Goal: Task Accomplishment & Management: Complete application form

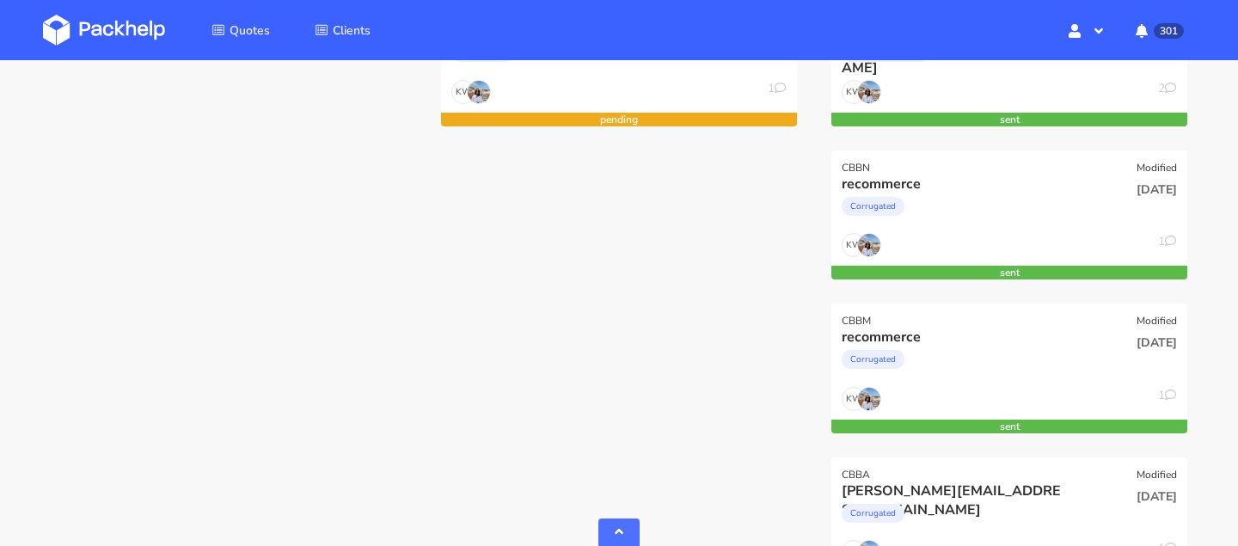
scroll to position [995, 0]
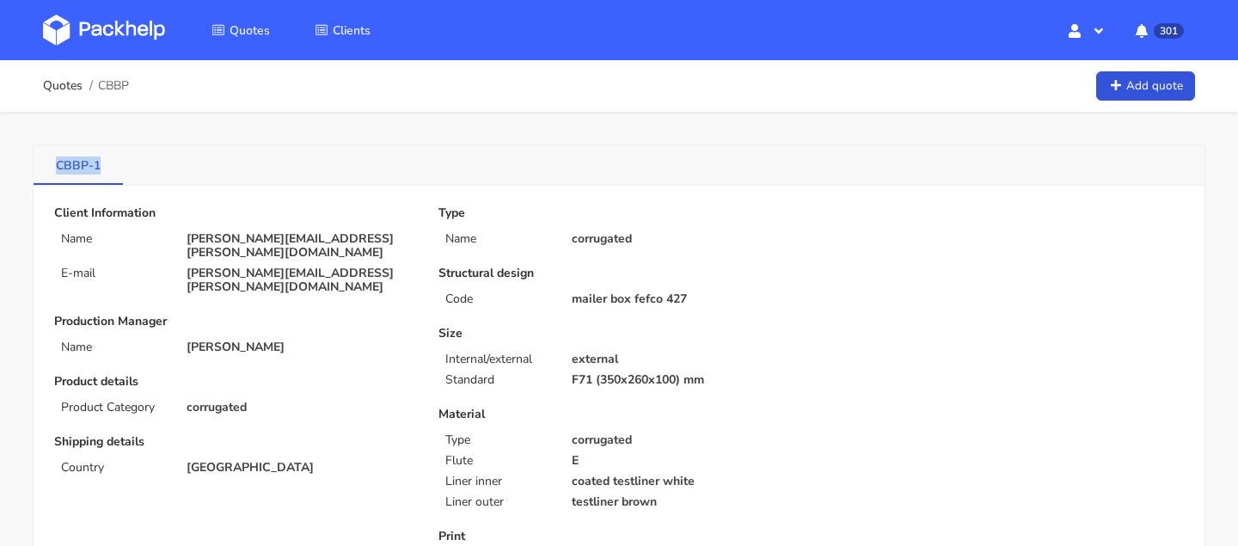
drag, startPoint x: 50, startPoint y: 162, endPoint x: 105, endPoint y: 162, distance: 55.0
click at [105, 162] on link "CBBP-1" at bounding box center [78, 164] width 89 height 38
copy link "CBBP-1"
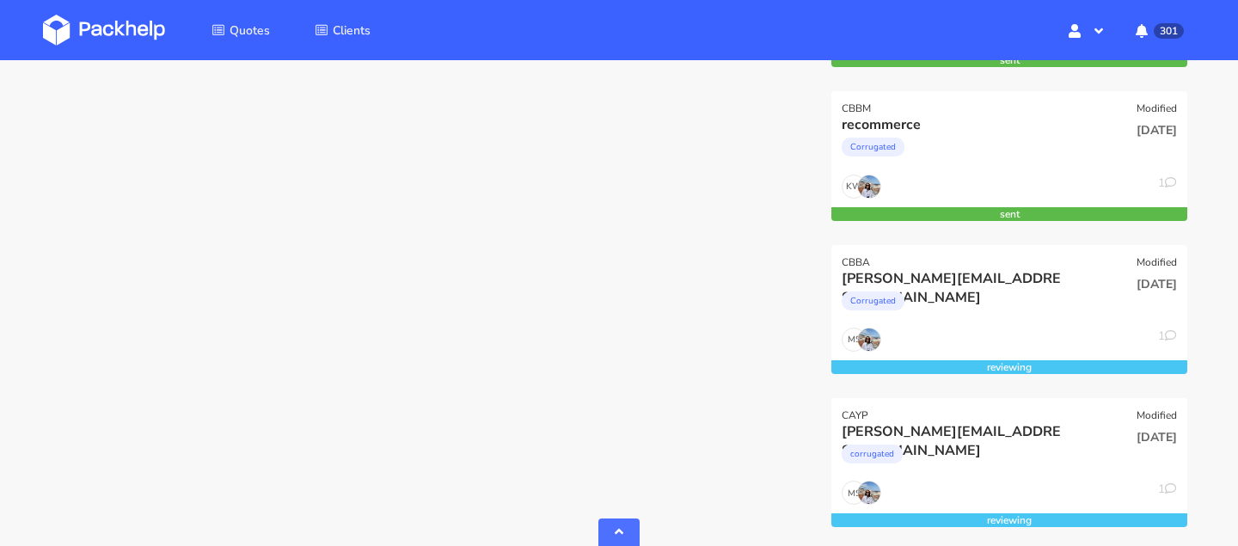
scroll to position [995, 0]
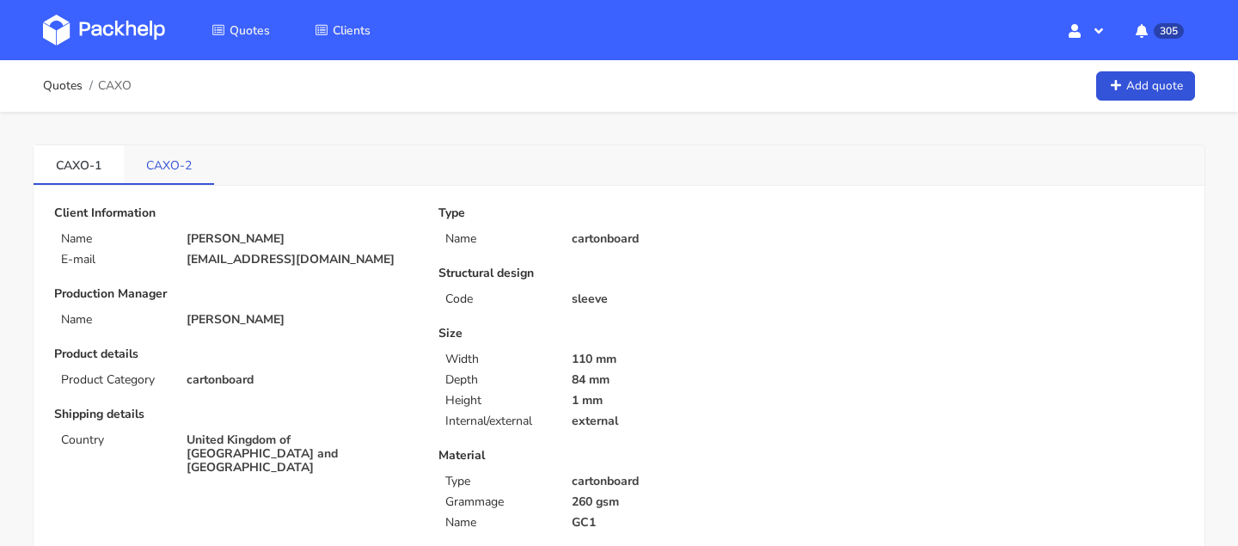
click at [147, 156] on link "CAXO-2" at bounding box center [169, 164] width 90 height 38
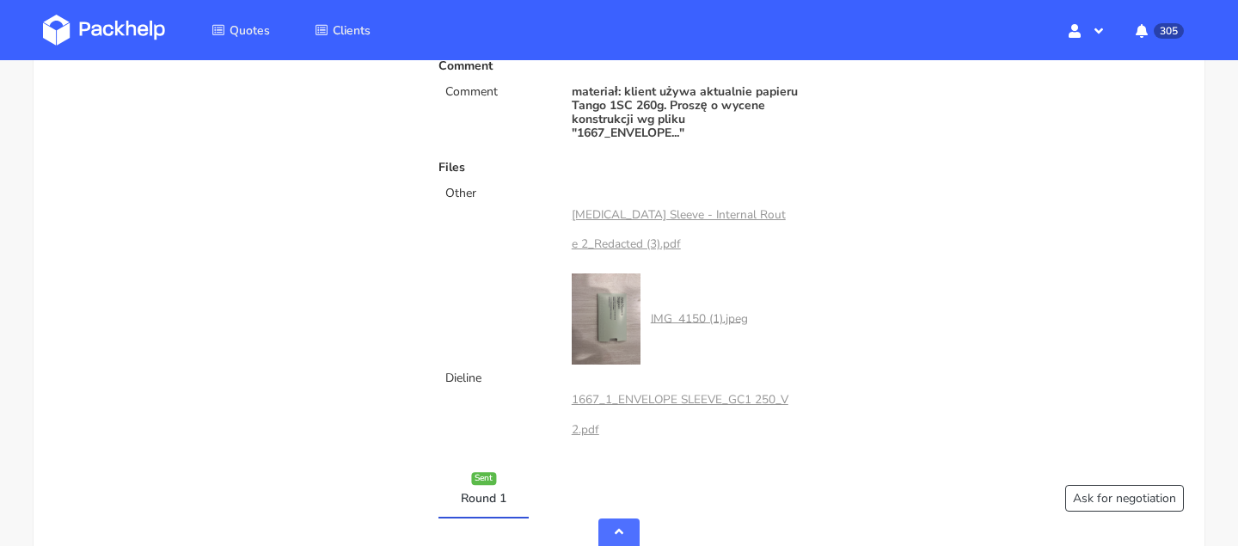
scroll to position [764, 0]
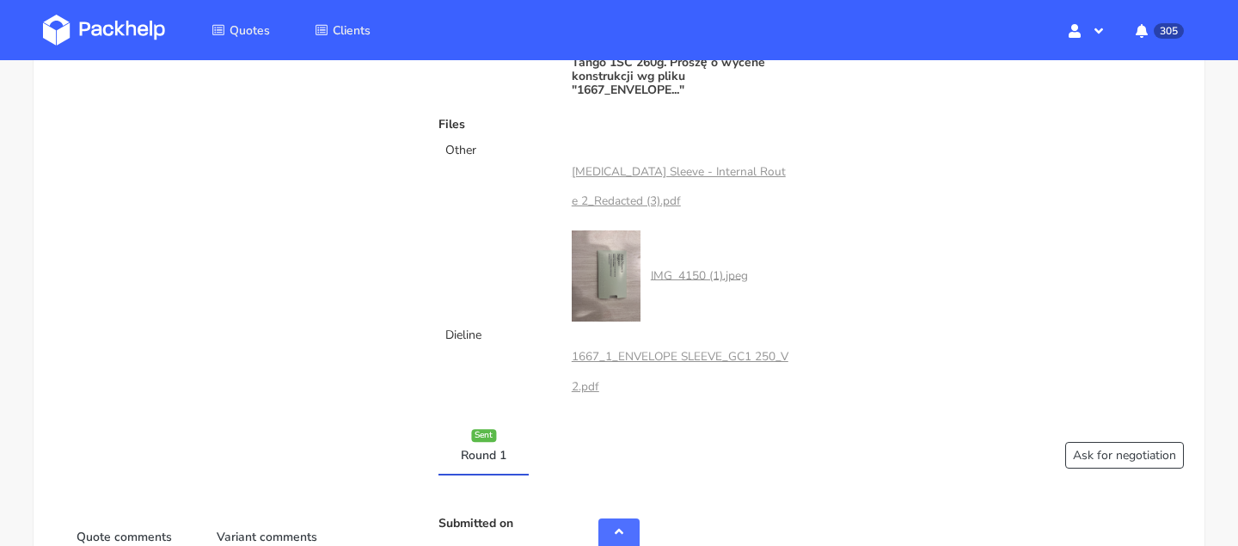
click at [714, 355] on link "1667_1_ENVELOPE SLEEVE_GC1 250_V2.pdf" at bounding box center [680, 371] width 217 height 46
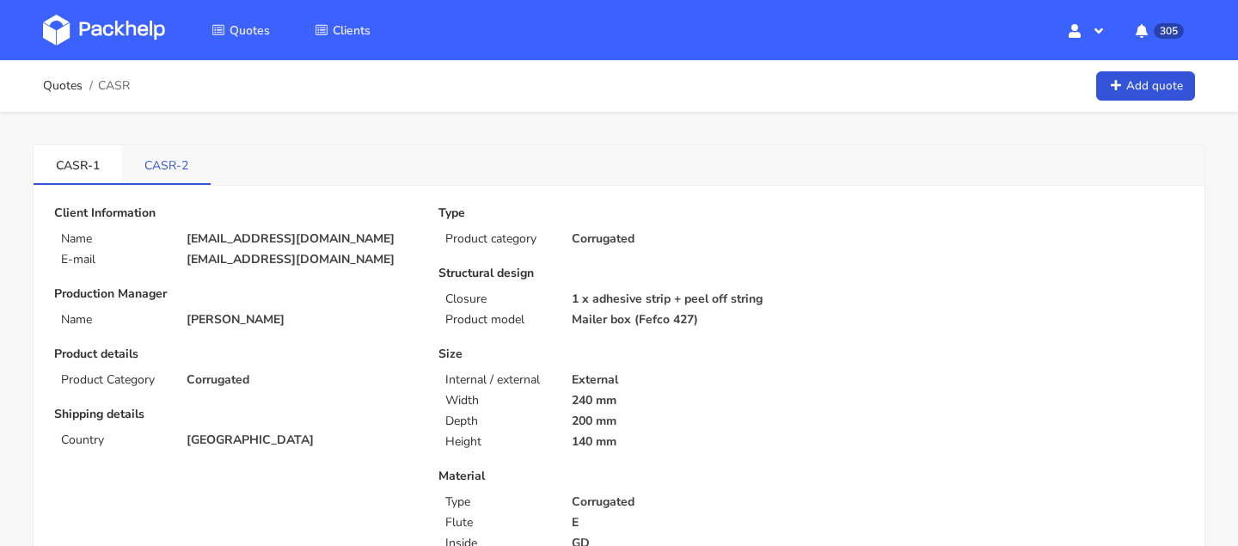
click at [175, 167] on link "CASR-2" at bounding box center [166, 164] width 89 height 38
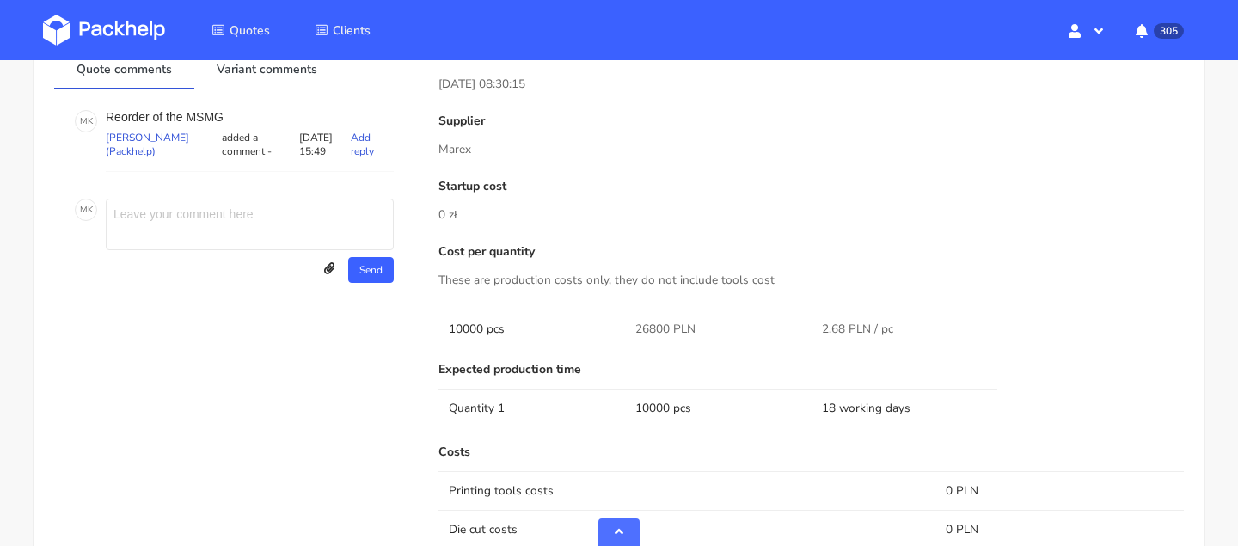
scroll to position [862, 0]
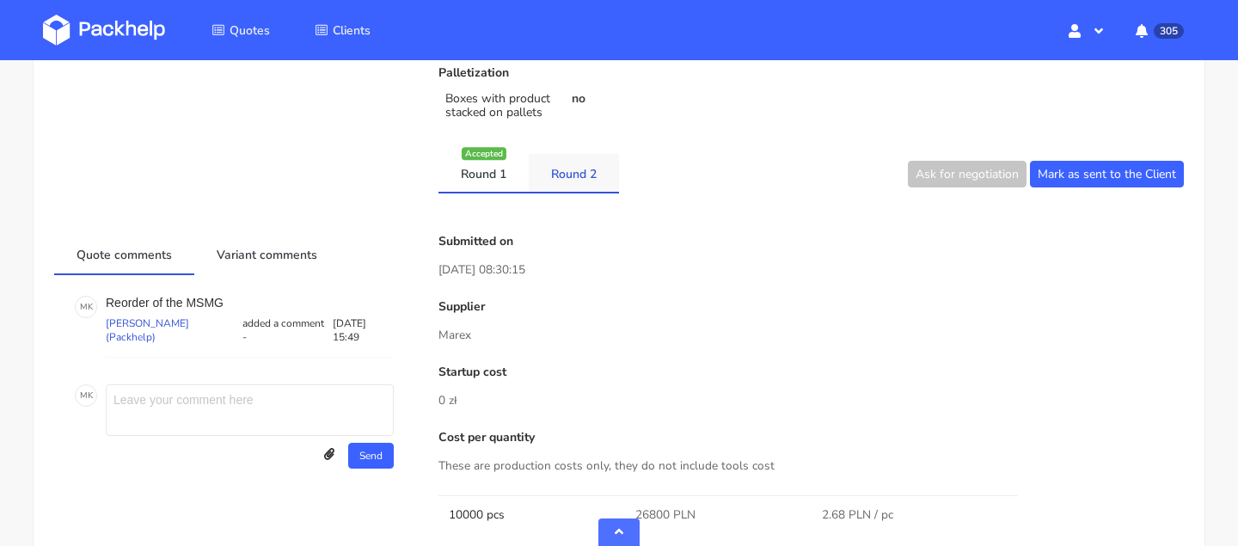
click at [597, 171] on link "Round 2" at bounding box center [574, 173] width 90 height 38
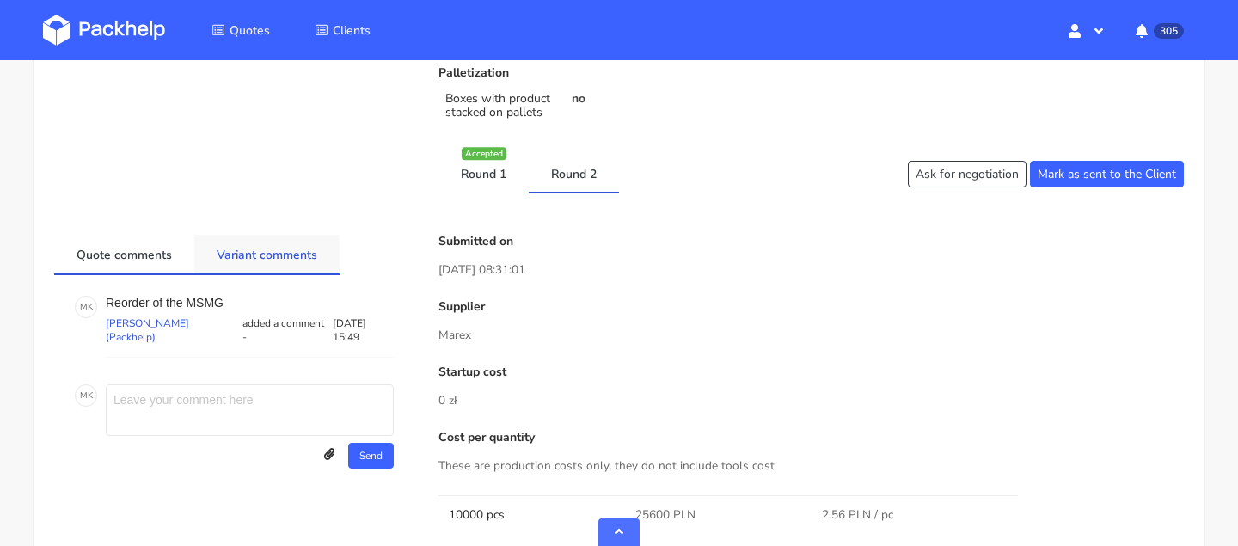
click at [299, 248] on link "Variant comments" at bounding box center [266, 254] width 145 height 38
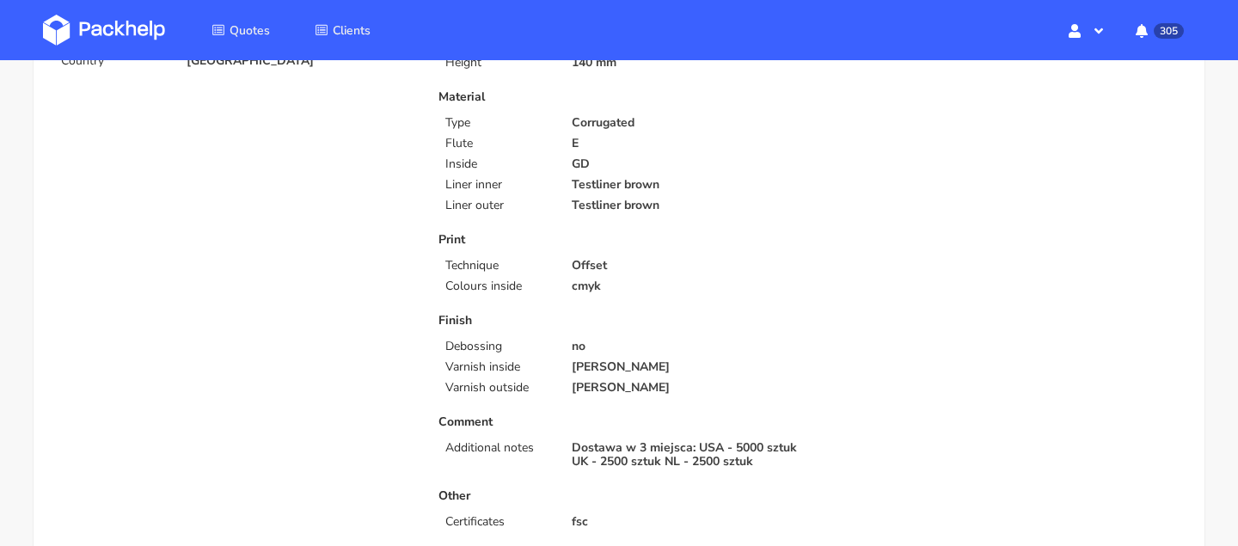
scroll to position [0, 0]
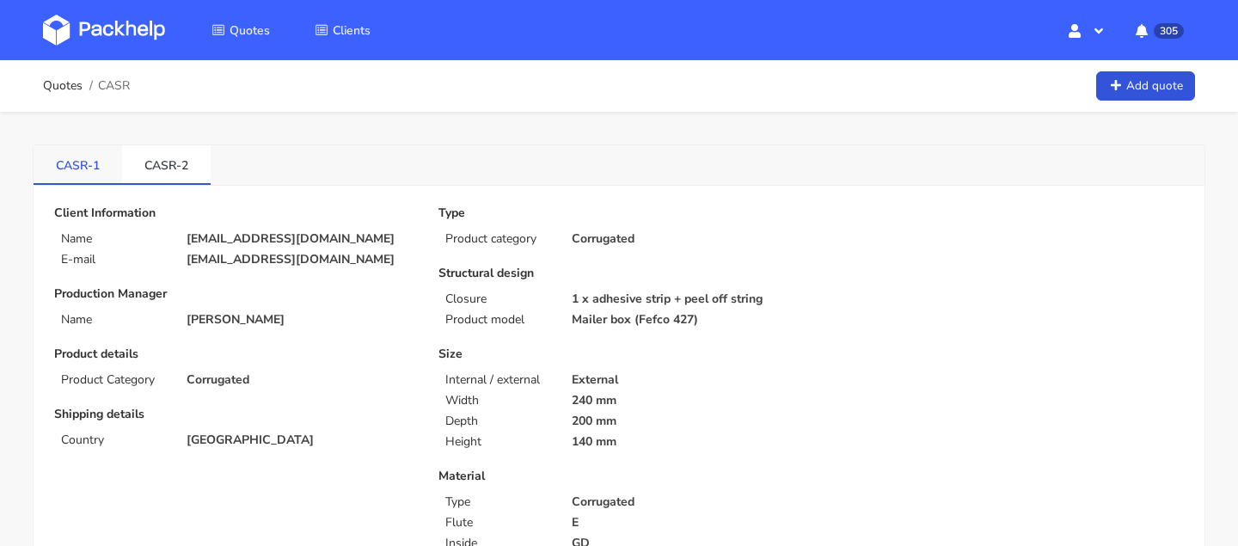
click at [68, 146] on link "CASR-1" at bounding box center [78, 164] width 89 height 38
click at [172, 148] on link "CASR-2" at bounding box center [166, 164] width 89 height 38
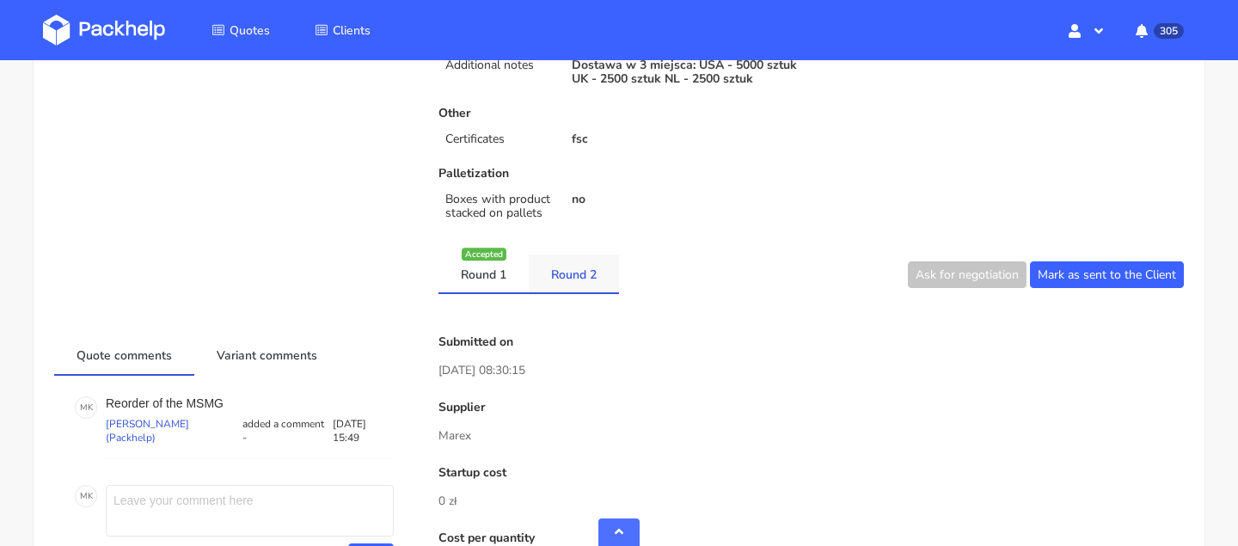
click at [599, 288] on link "Round 2" at bounding box center [574, 273] width 90 height 38
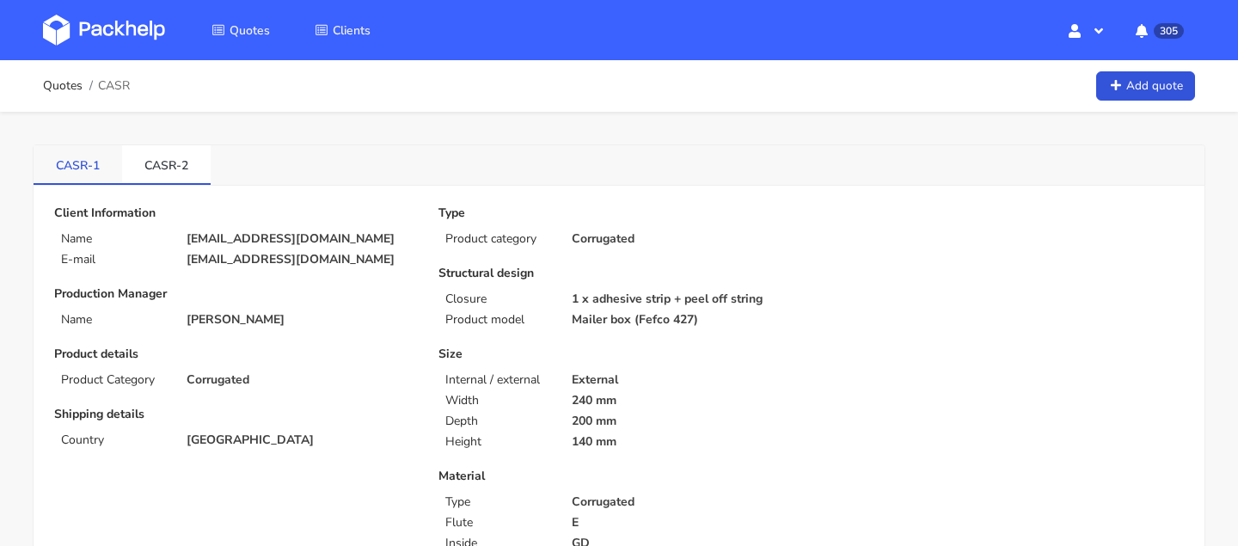
click at [80, 169] on link "CASR-1" at bounding box center [78, 164] width 89 height 38
click at [164, 169] on link "CASR-2" at bounding box center [166, 164] width 89 height 38
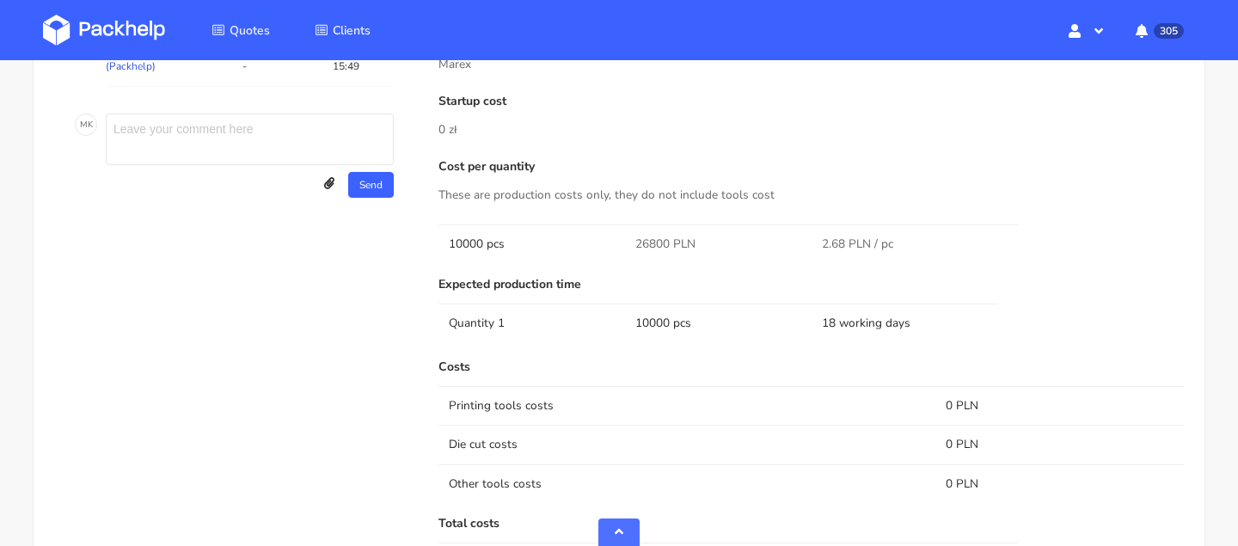
scroll to position [846, 0]
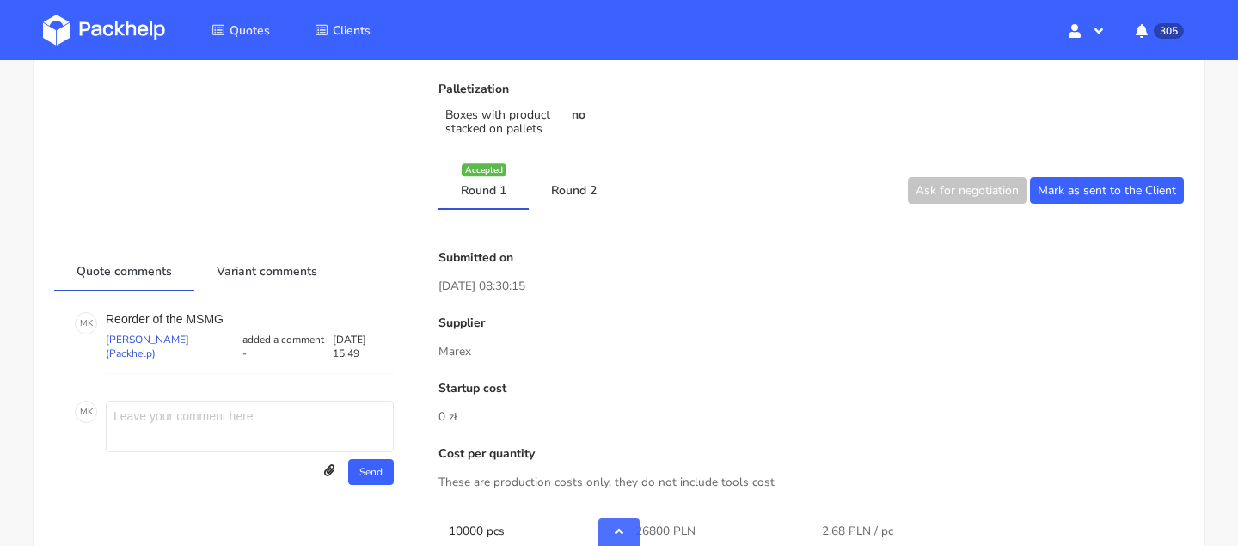
click at [580, 187] on link "Round 2" at bounding box center [574, 189] width 90 height 38
click at [505, 190] on link "Round 1" at bounding box center [483, 189] width 90 height 38
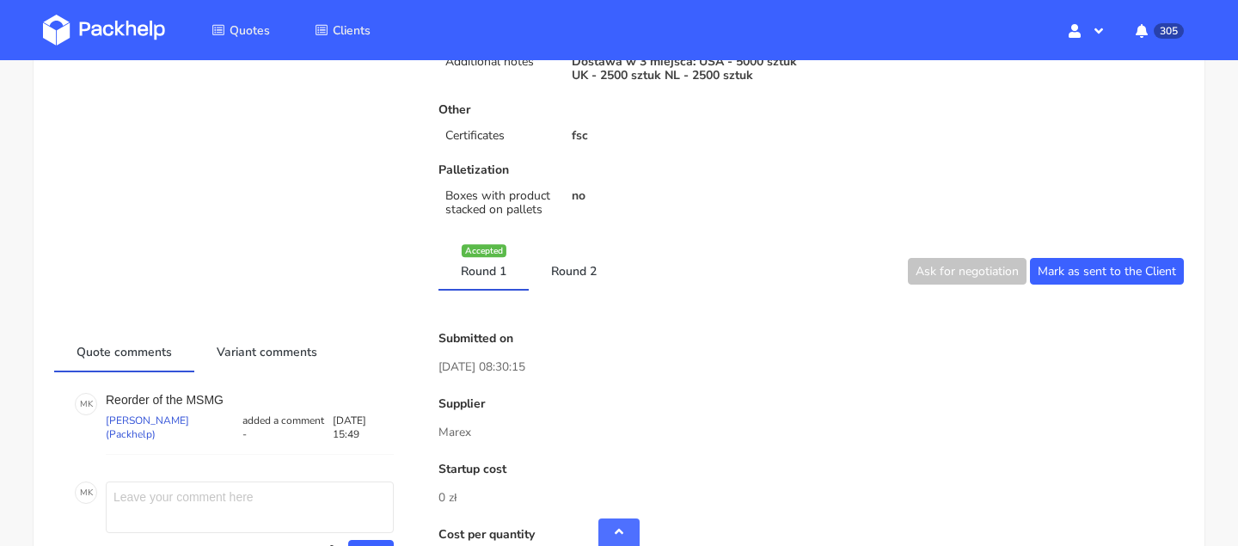
scroll to position [766, 0]
click at [573, 289] on li "Round 2" at bounding box center [574, 270] width 90 height 40
click at [573, 272] on link "Round 2" at bounding box center [574, 269] width 90 height 38
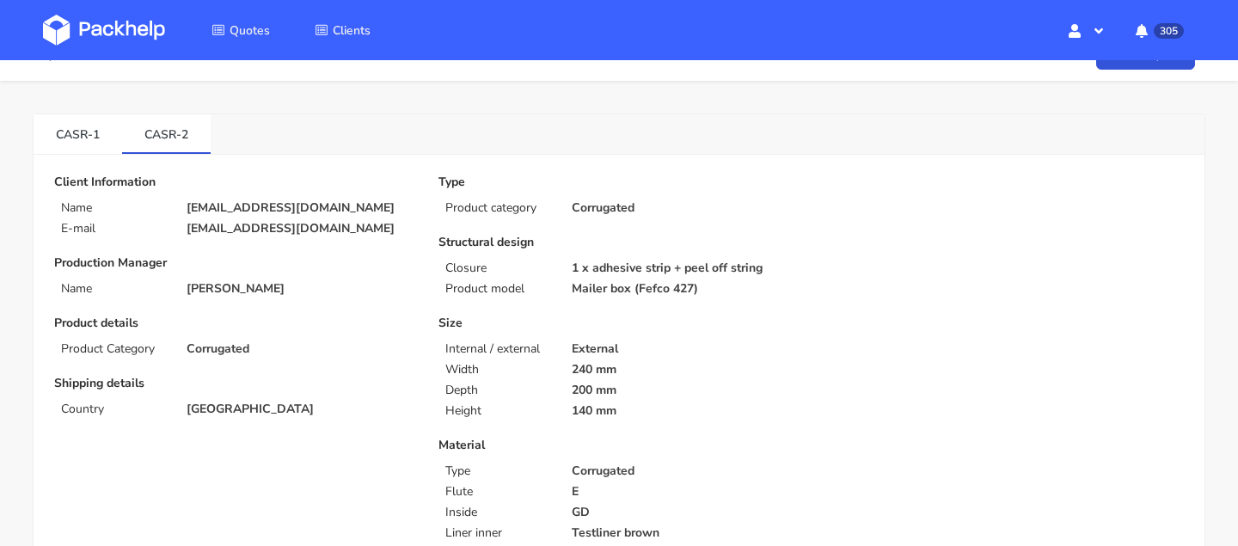
scroll to position [0, 0]
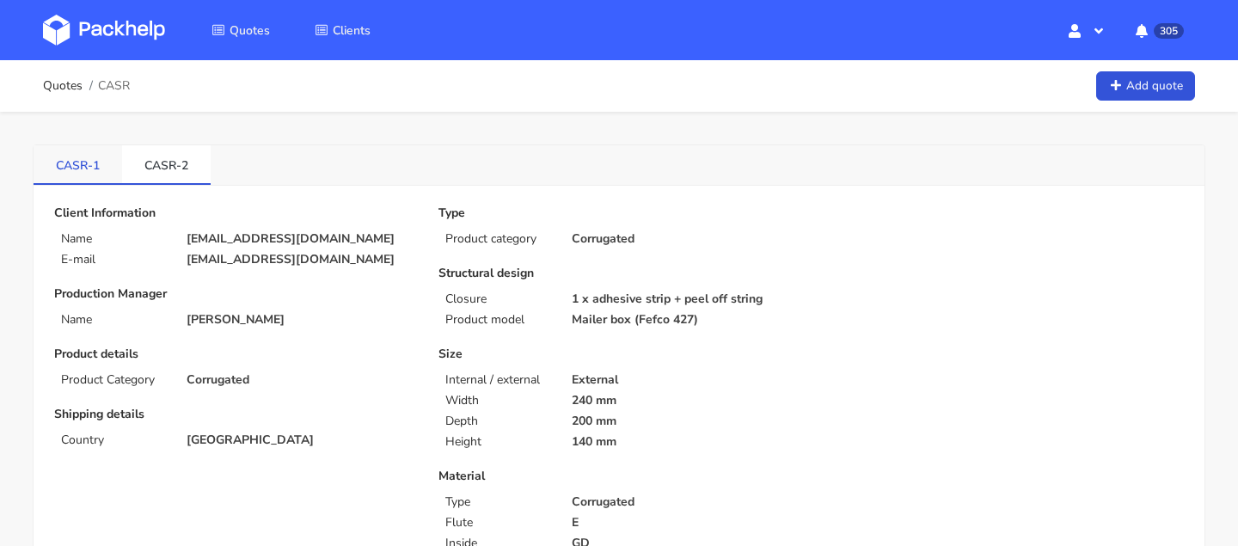
click at [70, 160] on link "CASR-1" at bounding box center [78, 164] width 89 height 38
click at [186, 169] on link "CASR-2" at bounding box center [166, 164] width 89 height 38
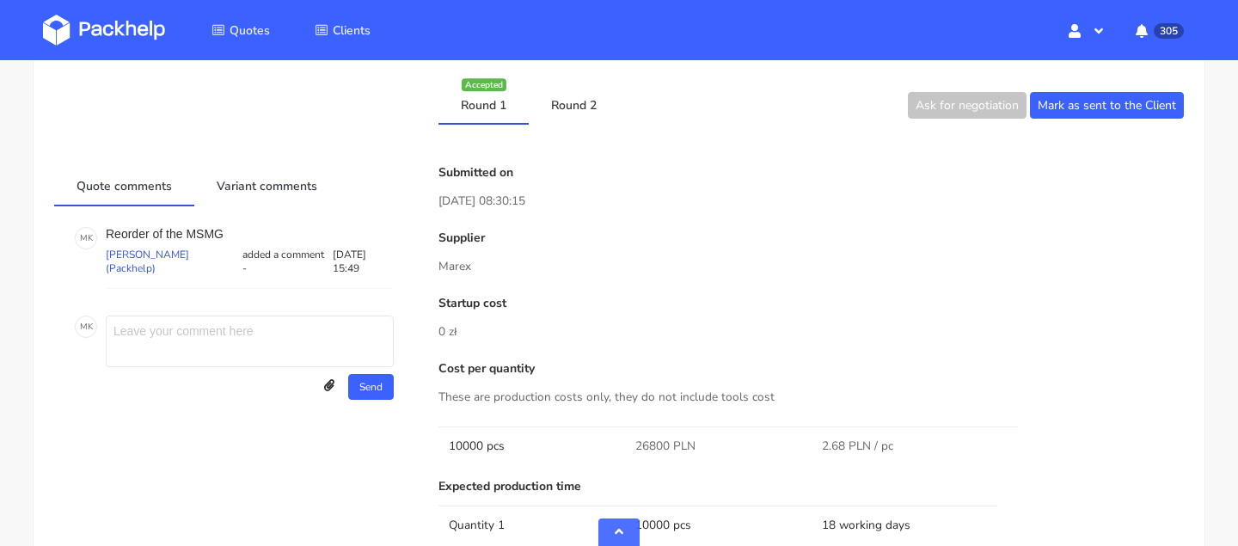
scroll to position [932, 0]
click at [272, 178] on link "Variant comments" at bounding box center [266, 184] width 145 height 38
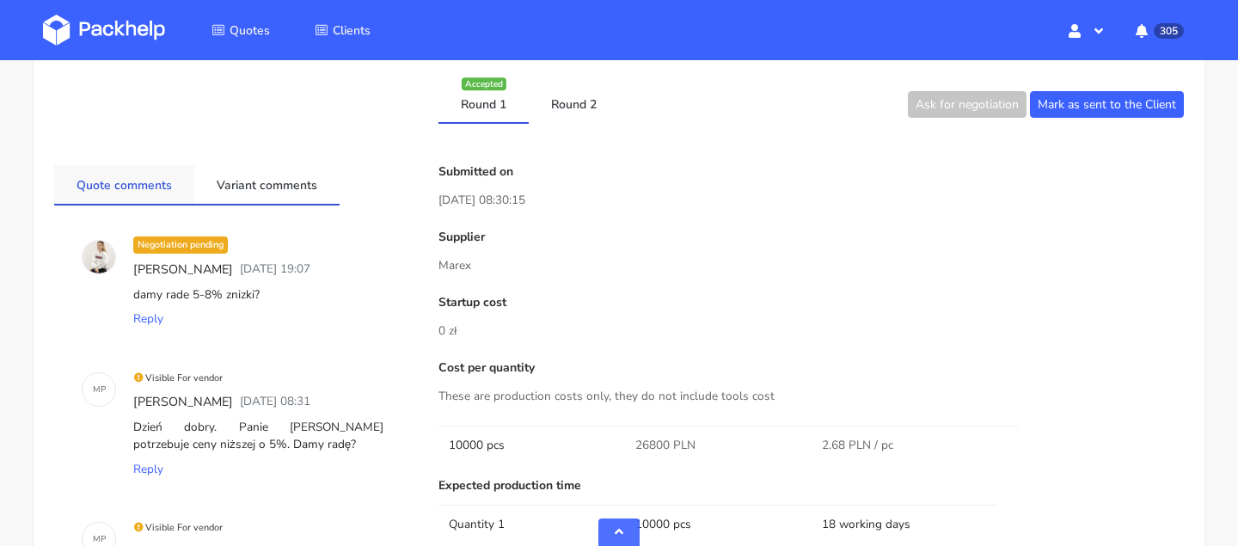
click at [156, 184] on link "Quote comments" at bounding box center [124, 184] width 140 height 38
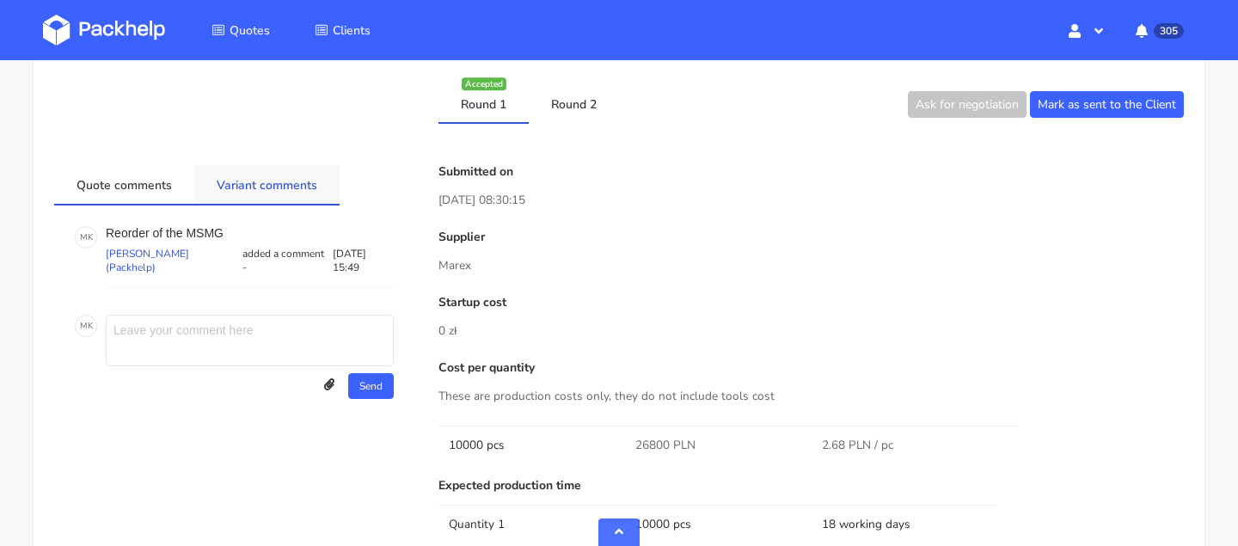
click at [264, 191] on link "Variant comments" at bounding box center [266, 184] width 145 height 38
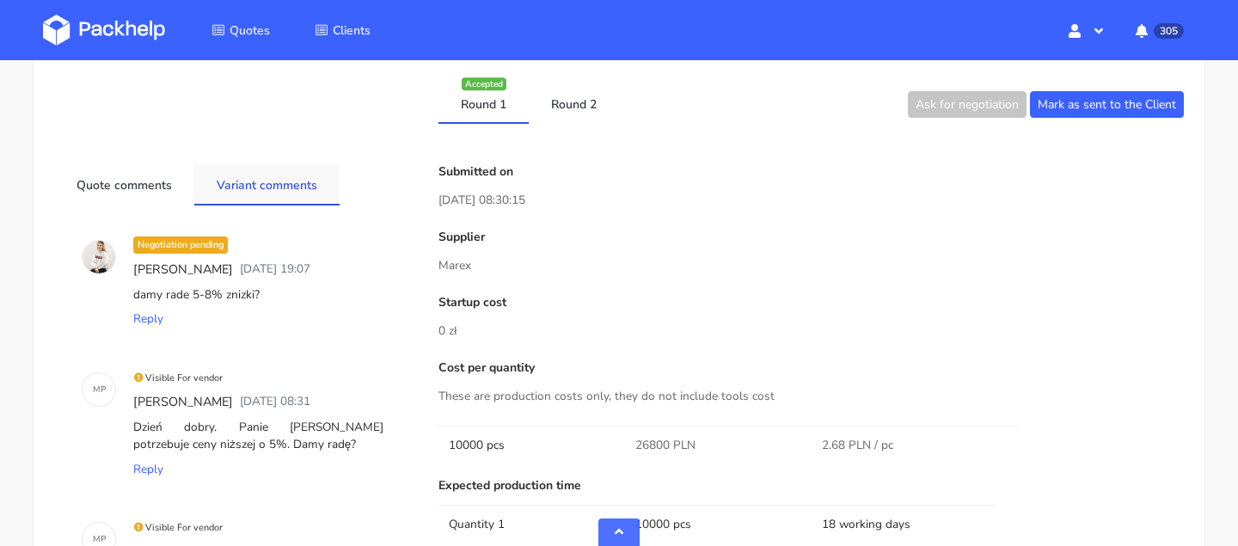
click at [263, 185] on link "Variant comments" at bounding box center [266, 184] width 145 height 38
click at [159, 186] on link "Quote comments" at bounding box center [124, 184] width 140 height 38
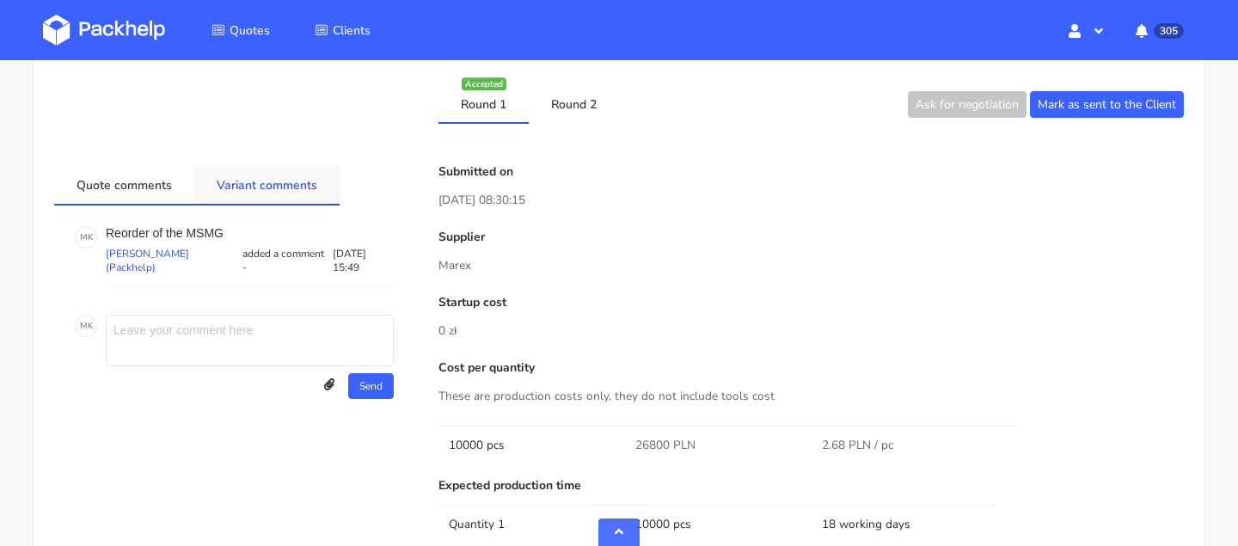
click at [276, 190] on link "Variant comments" at bounding box center [266, 184] width 145 height 38
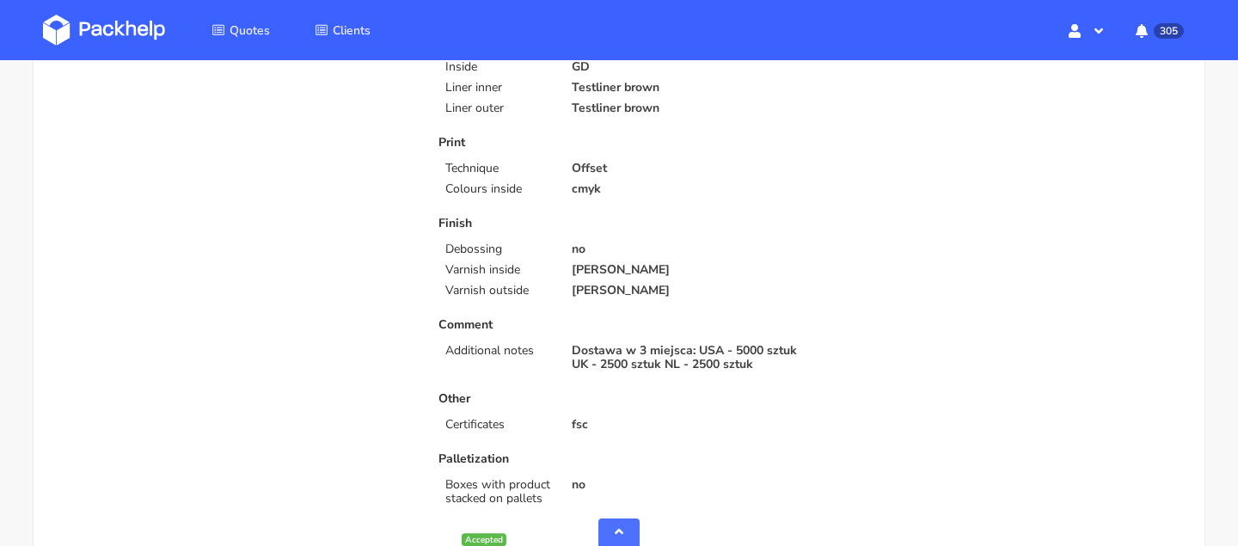
scroll to position [480, 0]
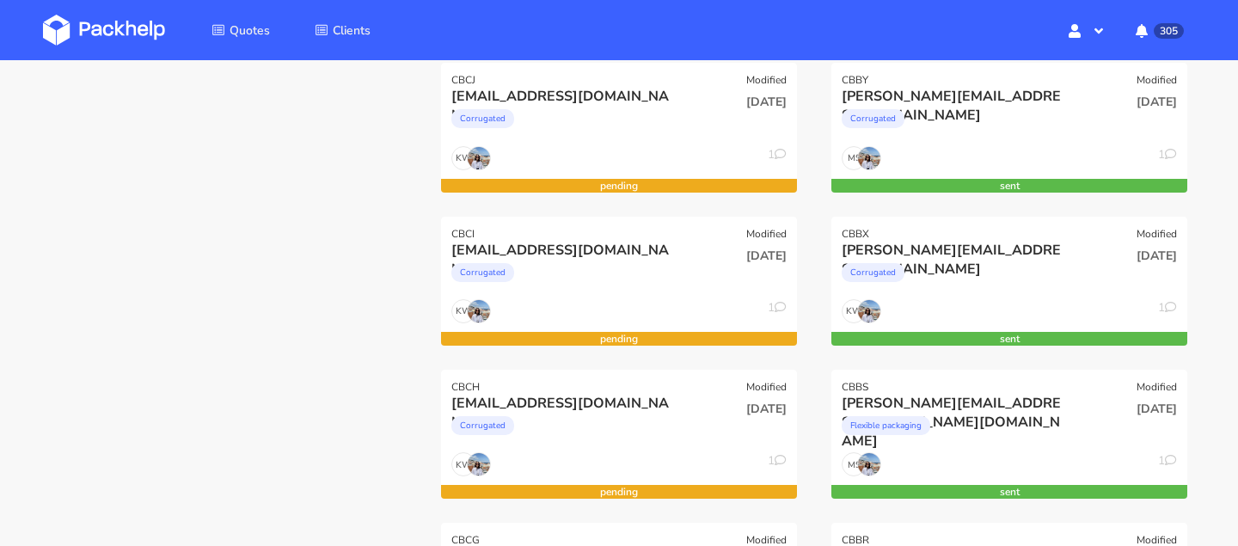
scroll to position [309, 0]
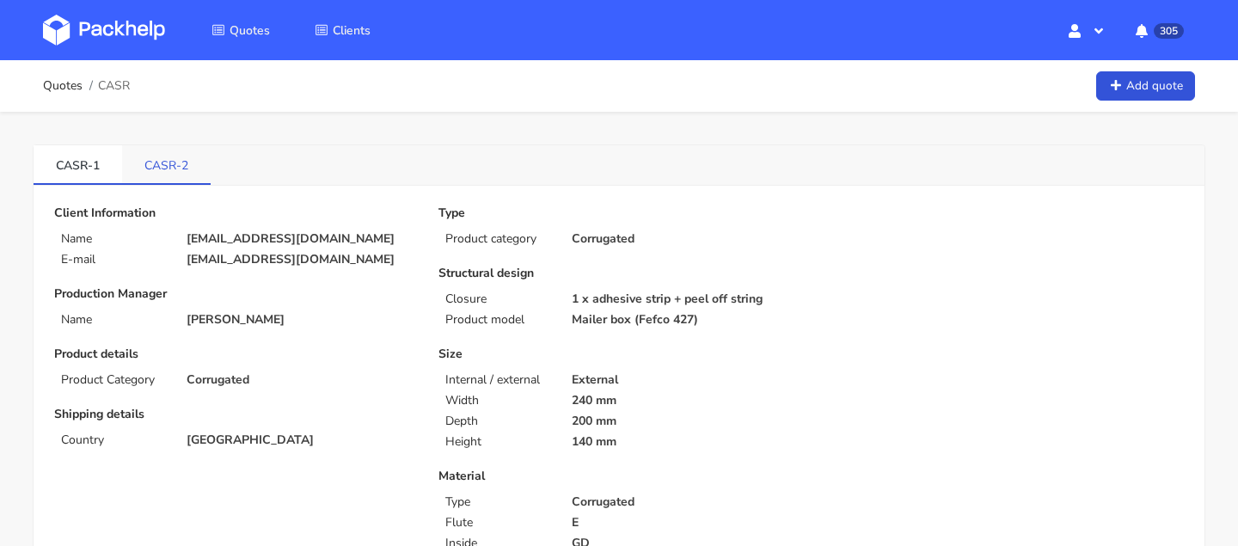
click at [178, 157] on link "CASR-2" at bounding box center [166, 164] width 89 height 38
click at [77, 166] on link "CASR-1" at bounding box center [78, 164] width 89 height 38
click at [153, 173] on link "CASR-2" at bounding box center [166, 164] width 89 height 38
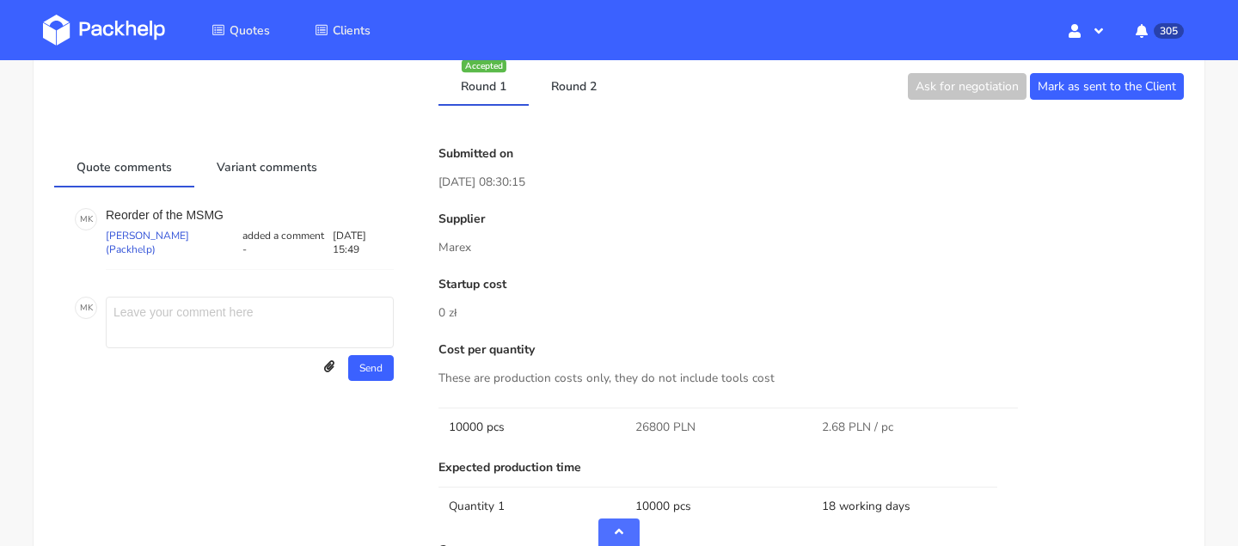
scroll to position [949, 0]
click at [581, 95] on link "Round 2" at bounding box center [574, 86] width 90 height 38
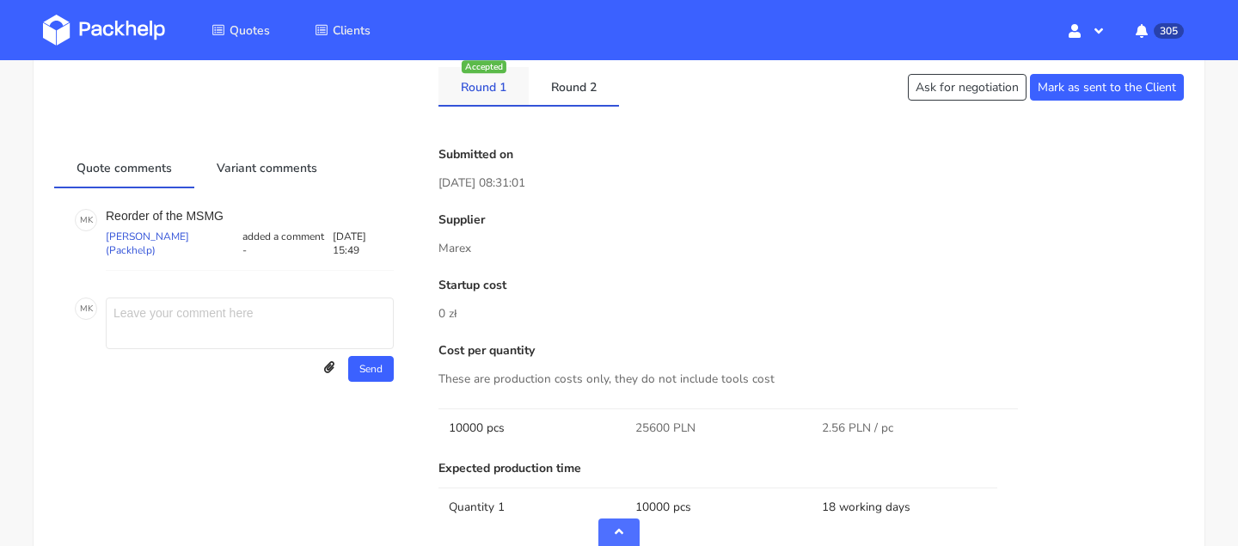
click at [484, 95] on link "Round 1" at bounding box center [483, 86] width 90 height 38
click at [560, 103] on link "Round 2" at bounding box center [574, 86] width 90 height 38
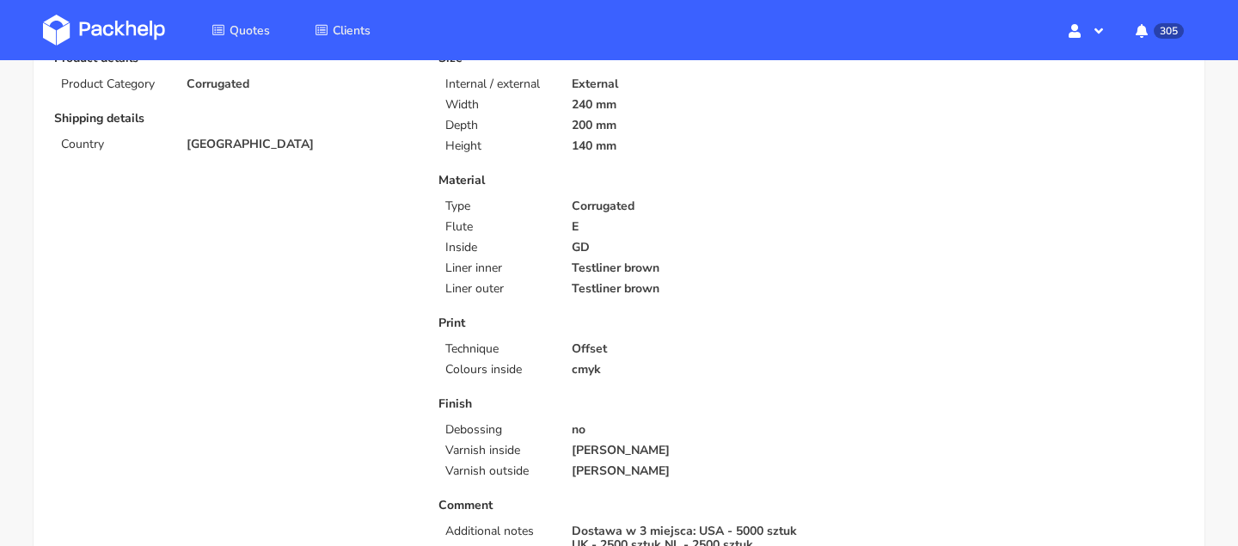
scroll to position [0, 0]
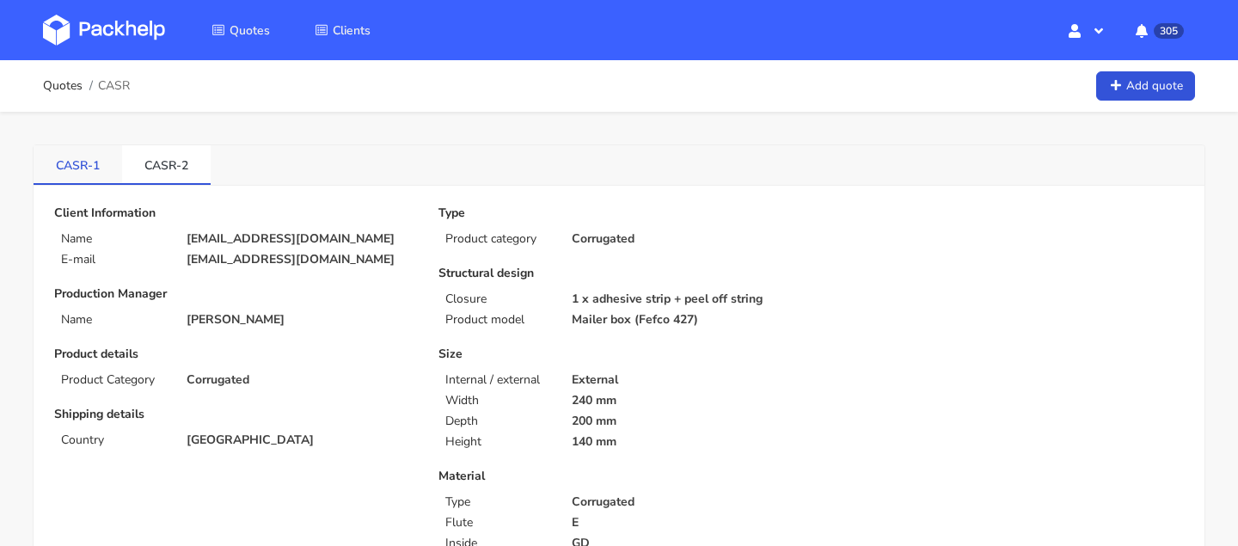
click at [84, 168] on link "CASR-1" at bounding box center [78, 164] width 89 height 38
drag, startPoint x: 40, startPoint y: 160, endPoint x: 113, endPoint y: 160, distance: 73.1
click at [113, 160] on link "CASR-1" at bounding box center [78, 164] width 89 height 38
copy link "CASR-1"
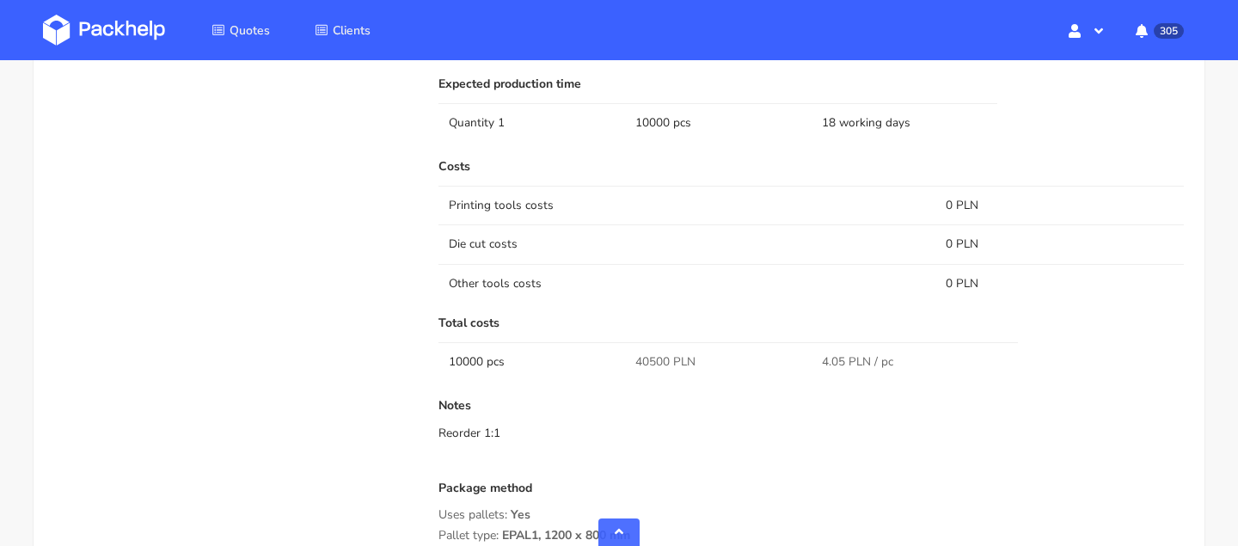
scroll to position [1230, 0]
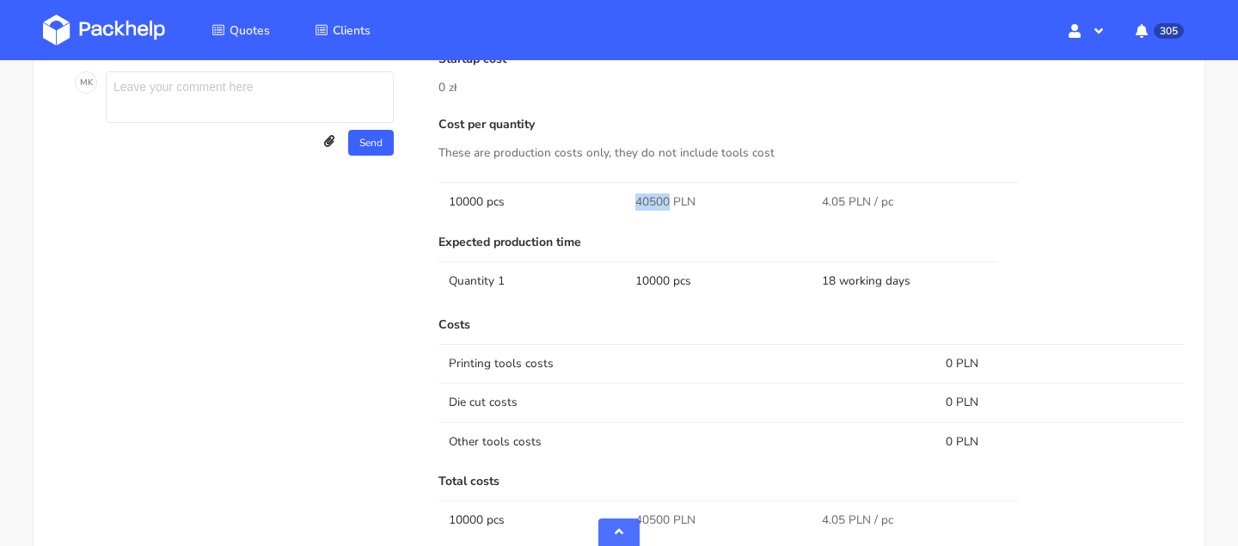
drag, startPoint x: 666, startPoint y: 199, endPoint x: 618, endPoint y: 199, distance: 48.1
click at [618, 199] on tr "10000 pcs 40500 PLN 4.05 PLN / pc" at bounding box center [810, 201] width 745 height 39
copy tr "40500"
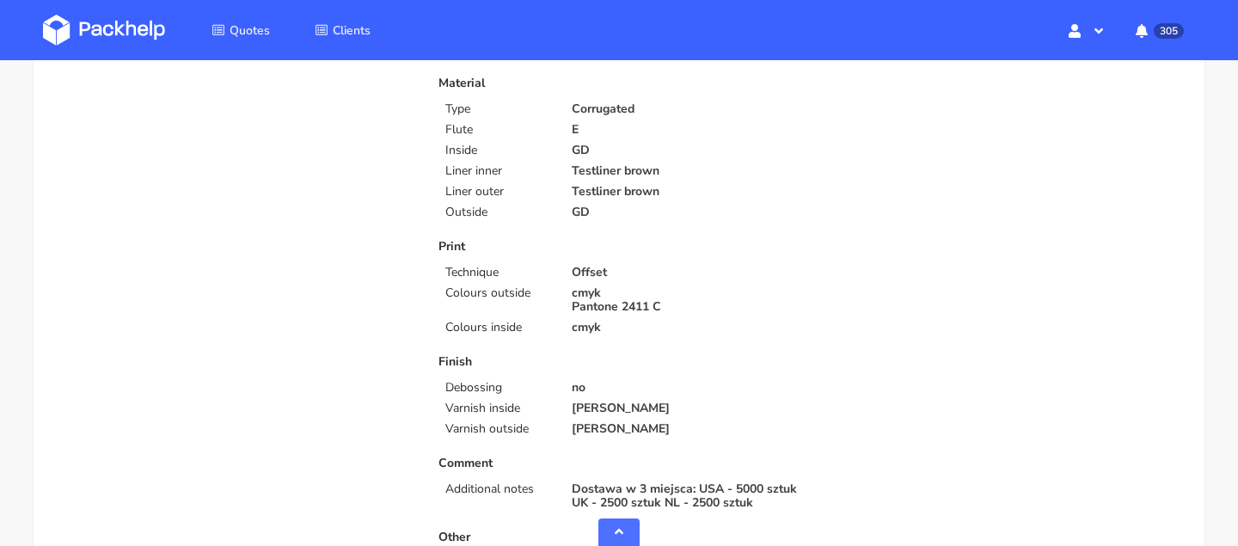
scroll to position [670, 0]
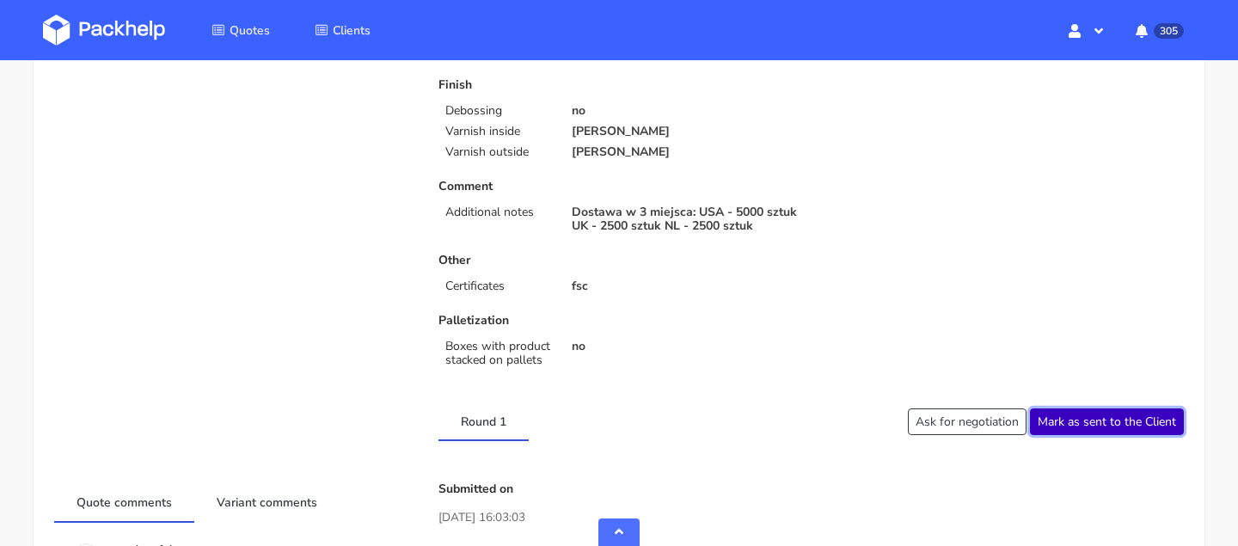
click at [1087, 426] on button "Mark as sent to the Client" at bounding box center [1107, 421] width 154 height 27
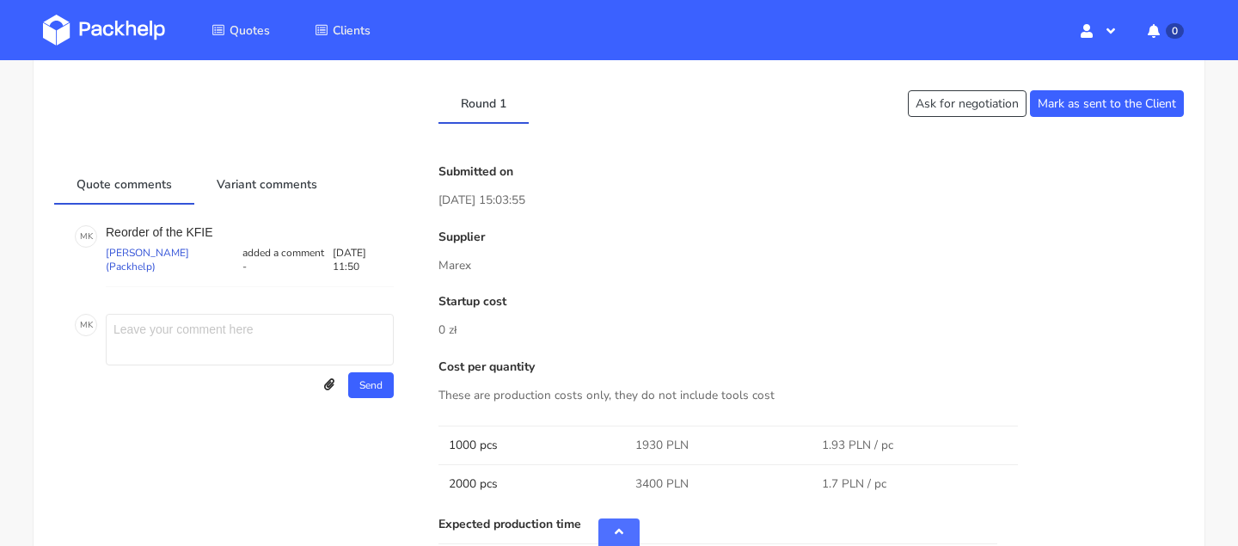
scroll to position [857, 0]
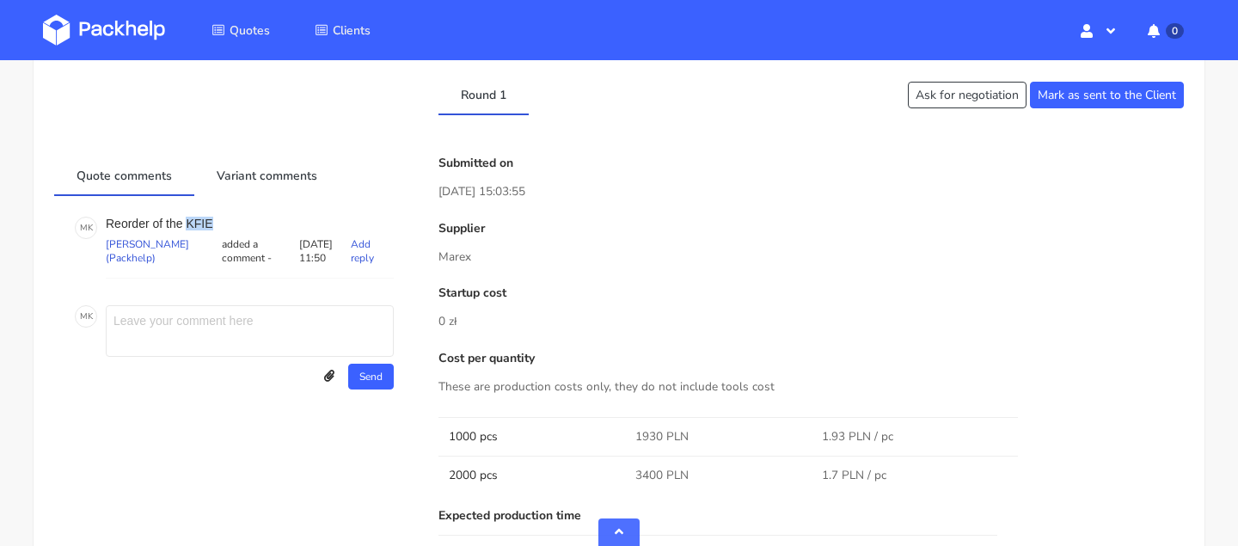
copy p "KFIE"
drag, startPoint x: 187, startPoint y: 219, endPoint x: 261, endPoint y: 220, distance: 74.8
click at [261, 220] on p "Reorder of the KFIE" at bounding box center [250, 224] width 288 height 14
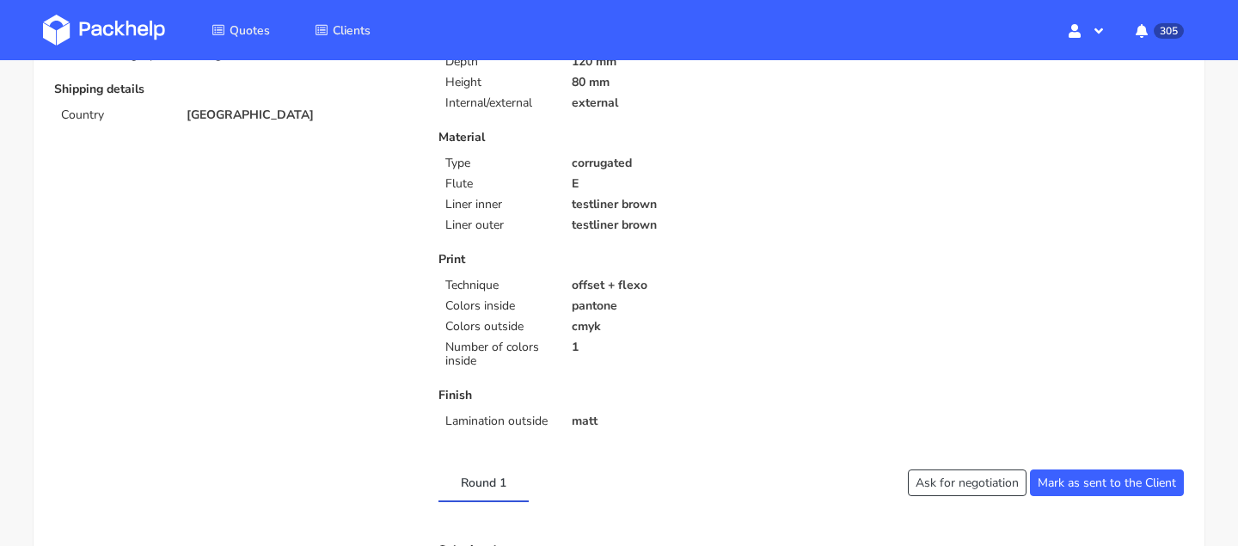
scroll to position [353, 0]
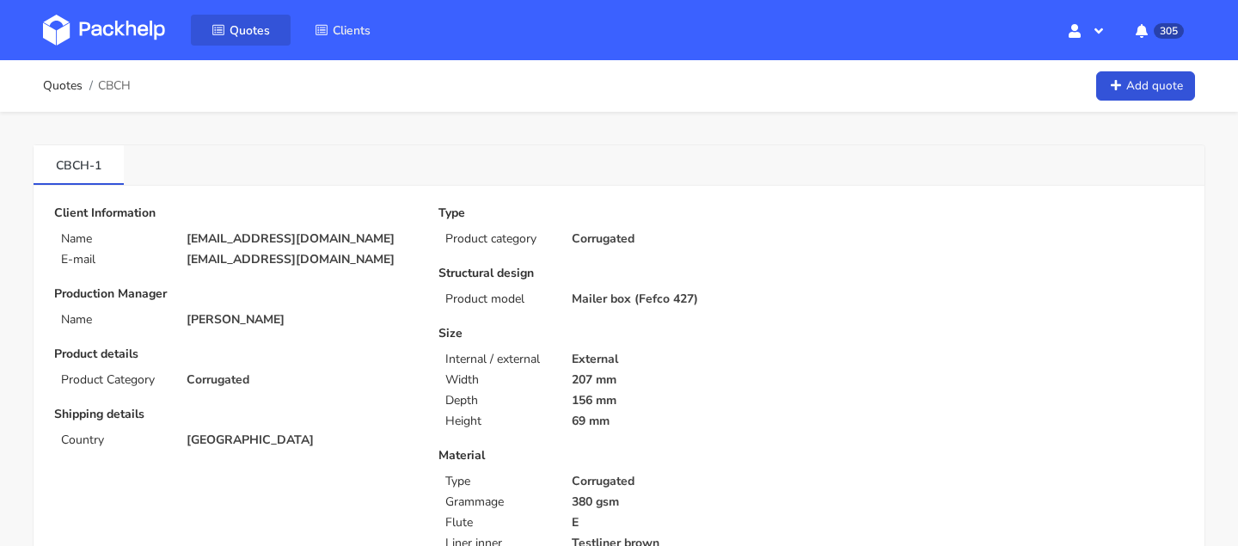
click at [235, 29] on span "Quotes" at bounding box center [250, 30] width 40 height 16
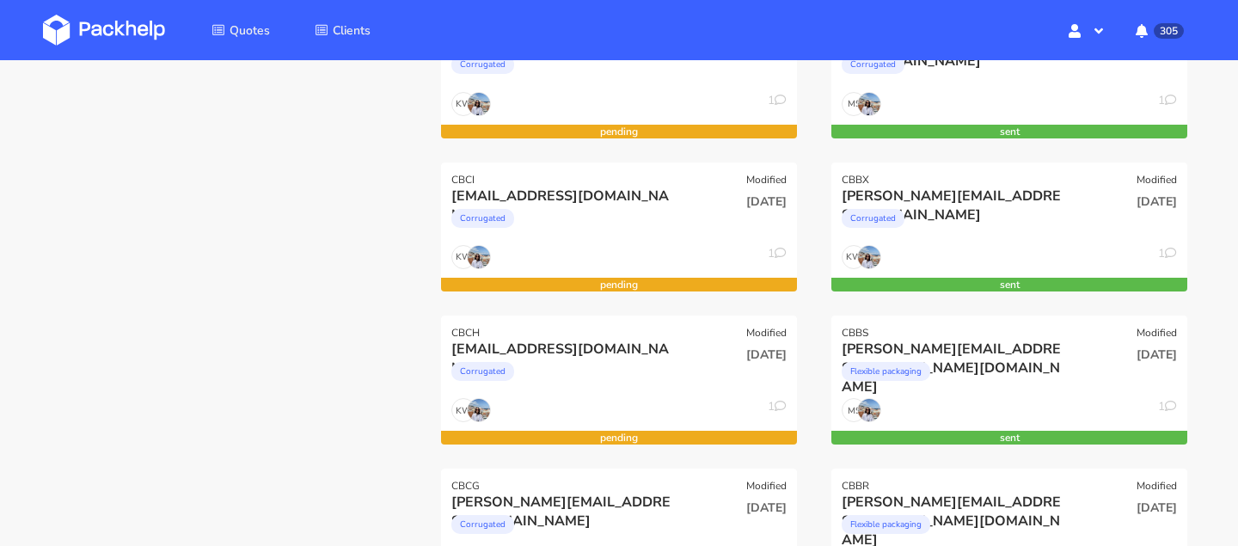
scroll to position [530, 0]
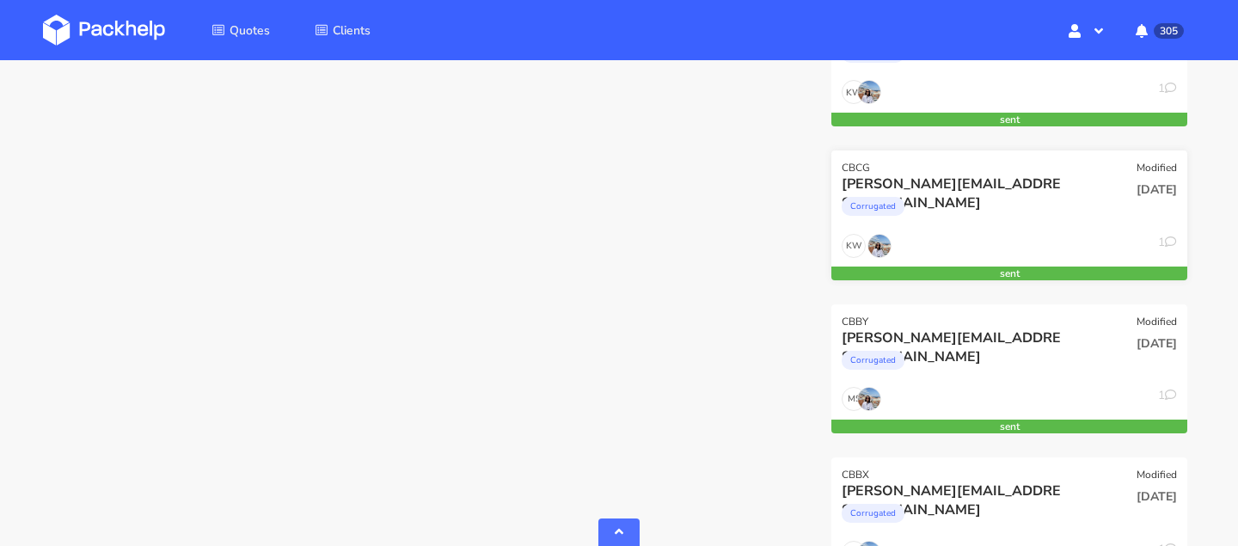
scroll to position [646, 0]
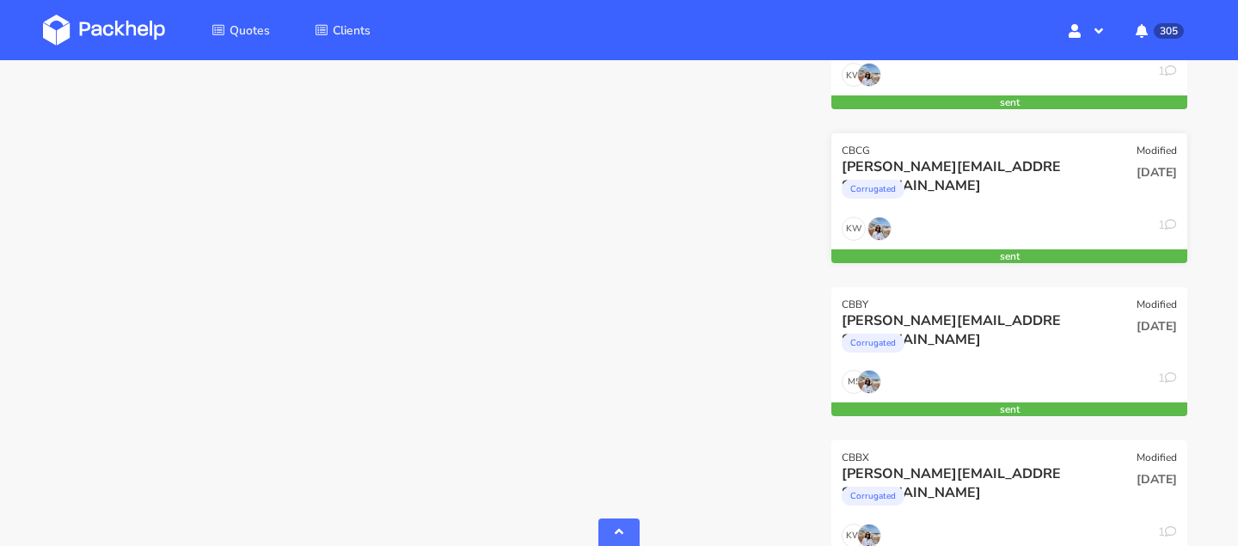
click at [934, 156] on div "CBCG Modified" at bounding box center [1009, 145] width 356 height 24
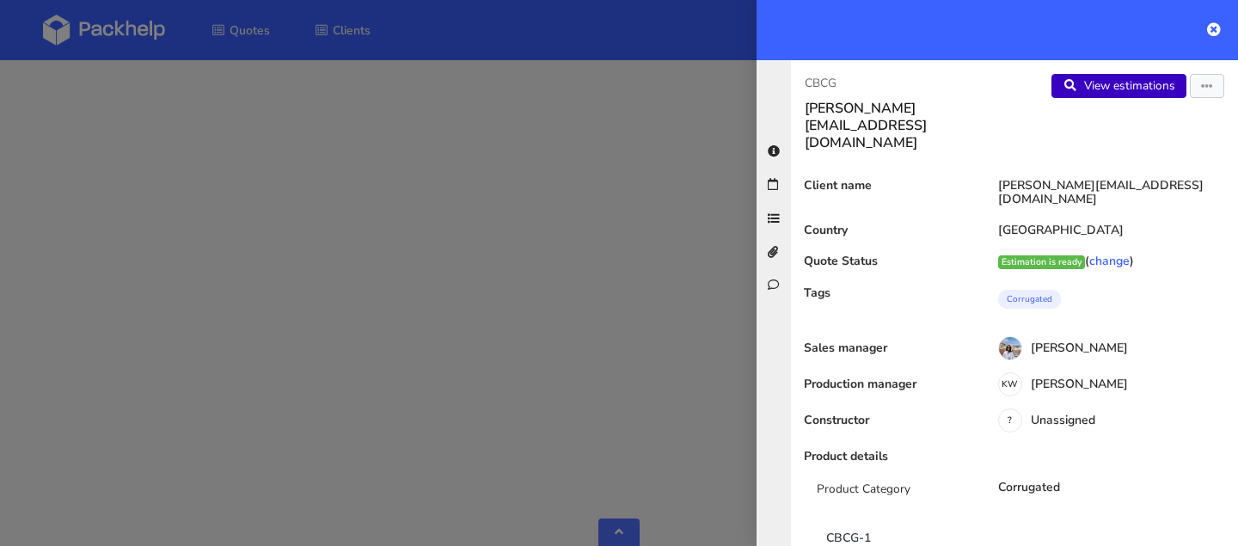
click at [1093, 86] on link "View estimations" at bounding box center [1118, 86] width 135 height 24
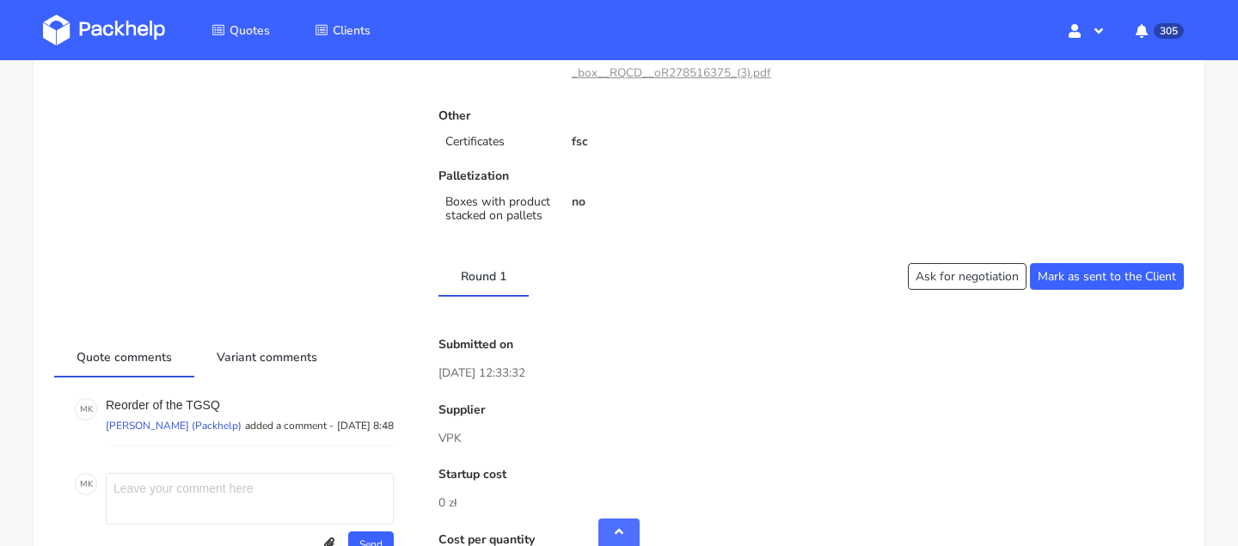
scroll to position [730, 0]
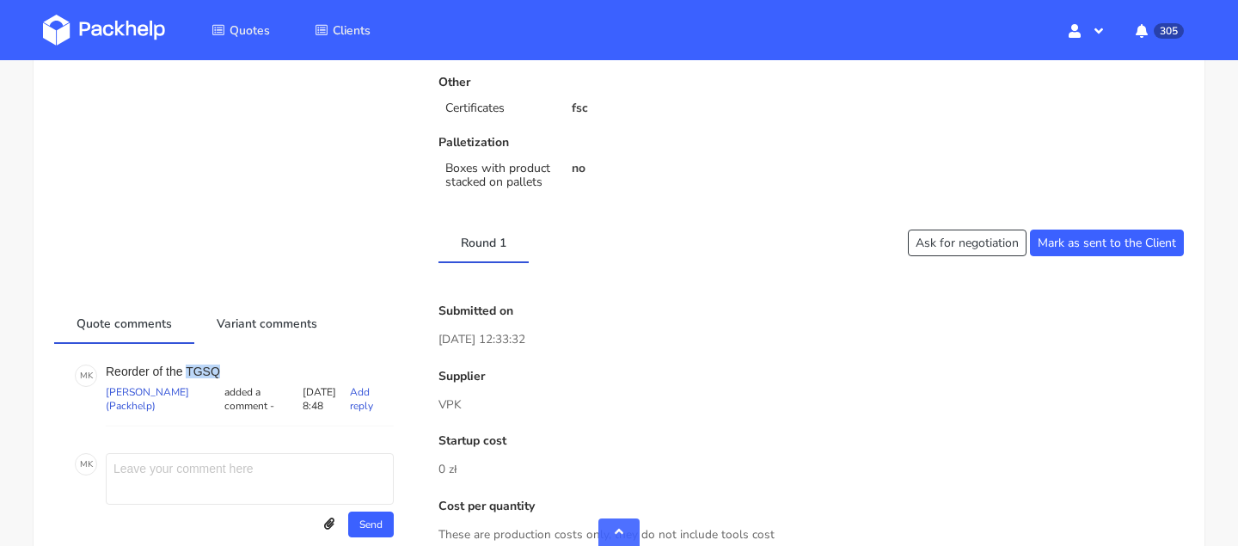
drag, startPoint x: 186, startPoint y: 367, endPoint x: 264, endPoint y: 367, distance: 78.2
click at [264, 367] on p "Reorder of the TGSQ" at bounding box center [250, 371] width 288 height 14
copy p "TGSQ"
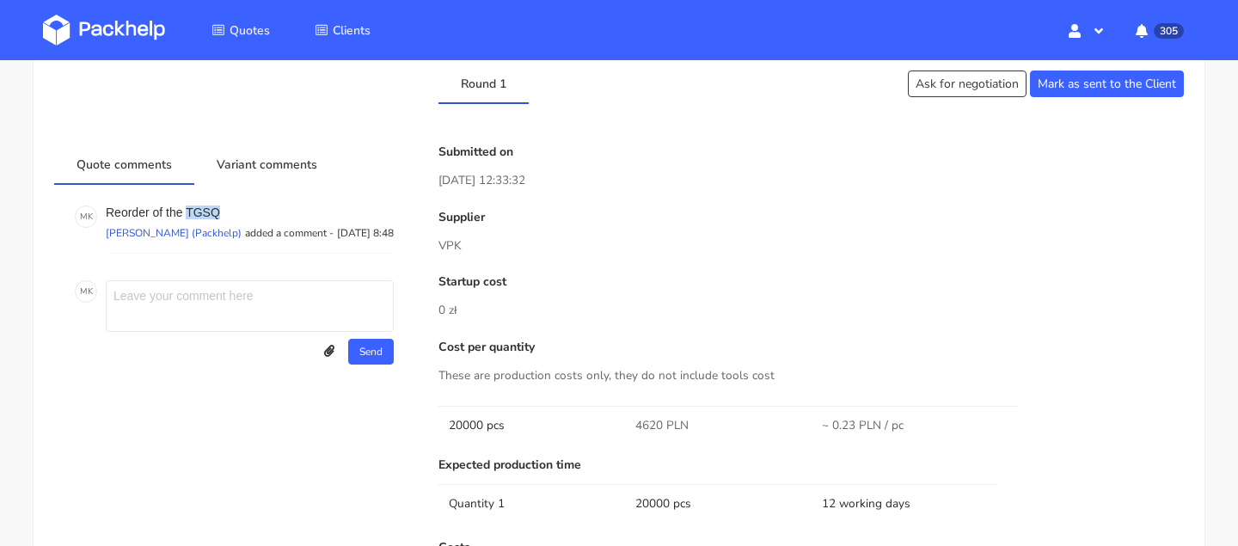
scroll to position [0, 0]
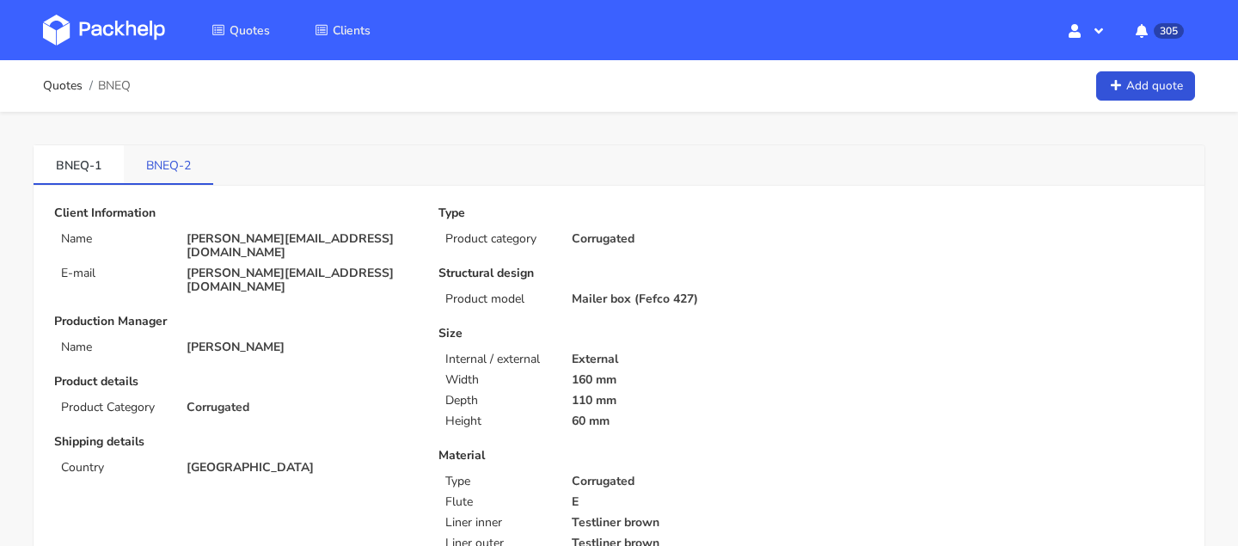
click at [171, 166] on link "BNEQ-2" at bounding box center [168, 164] width 89 height 38
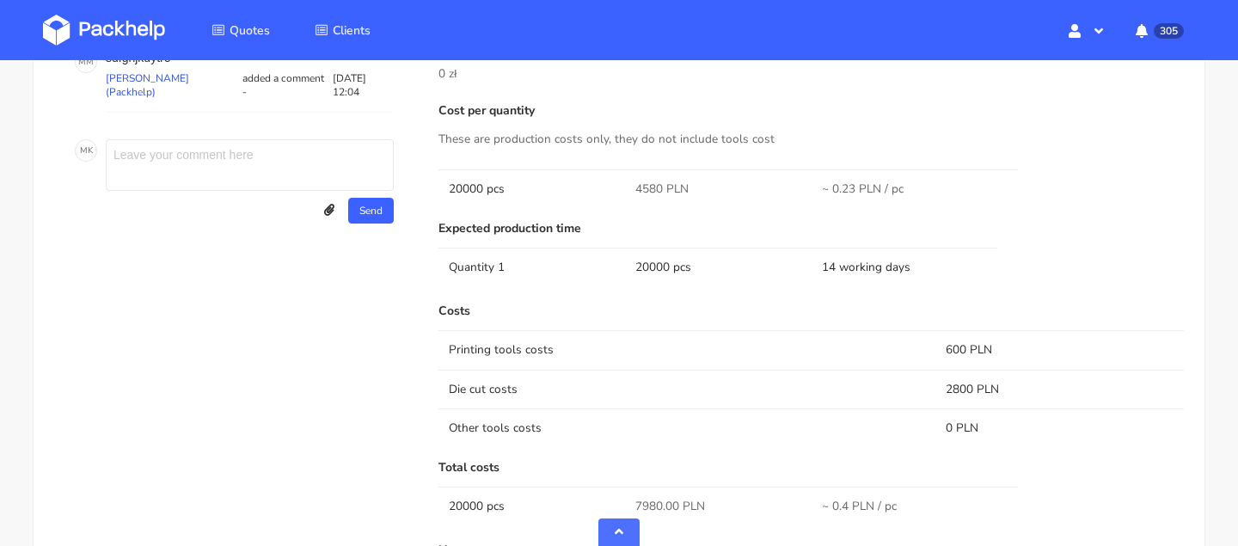
scroll to position [1601, 0]
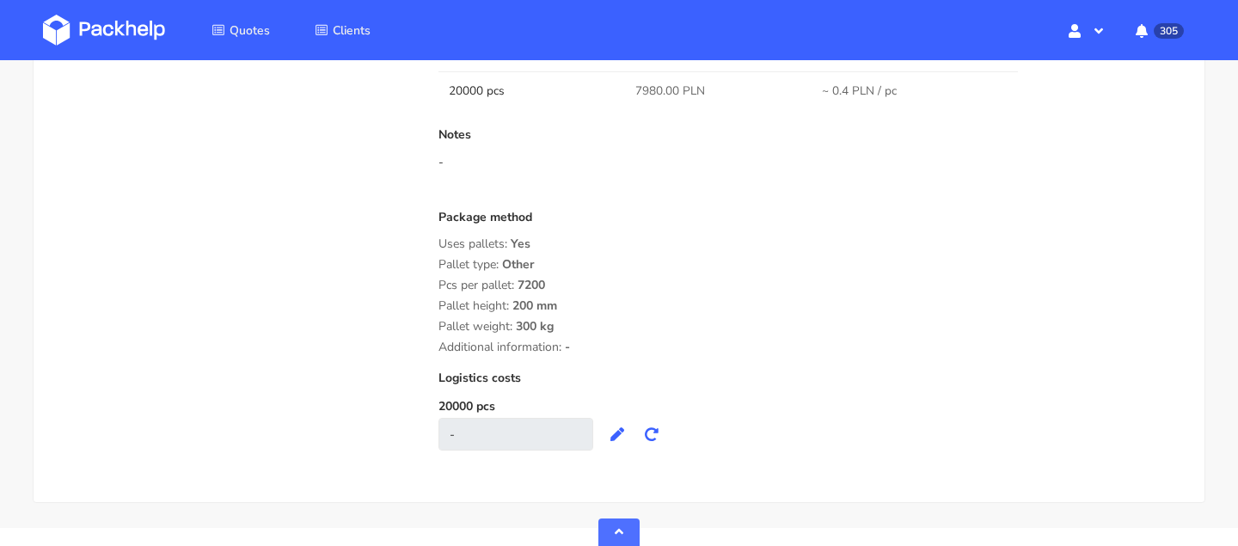
click at [532, 280] on span "7200" at bounding box center [532, 291] width 28 height 29
drag, startPoint x: 556, startPoint y: 328, endPoint x: 437, endPoint y: 260, distance: 137.4
copy div "Pallet type: Other Pcs per pallet: 7200 Pallet height: 200 mm Pallet weight: 30…"
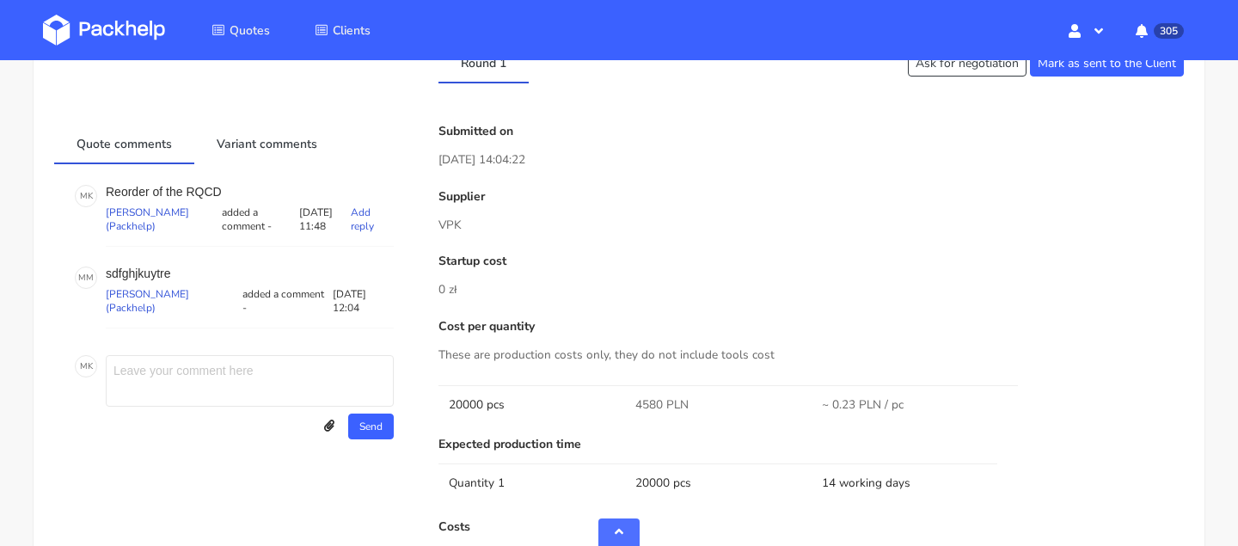
scroll to position [916, 0]
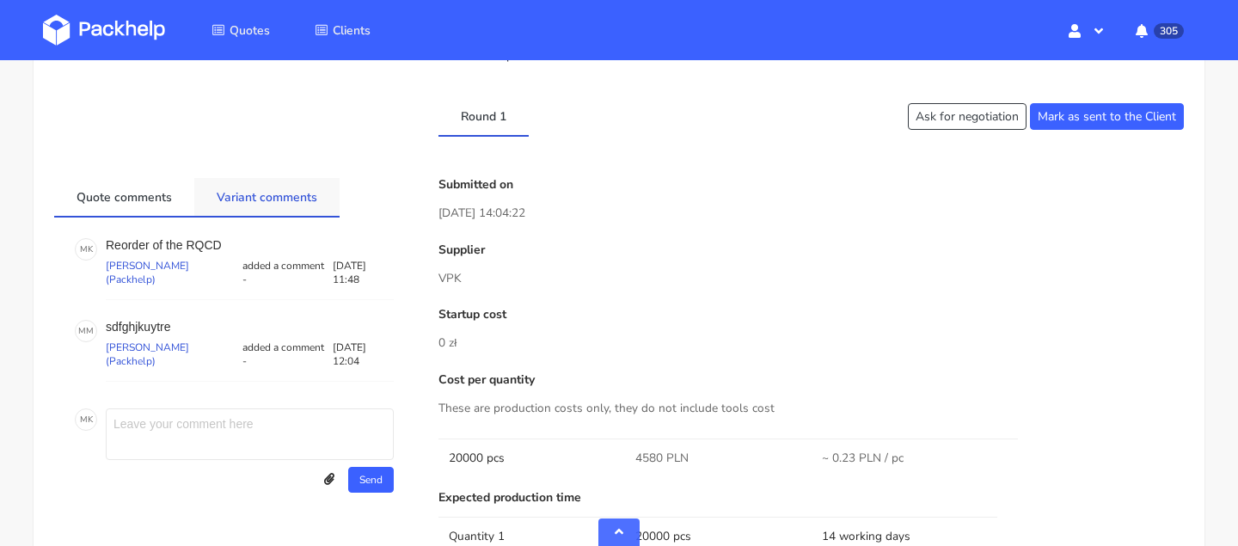
click at [280, 184] on link "Variant comments" at bounding box center [266, 197] width 145 height 38
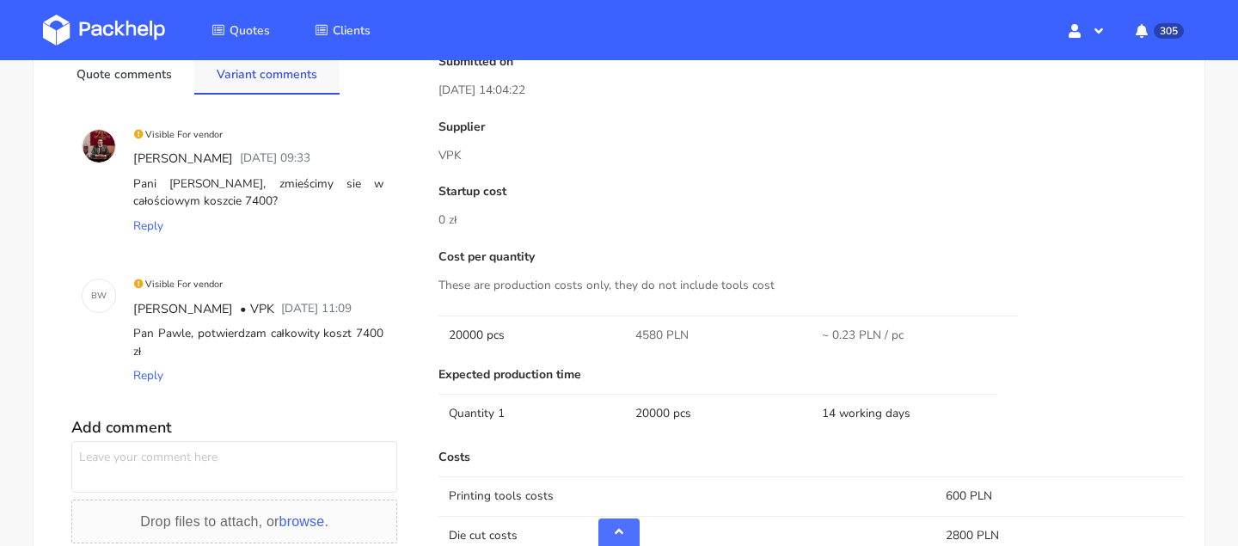
scroll to position [1044, 0]
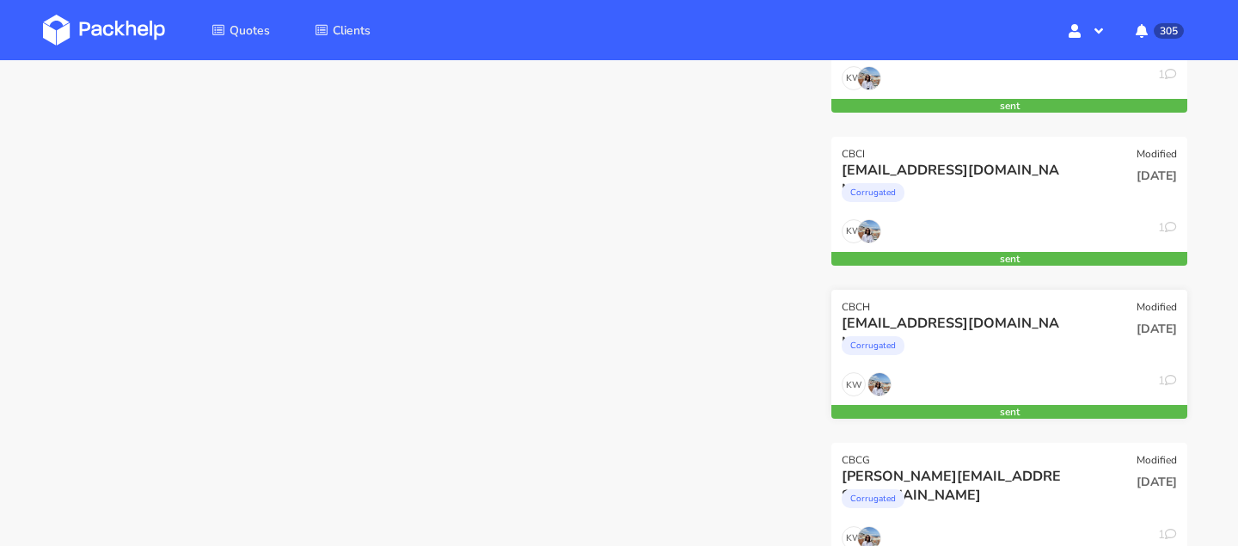
scroll to position [336, 0]
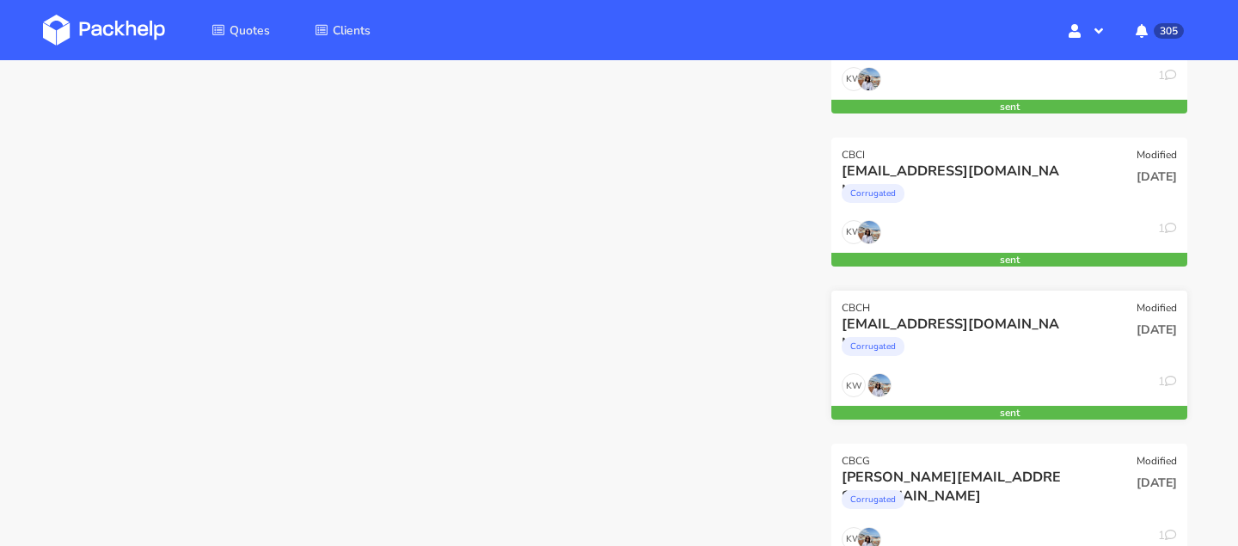
click at [909, 313] on div "CBCH Modified" at bounding box center [1009, 303] width 356 height 24
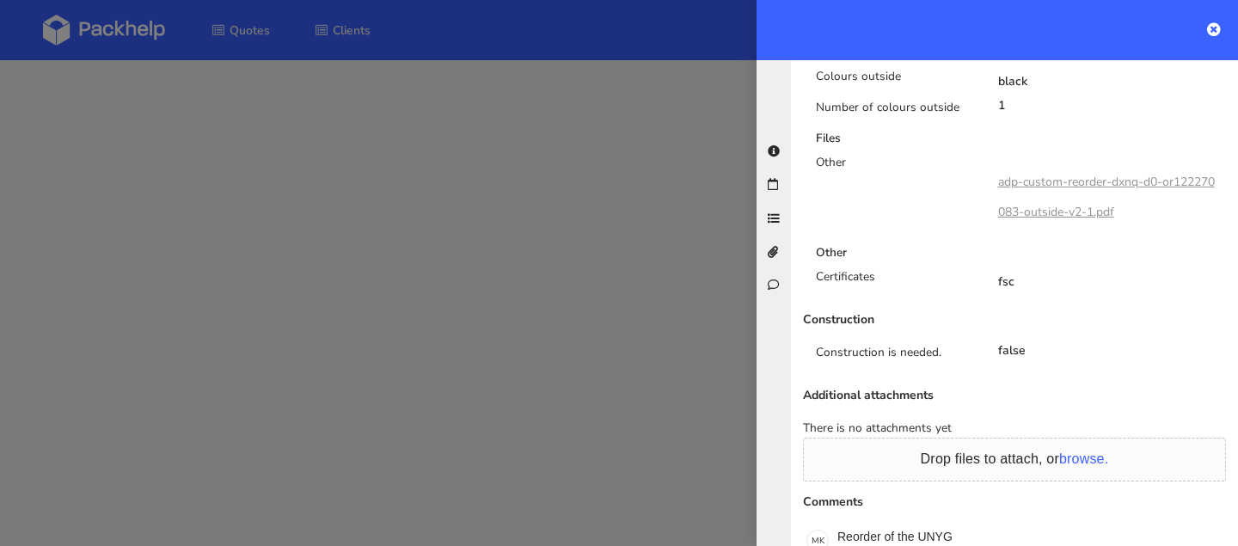
scroll to position [1179, 0]
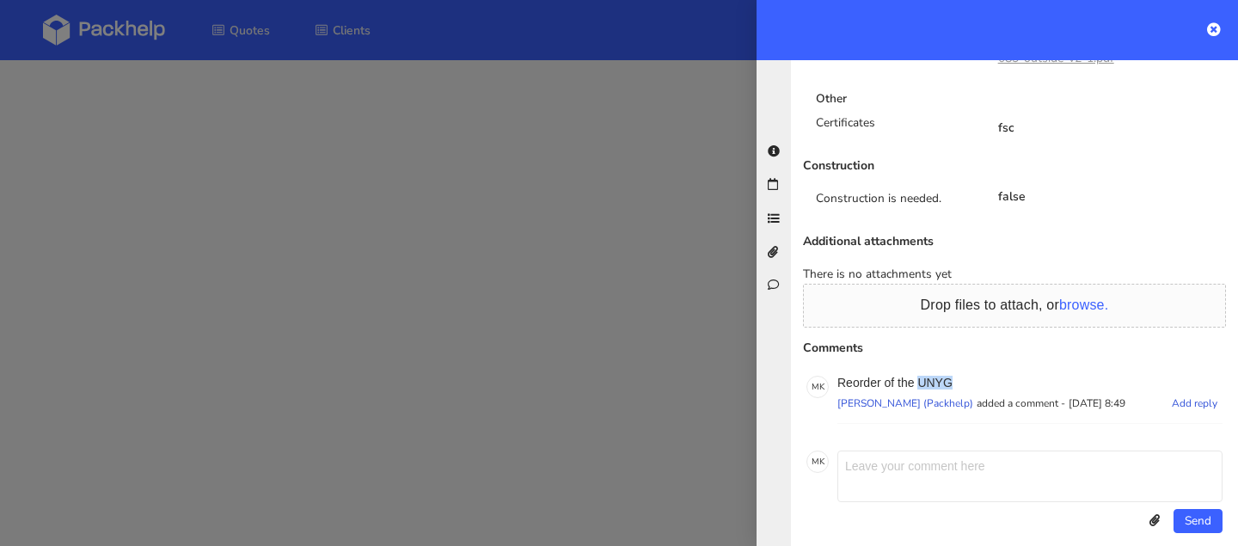
drag, startPoint x: 922, startPoint y: 363, endPoint x: 974, endPoint y: 364, distance: 52.4
click at [974, 376] on p "Reorder of the UNYG" at bounding box center [1029, 383] width 385 height 14
copy p "UNYG"
click at [674, 268] on div at bounding box center [619, 273] width 1238 height 546
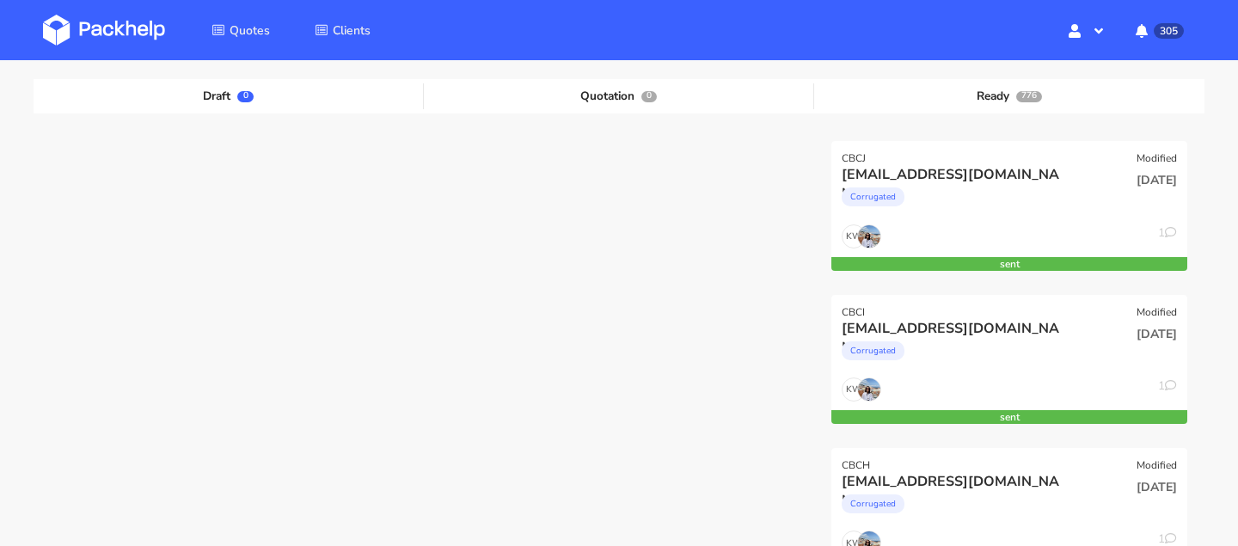
scroll to position [176, 0]
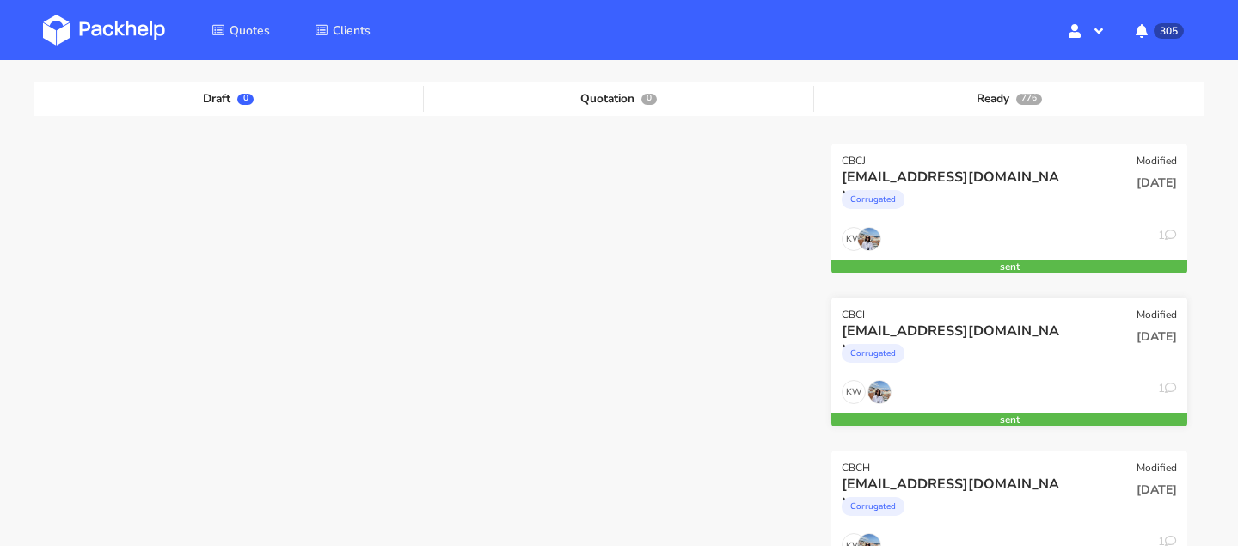
click at [922, 340] on div "Corrugated" at bounding box center [956, 357] width 228 height 34
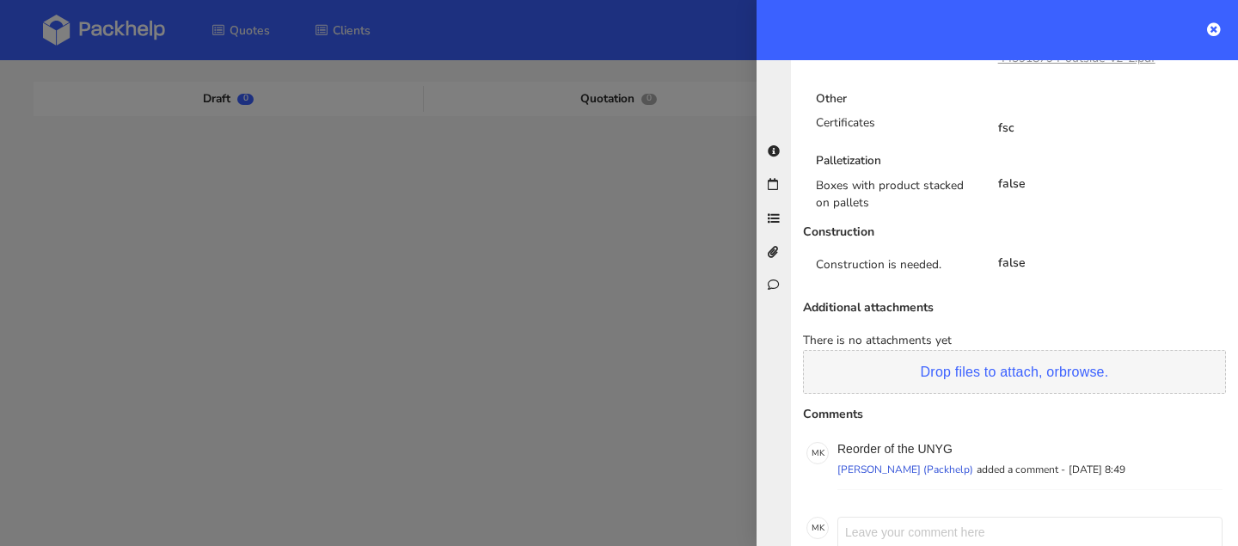
scroll to position [1221, 0]
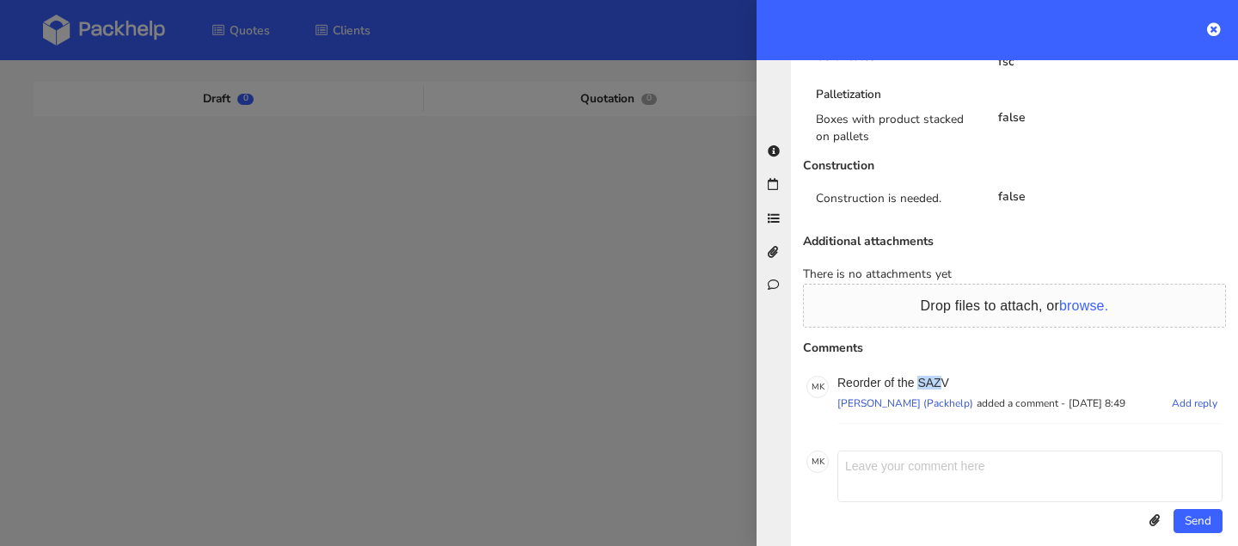
drag, startPoint x: 920, startPoint y: 364, endPoint x: 962, endPoint y: 364, distance: 42.1
click at [962, 376] on p "Reorder of the SAZV" at bounding box center [1029, 383] width 385 height 14
copy p "SAZV"
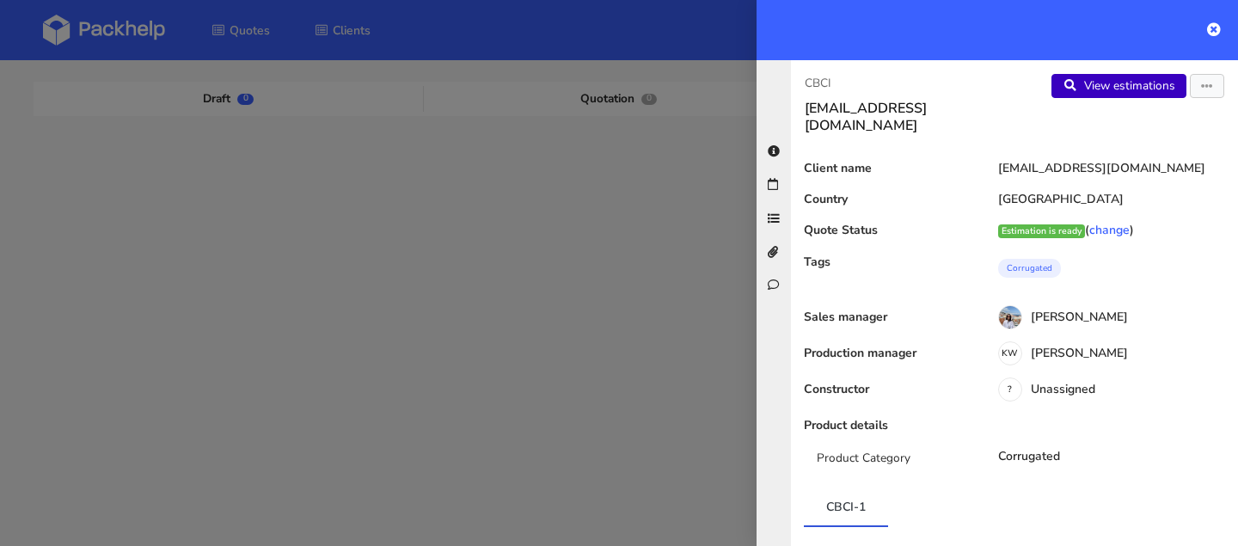
click at [1114, 81] on link "View estimations" at bounding box center [1118, 86] width 135 height 24
click at [523, 224] on div at bounding box center [619, 273] width 1238 height 546
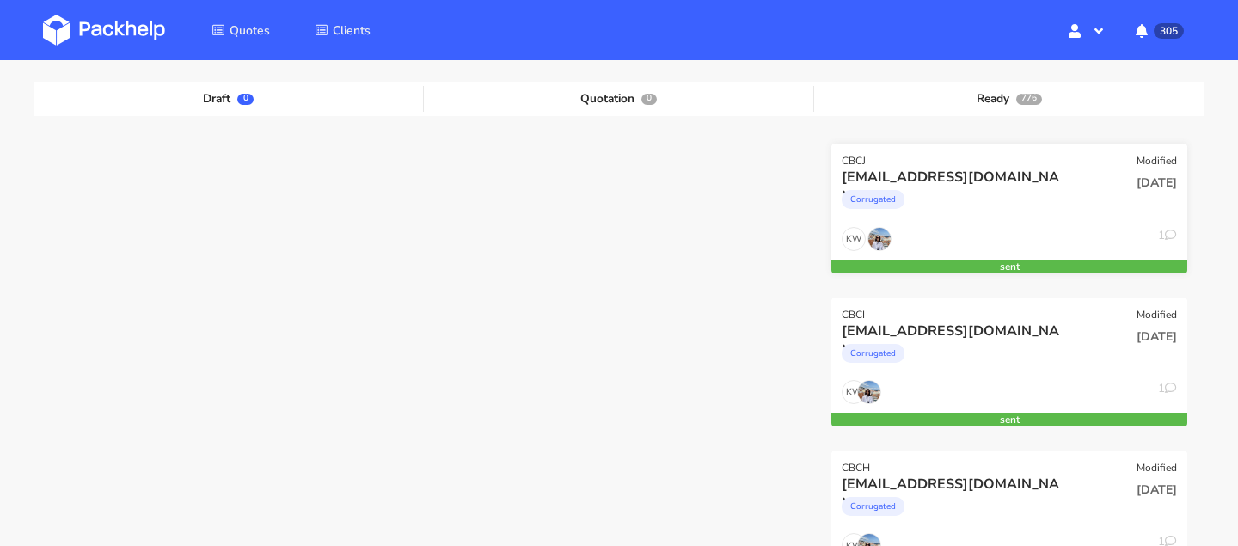
click at [920, 199] on div "Corrugated" at bounding box center [956, 204] width 228 height 34
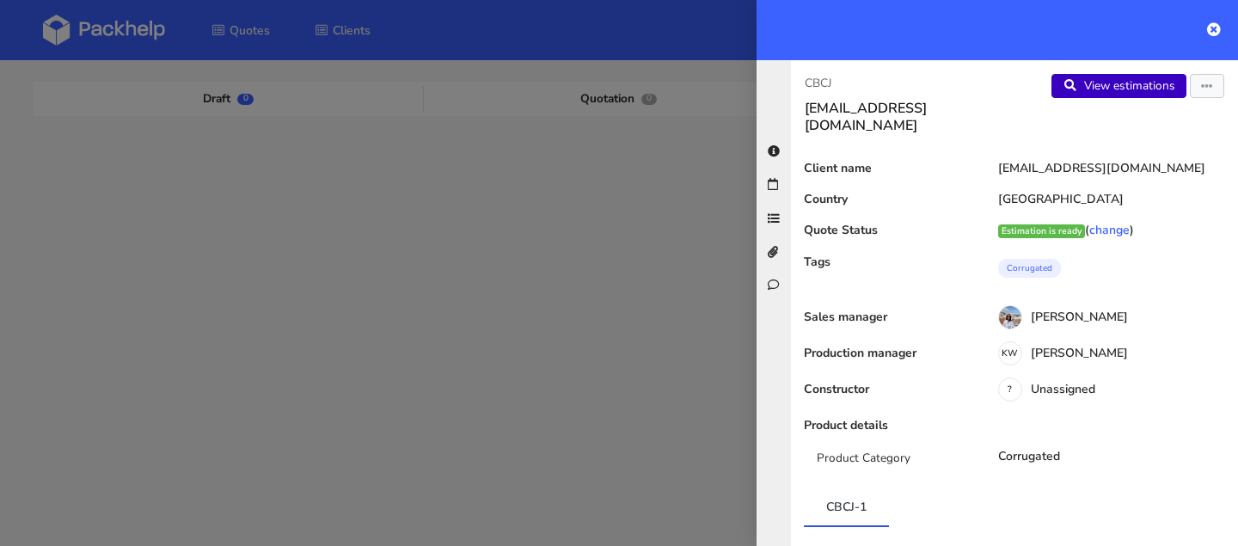
click at [1102, 75] on link "View estimations" at bounding box center [1118, 86] width 135 height 24
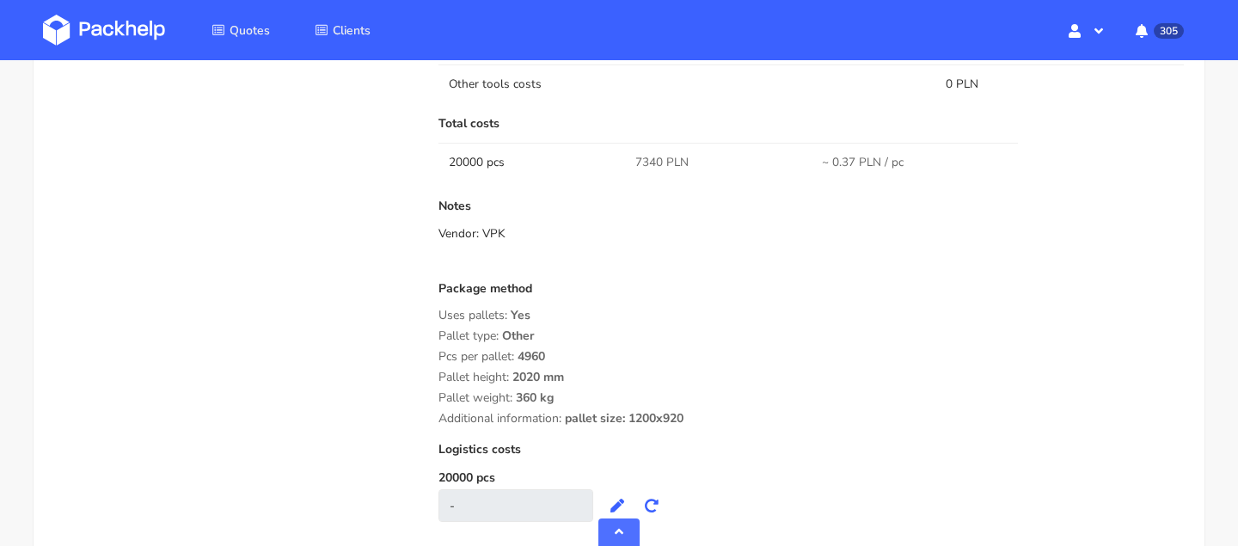
scroll to position [1529, 0]
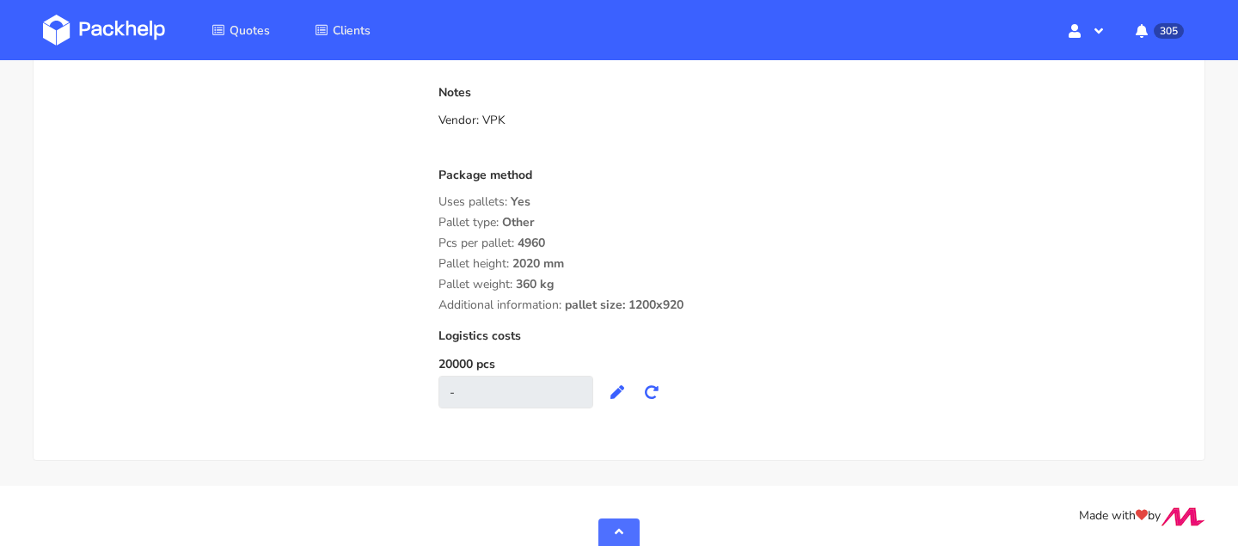
drag, startPoint x: 699, startPoint y: 303, endPoint x: 441, endPoint y: 241, distance: 265.4
click at [441, 241] on div "Package method Uses pallets: Yes Pallet type: Other Pcs per pallet: 4960 Pallet…" at bounding box center [810, 240] width 745 height 144
copy div "Pcs per pallet: 4960 Pallet height: 2020 mm Pallet weight: 360 kg Additional in…"
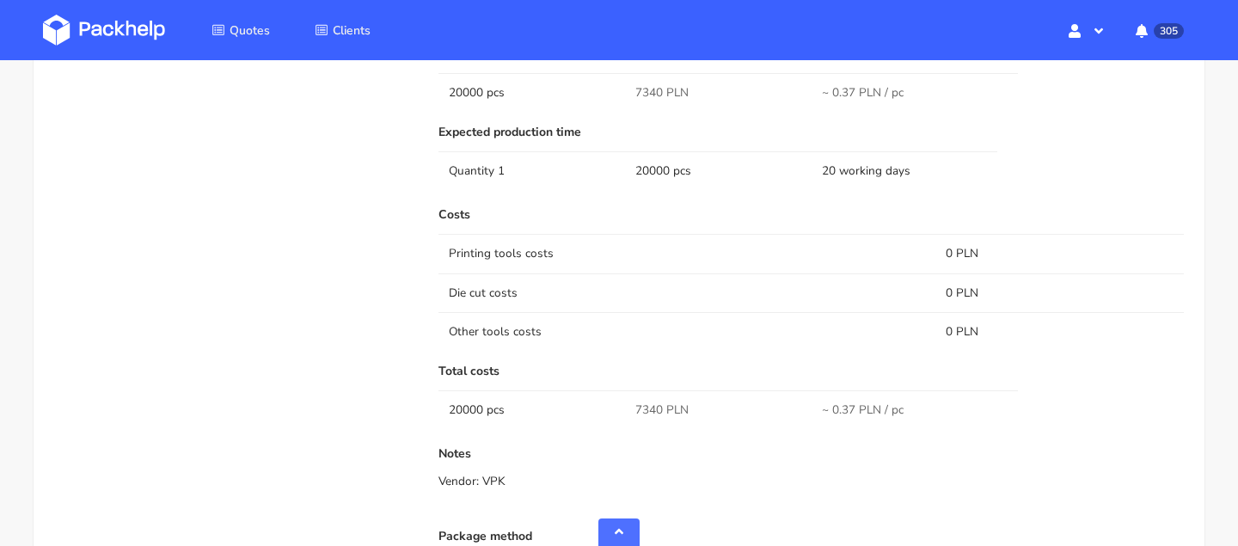
scroll to position [783, 0]
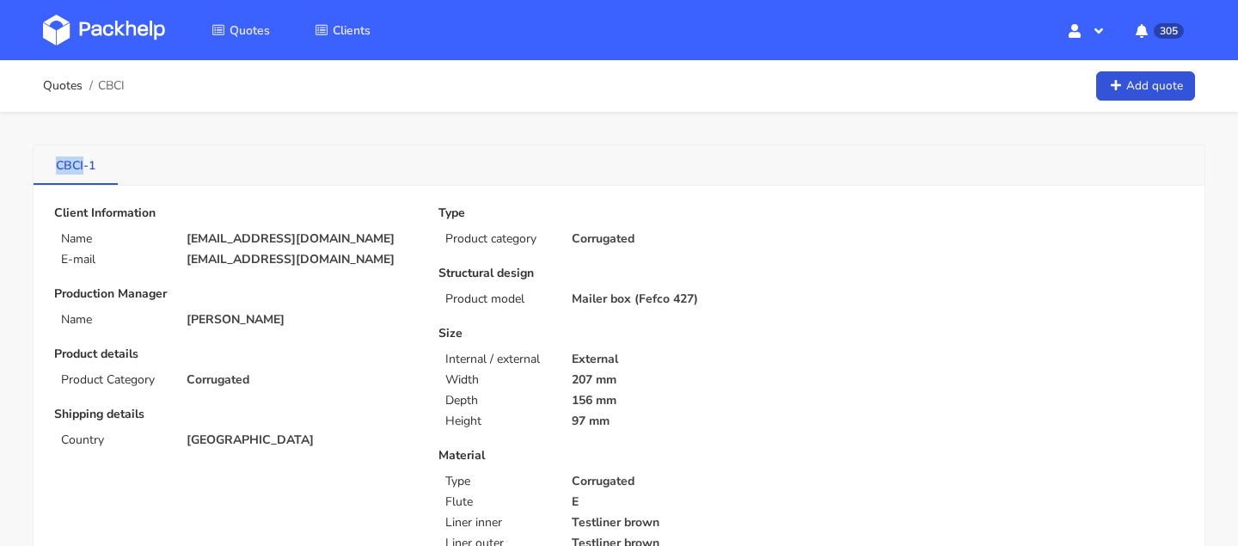
drag, startPoint x: 42, startPoint y: 161, endPoint x: 83, endPoint y: 165, distance: 41.5
click at [83, 165] on link "CBCI-1" at bounding box center [76, 164] width 84 height 38
copy link "CBCI"
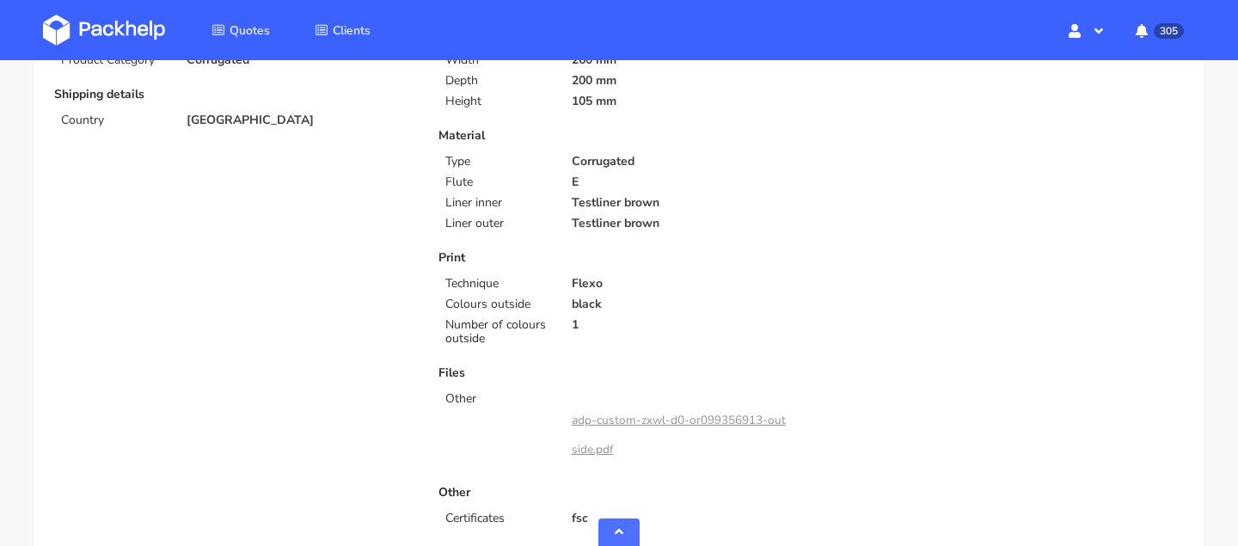
scroll to position [682, 0]
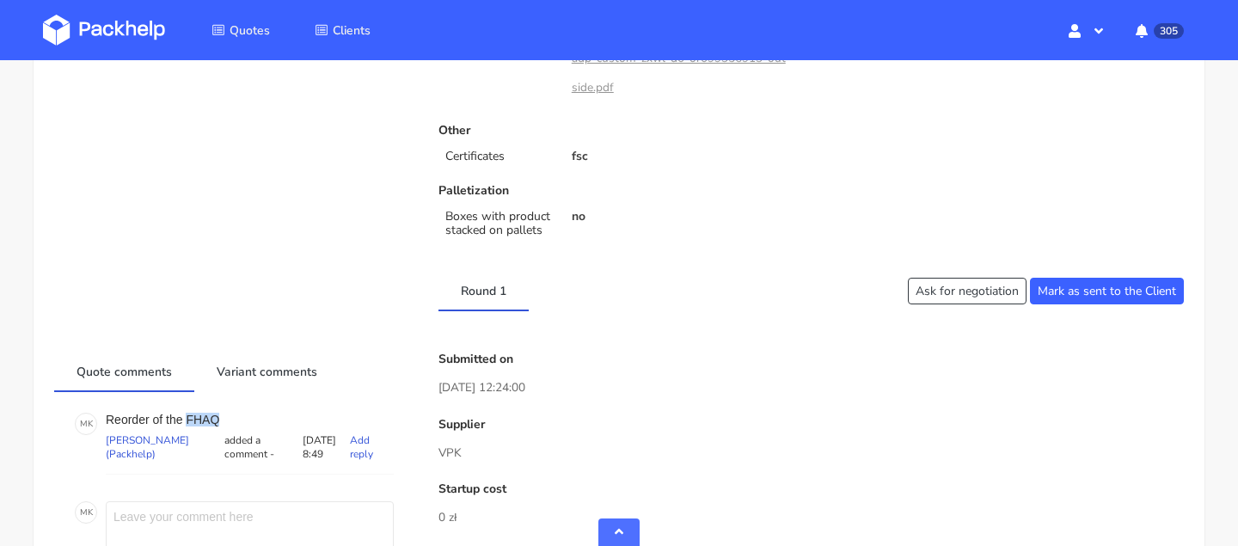
drag, startPoint x: 185, startPoint y: 415, endPoint x: 242, endPoint y: 415, distance: 56.7
click at [242, 415] on p "Reorder of the FHAQ" at bounding box center [250, 420] width 288 height 14
copy p "FHAQ"
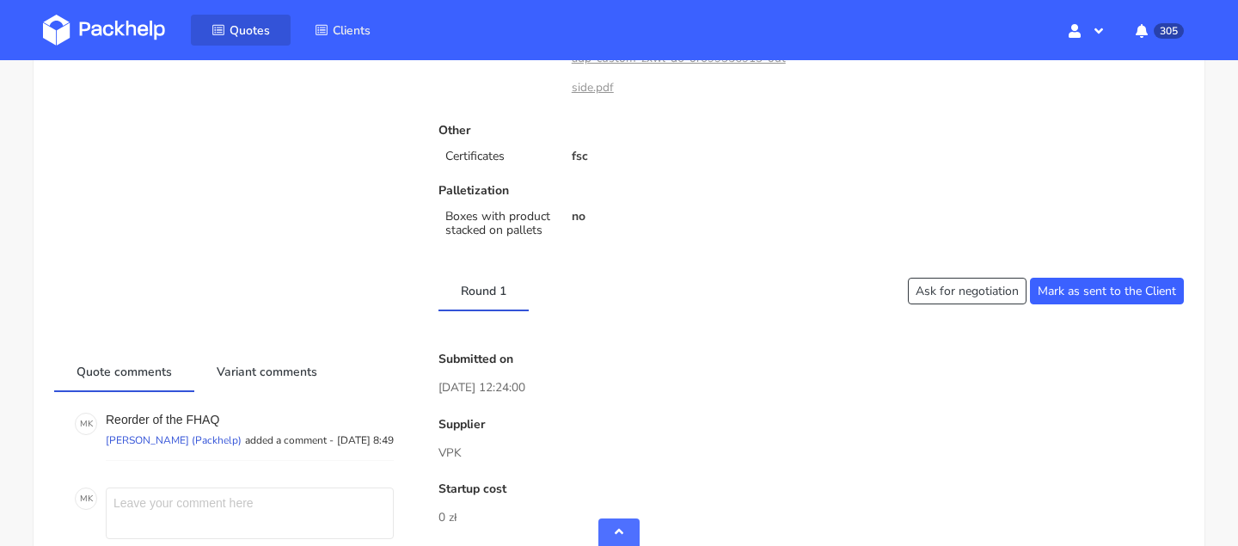
click at [236, 25] on span "Quotes" at bounding box center [250, 30] width 40 height 16
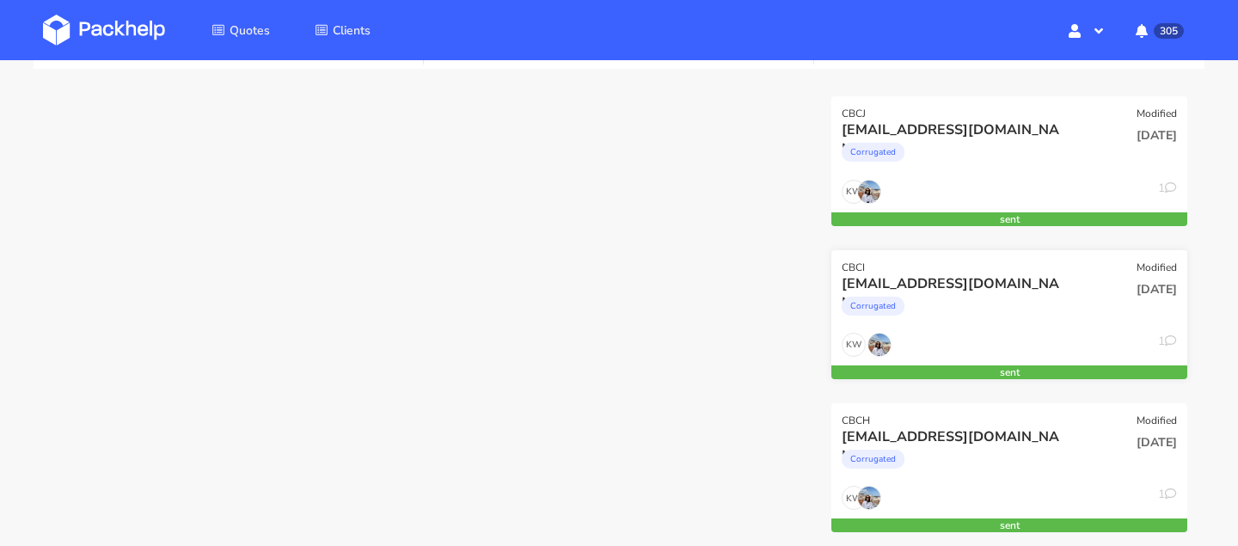
scroll to position [144, 0]
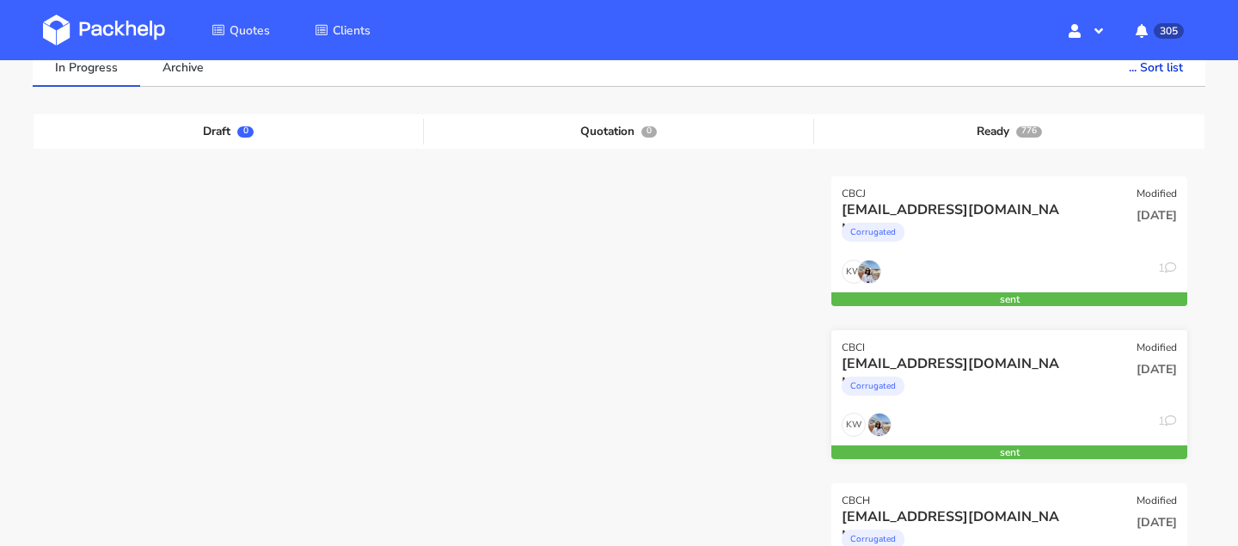
click at [955, 395] on div "Corrugated" at bounding box center [956, 390] width 228 height 34
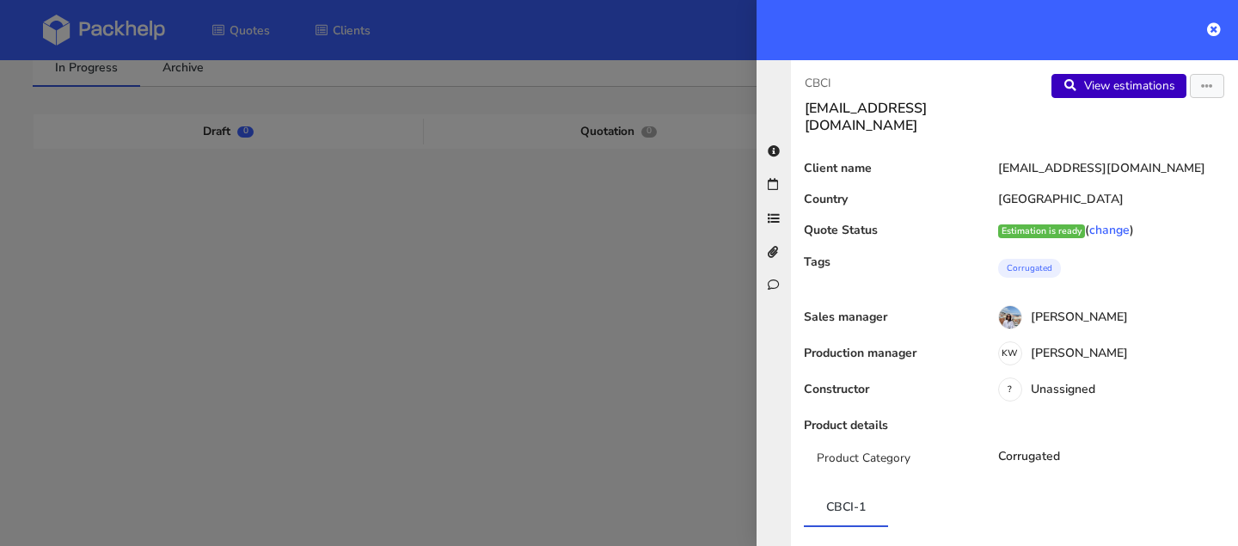
click at [1086, 83] on link "View estimations" at bounding box center [1118, 86] width 135 height 24
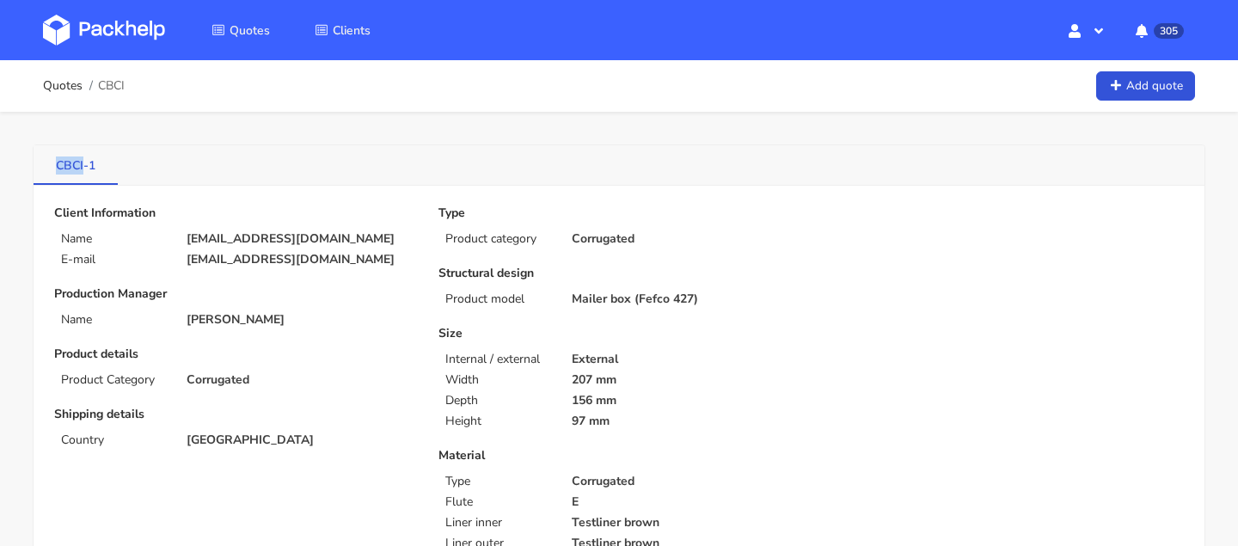
drag, startPoint x: 41, startPoint y: 168, endPoint x: 84, endPoint y: 168, distance: 43.0
click at [84, 168] on link "CBCI-1" at bounding box center [76, 164] width 84 height 38
copy link "CBCI"
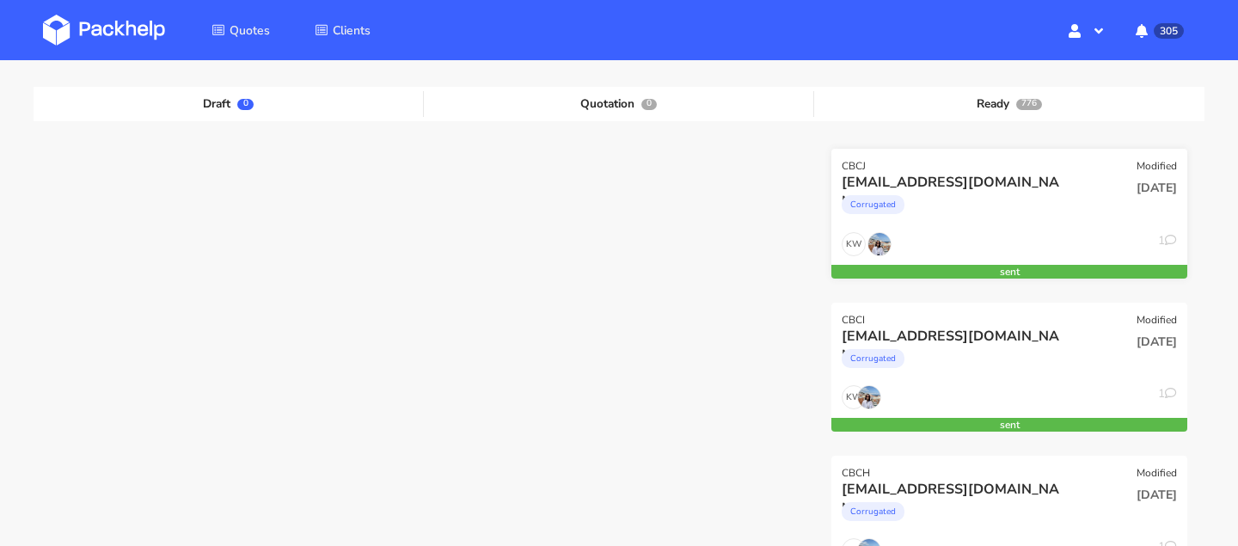
scroll to position [315, 0]
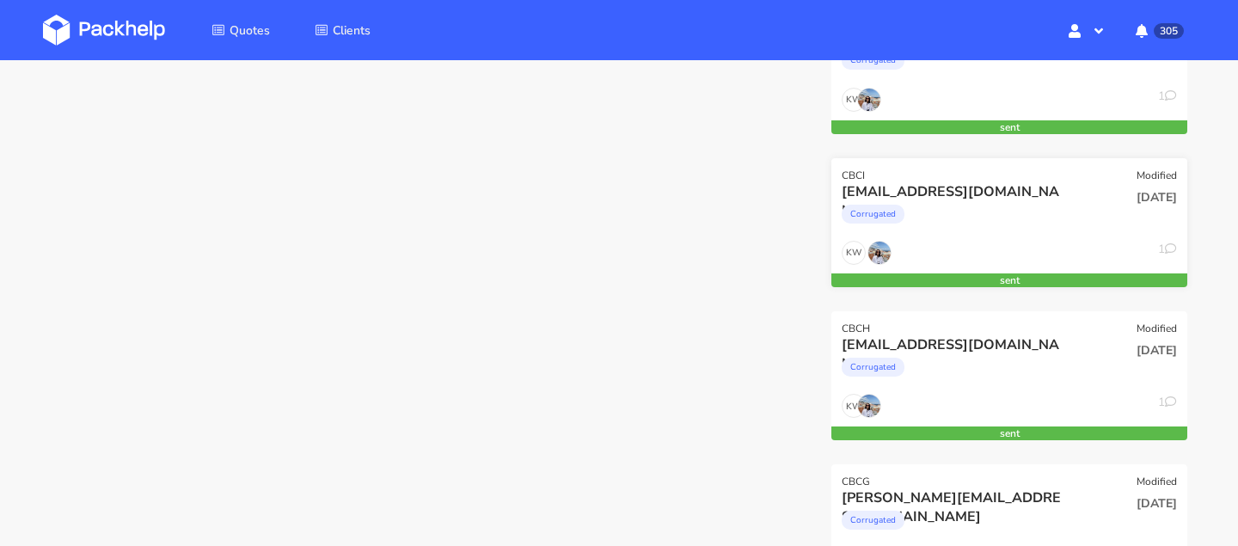
click at [989, 219] on div "Corrugated" at bounding box center [956, 218] width 228 height 34
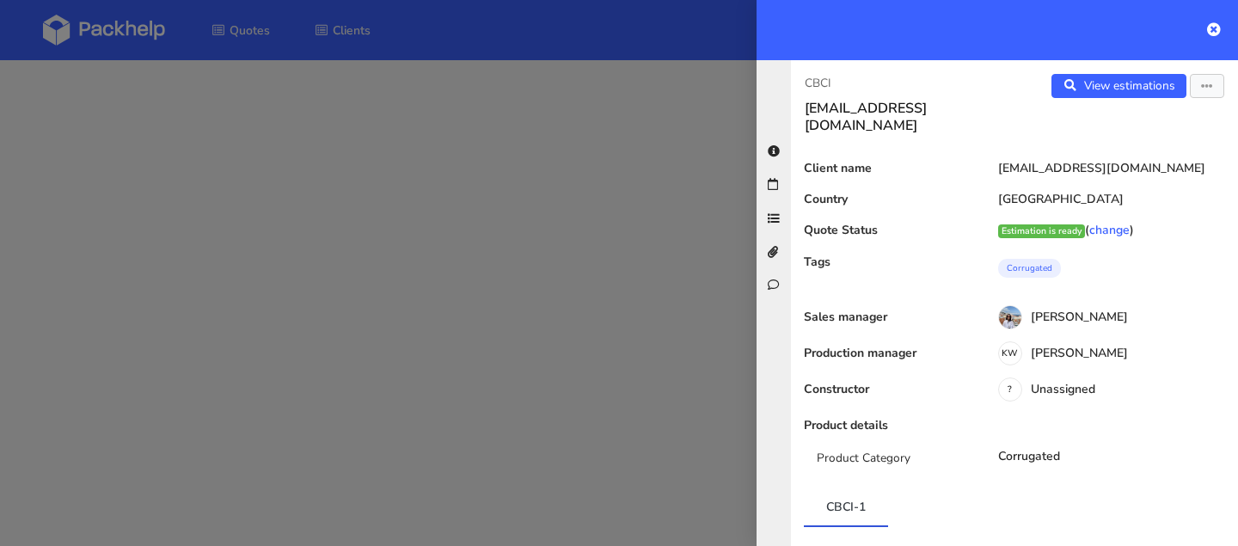
click at [467, 156] on div at bounding box center [619, 273] width 1238 height 546
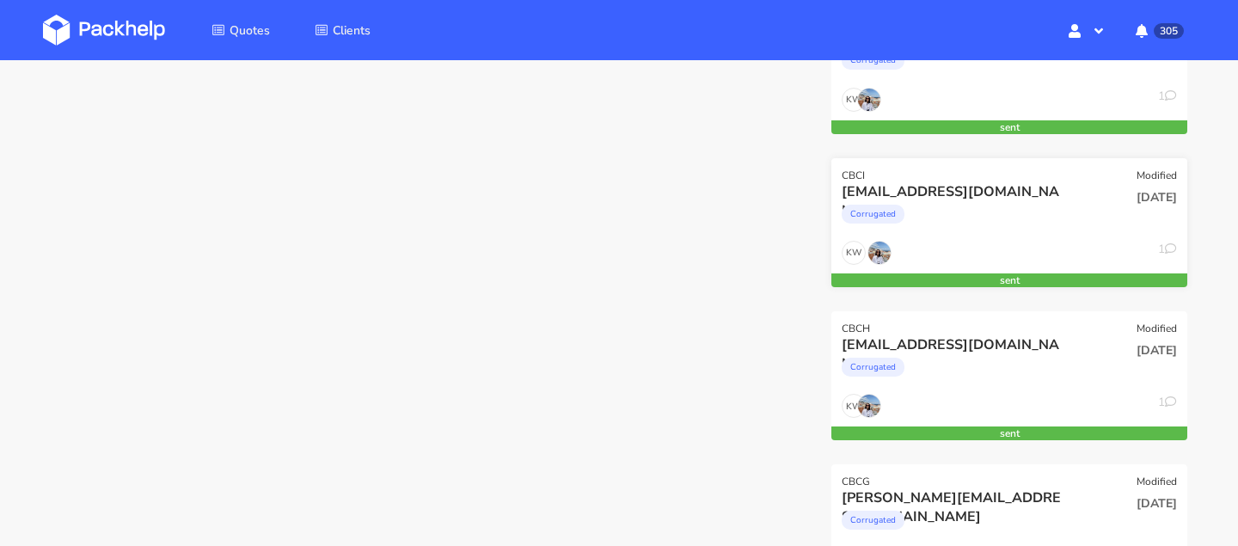
scroll to position [0, 0]
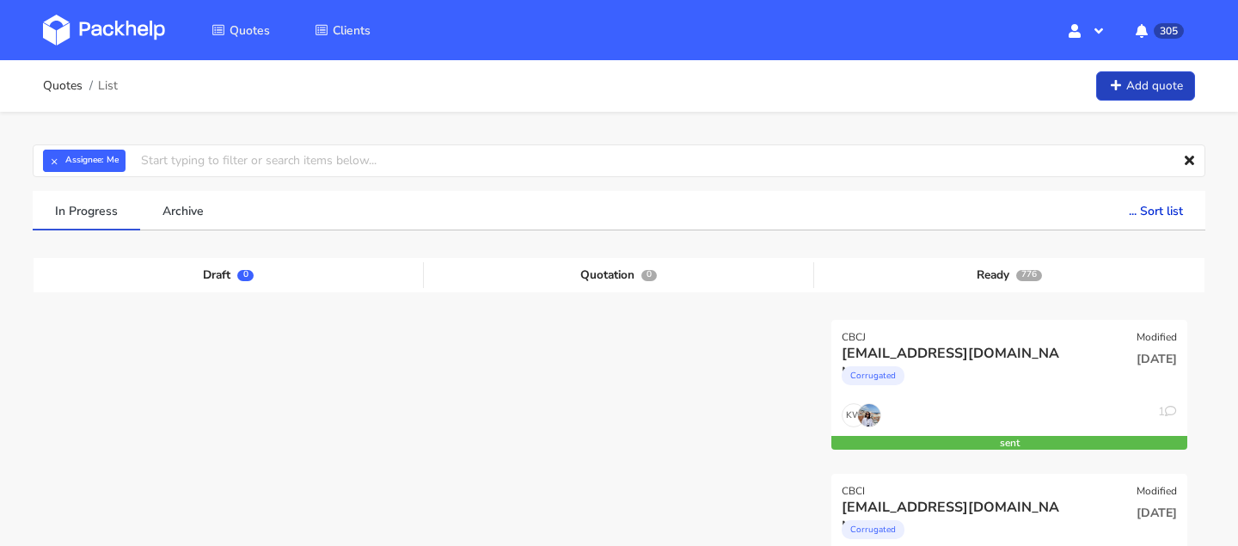
click at [1134, 89] on link "Add quote" at bounding box center [1145, 86] width 99 height 30
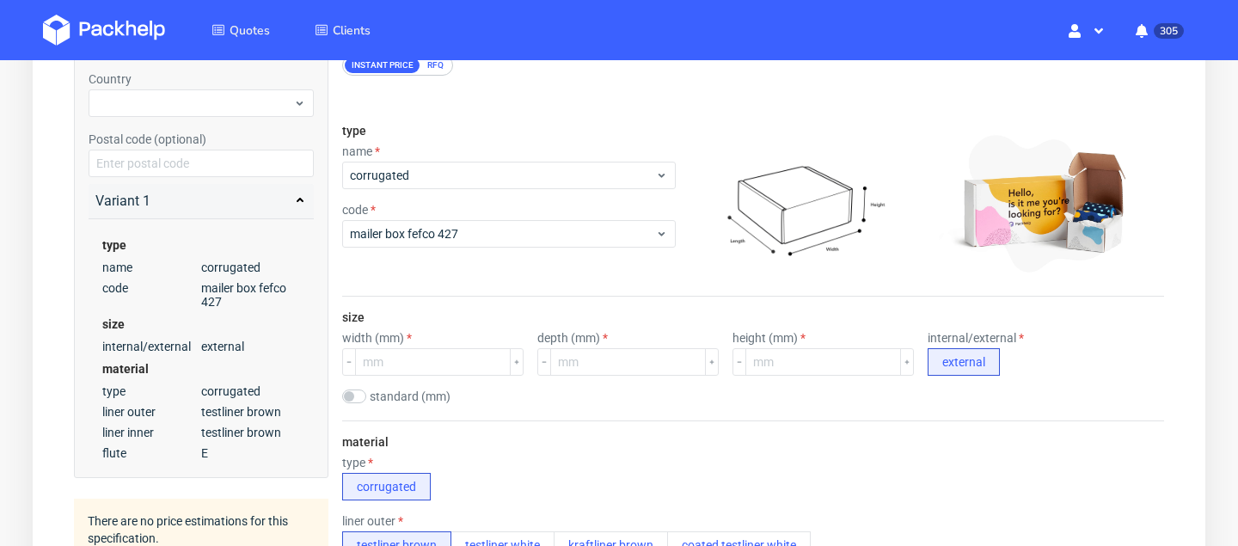
scroll to position [219, 0]
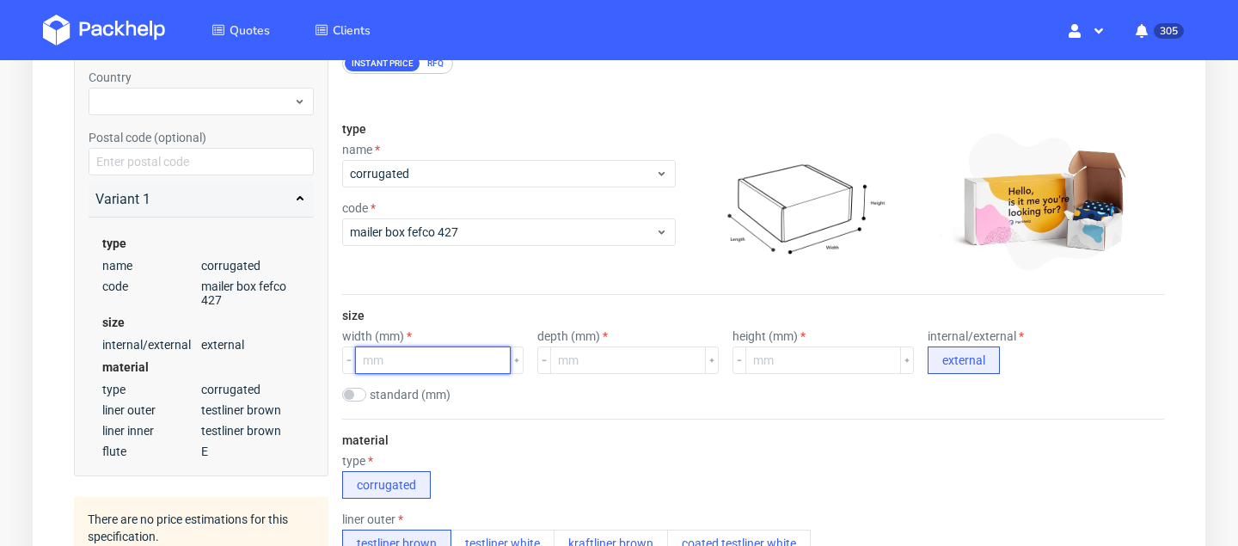
click at [400, 358] on input "number" at bounding box center [433, 360] width 156 height 28
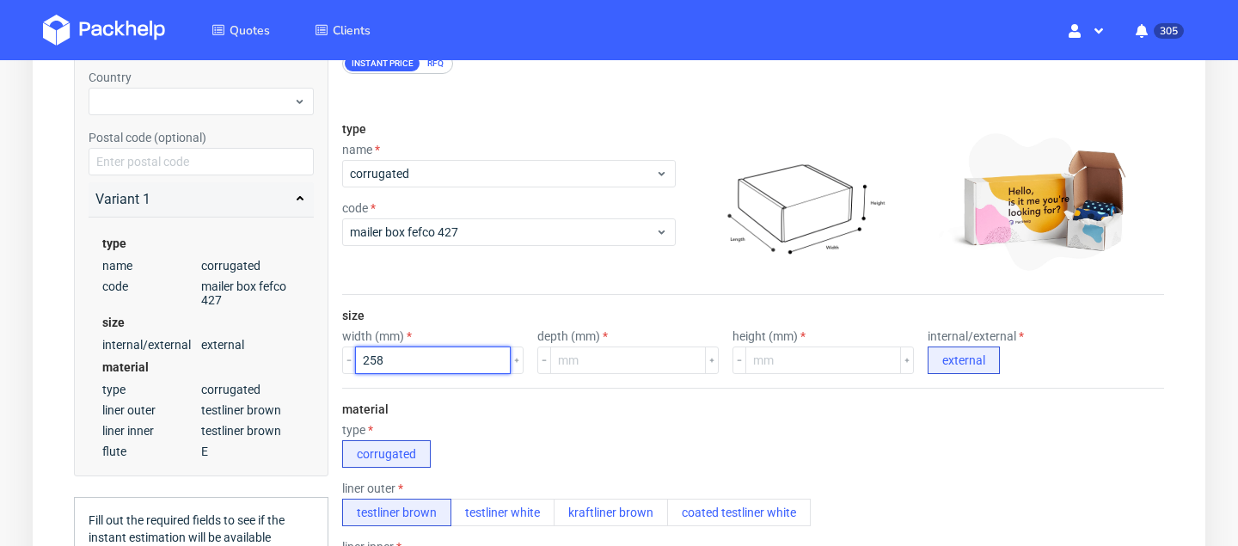
type input "258"
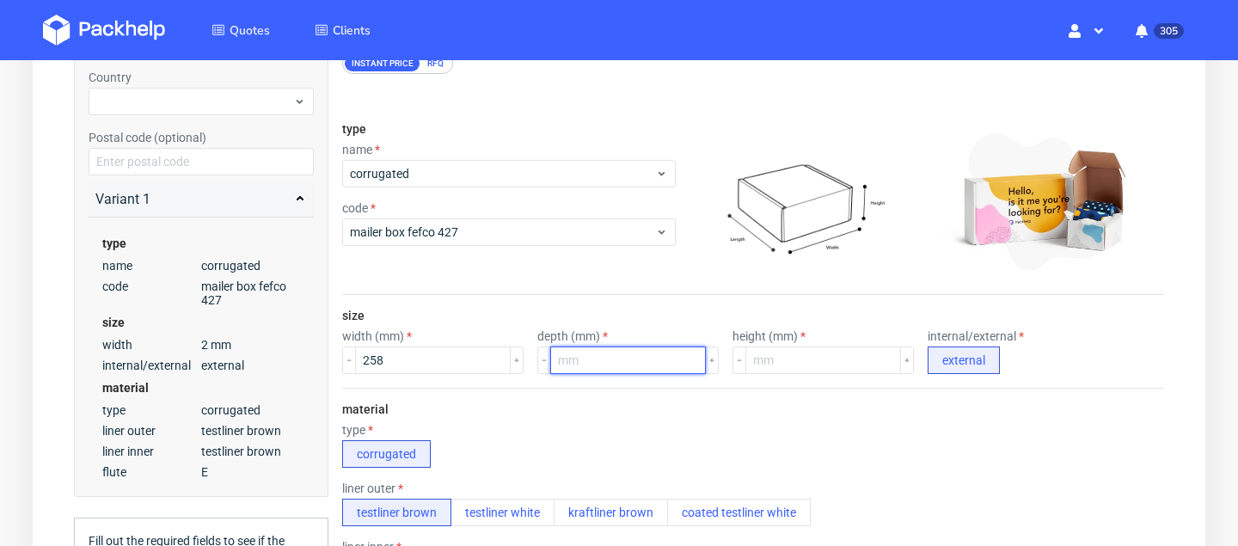
click at [588, 362] on input "number" at bounding box center [628, 360] width 156 height 28
type input "156"
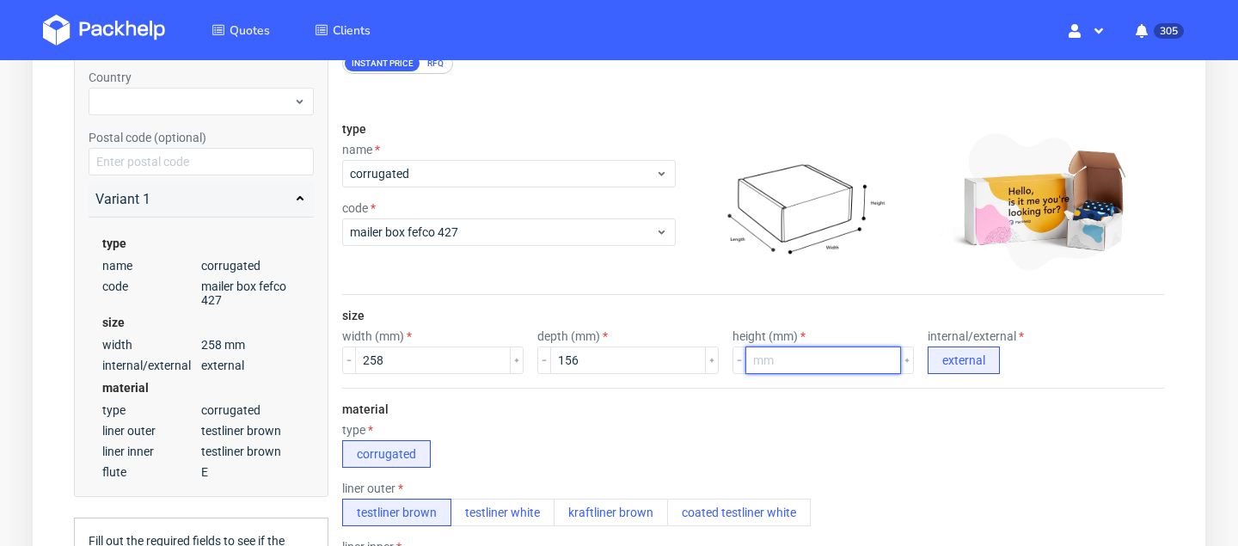
click at [764, 357] on input "number" at bounding box center [823, 360] width 156 height 28
type input "120"
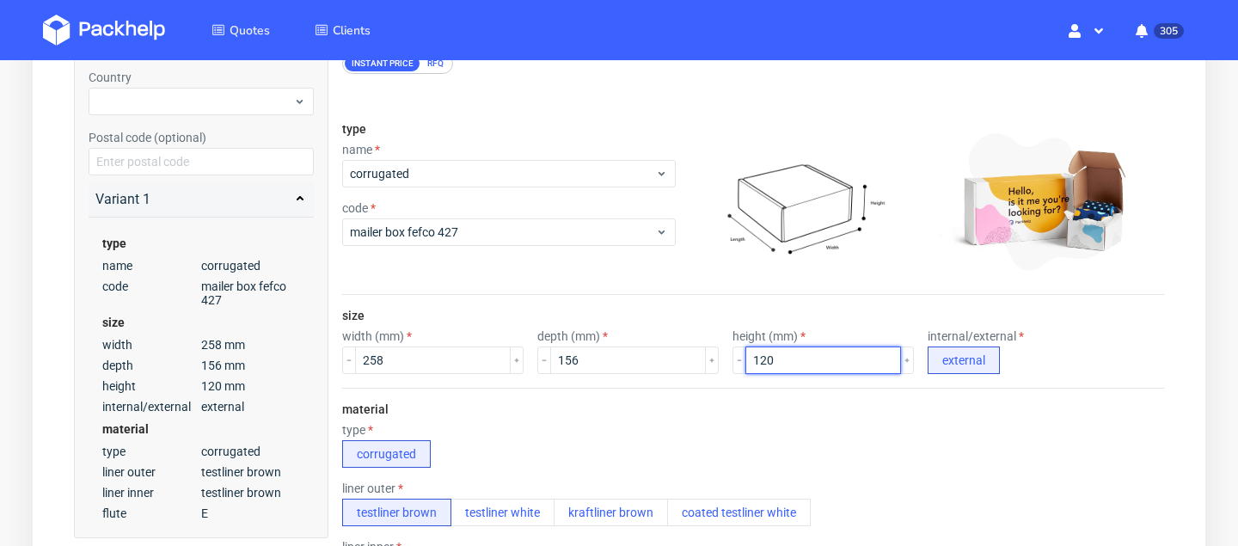
scroll to position [417, 0]
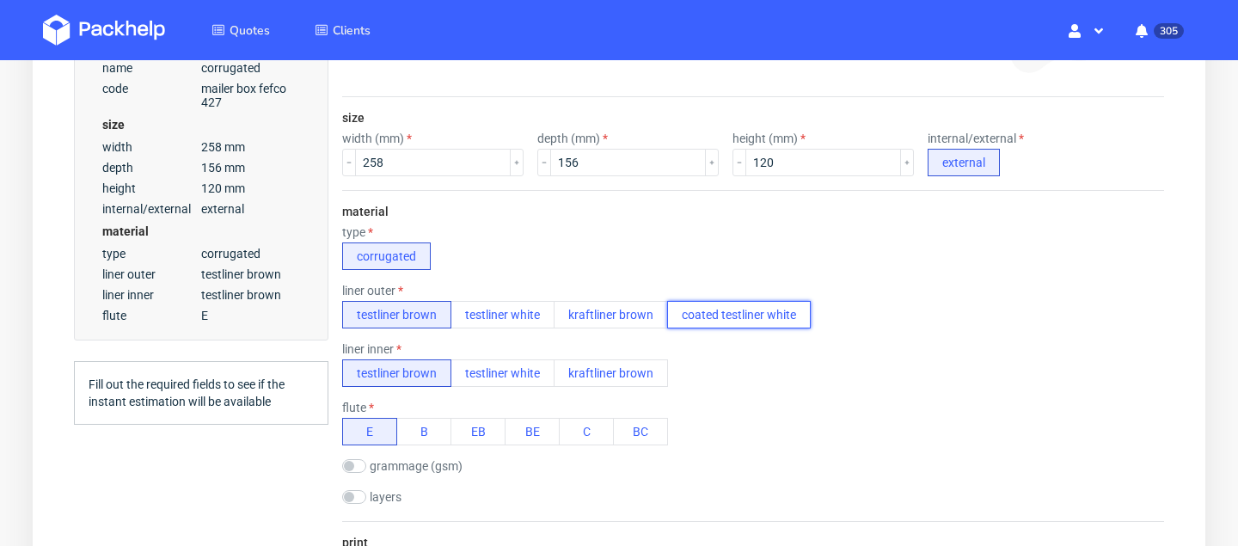
click at [717, 314] on button "coated testliner white" at bounding box center [739, 315] width 144 height 28
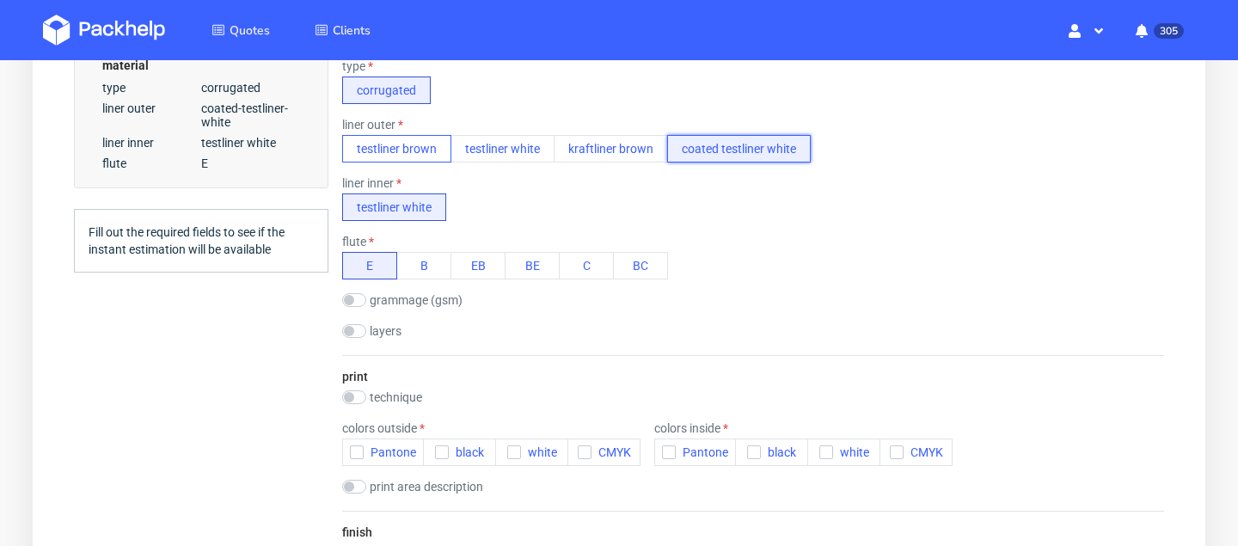
scroll to position [607, 0]
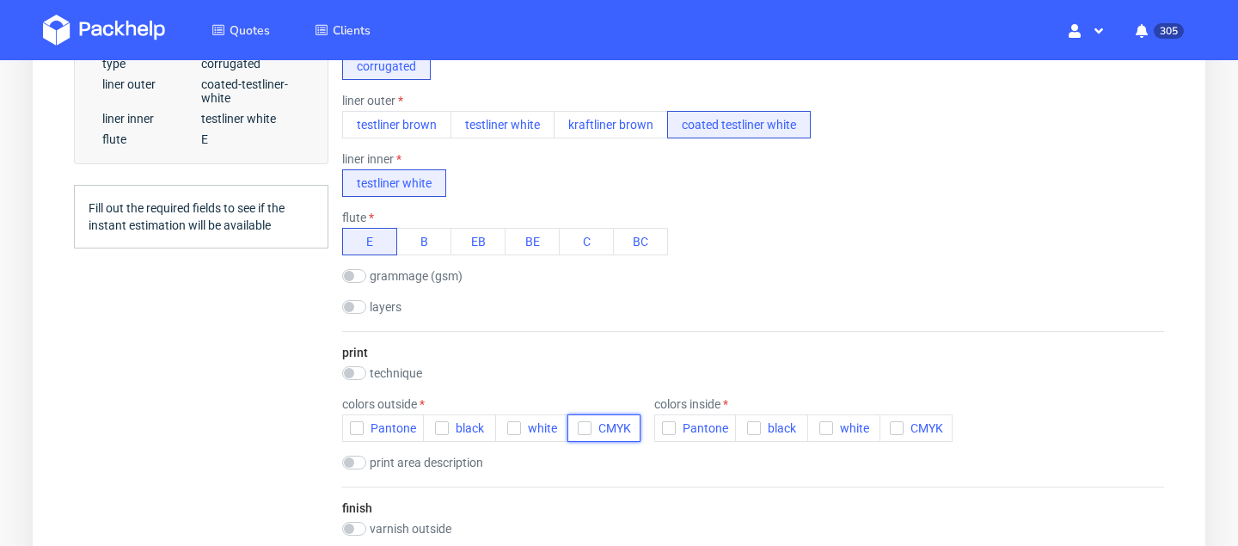
click at [586, 426] on icon "button" at bounding box center [585, 428] width 12 height 12
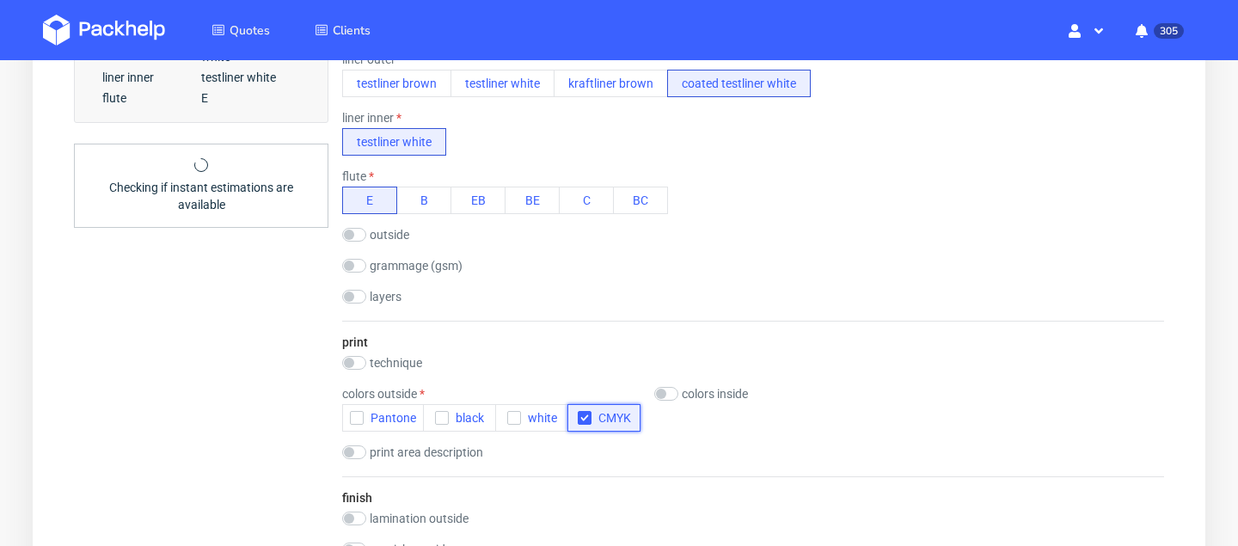
scroll to position [659, 0]
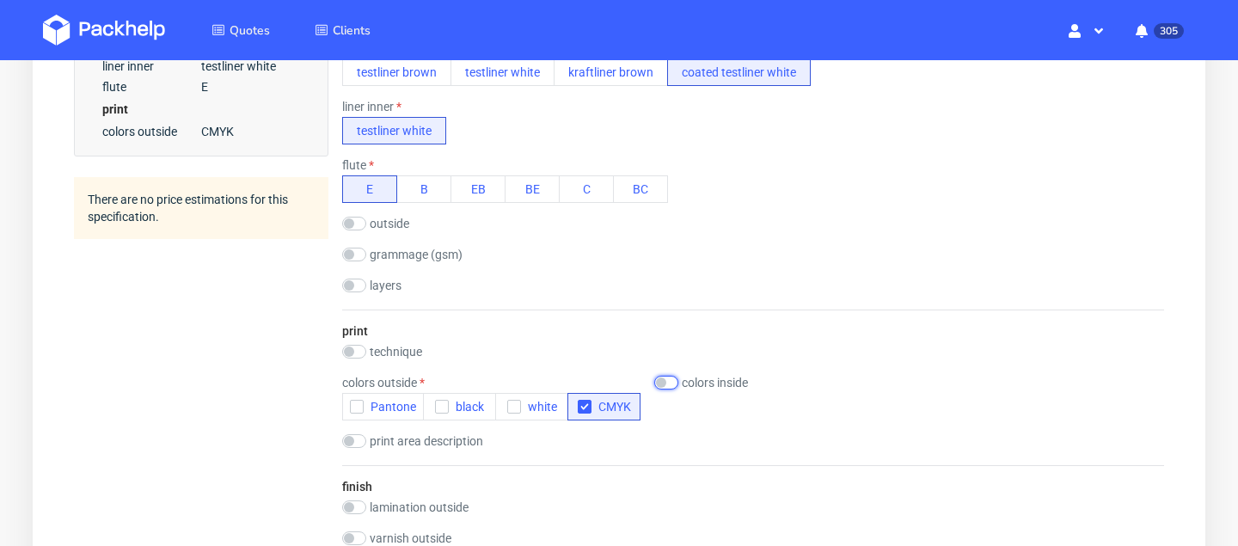
click at [669, 383] on input "checkbox" at bounding box center [666, 383] width 24 height 14
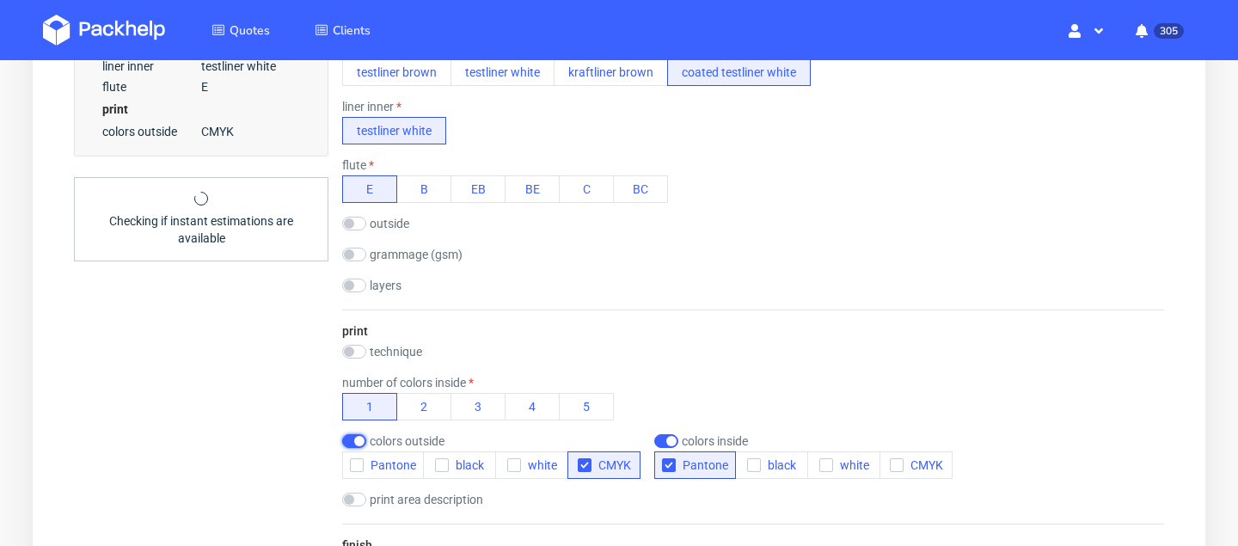
click at [361, 446] on input "checkbox" at bounding box center [354, 441] width 24 height 14
checkbox input "false"
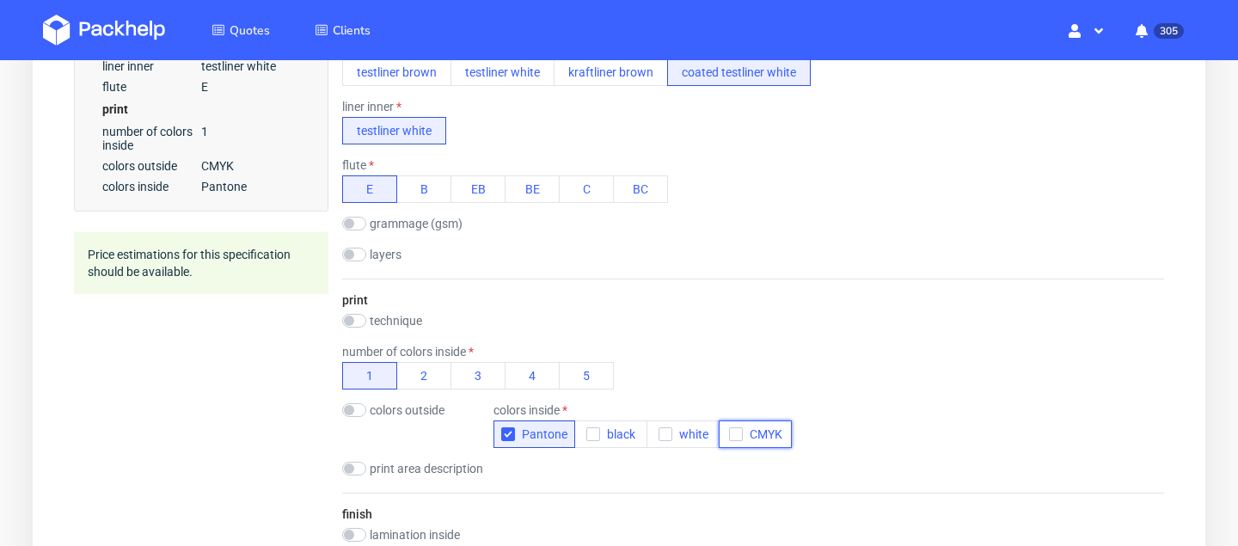
click at [719, 421] on button "CMYK" at bounding box center [755, 434] width 73 height 28
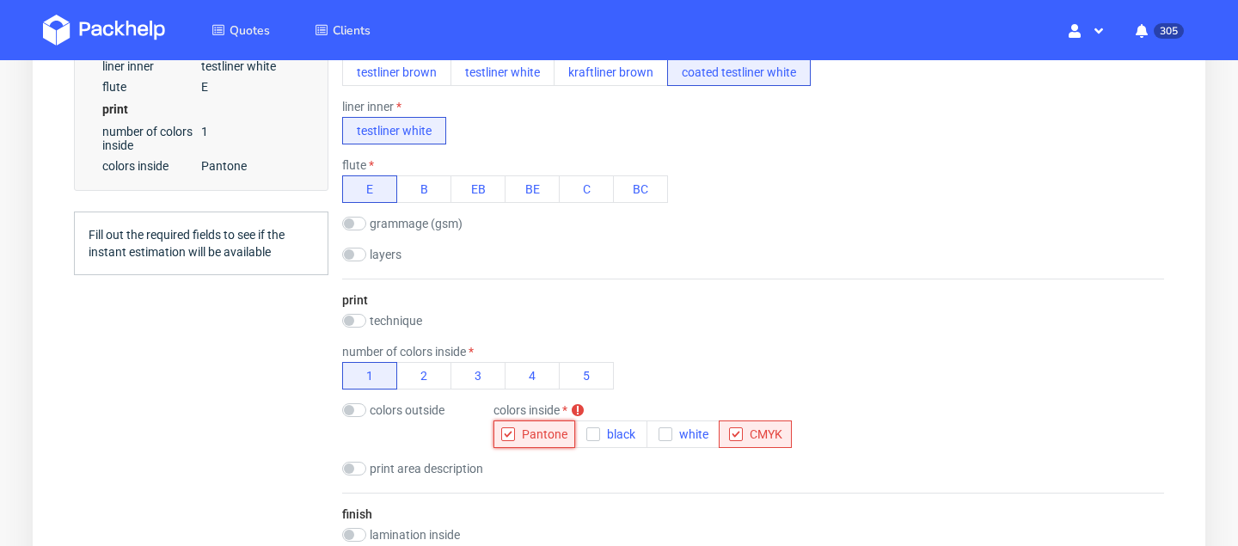
click at [508, 432] on icon "button" at bounding box center [508, 434] width 12 height 12
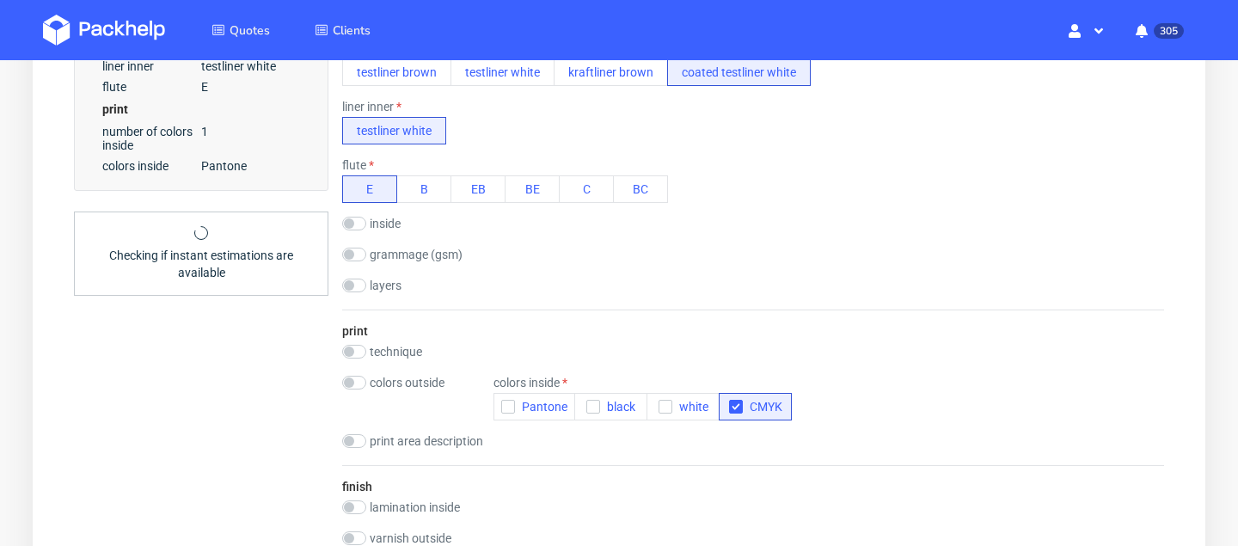
scroll to position [622, 0]
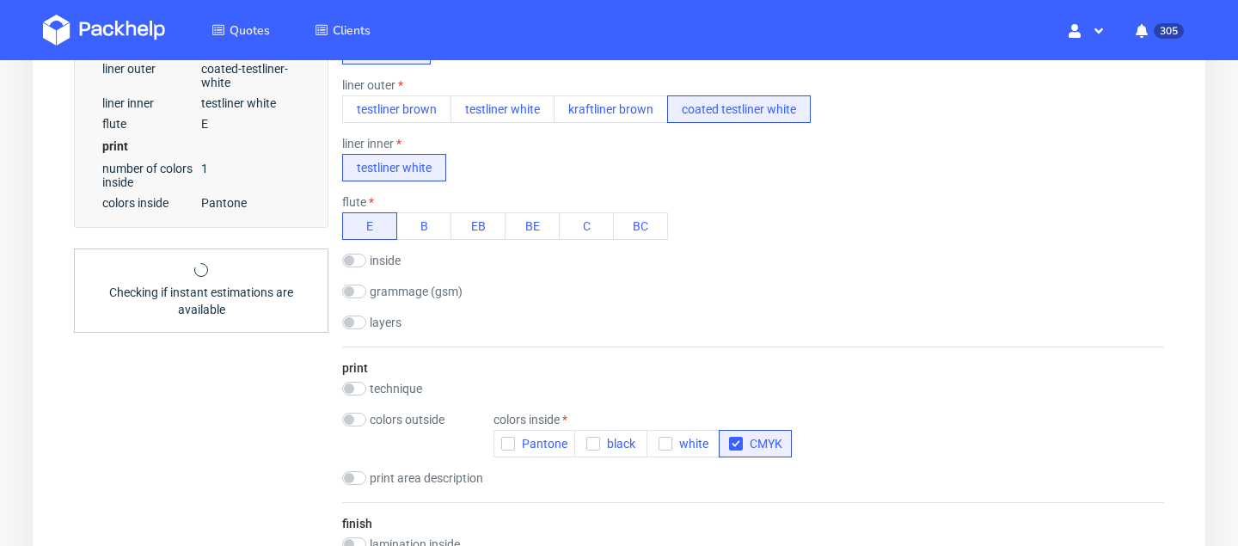
click at [374, 382] on label "technique" at bounding box center [396, 389] width 52 height 14
checkbox input "true"
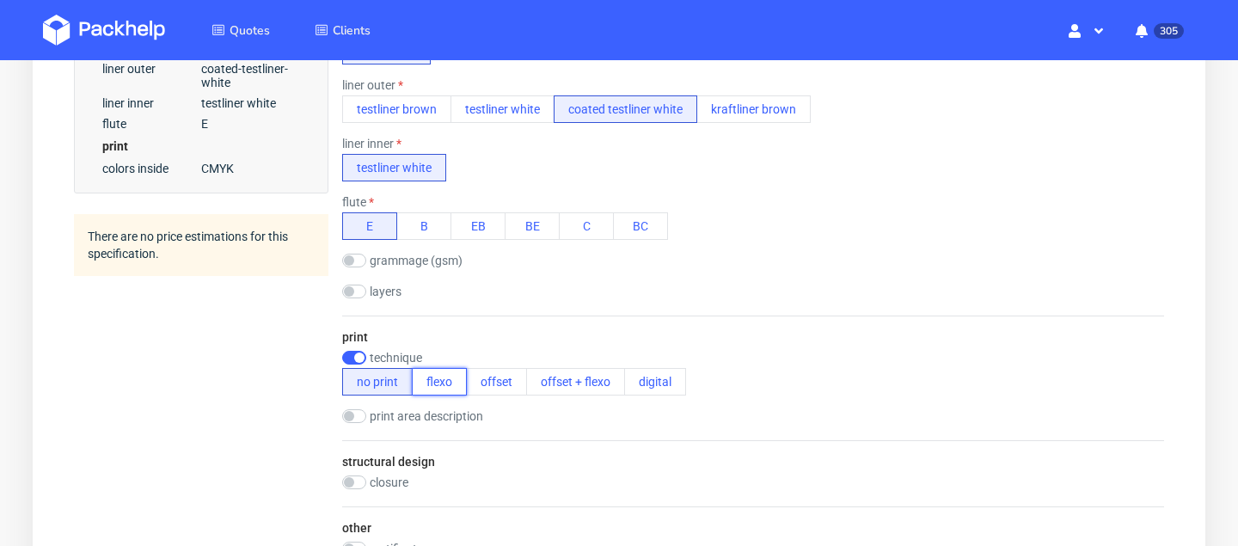
click at [449, 383] on button "flexo" at bounding box center [439, 382] width 55 height 28
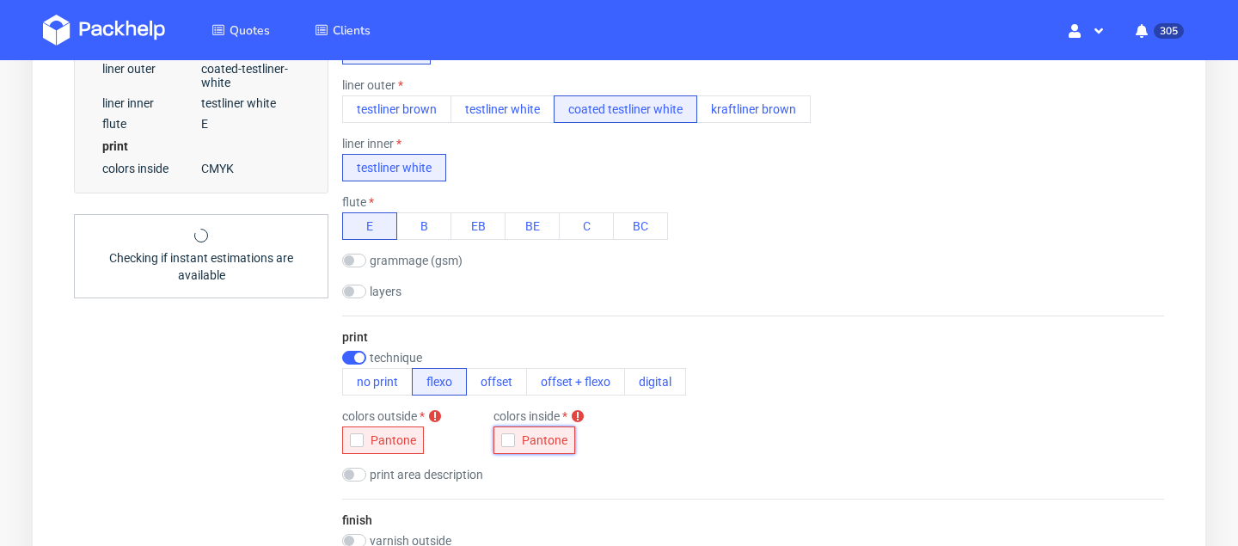
click at [517, 436] on span "Pantone" at bounding box center [541, 440] width 52 height 14
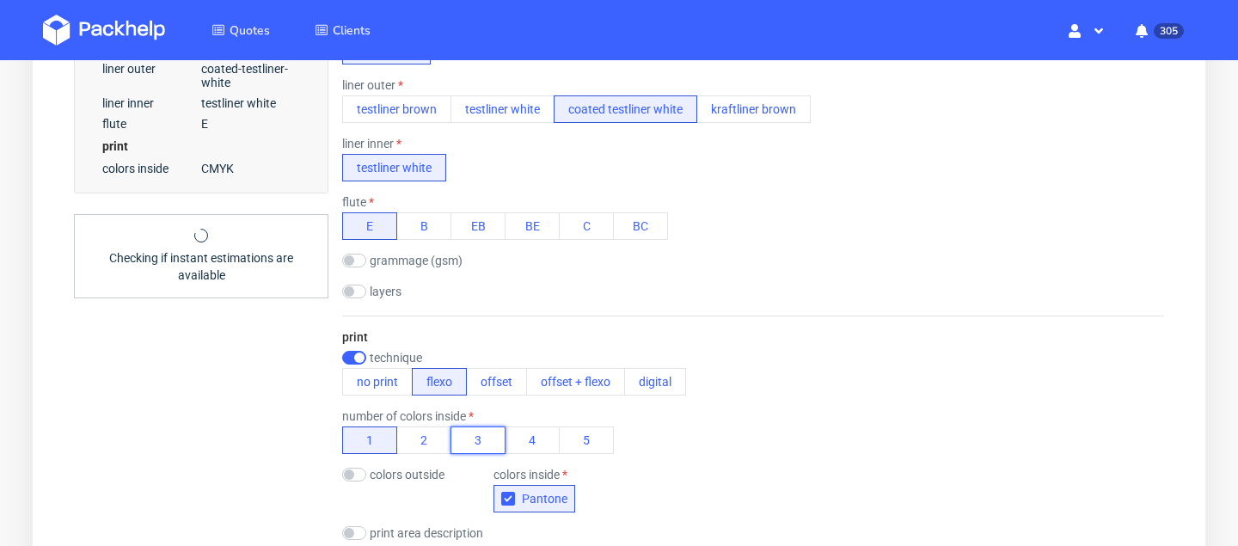
click at [469, 444] on button "3" at bounding box center [477, 440] width 55 height 28
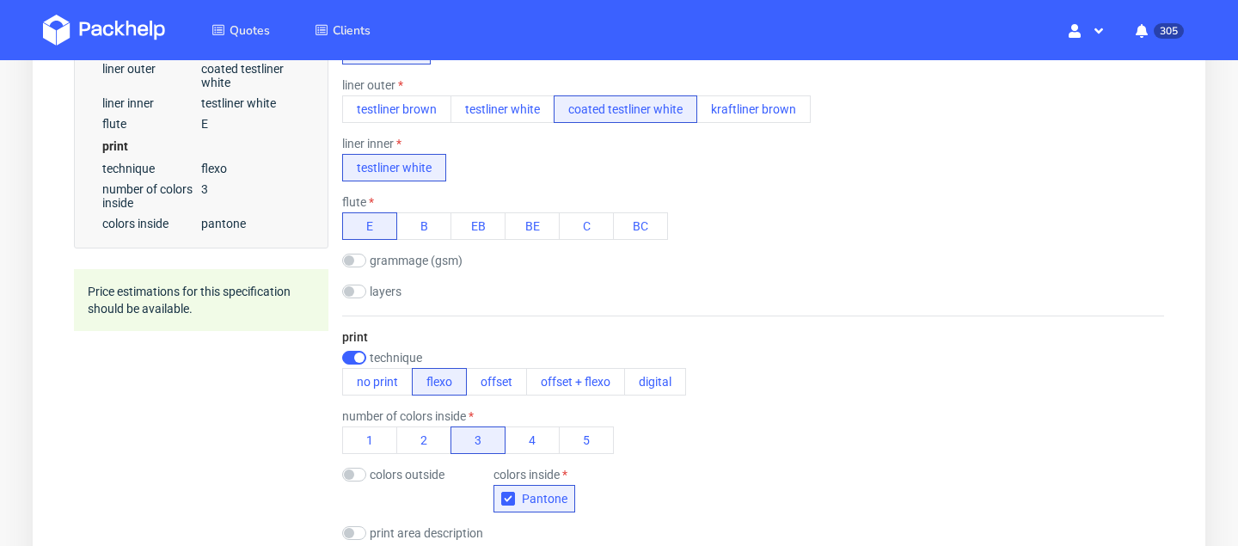
click at [384, 464] on div "print technique no print flexo offset offset + flexo digital number of colors i…" at bounding box center [753, 436] width 822 height 242
click at [392, 469] on label "colors outside" at bounding box center [407, 475] width 75 height 14
checkbox input "true"
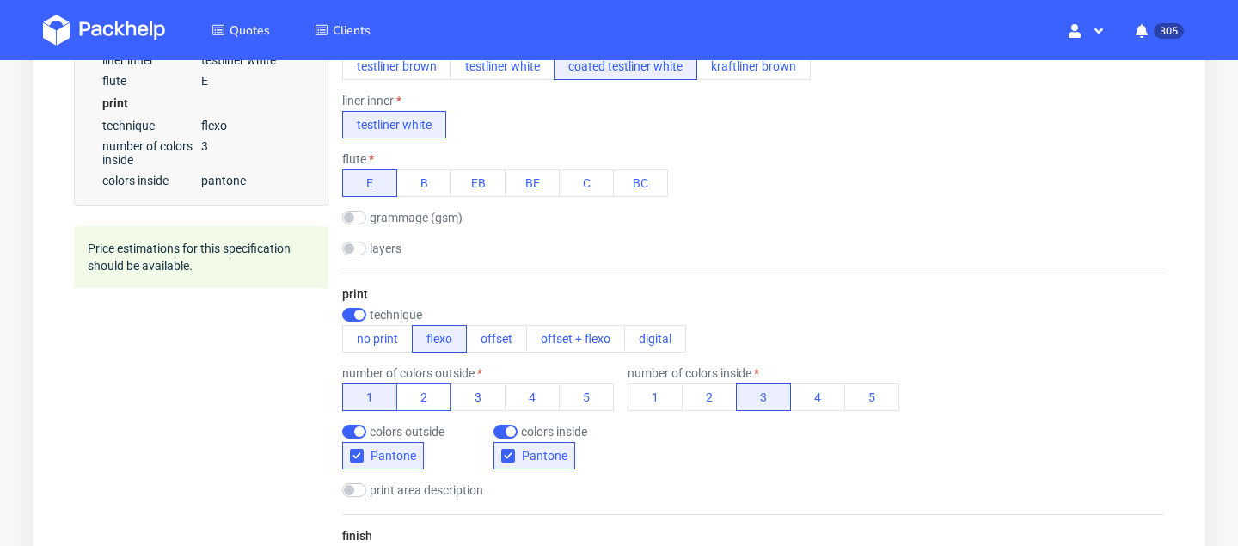
scroll to position [669, 0]
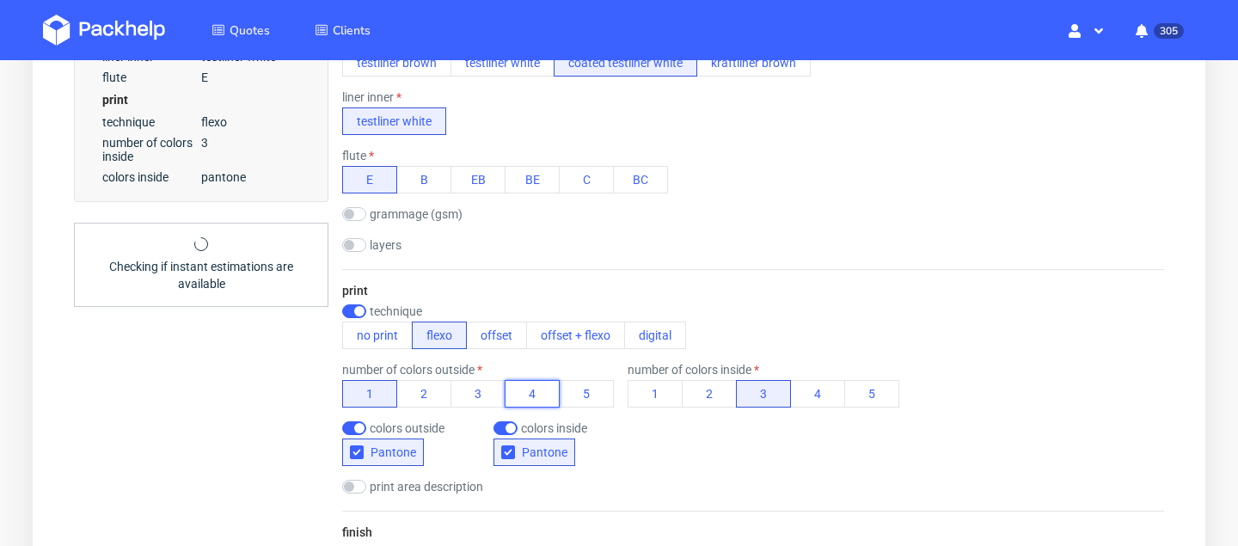
click at [510, 385] on button "4" at bounding box center [532, 394] width 55 height 28
click at [485, 385] on button "3" at bounding box center [477, 394] width 55 height 28
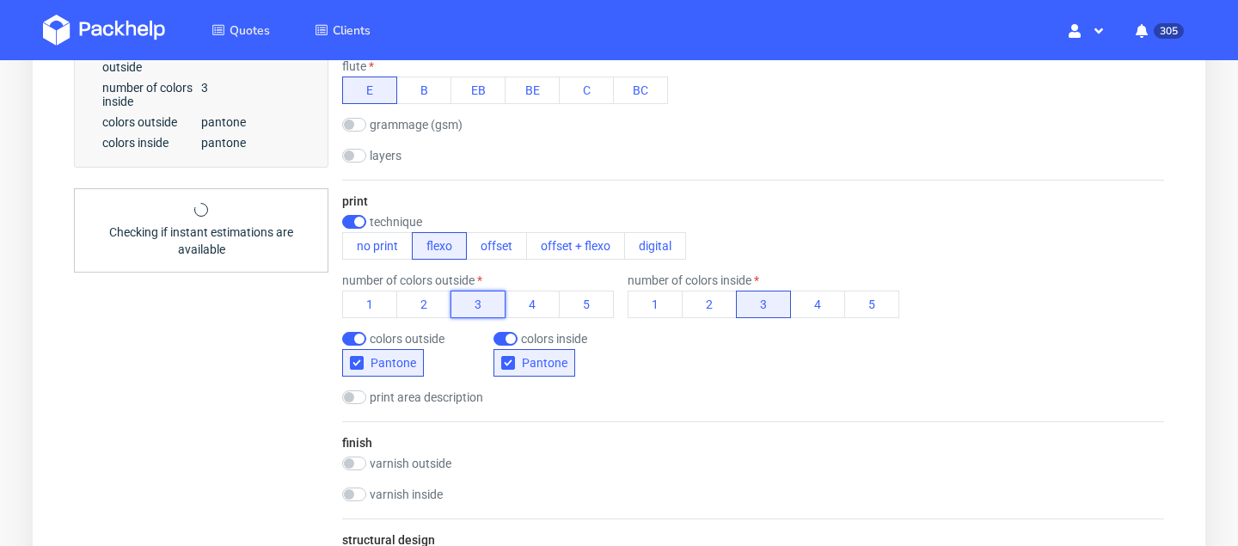
scroll to position [777, 0]
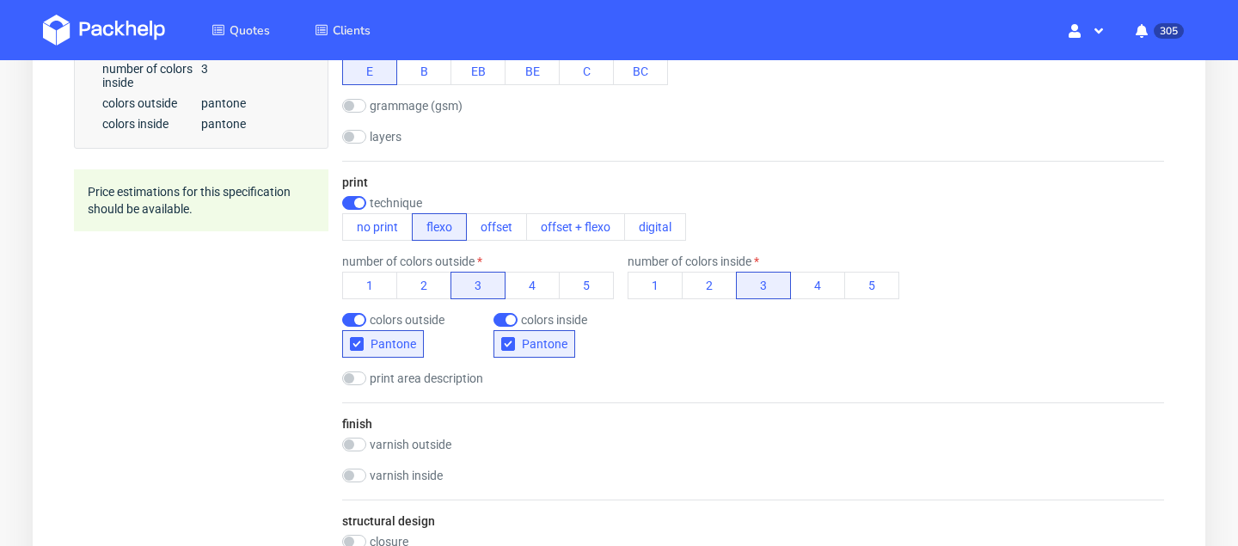
click at [426, 371] on label "print area description" at bounding box center [426, 378] width 113 height 14
checkbox input "true"
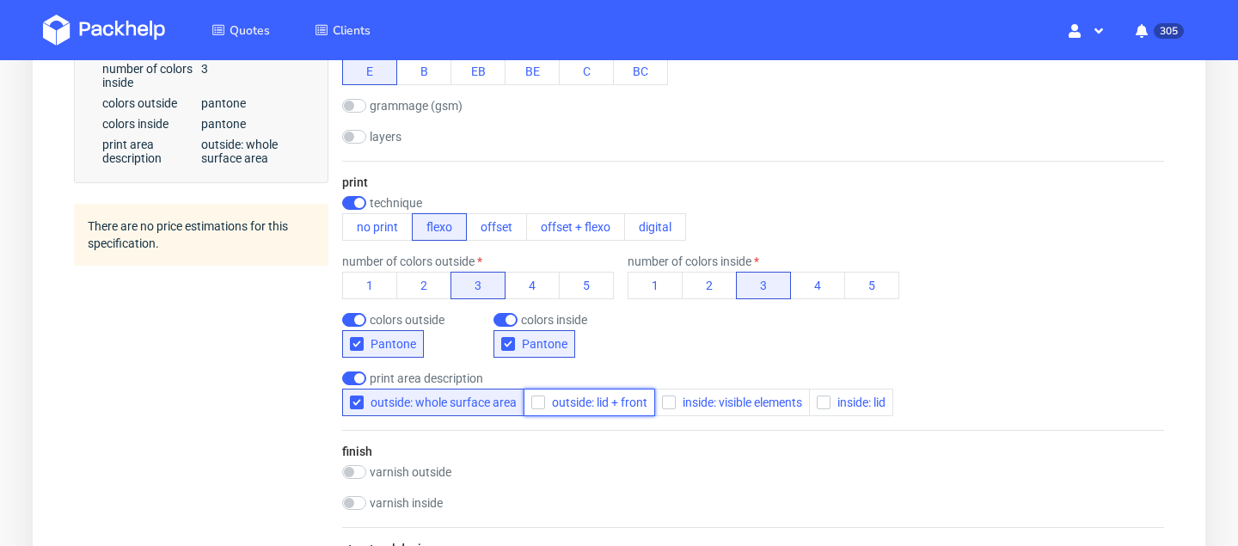
click at [606, 406] on span "outside: lid + front" at bounding box center [596, 402] width 102 height 14
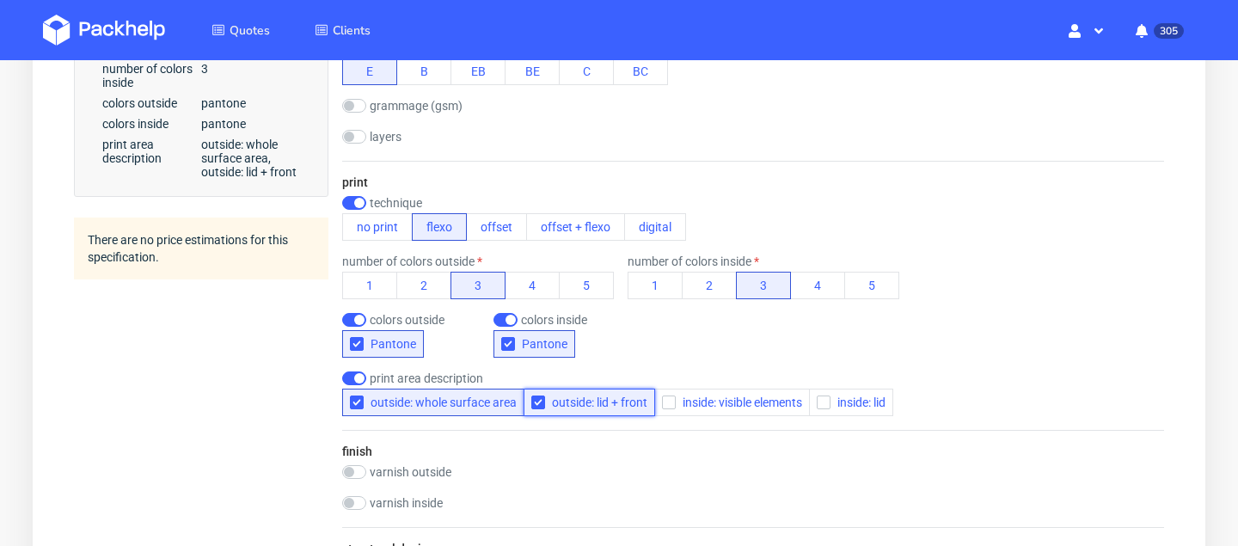
click at [581, 407] on span "outside: lid + front" at bounding box center [596, 402] width 102 height 14
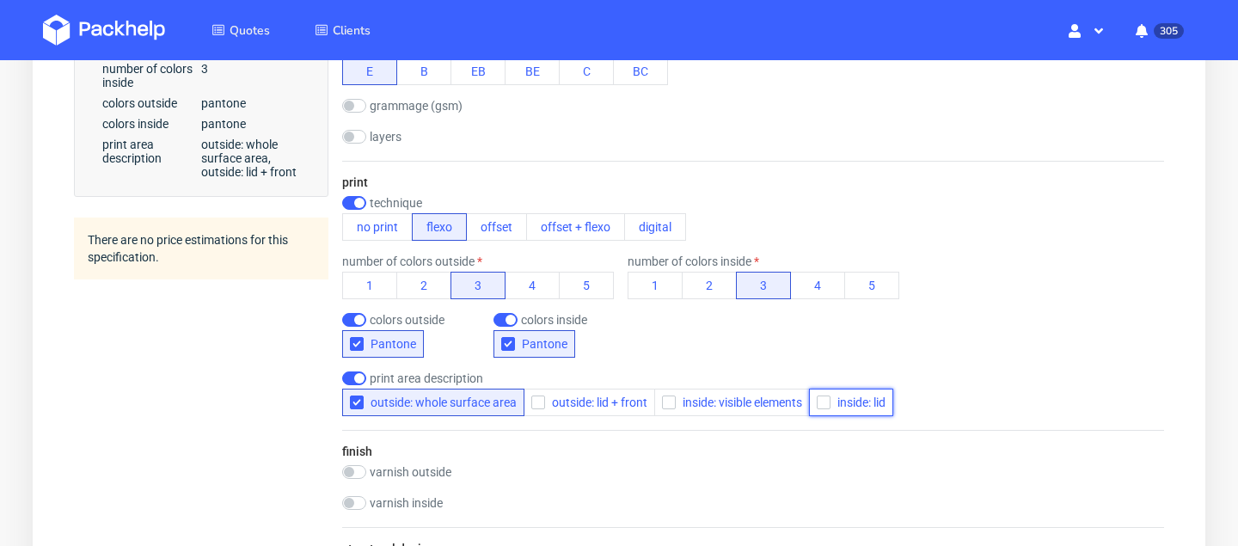
click at [885, 407] on span "inside: lid" at bounding box center [857, 402] width 55 height 14
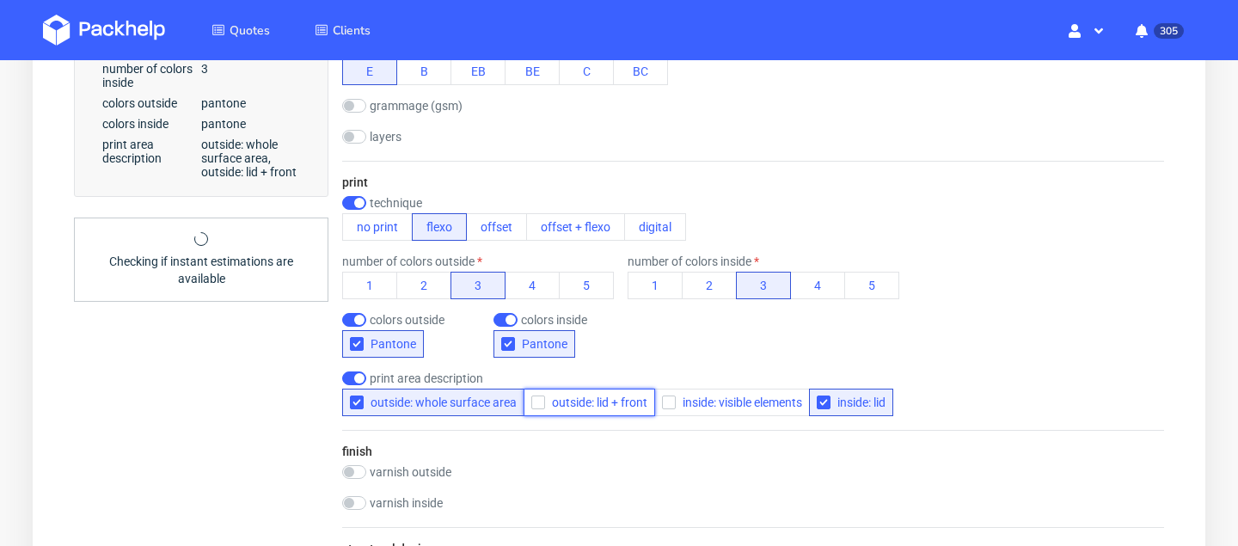
click at [592, 402] on span "outside: lid + front" at bounding box center [596, 402] width 102 height 14
click at [420, 394] on button "outside: whole surface area" at bounding box center [433, 403] width 182 height 28
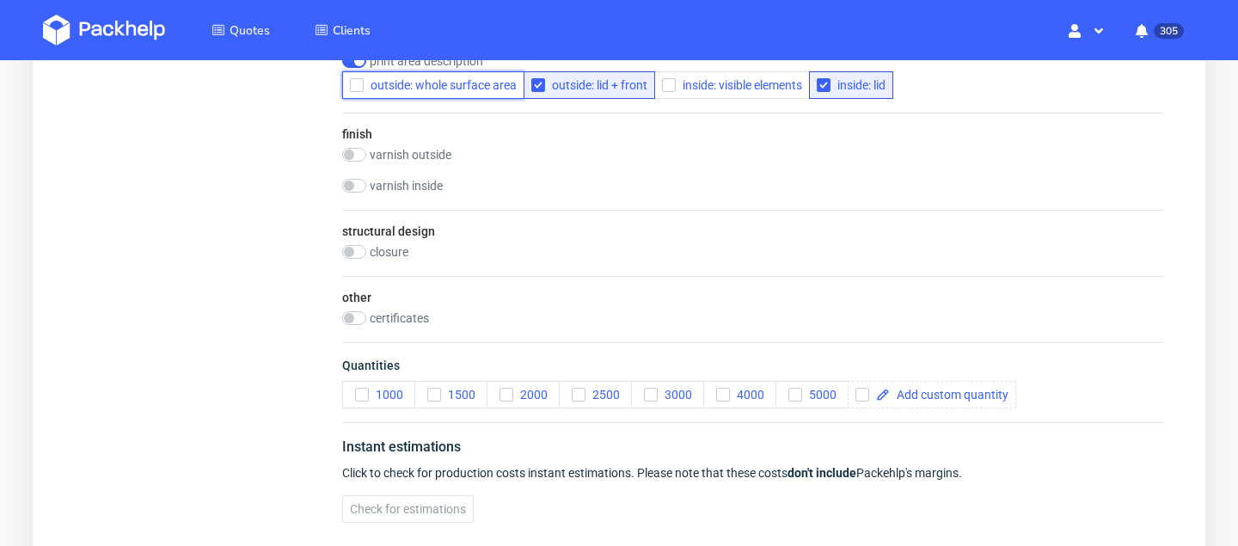
scroll to position [1118, 0]
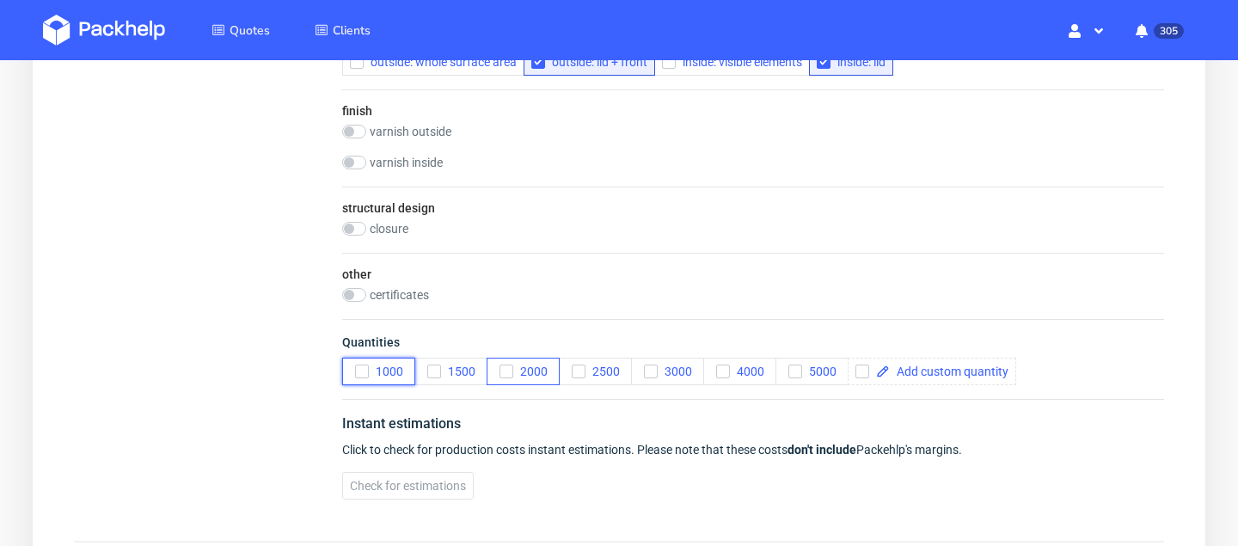
click at [396, 374] on span "1000" at bounding box center [386, 371] width 34 height 14
click at [655, 371] on icon "button" at bounding box center [651, 371] width 12 height 12
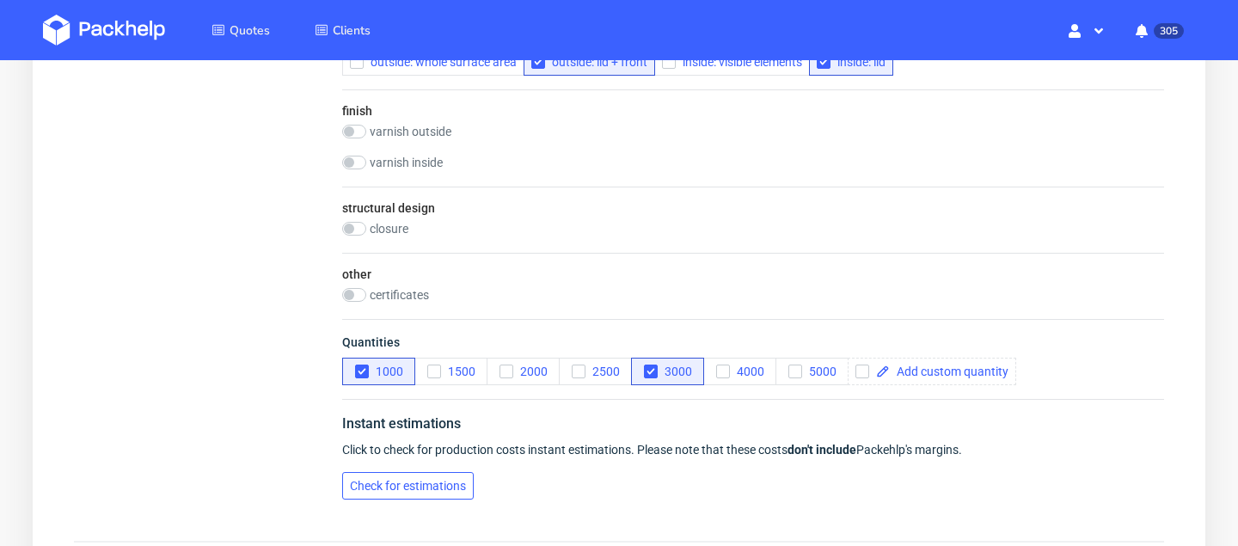
click at [410, 485] on span "Check for estimations" at bounding box center [408, 486] width 116 height 12
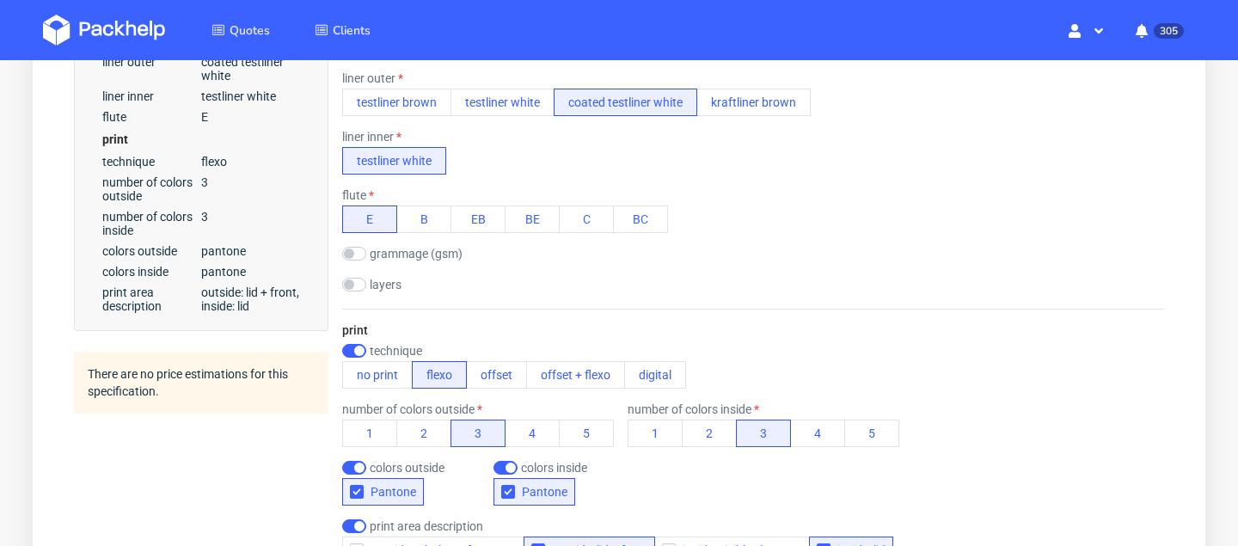
scroll to position [527, 0]
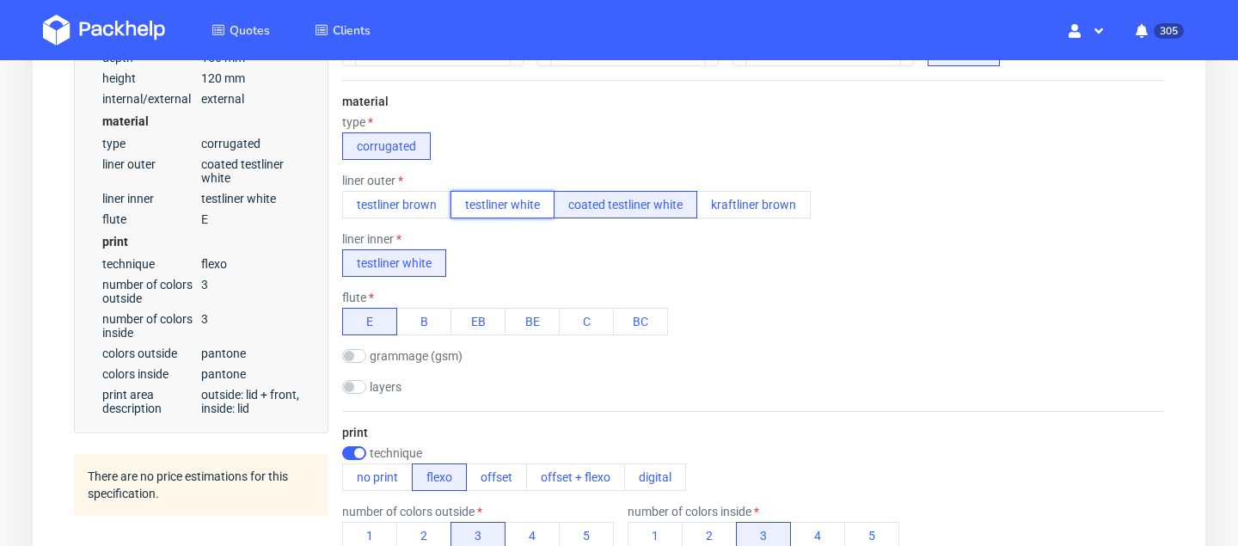
click at [506, 199] on button "testliner white" at bounding box center [502, 205] width 104 height 28
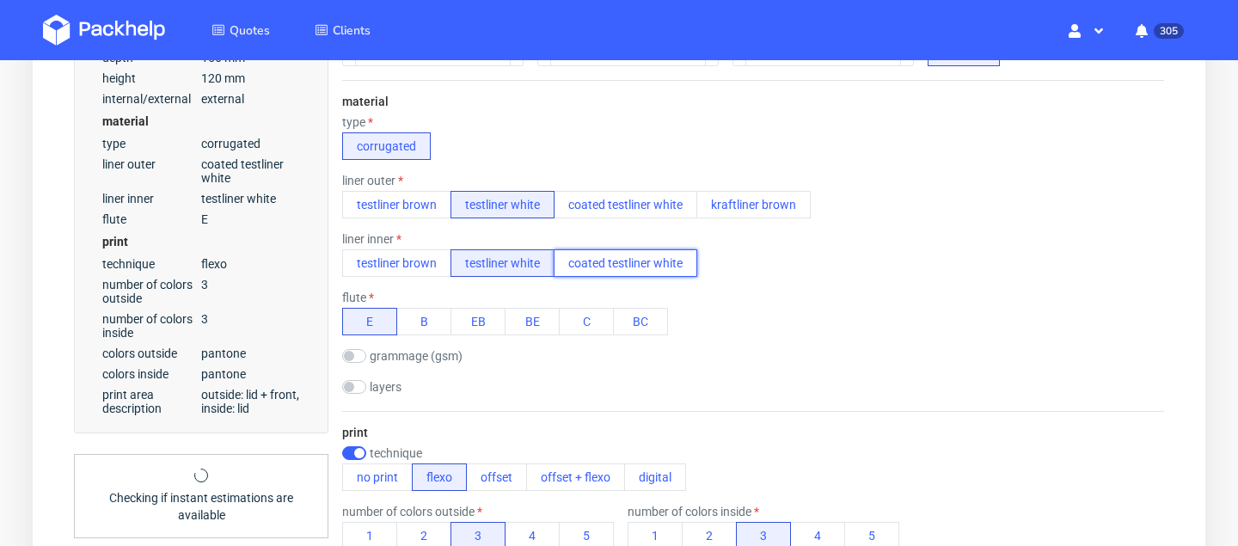
click at [608, 256] on button "coated testliner white" at bounding box center [626, 263] width 144 height 28
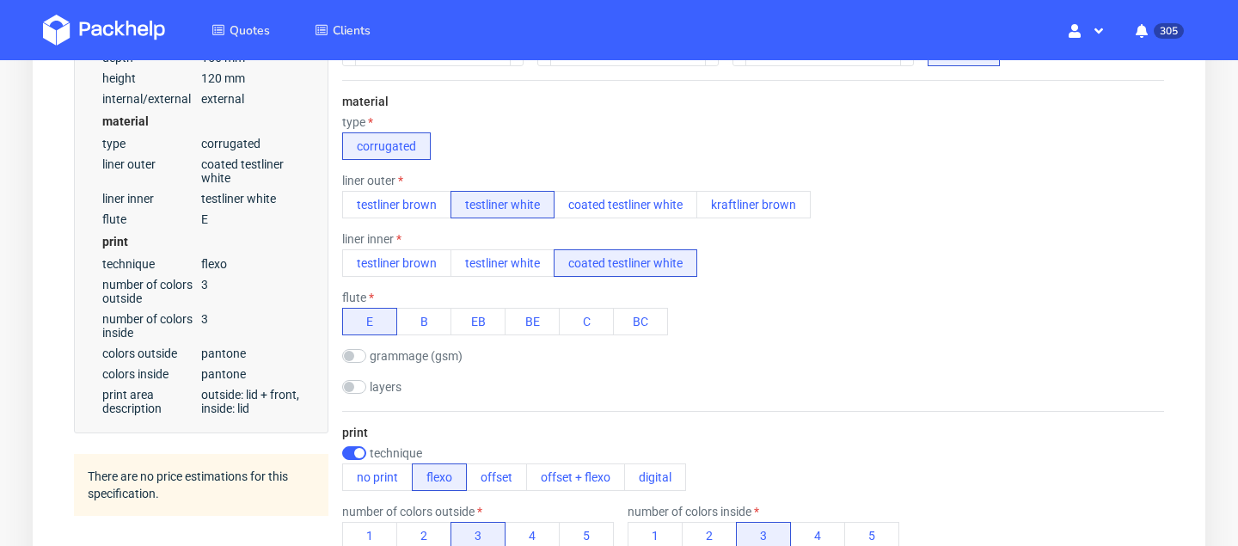
click at [608, 221] on div "material type corrugated liner outer testliner brown testliner white coated tes…" at bounding box center [753, 245] width 822 height 331
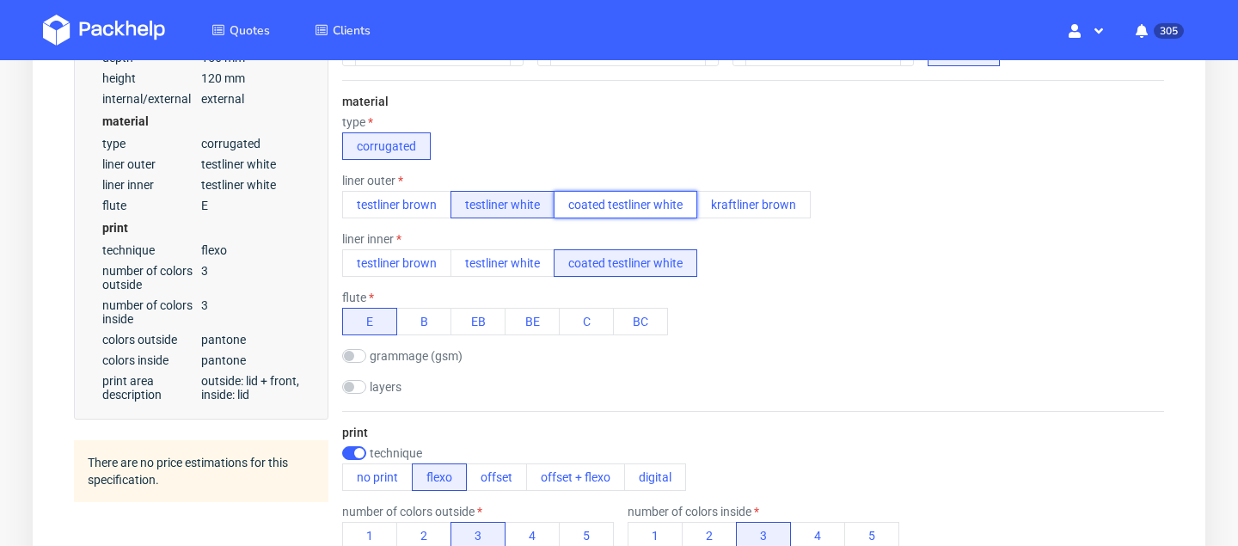
click at [608, 199] on button "coated testliner white" at bounding box center [626, 205] width 144 height 28
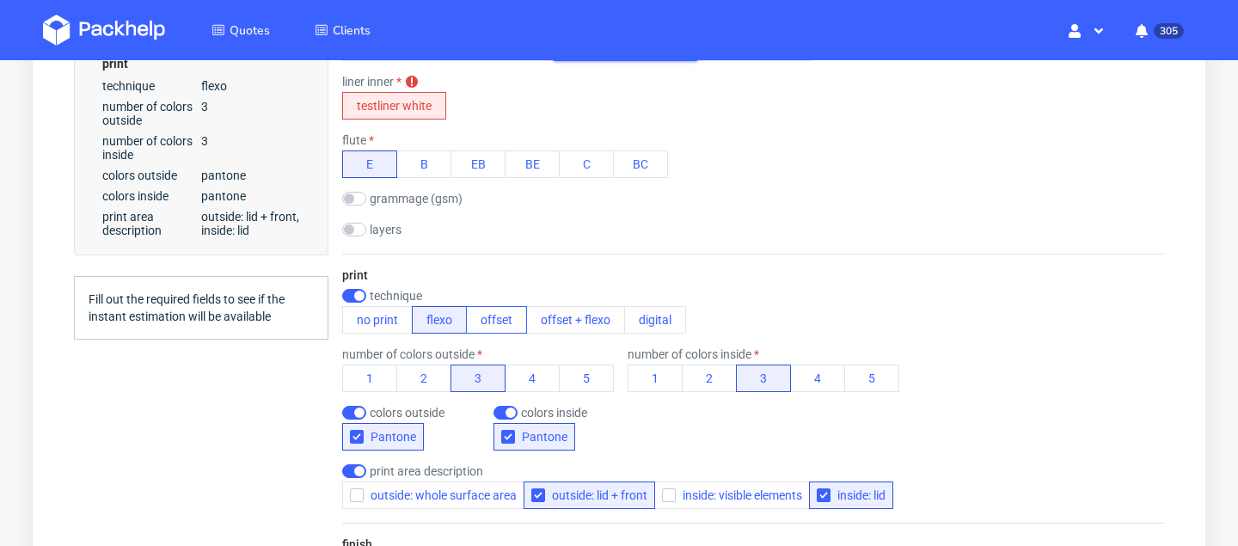
scroll to position [568, 0]
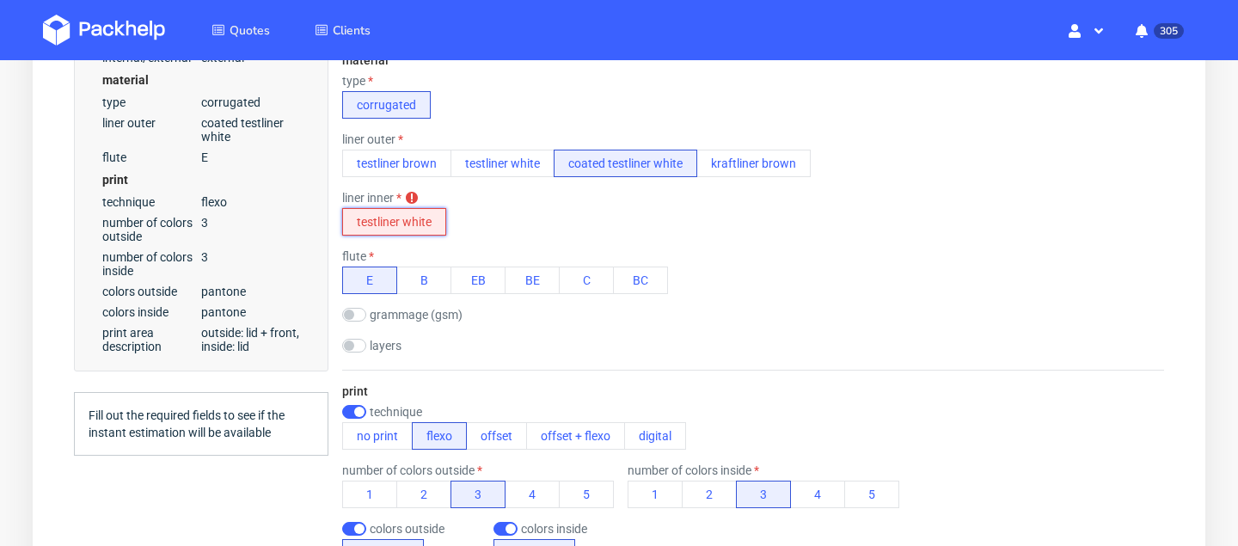
click at [382, 225] on button "testliner white" at bounding box center [394, 222] width 104 height 28
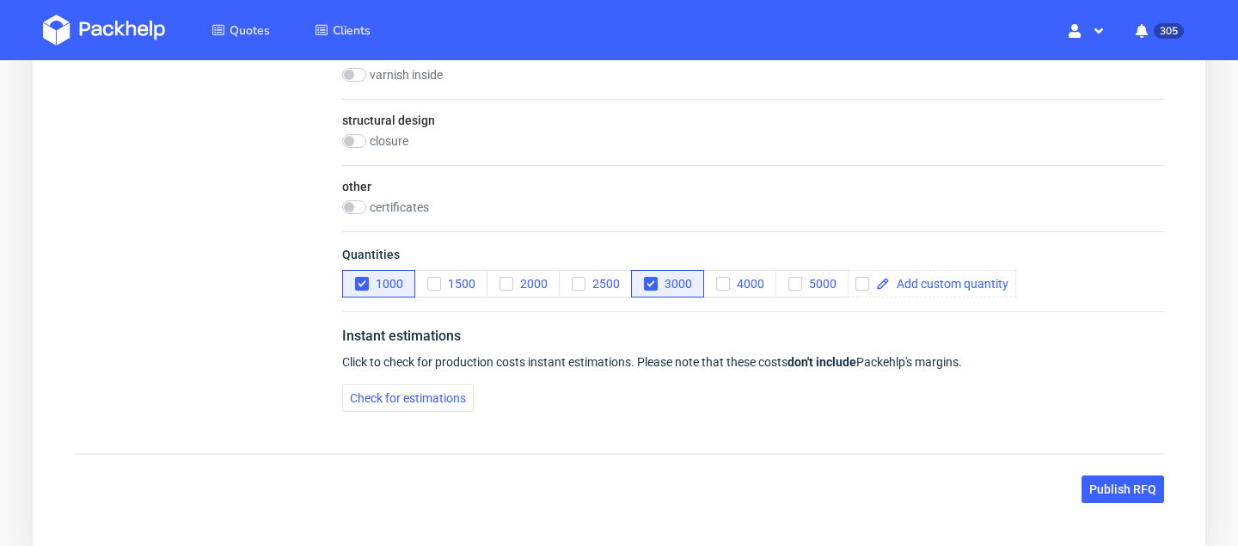
scroll to position [1301, 0]
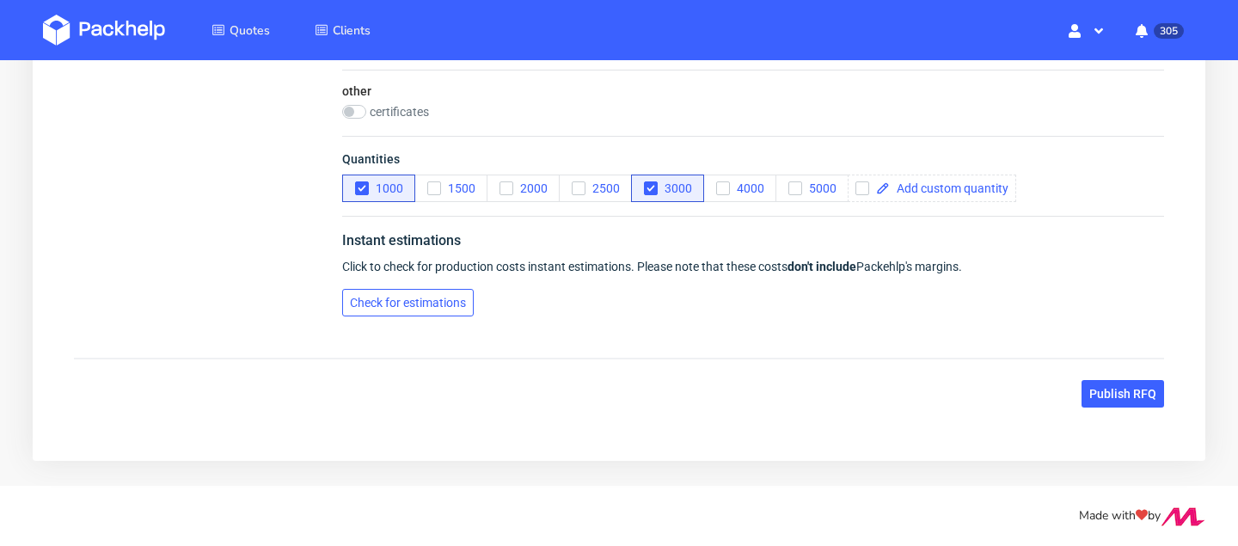
click at [439, 297] on span "Check for estimations" at bounding box center [408, 303] width 116 height 12
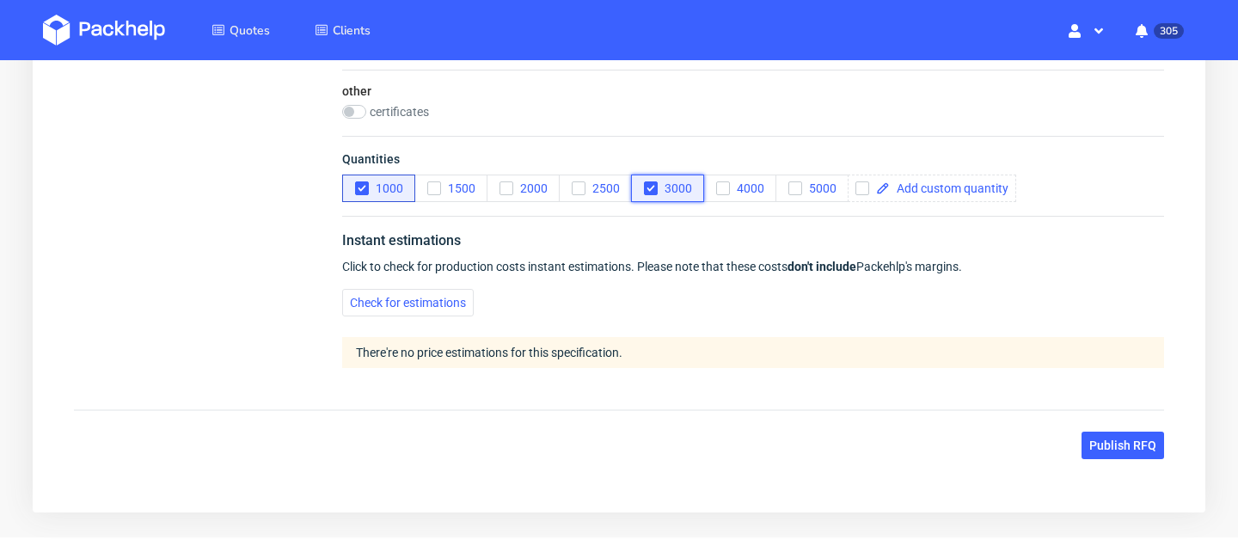
click at [657, 193] on div "button" at bounding box center [651, 188] width 14 height 14
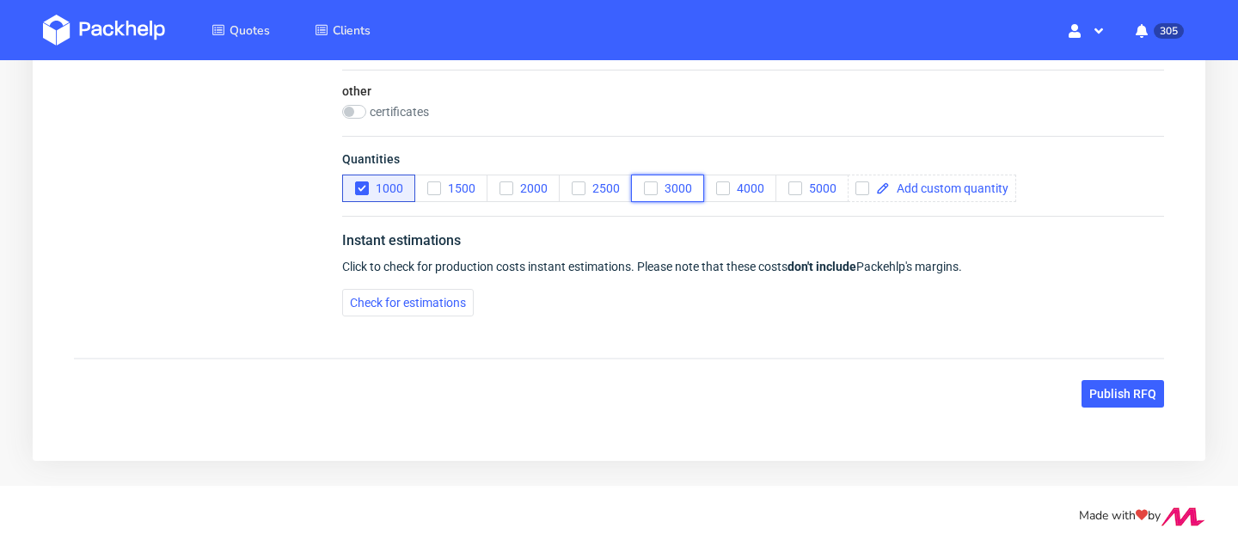
click at [657, 193] on div "button" at bounding box center [651, 188] width 14 height 14
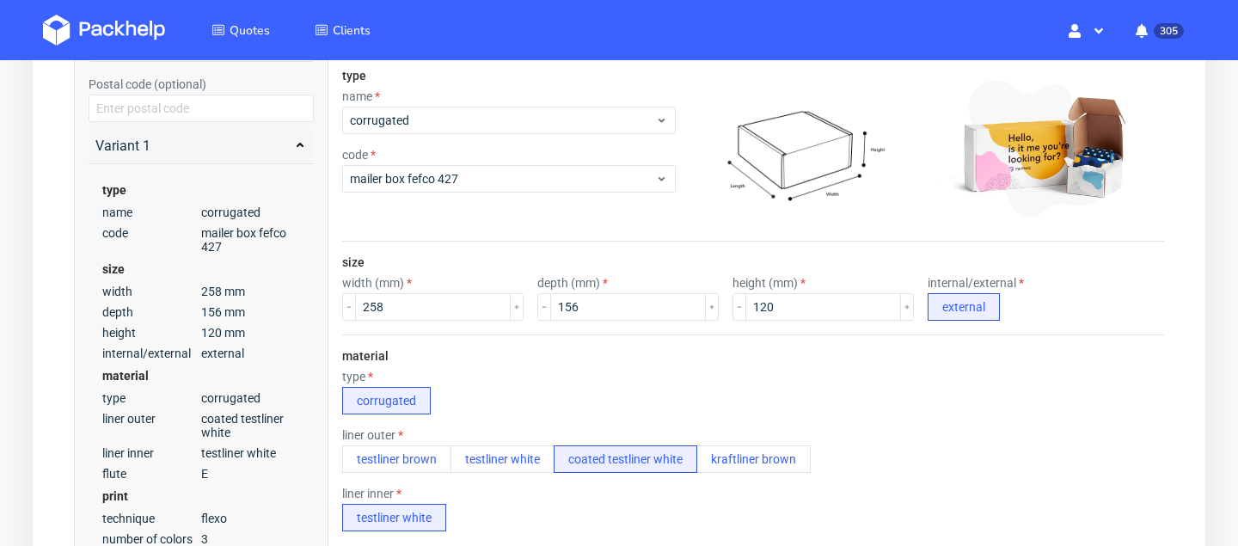
scroll to position [588, 0]
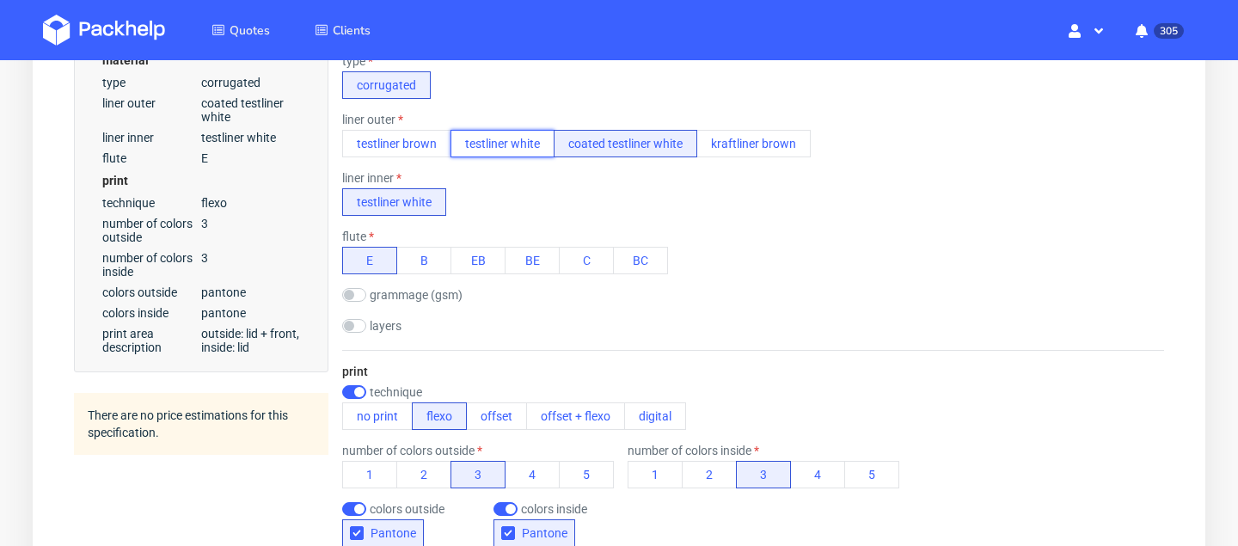
click at [487, 144] on button "testliner white" at bounding box center [502, 144] width 104 height 28
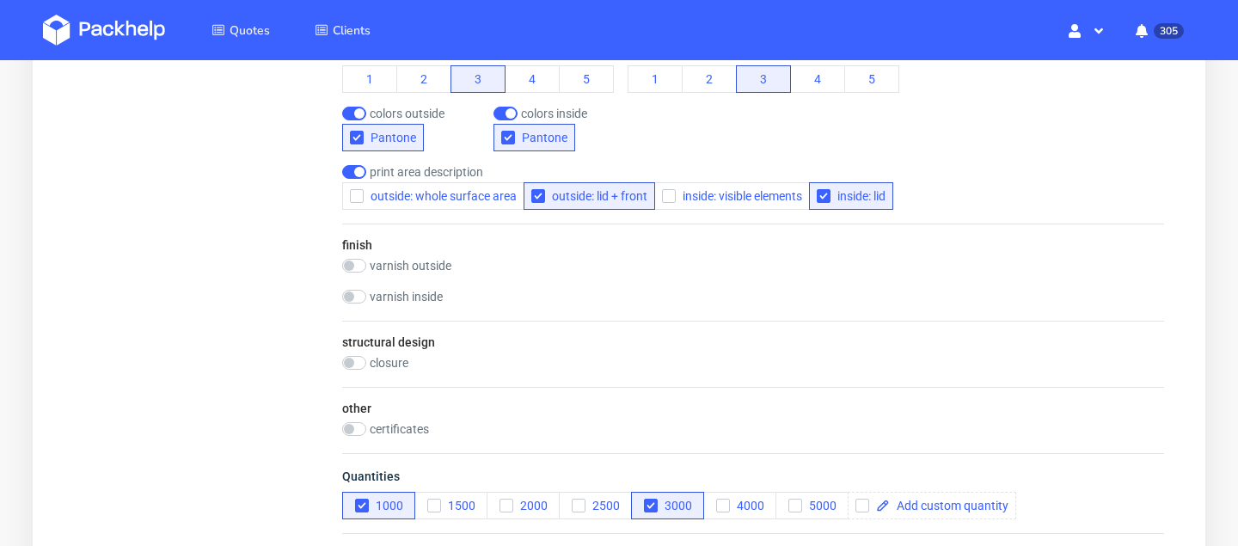
scroll to position [1126, 0]
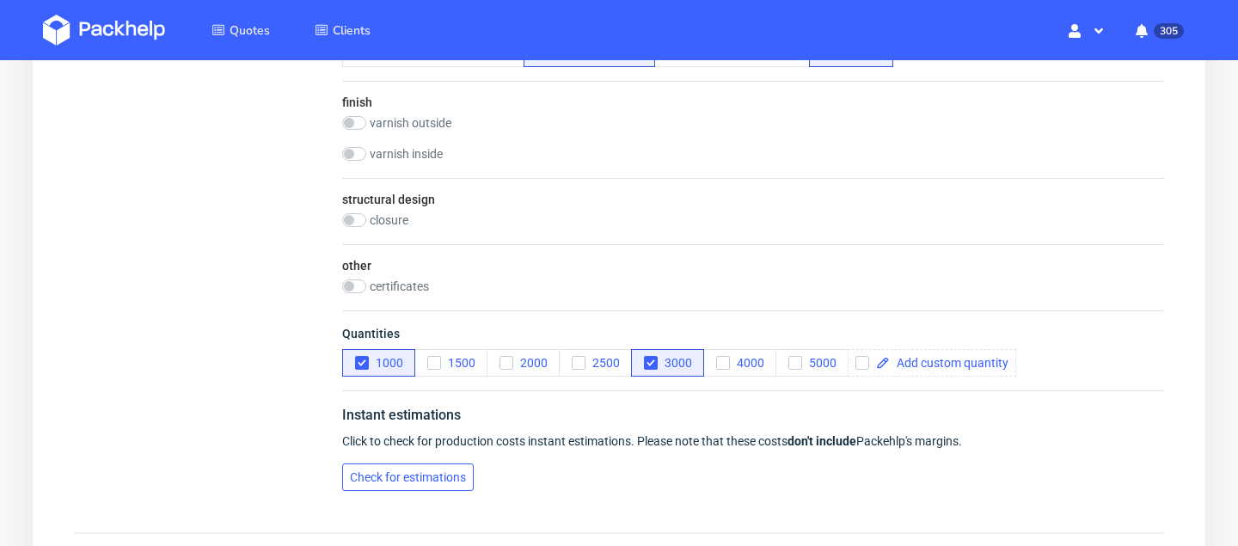
click at [432, 475] on span "Check for estimations" at bounding box center [408, 477] width 116 height 12
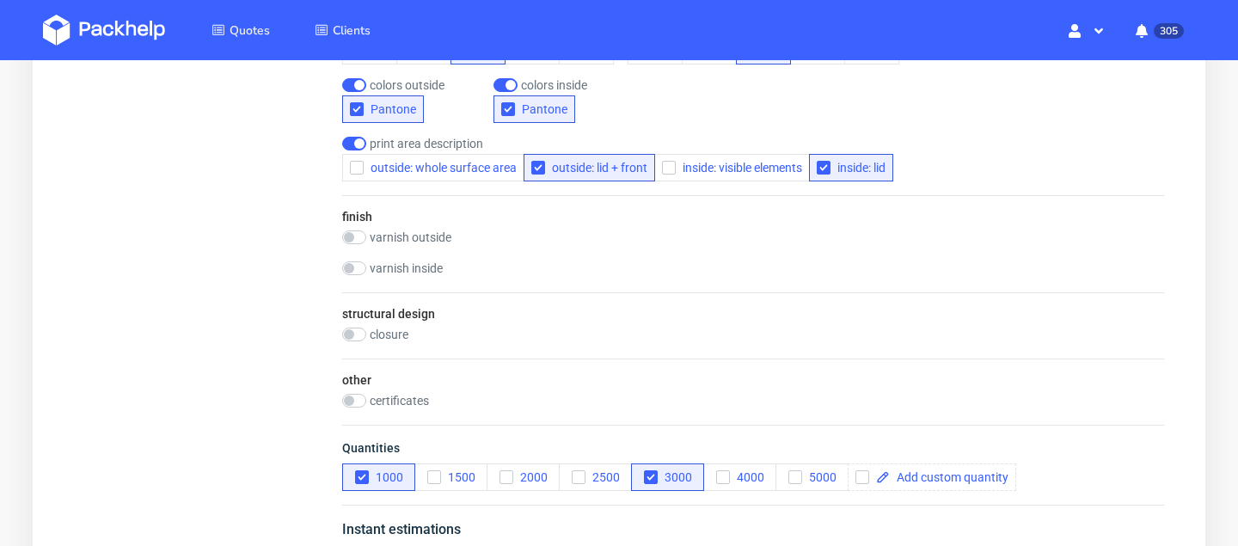
scroll to position [546, 0]
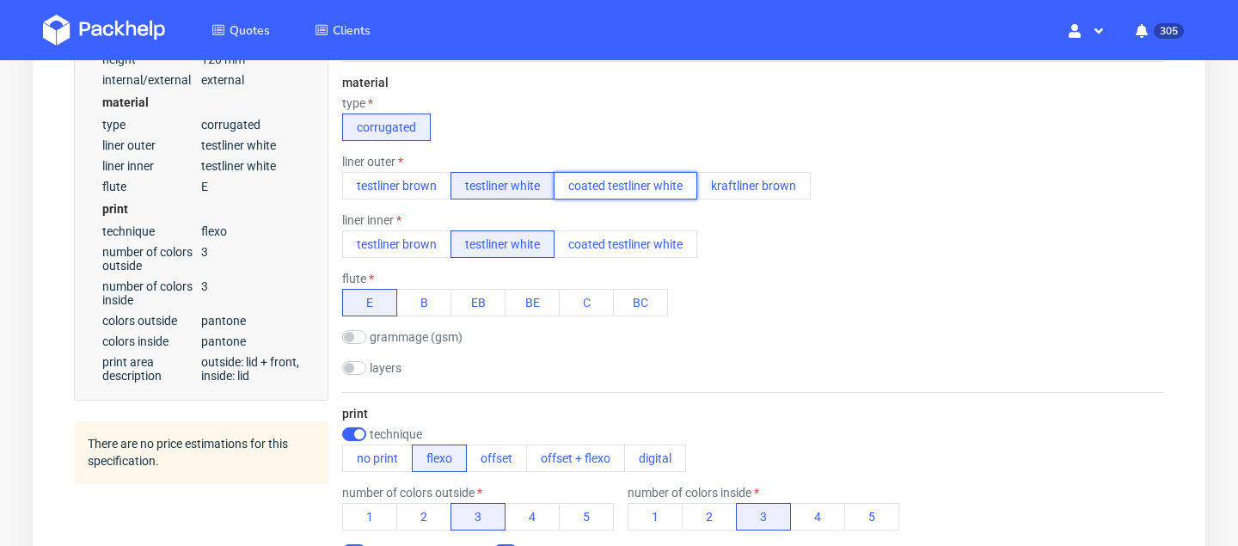
click at [619, 186] on button "coated testliner white" at bounding box center [626, 186] width 144 height 28
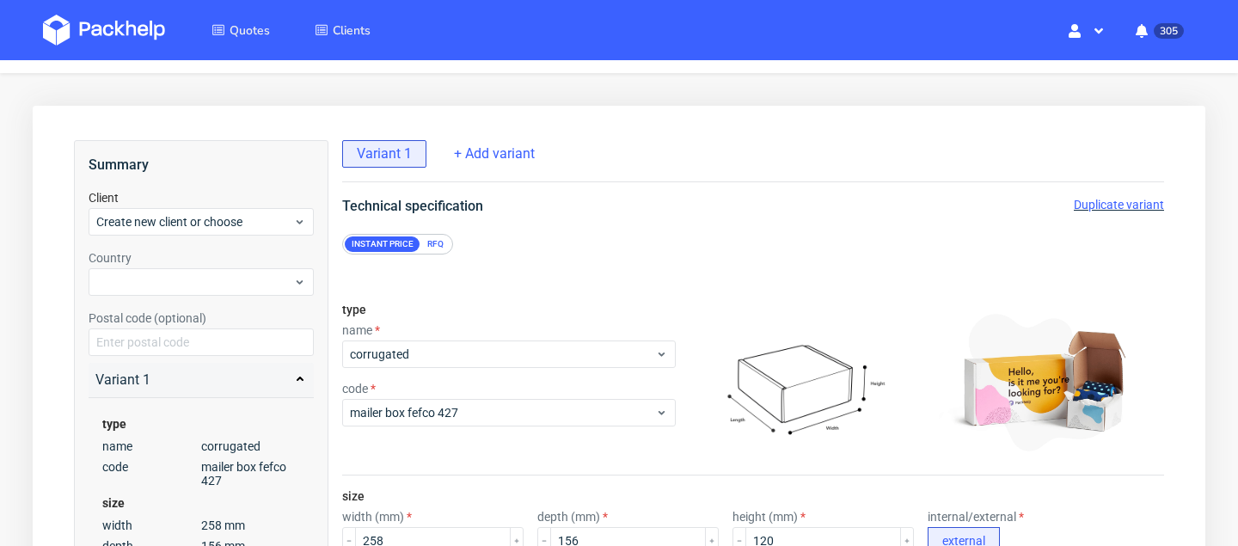
scroll to position [0, 0]
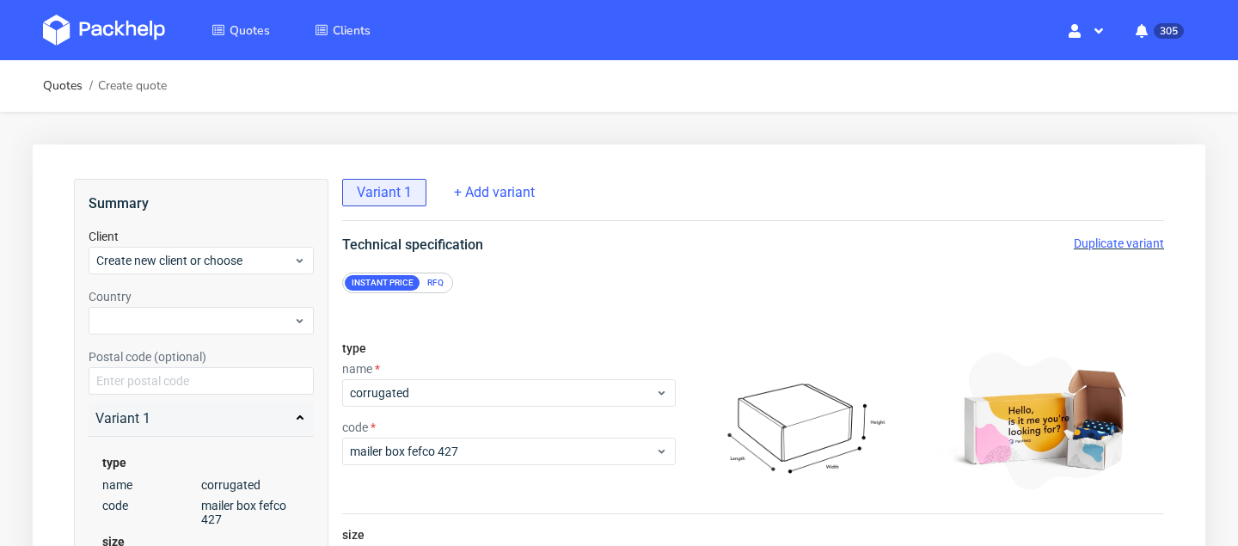
click at [1090, 240] on span "Duplicate variant" at bounding box center [1119, 243] width 90 height 14
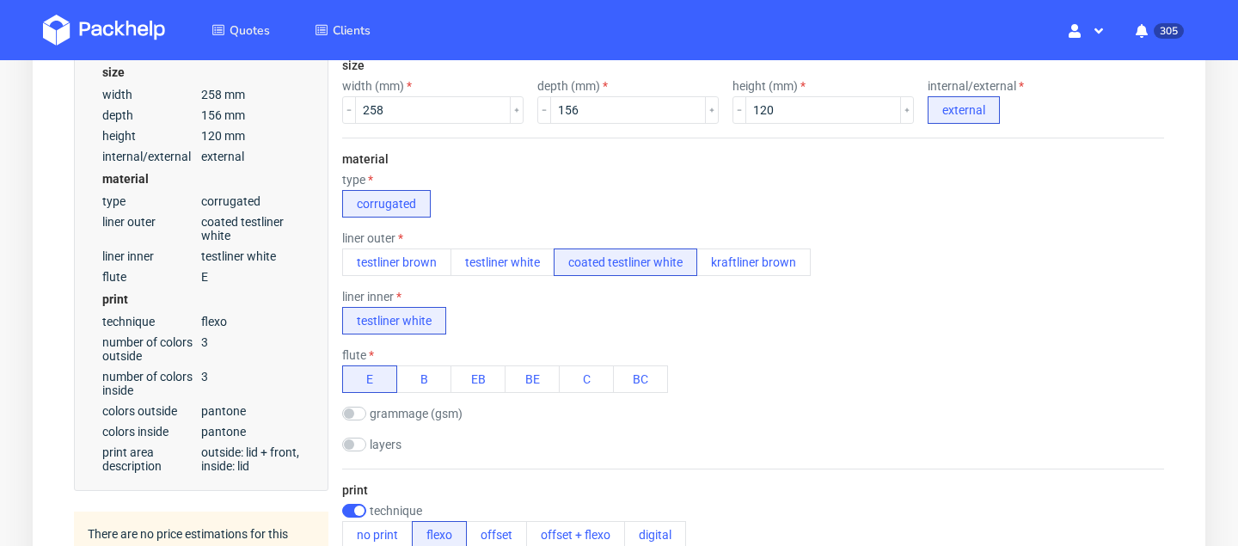
scroll to position [317, 0]
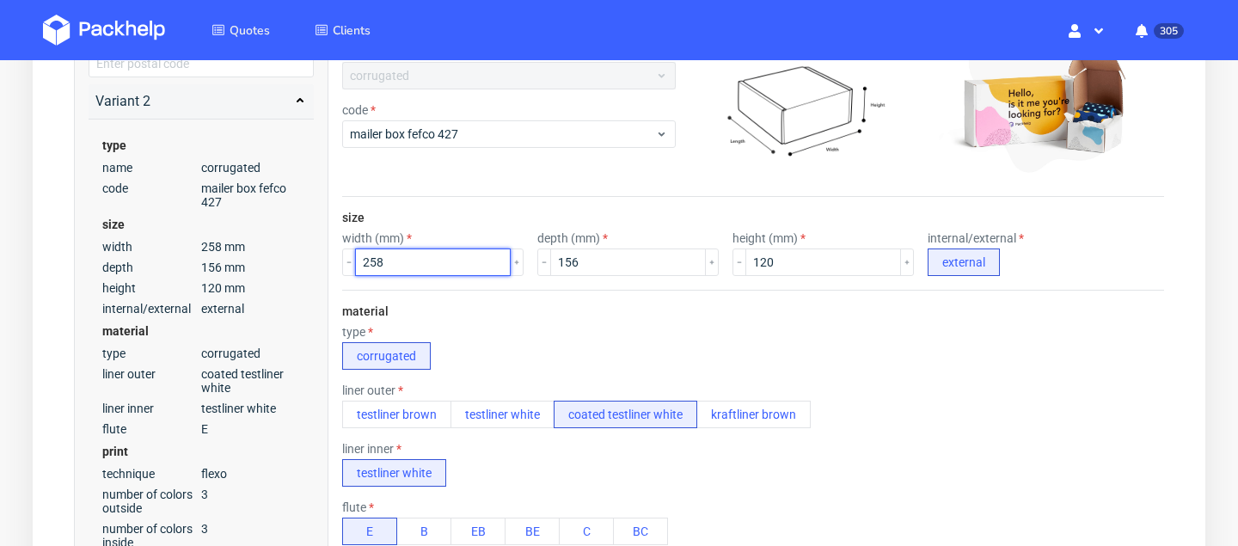
click at [397, 272] on input "258" at bounding box center [433, 262] width 156 height 28
type input "337"
click at [585, 242] on label "depth (mm)" at bounding box center [572, 238] width 70 height 14
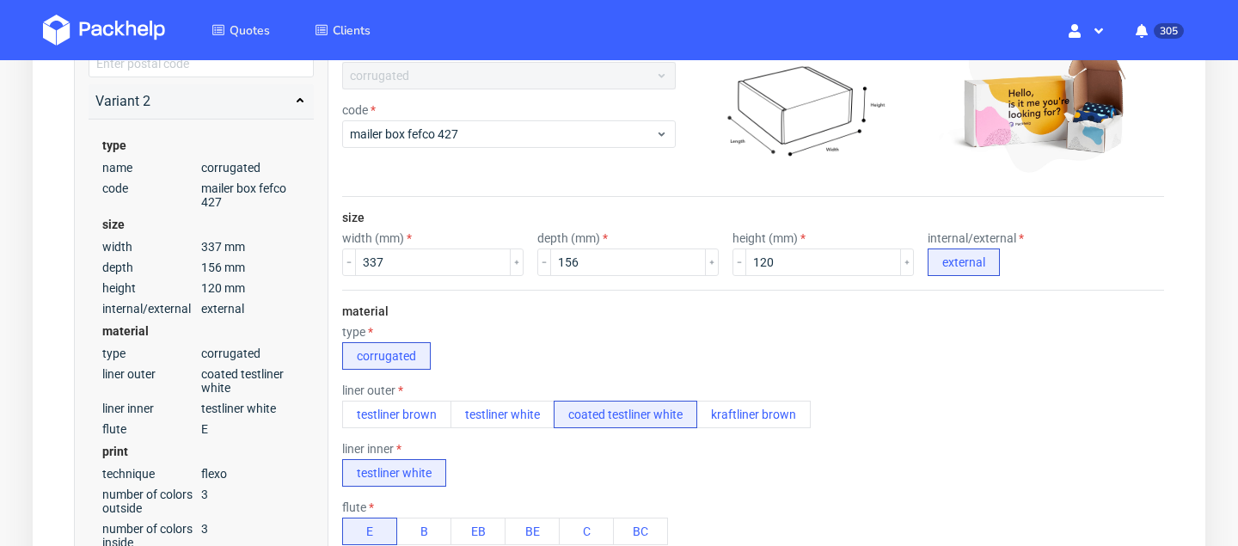
click at [585, 247] on div "depth (mm) 156" at bounding box center [627, 253] width 181 height 45
click at [589, 257] on input "156" at bounding box center [628, 262] width 156 height 28
type input "227"
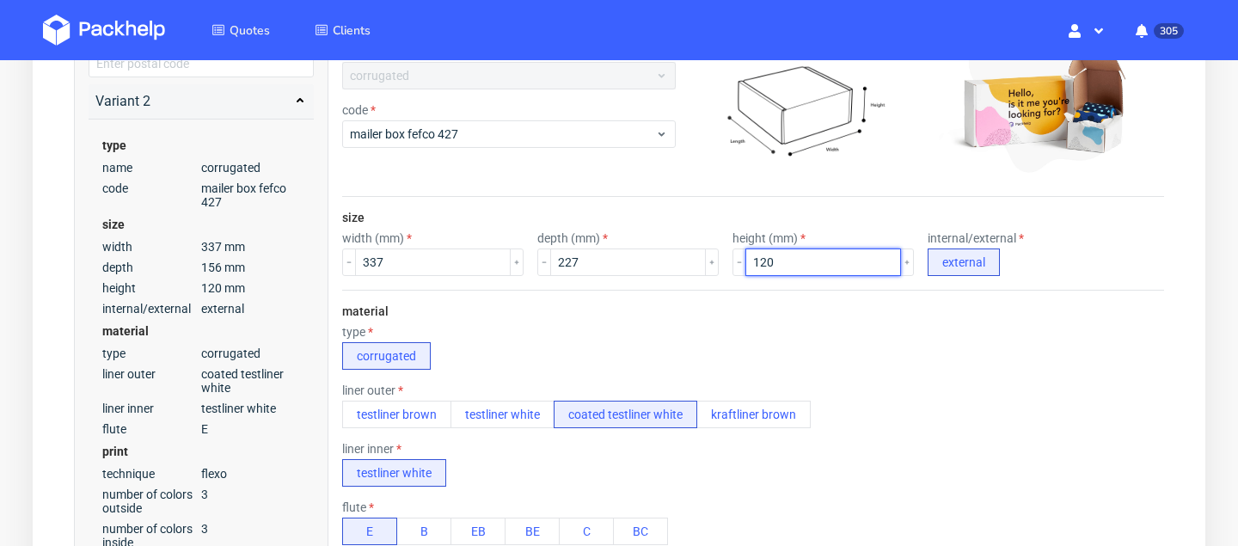
click at [800, 260] on input "120" at bounding box center [823, 262] width 156 height 28
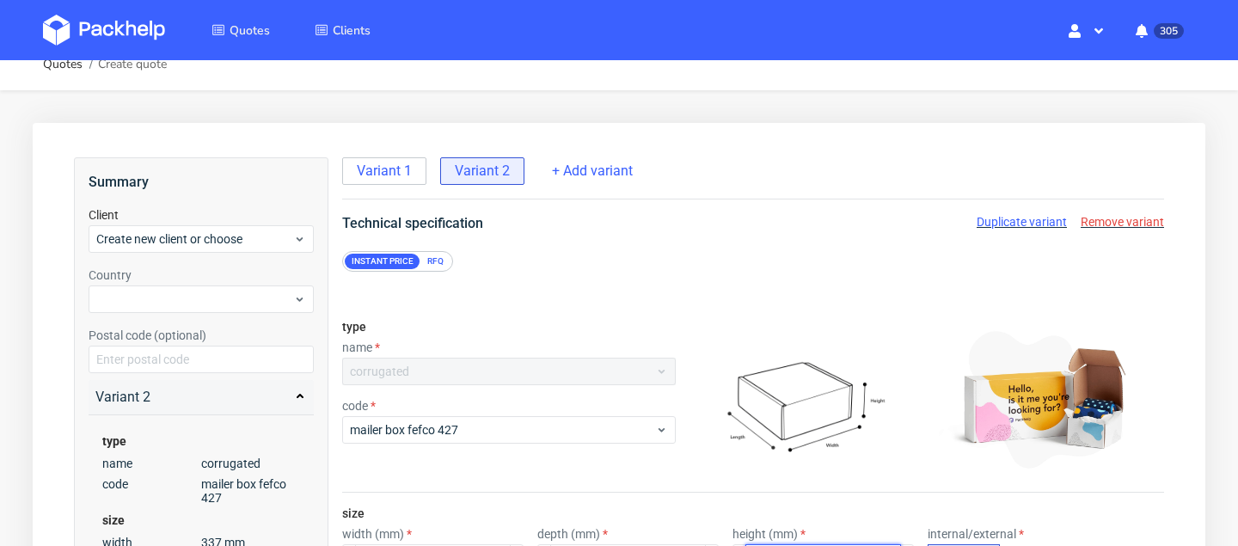
scroll to position [280, 0]
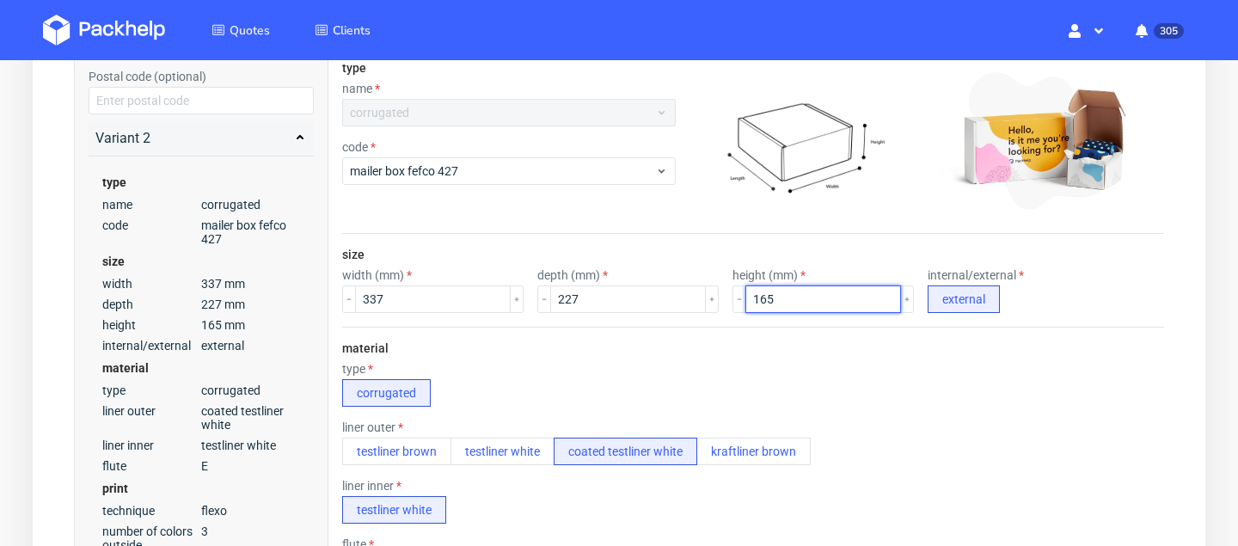
click at [745, 294] on input "165" at bounding box center [823, 299] width 156 height 28
type input "155"
click at [713, 331] on div "material type corrugated liner outer testliner brown testliner white coated tes…" at bounding box center [753, 492] width 822 height 331
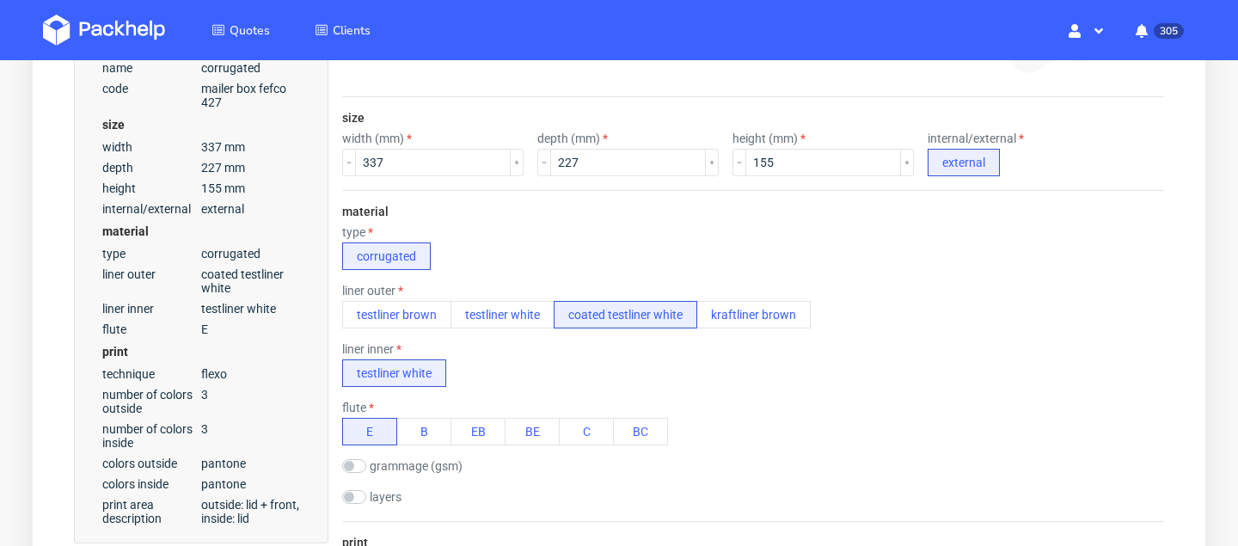
scroll to position [0, 0]
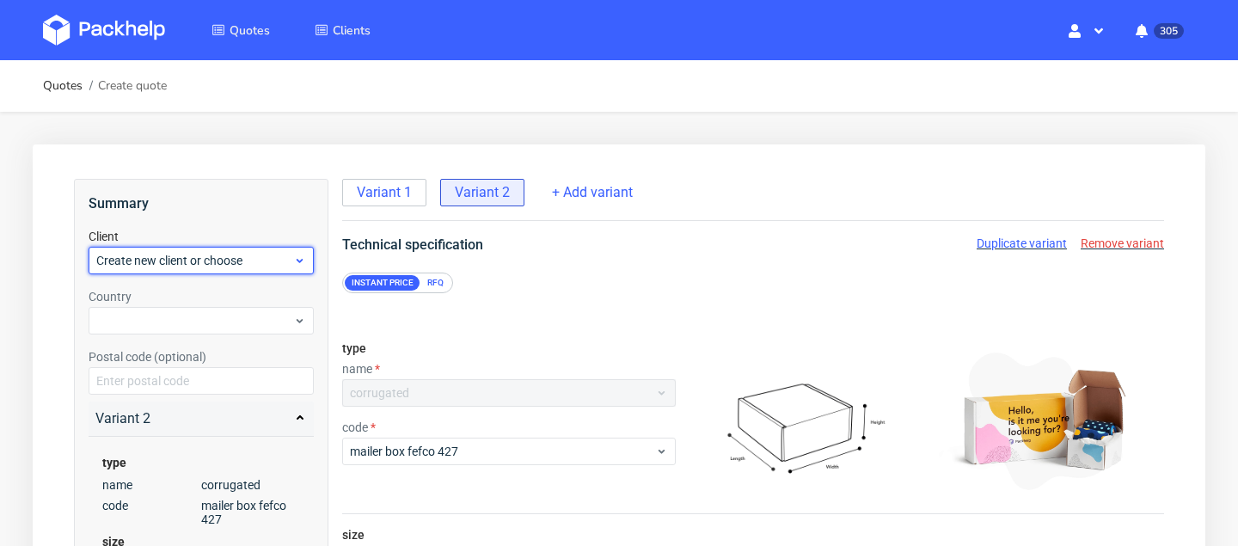
click at [187, 266] on span "Create new client or choose" at bounding box center [194, 260] width 197 height 17
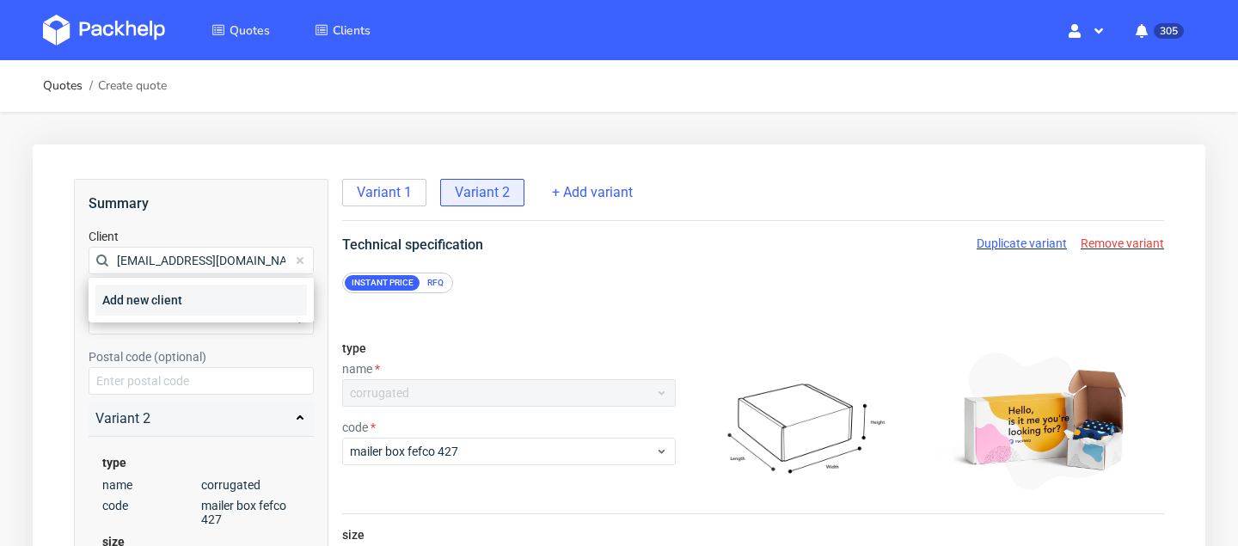
type input "theteam@printed.com"
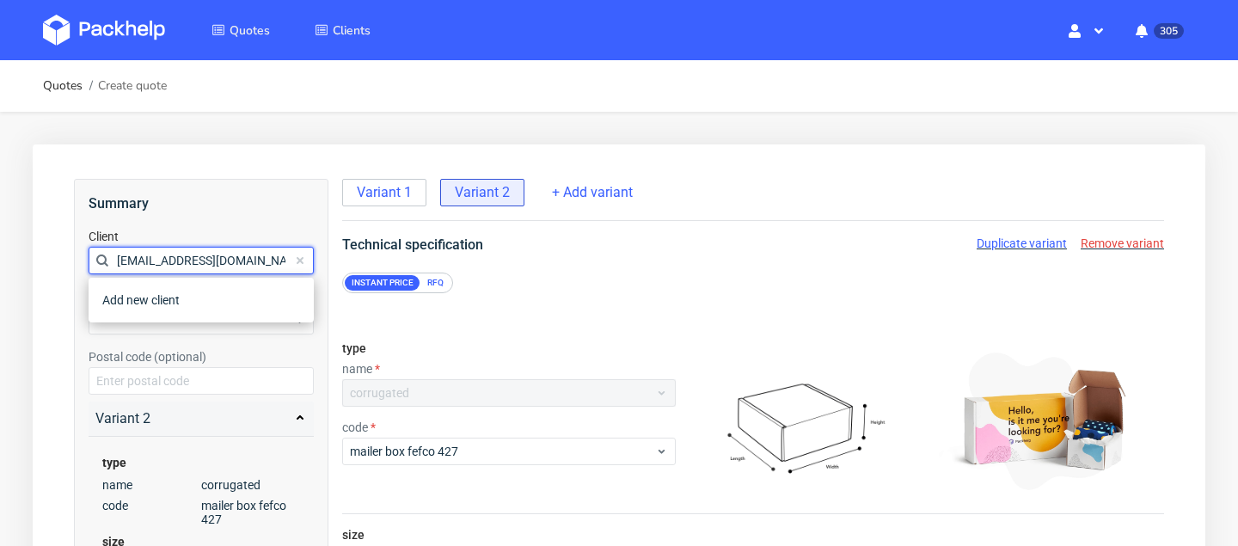
click at [213, 260] on input "theteam@printed.com" at bounding box center [201, 261] width 225 height 28
click at [156, 259] on span "Create new client or choose" at bounding box center [194, 260] width 197 height 17
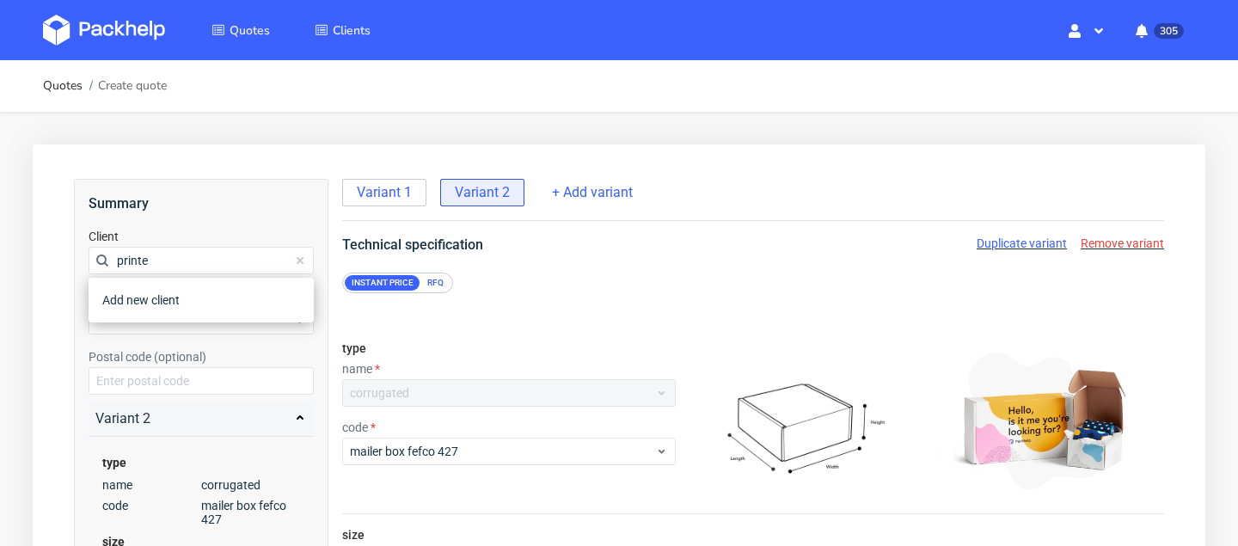
type input "printed"
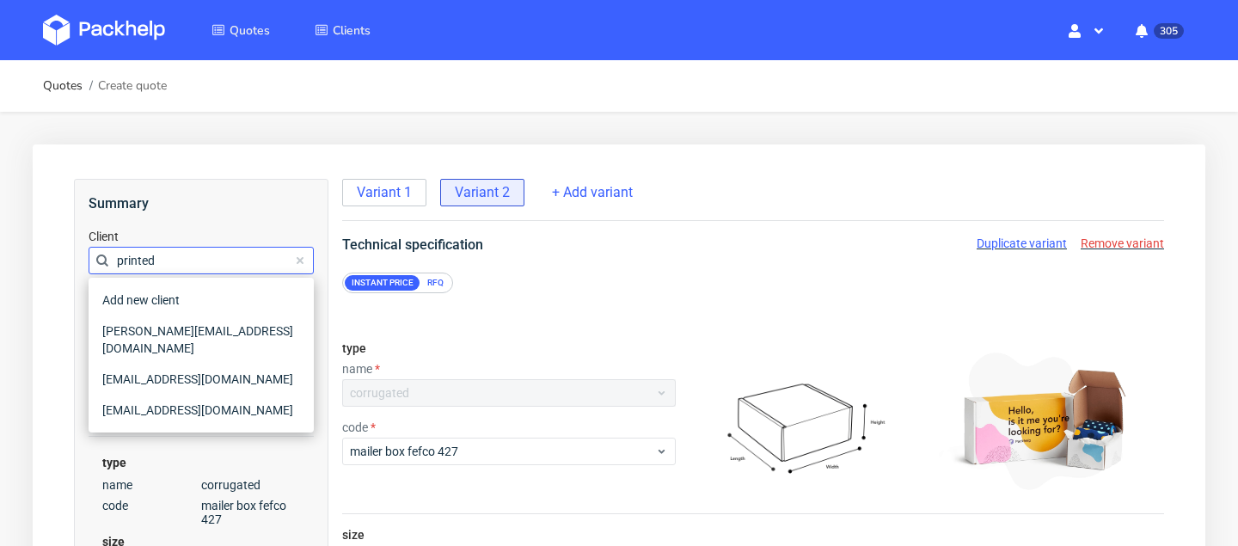
click at [166, 269] on input "printed" at bounding box center [201, 261] width 225 height 28
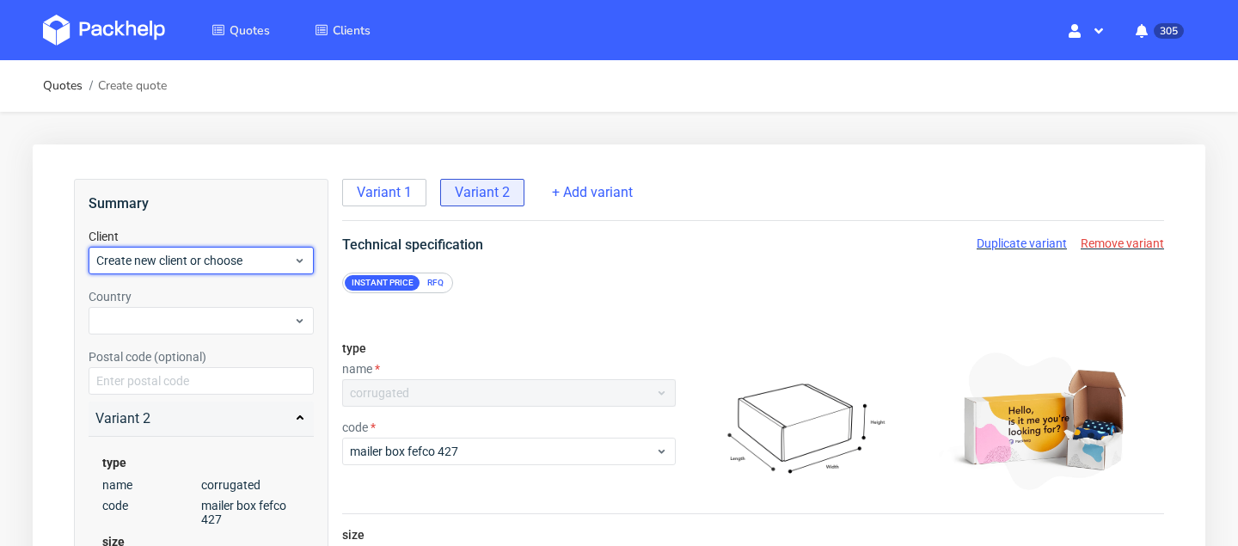
click at [166, 269] on div "Create new client or choose" at bounding box center [201, 261] width 225 height 28
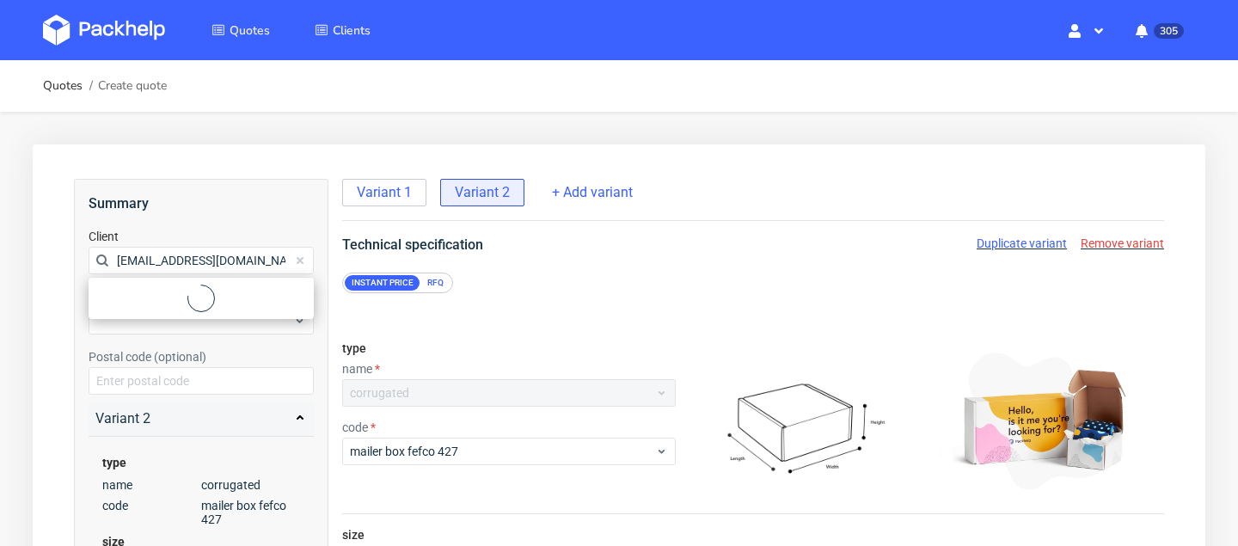
type input "theteam@printed.com"
click at [168, 306] on div "Add new client" at bounding box center [200, 300] width 211 height 31
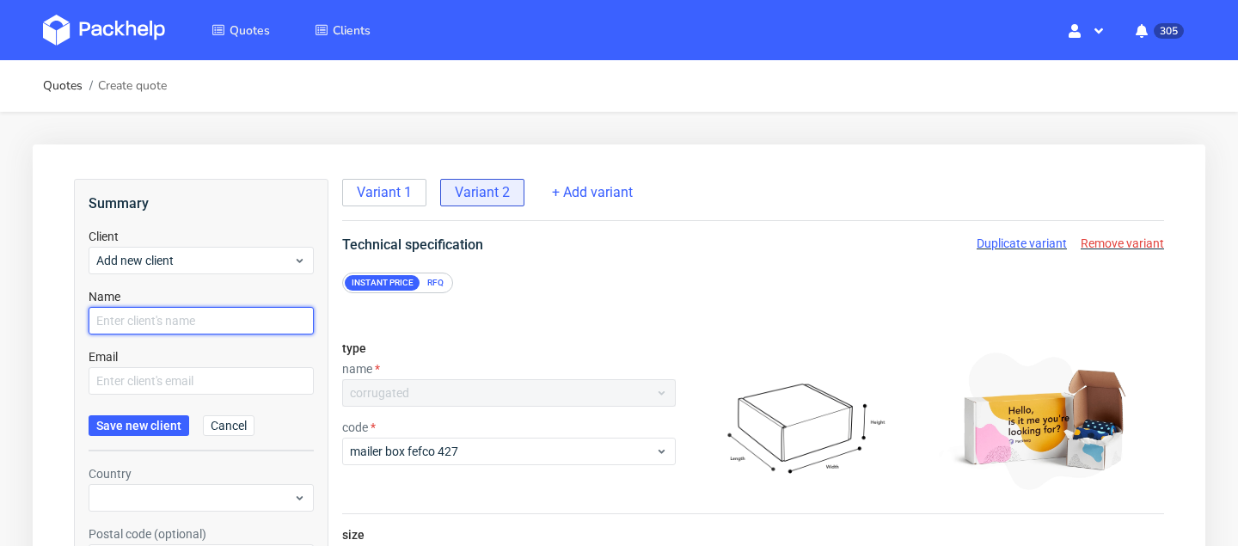
click at [162, 325] on input "text" at bounding box center [201, 321] width 225 height 28
click at [145, 423] on span "Save new client" at bounding box center [138, 426] width 85 height 12
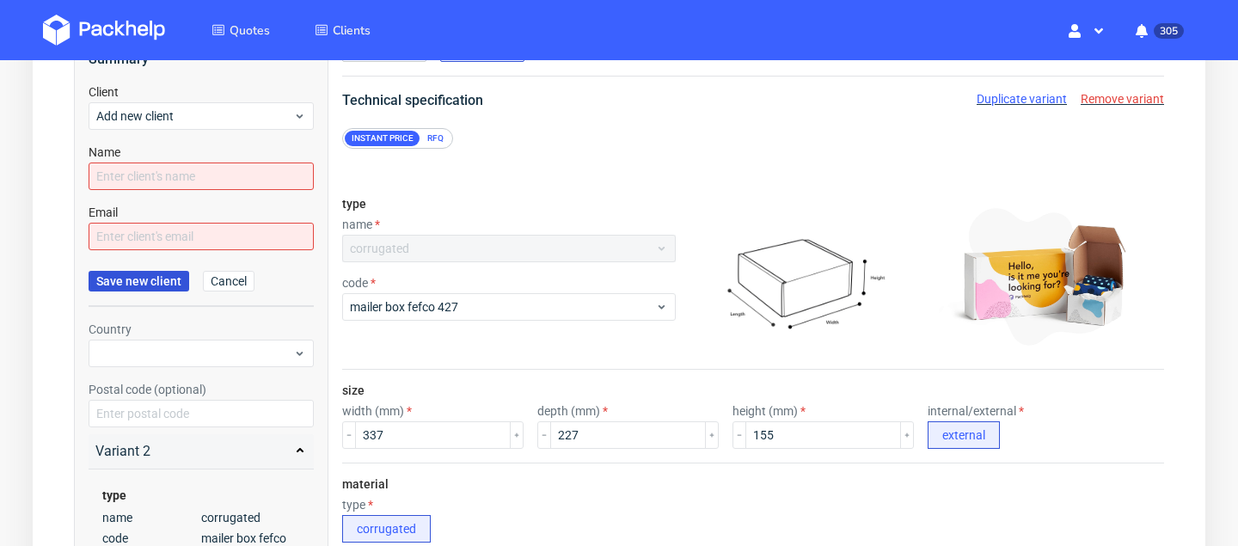
scroll to position [207, 0]
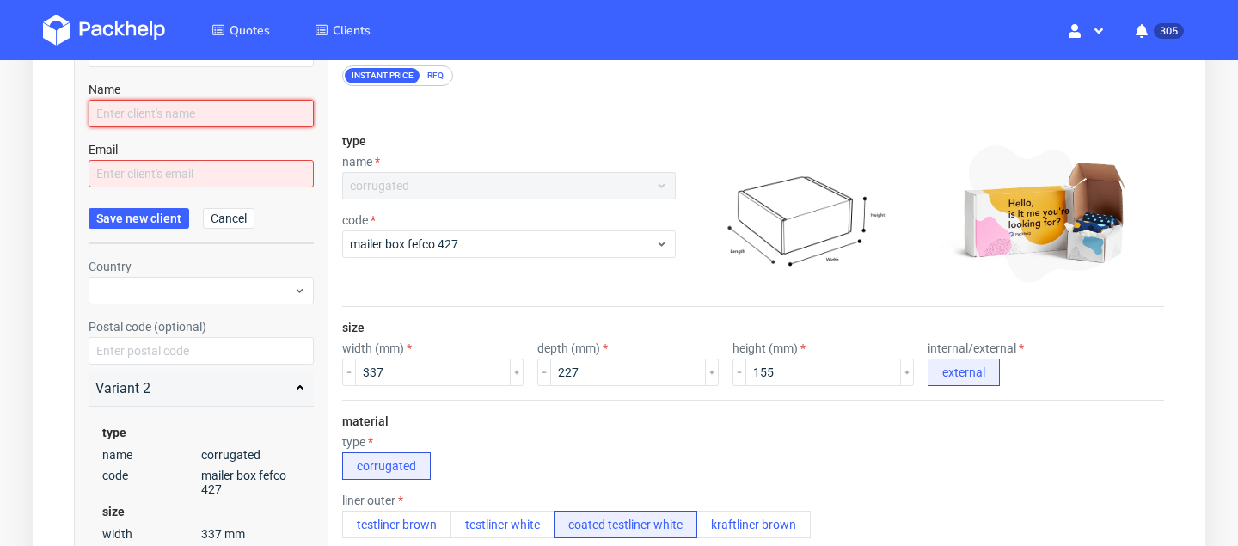
click at [171, 101] on input "text" at bounding box center [201, 114] width 225 height 28
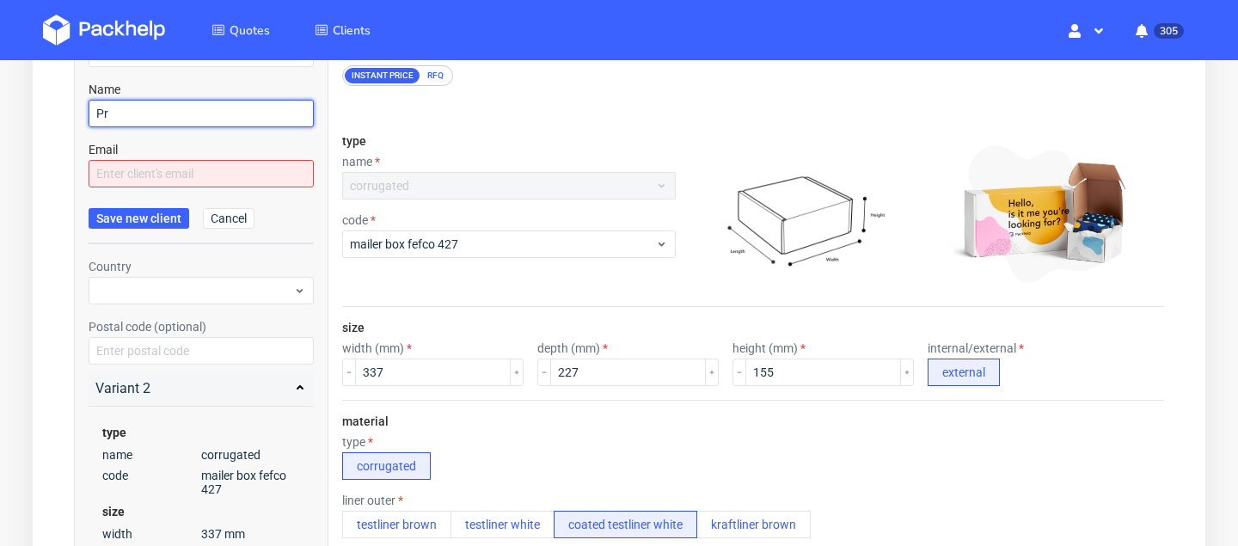
type input "P"
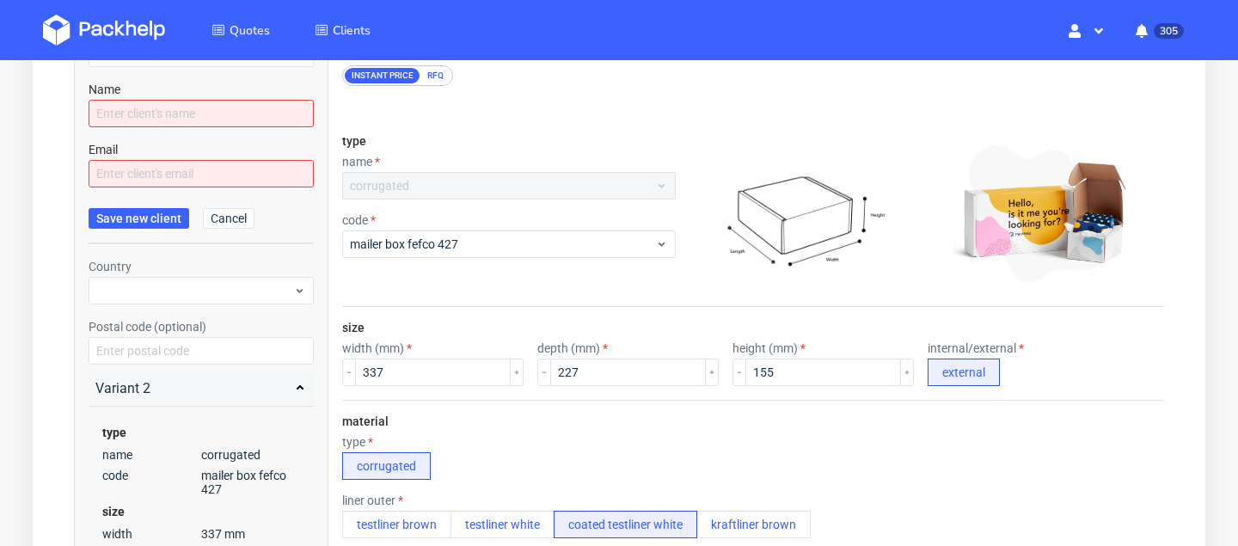
click at [173, 156] on div "Email" at bounding box center [201, 164] width 225 height 46
click at [173, 174] on input "text" at bounding box center [201, 174] width 225 height 28
paste input "theteam@printed.com"
type input "theteam@printed.com"
click at [139, 97] on div "Name" at bounding box center [201, 104] width 225 height 46
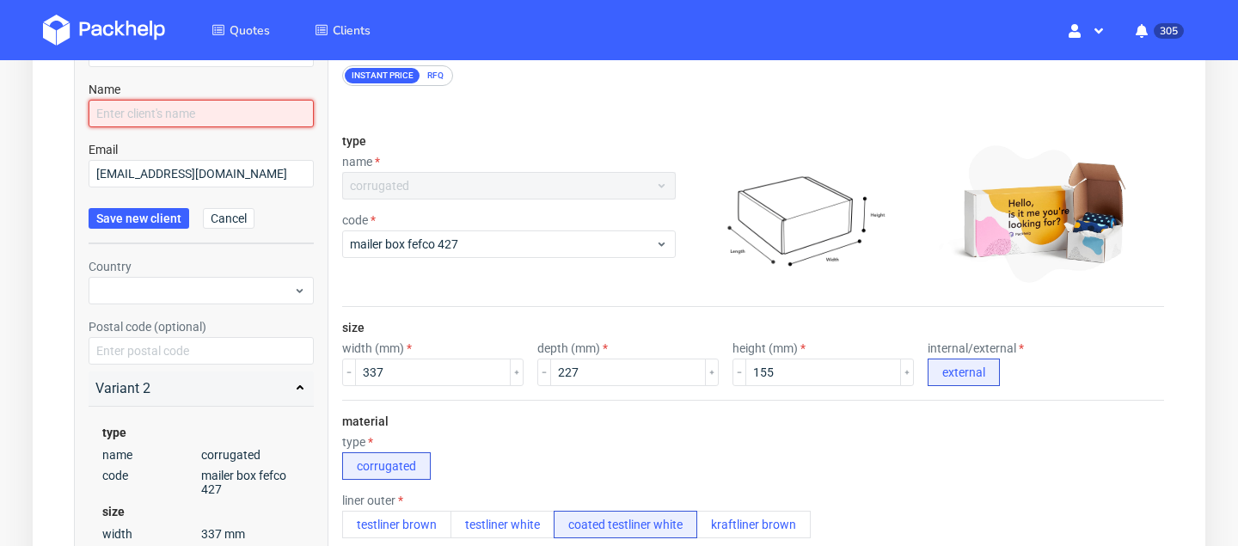
click at [141, 113] on input "text" at bounding box center [201, 114] width 225 height 28
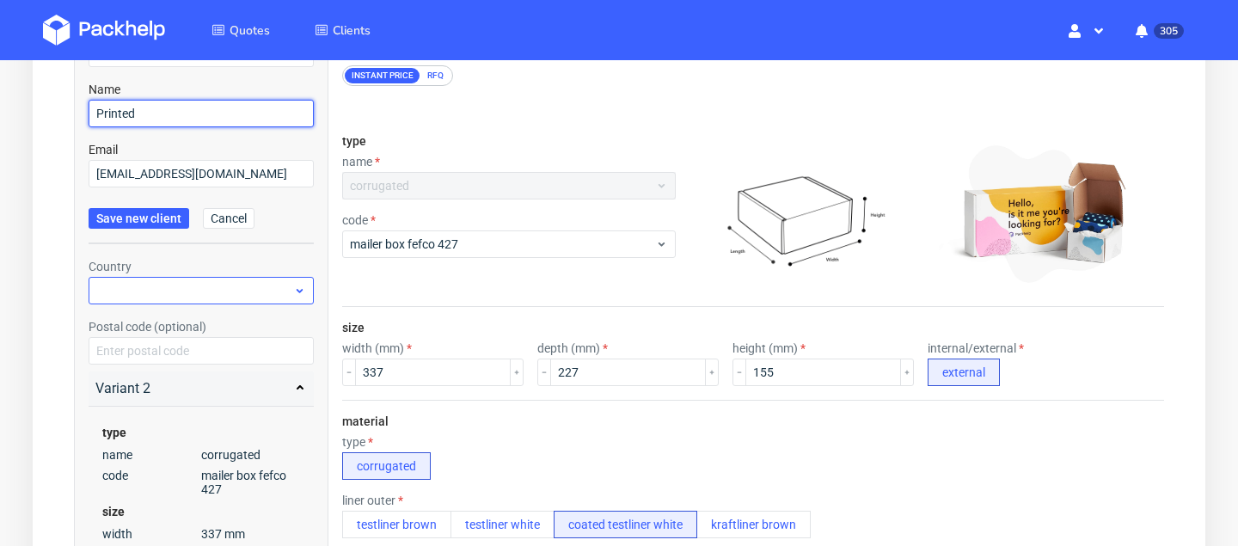
type input "Printed"
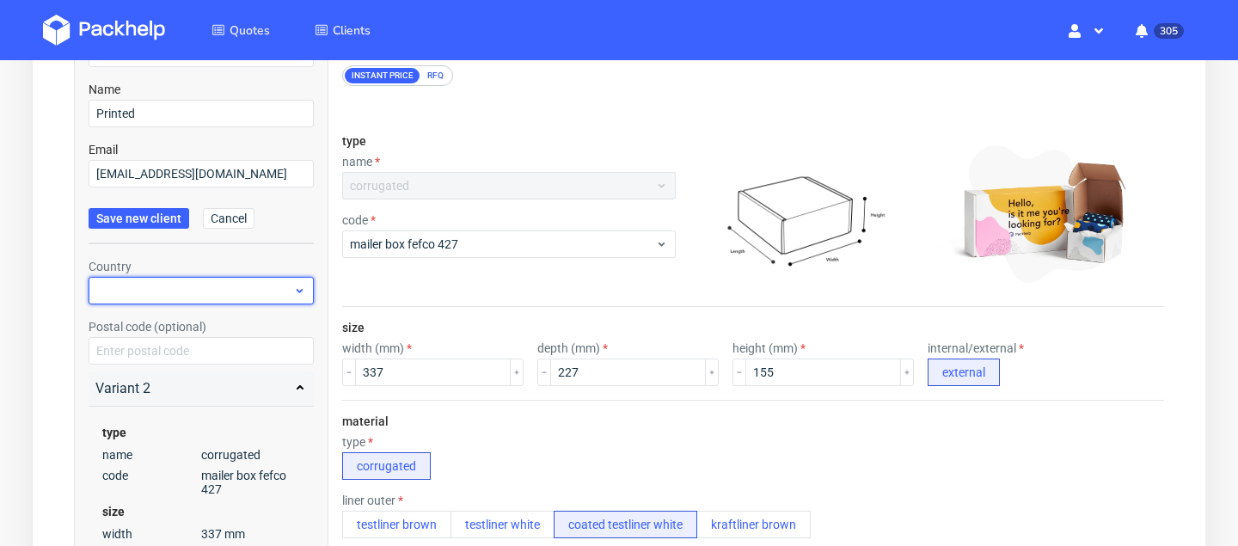
click at [158, 288] on div at bounding box center [201, 291] width 225 height 28
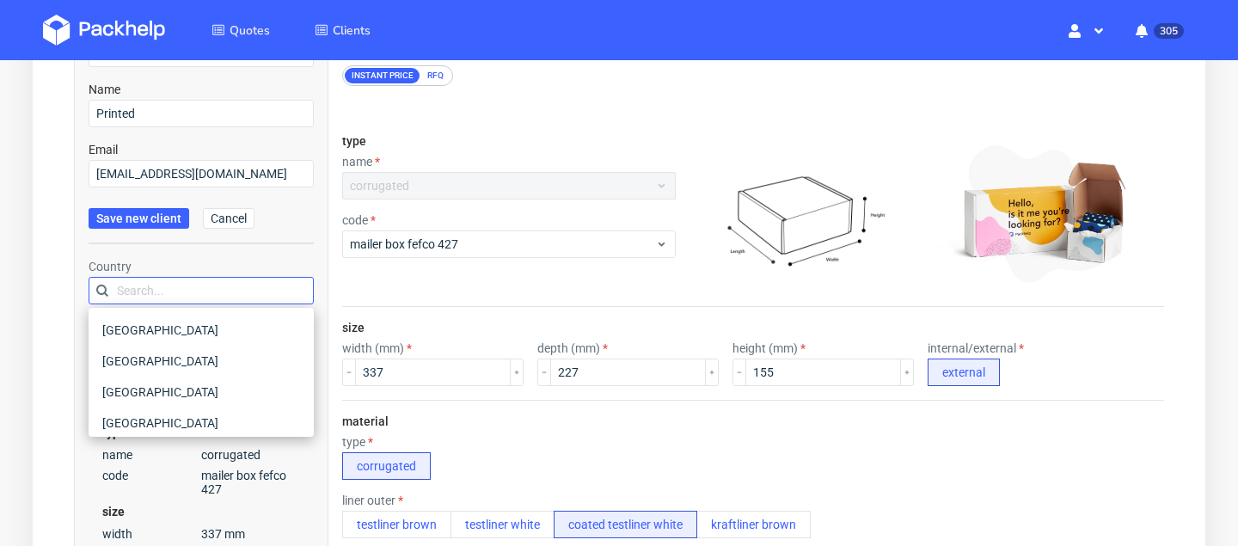
click at [89, 286] on div "Summary Client Add new client Name Printed Email theteam@printed.com Save new c…" at bounding box center [201, 451] width 254 height 958
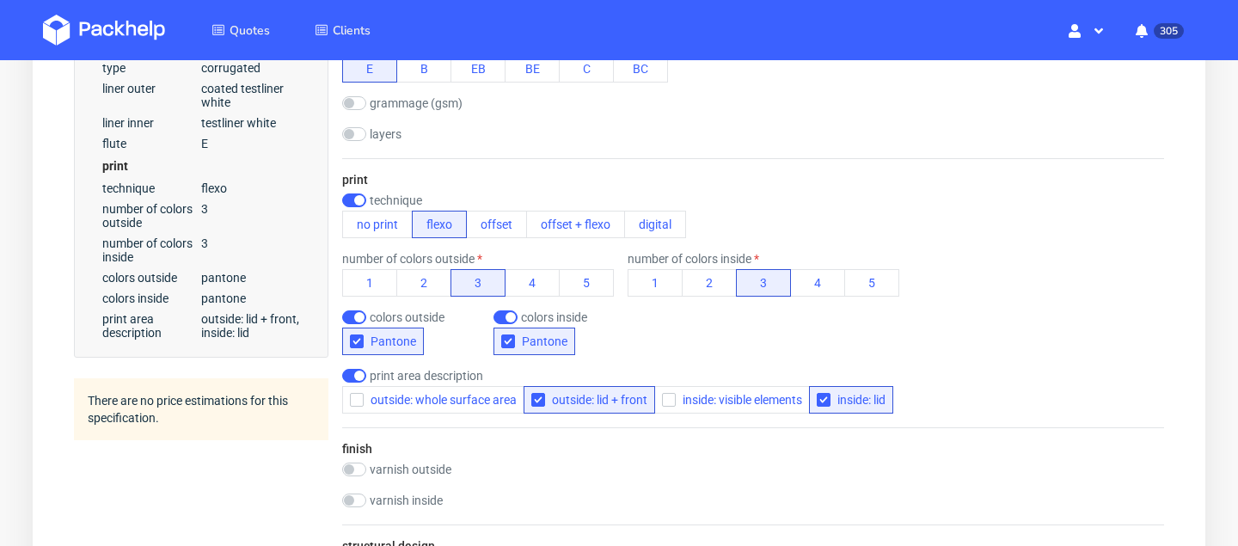
scroll to position [1301, 0]
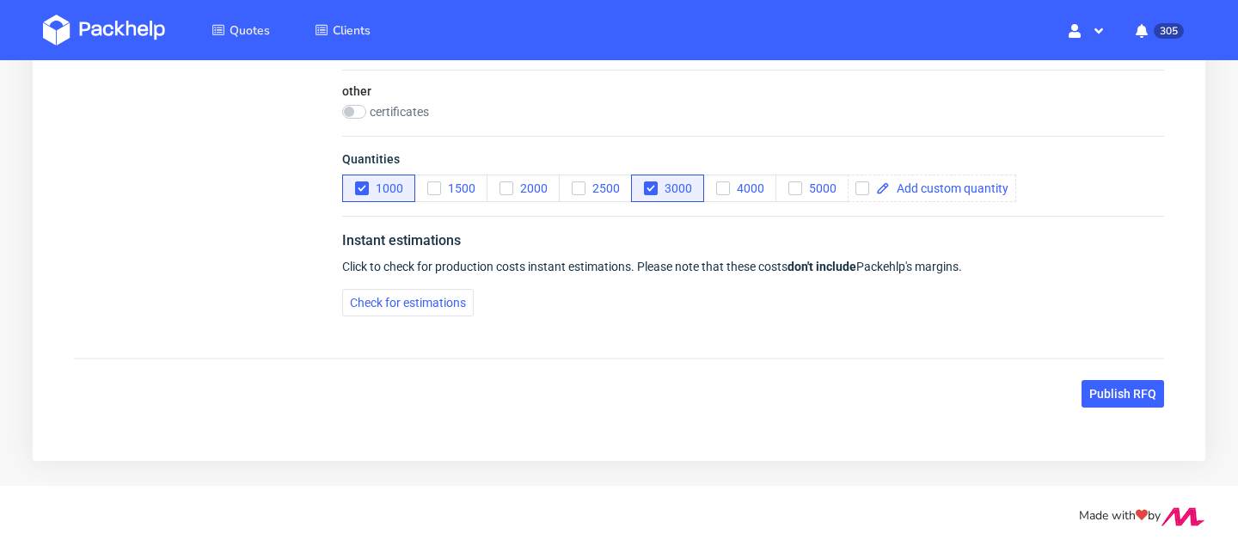
click at [1074, 388] on div "Publish RFQ" at bounding box center [619, 394] width 1090 height 28
click at [1102, 397] on span "Publish RFQ" at bounding box center [1122, 394] width 67 height 12
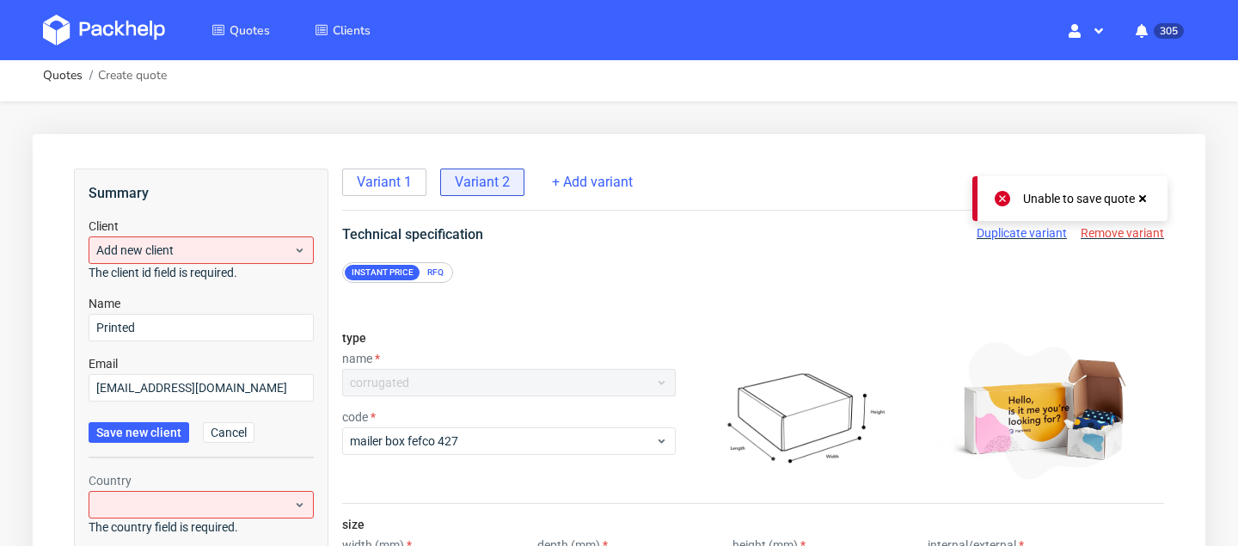
scroll to position [0, 0]
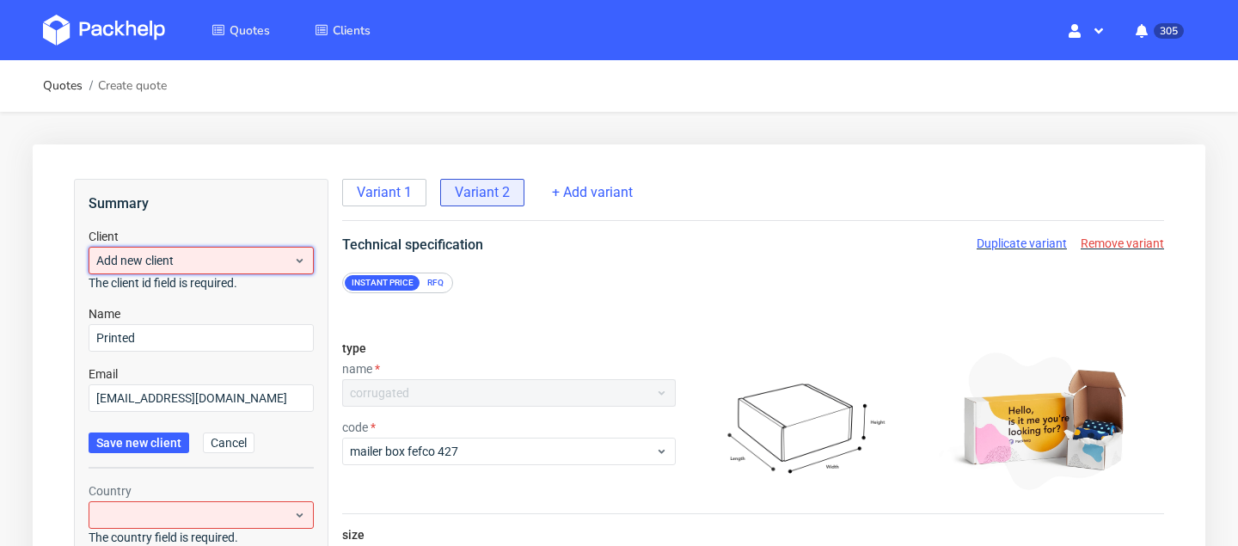
click at [266, 257] on span "Add new client" at bounding box center [194, 260] width 197 height 17
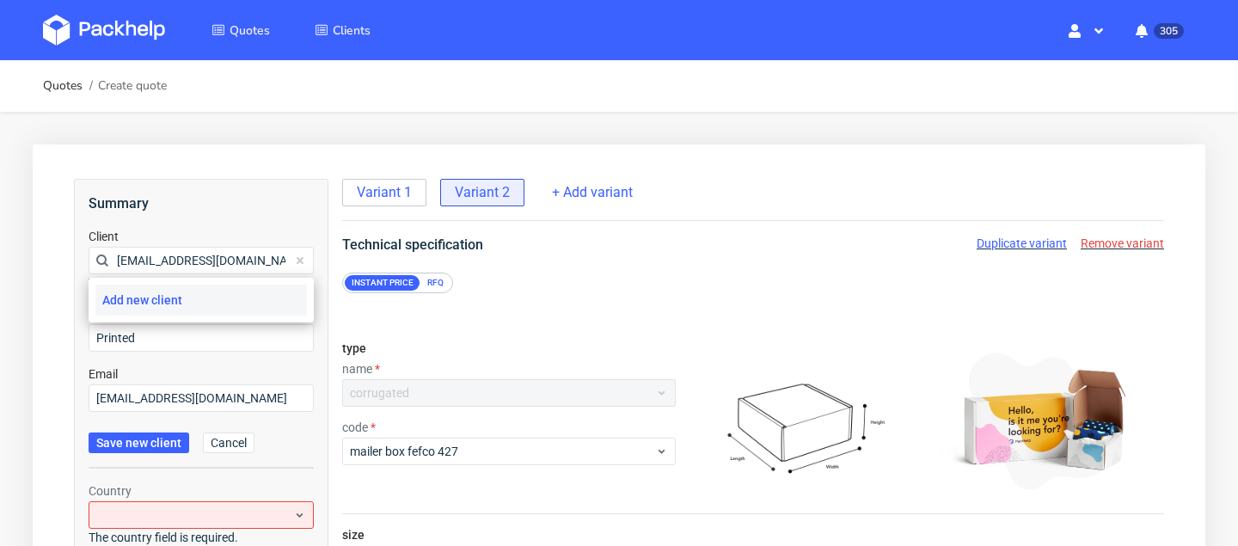
type input "theteam@printed.com"
click at [192, 304] on div "Add new client" at bounding box center [200, 300] width 211 height 31
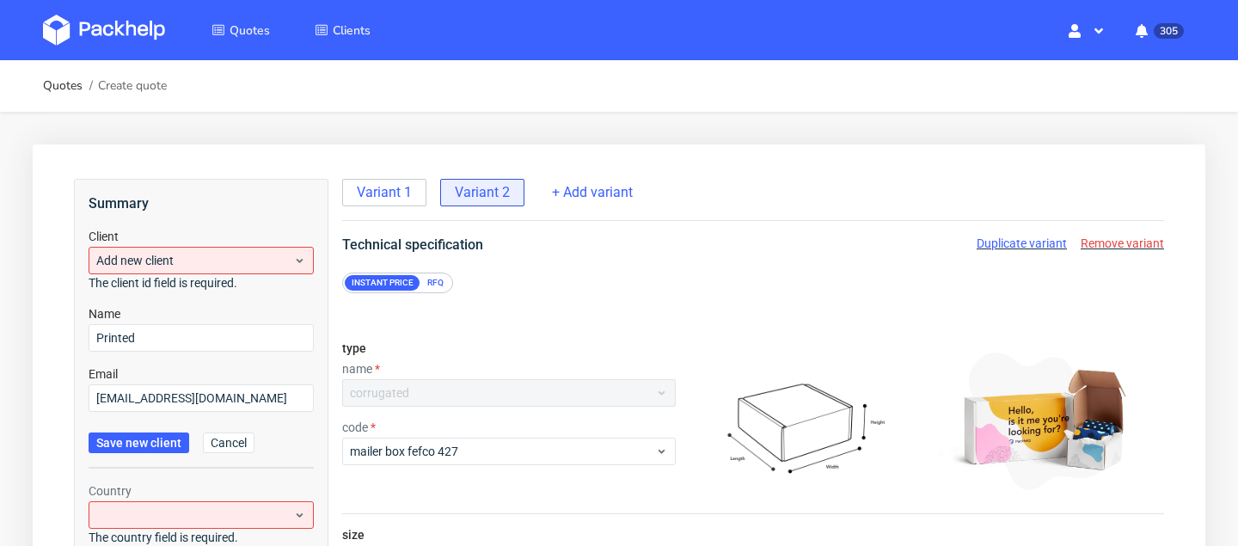
click at [257, 242] on div "Client Add new client The client id field is required." at bounding box center [201, 260] width 225 height 64
click at [257, 249] on div "Add new client" at bounding box center [201, 261] width 225 height 28
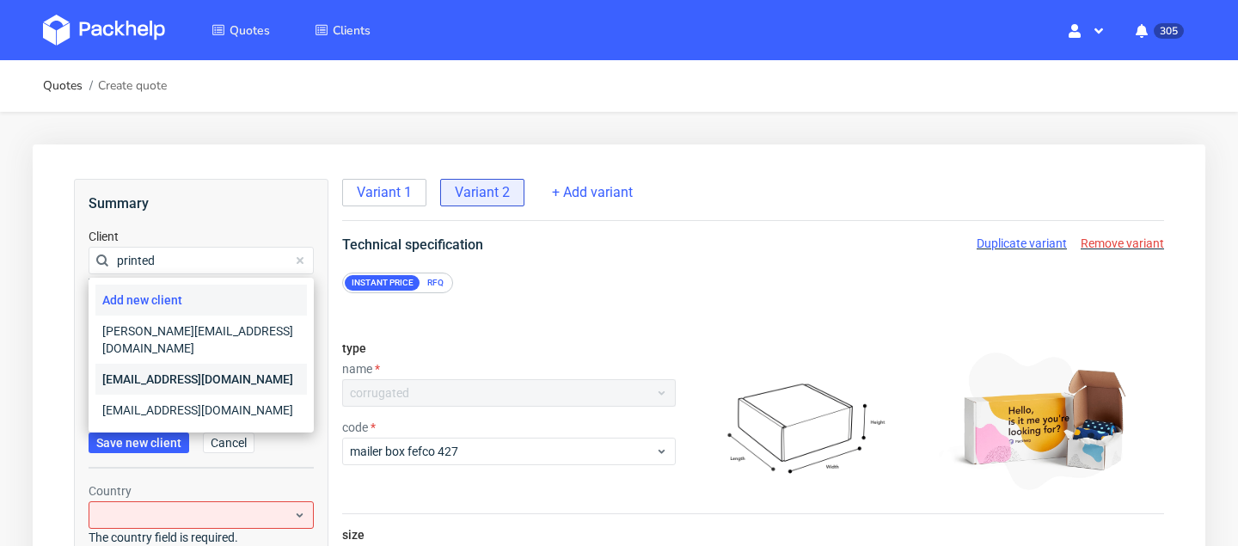
type input "printed"
click at [211, 364] on div "[EMAIL_ADDRESS][DOMAIN_NAME]" at bounding box center [200, 379] width 211 height 31
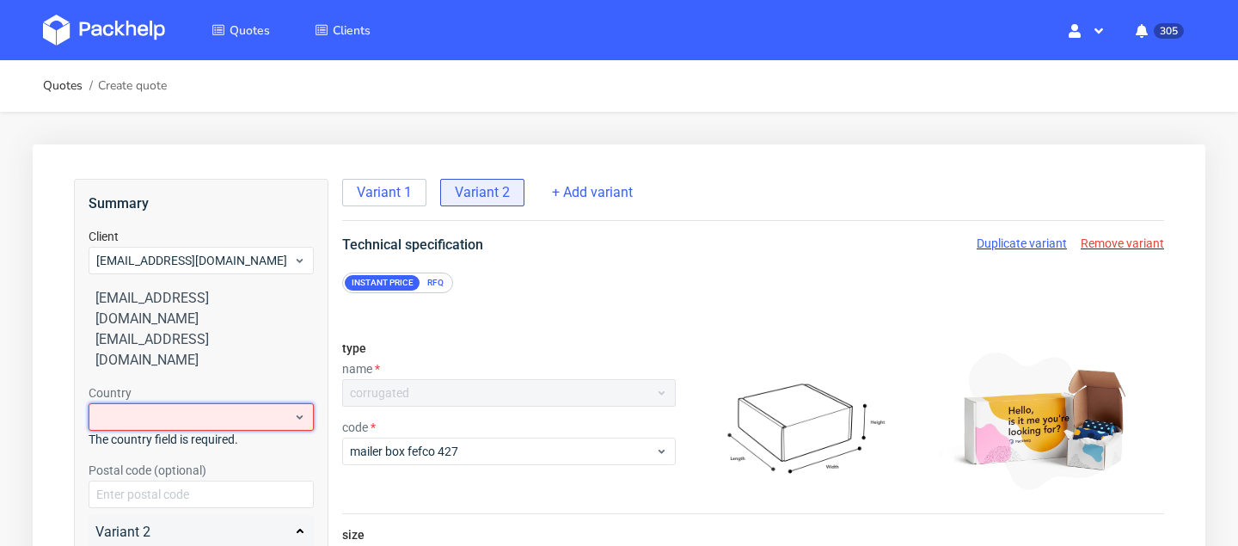
click at [187, 403] on div at bounding box center [201, 417] width 225 height 28
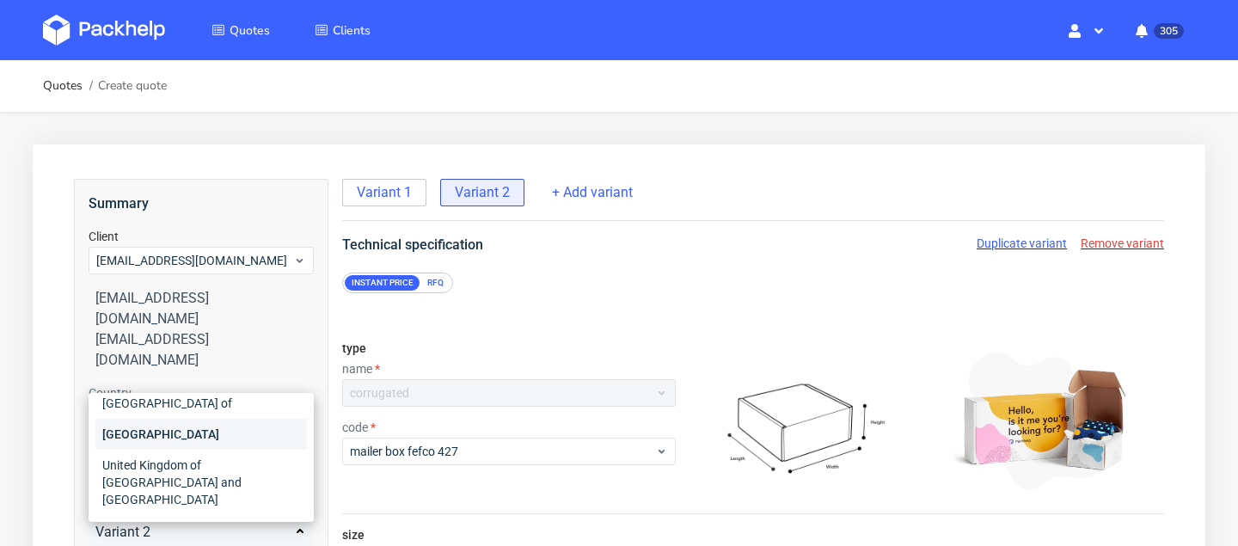
scroll to position [31, 0]
type input "unit"
click at [224, 448] on div "United Kingdom of Great Britain and Northern Ireland" at bounding box center [200, 480] width 211 height 65
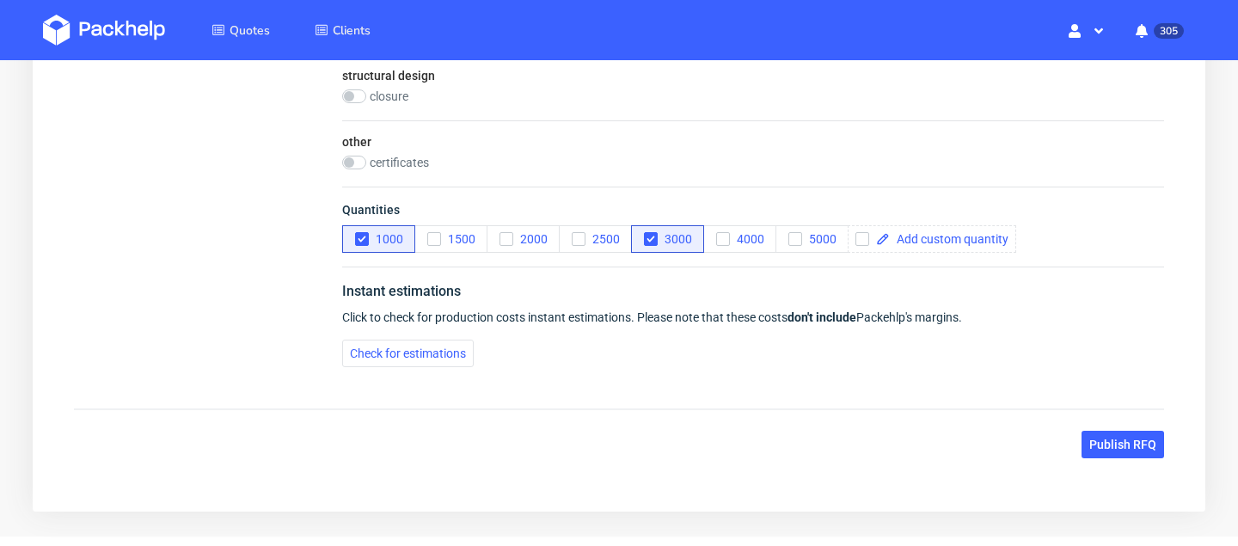
scroll to position [1301, 0]
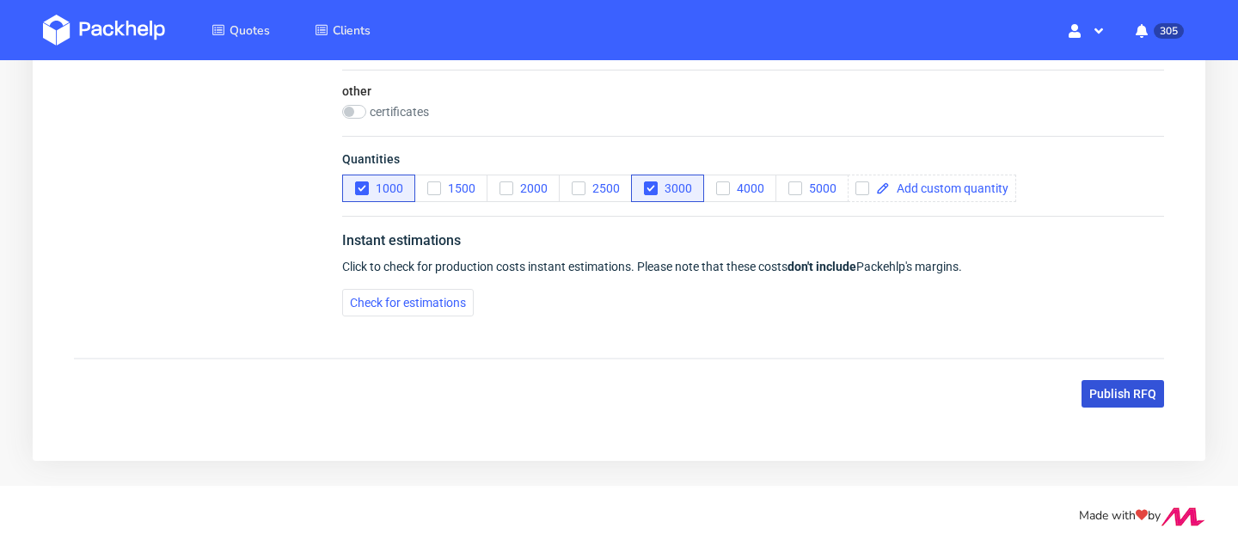
click at [1125, 395] on span "Publish RFQ" at bounding box center [1122, 394] width 67 height 12
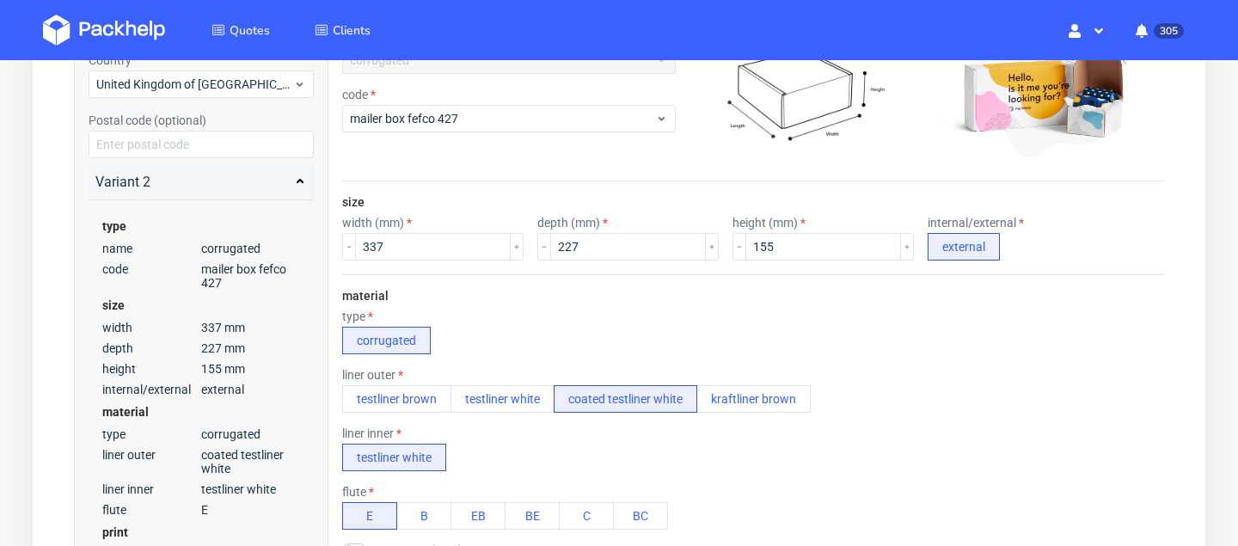
scroll to position [307, 0]
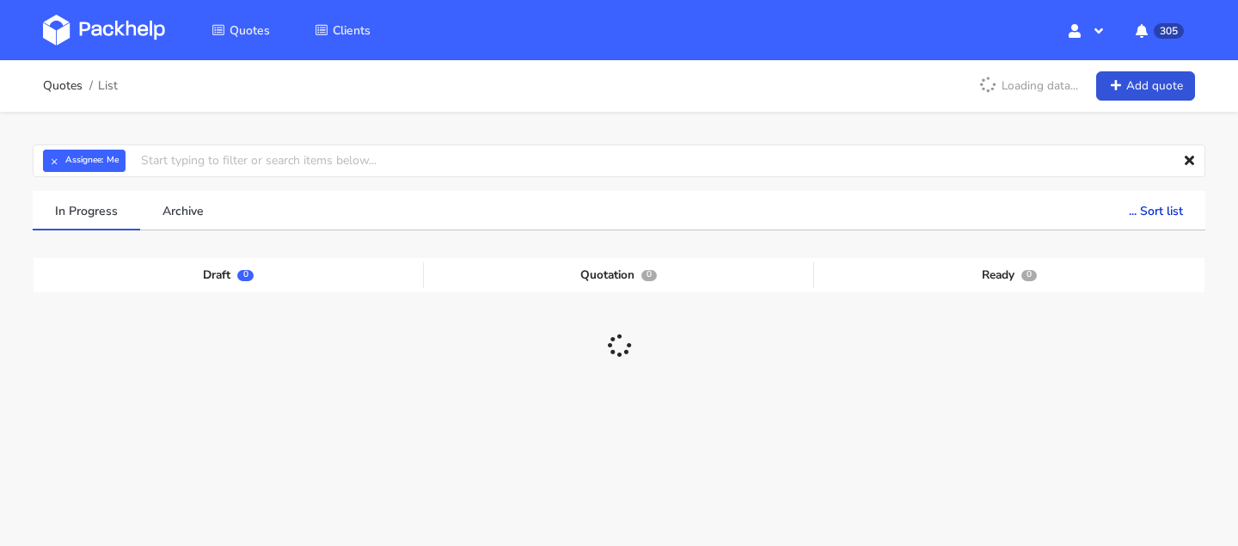
scroll to position [113, 0]
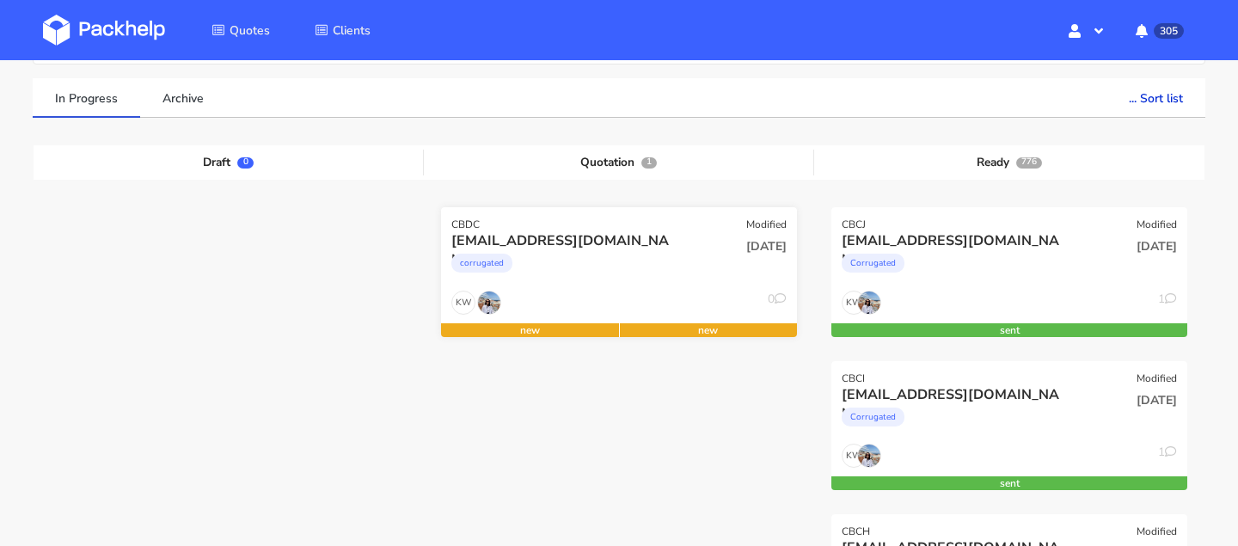
click at [604, 246] on div "[EMAIL_ADDRESS][DOMAIN_NAME]" at bounding box center [565, 240] width 228 height 19
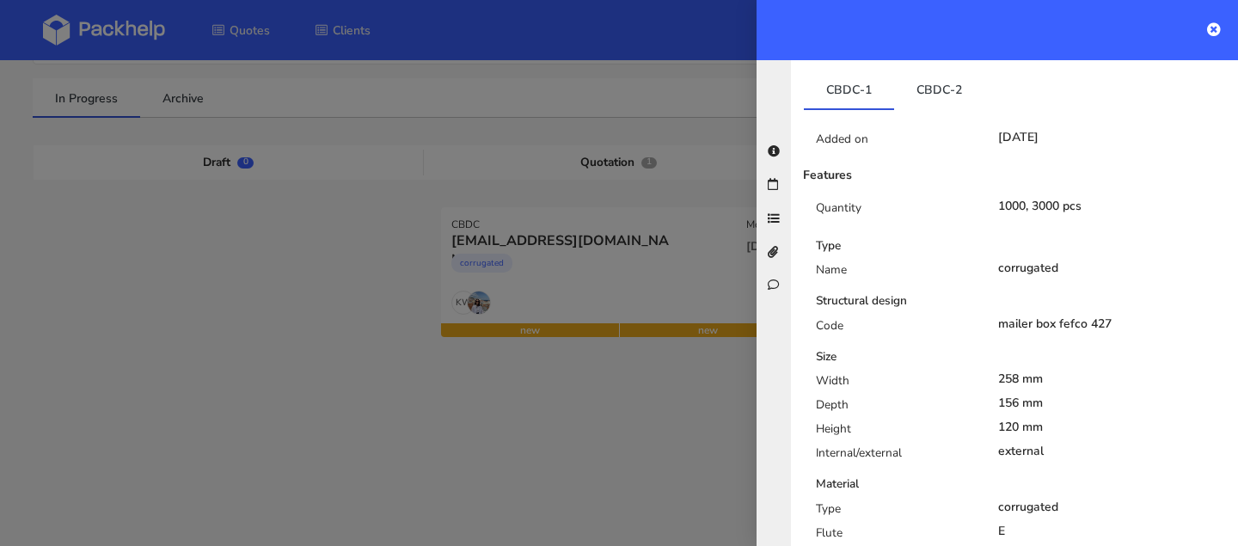
scroll to position [669, 0]
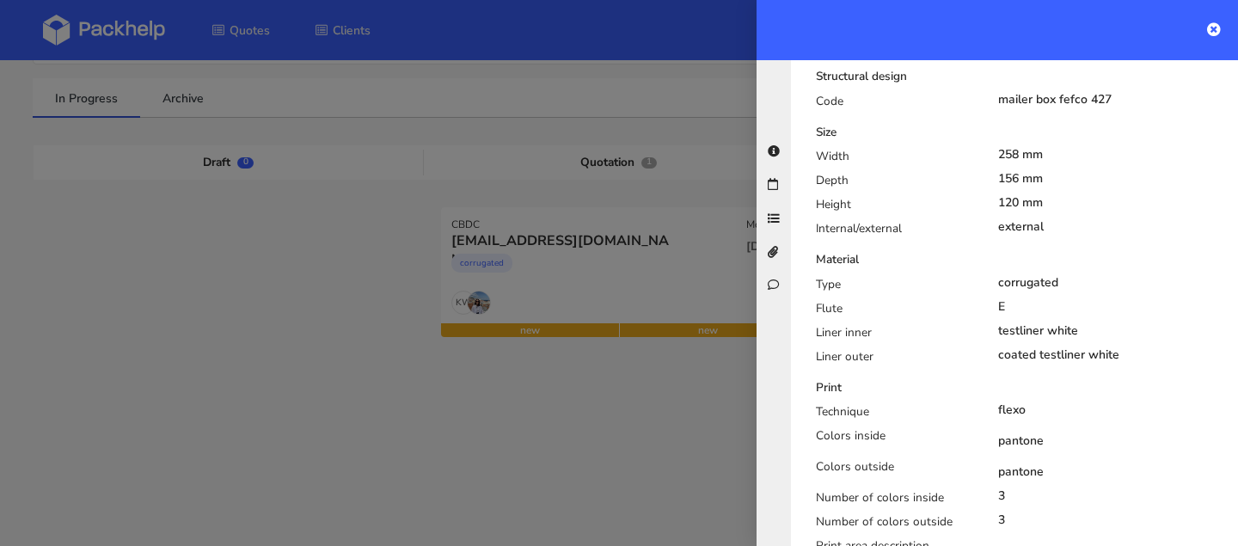
click at [1055, 348] on div "coated testliner white" at bounding box center [1112, 355] width 229 height 14
copy div "coated testliner white"
click at [426, 249] on div at bounding box center [619, 273] width 1238 height 546
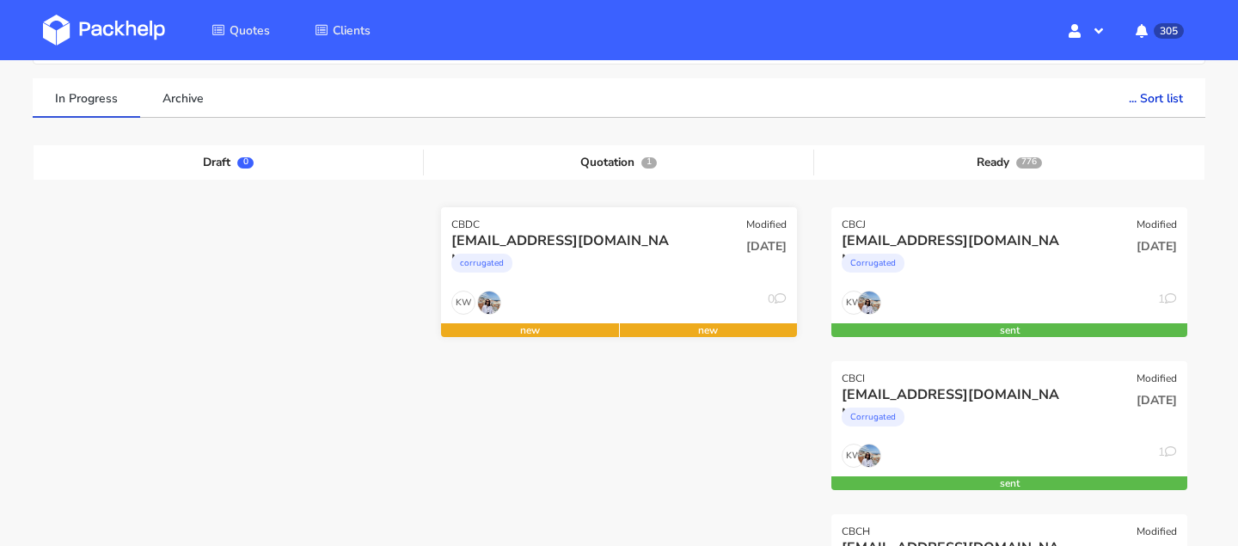
click at [534, 252] on div "corrugated" at bounding box center [565, 267] width 228 height 34
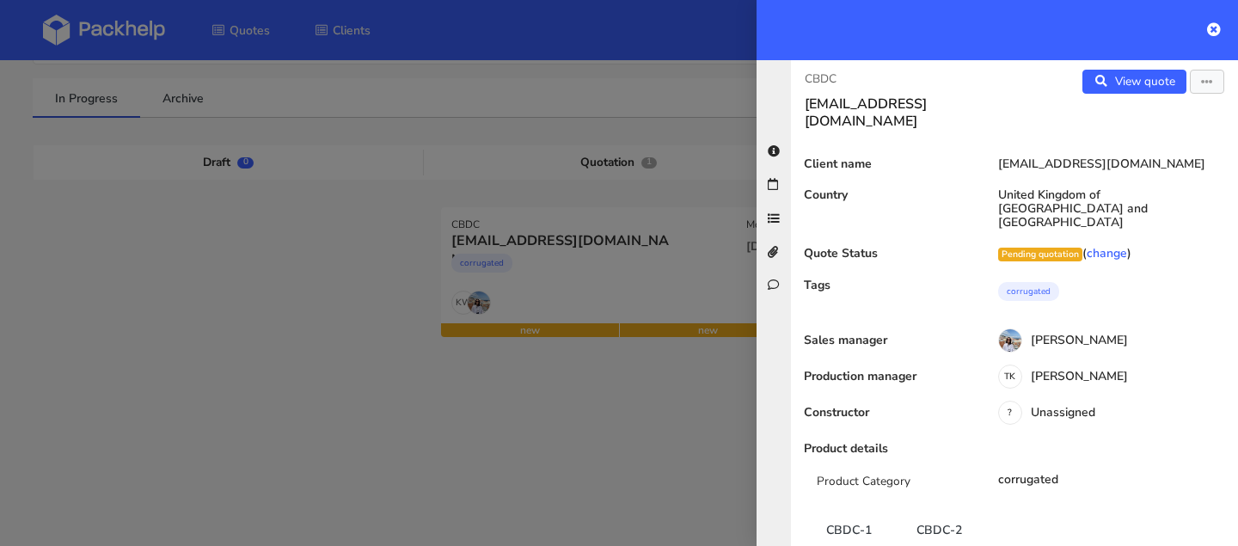
scroll to position [0, 0]
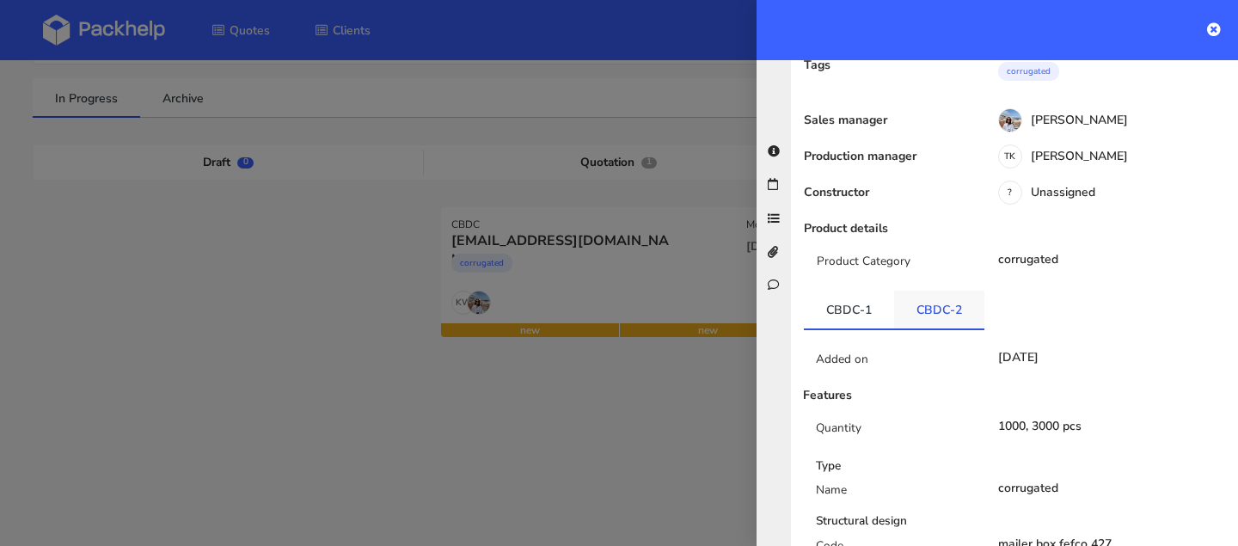
click at [934, 291] on link "CBDC-2" at bounding box center [939, 310] width 90 height 38
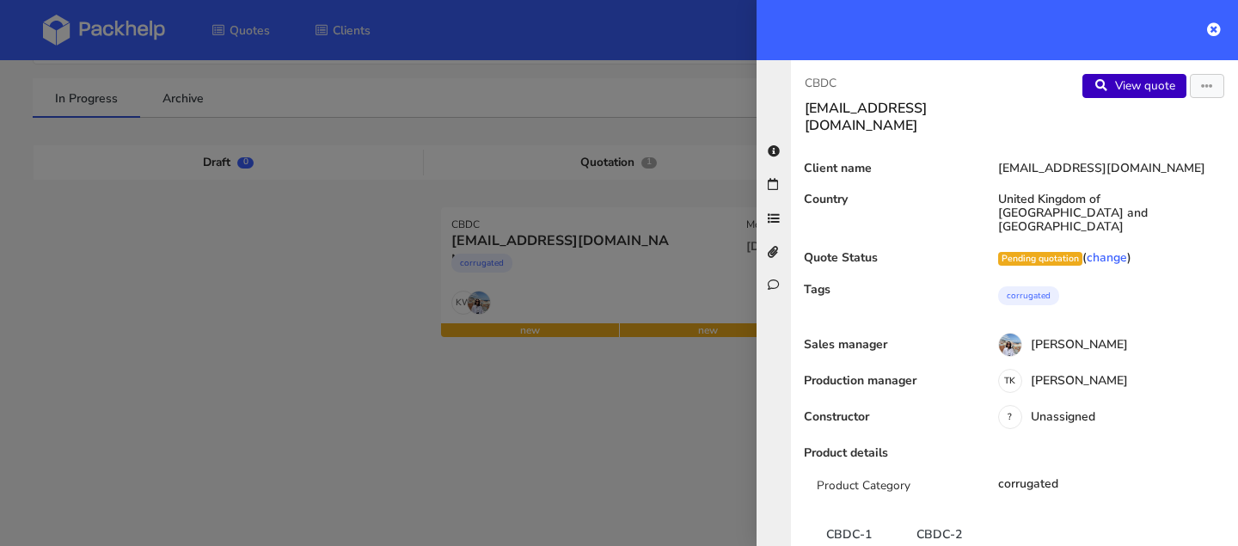
click at [1135, 86] on link "View quote" at bounding box center [1134, 86] width 104 height 24
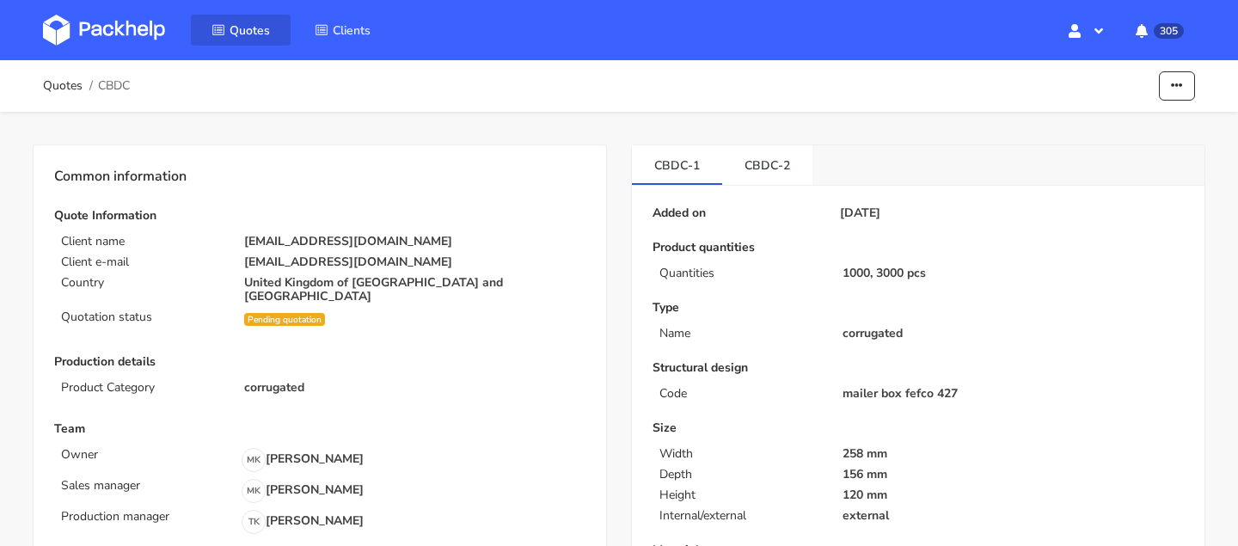
click at [230, 23] on link "Quotes" at bounding box center [241, 30] width 100 height 31
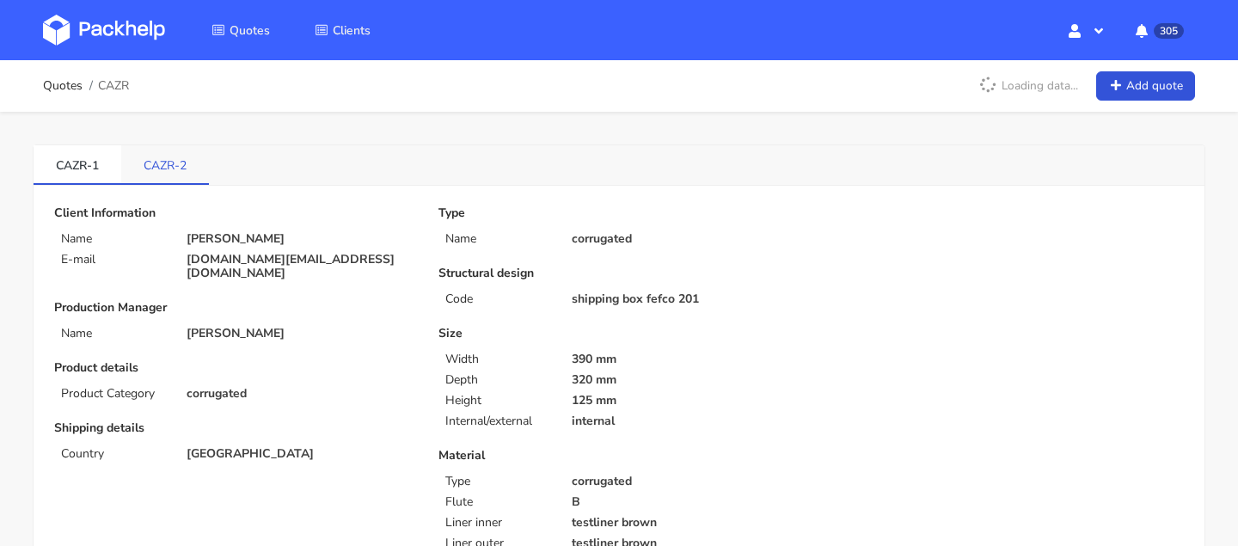
click at [176, 171] on link "CAZR-2" at bounding box center [165, 164] width 88 height 38
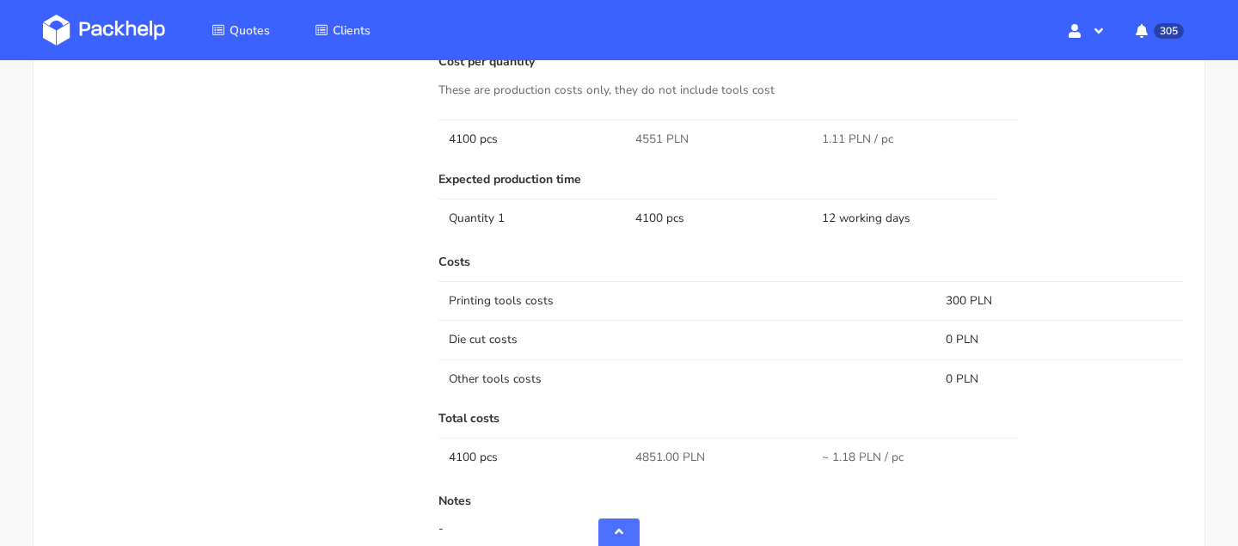
scroll to position [964, 0]
drag, startPoint x: 660, startPoint y: 132, endPoint x: 627, endPoint y: 132, distance: 33.5
click at [627, 132] on td "4551 PLN" at bounding box center [718, 136] width 187 height 39
copy span "4551"
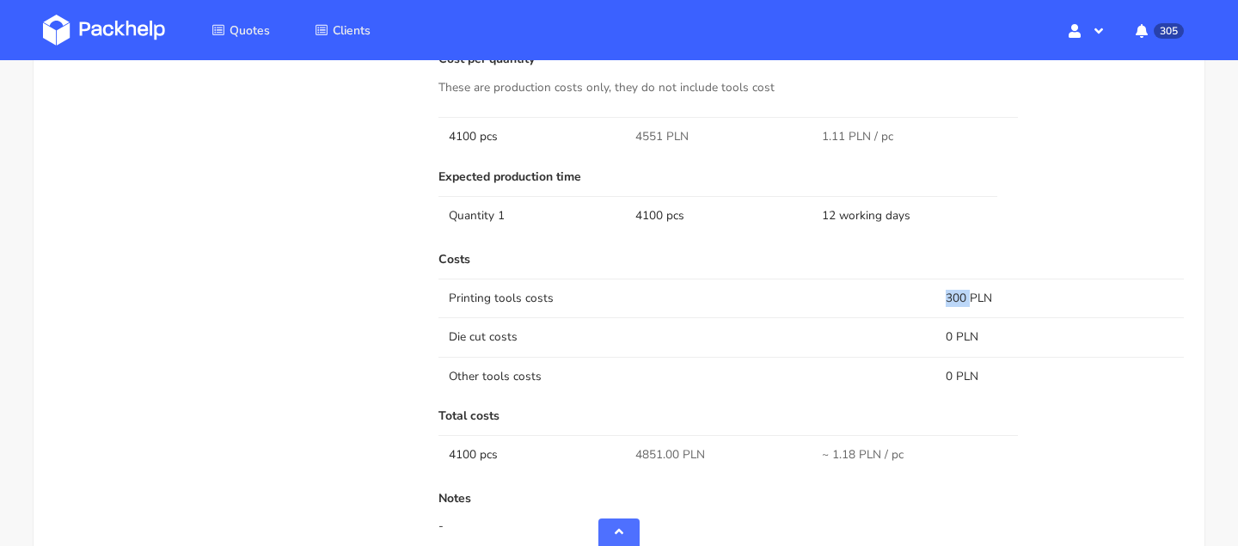
drag, startPoint x: 967, startPoint y: 297, endPoint x: 863, endPoint y: 296, distance: 104.0
click at [864, 296] on tr "Printing tools costs 300 PLN" at bounding box center [810, 298] width 745 height 39
copy tr "300"
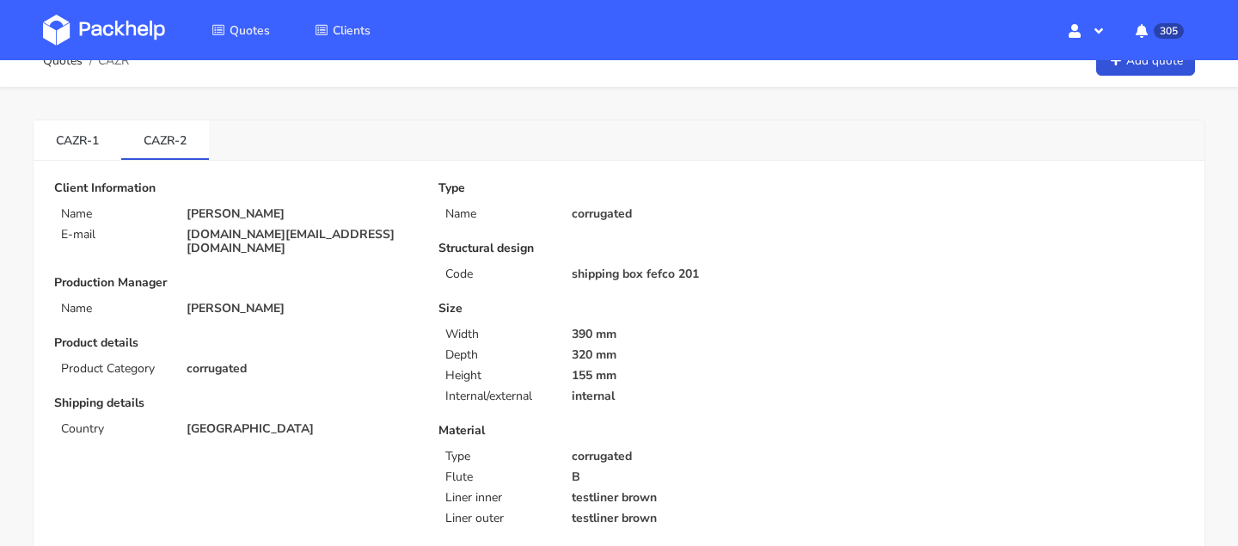
scroll to position [24, 0]
click at [79, 138] on link "CAZR-1" at bounding box center [78, 140] width 88 height 38
click at [179, 143] on link "CAZR-2" at bounding box center [165, 140] width 88 height 38
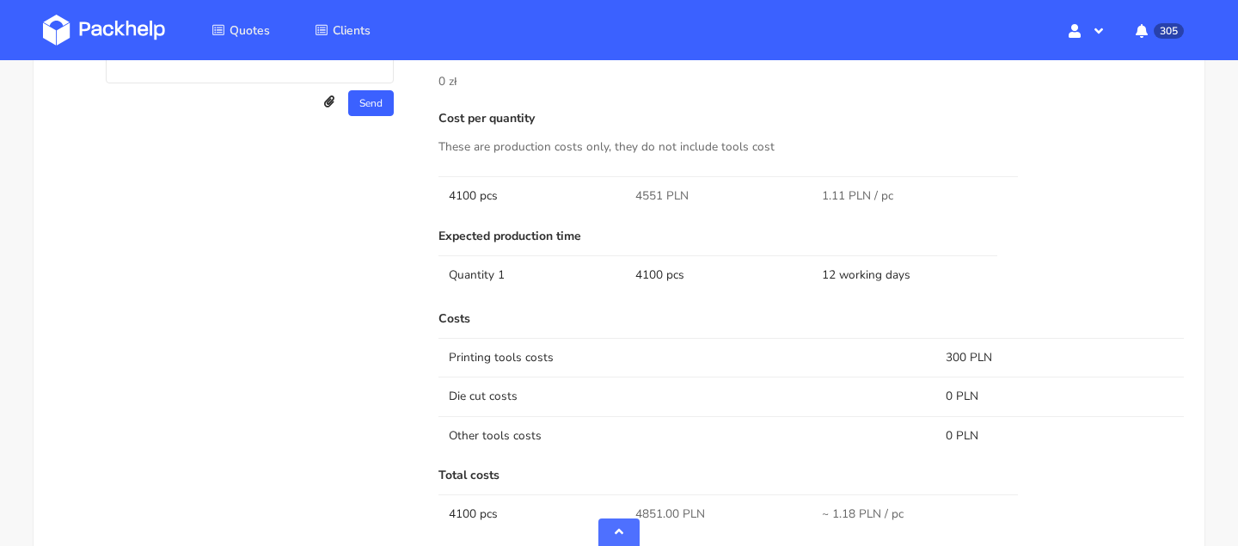
scroll to position [1023, 0]
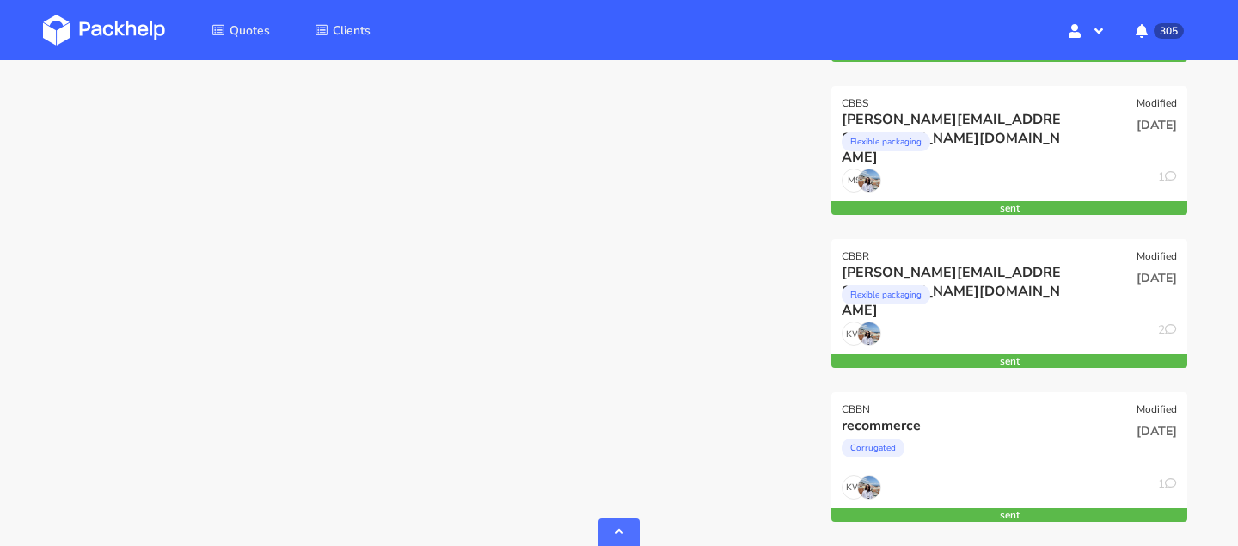
scroll to position [1556, 0]
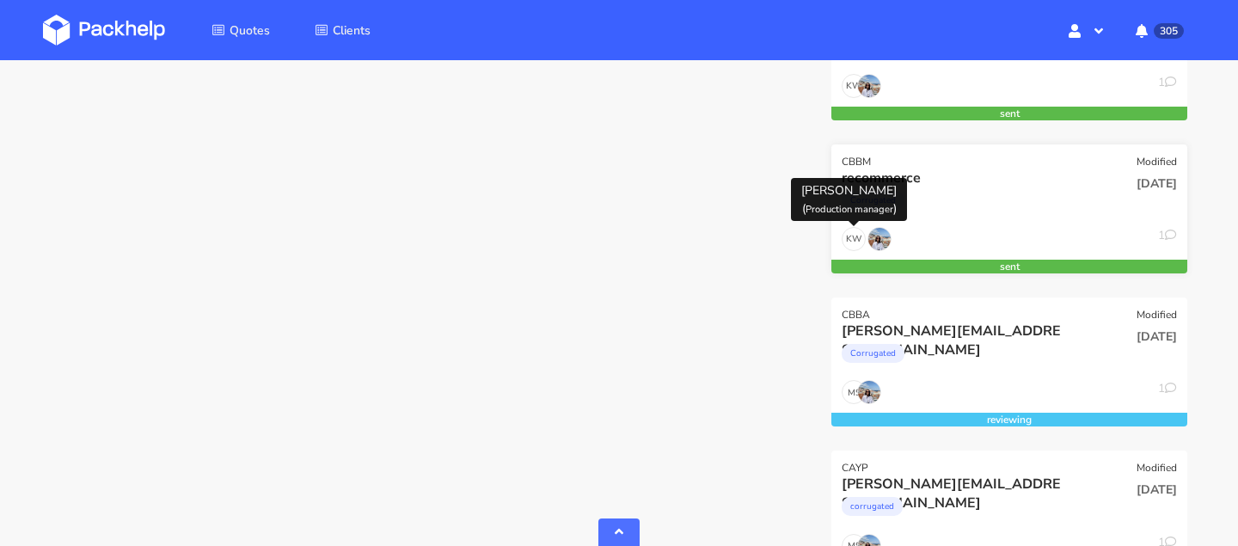
click at [879, 195] on div "Corrugated" at bounding box center [873, 200] width 63 height 19
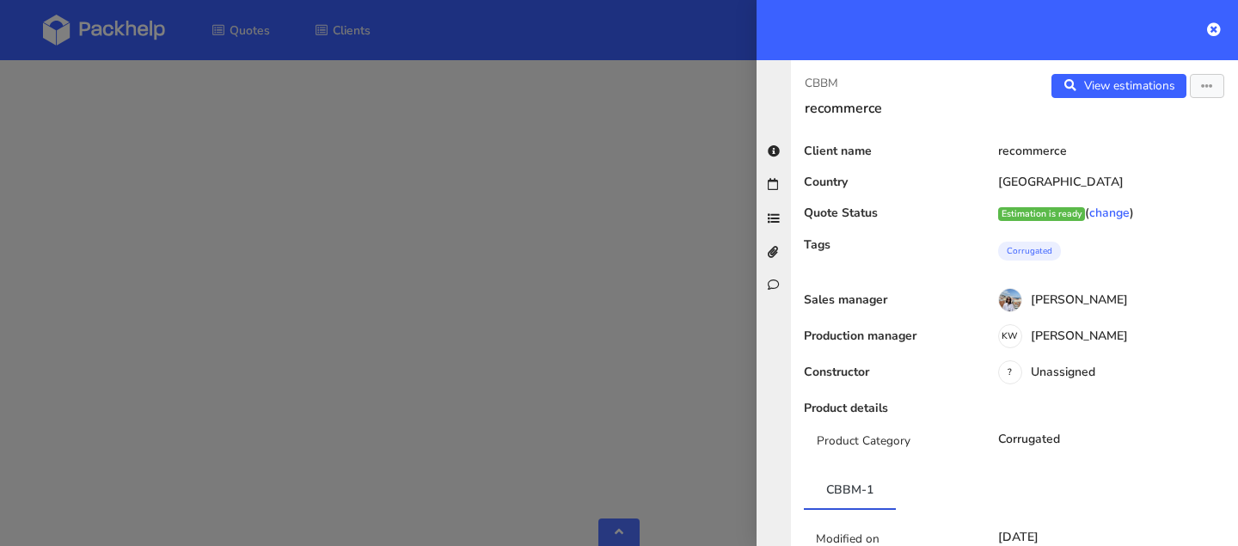
click at [1100, 98] on div "View estimations View quote Edit quote Reject quote" at bounding box center [1126, 95] width 224 height 43
click at [1093, 86] on link "View estimations" at bounding box center [1118, 86] width 135 height 24
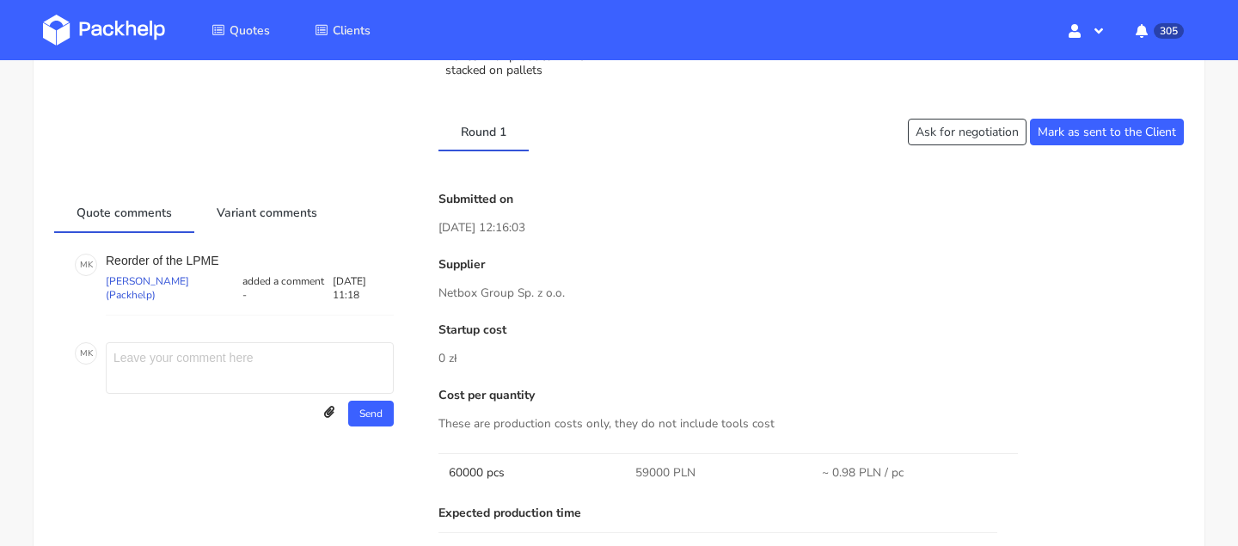
scroll to position [95, 0]
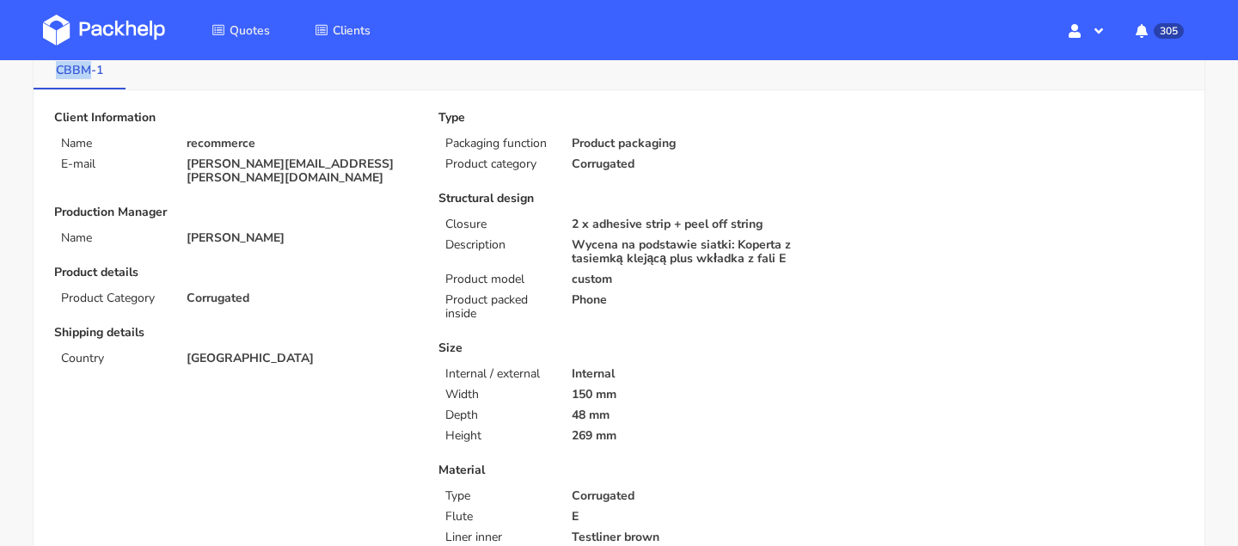
drag, startPoint x: 52, startPoint y: 75, endPoint x: 91, endPoint y: 77, distance: 39.6
click at [91, 77] on link "CBBM-1" at bounding box center [80, 69] width 92 height 38
copy link "CBBM"
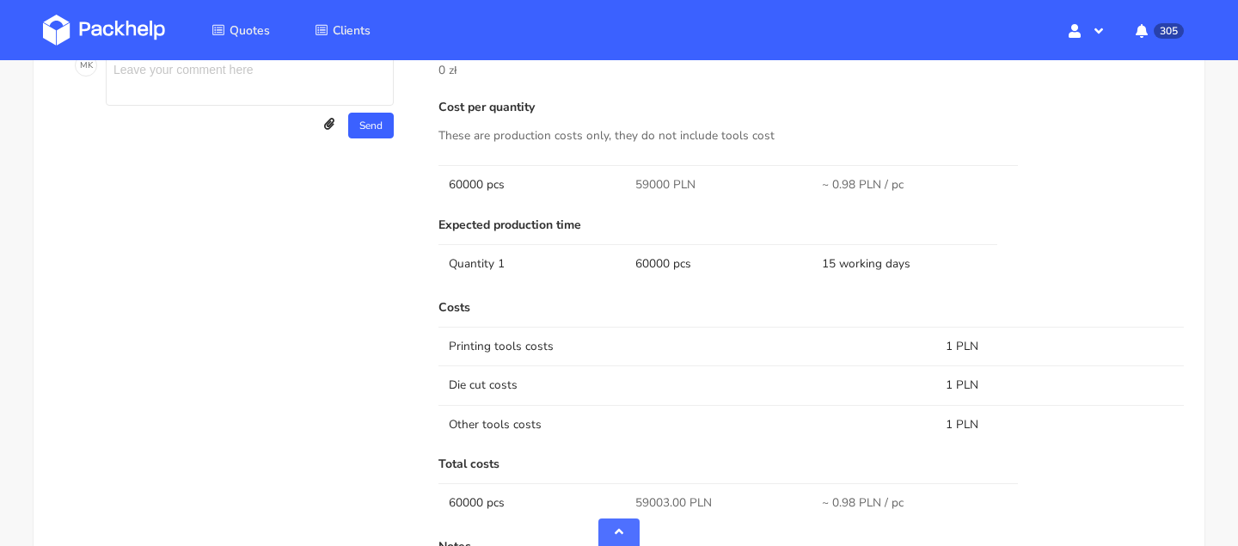
scroll to position [1403, 0]
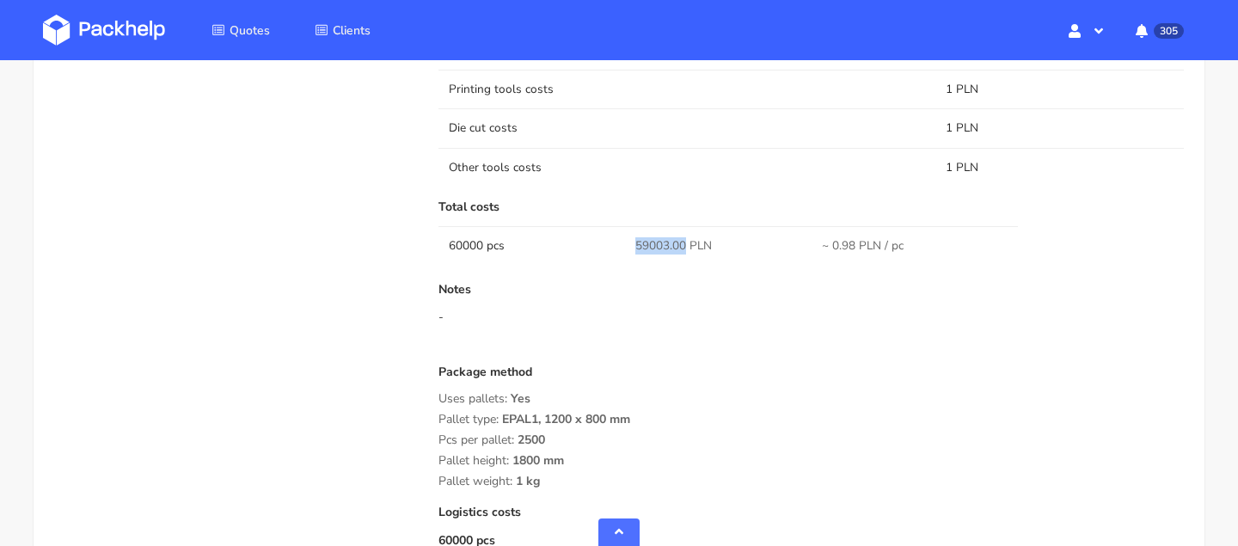
drag, startPoint x: 681, startPoint y: 243, endPoint x: 605, endPoint y: 243, distance: 75.6
click at [605, 243] on tr "60000 pcs 59003.00 PLN ~ 0.98 PLN / pc" at bounding box center [810, 245] width 745 height 39
copy tr "59003.00"
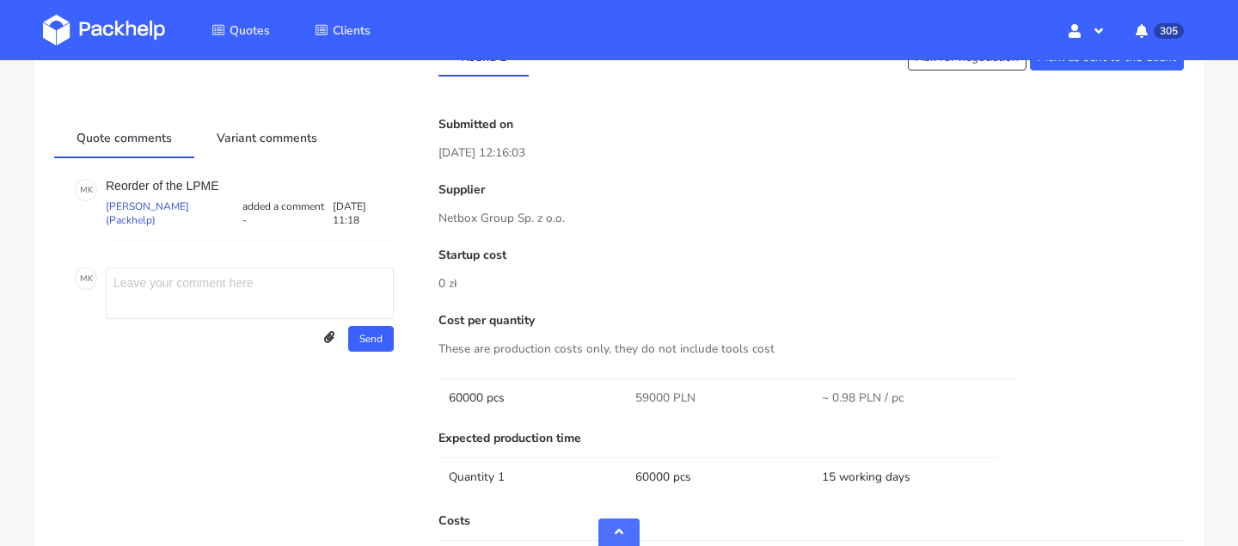
scroll to position [756, 0]
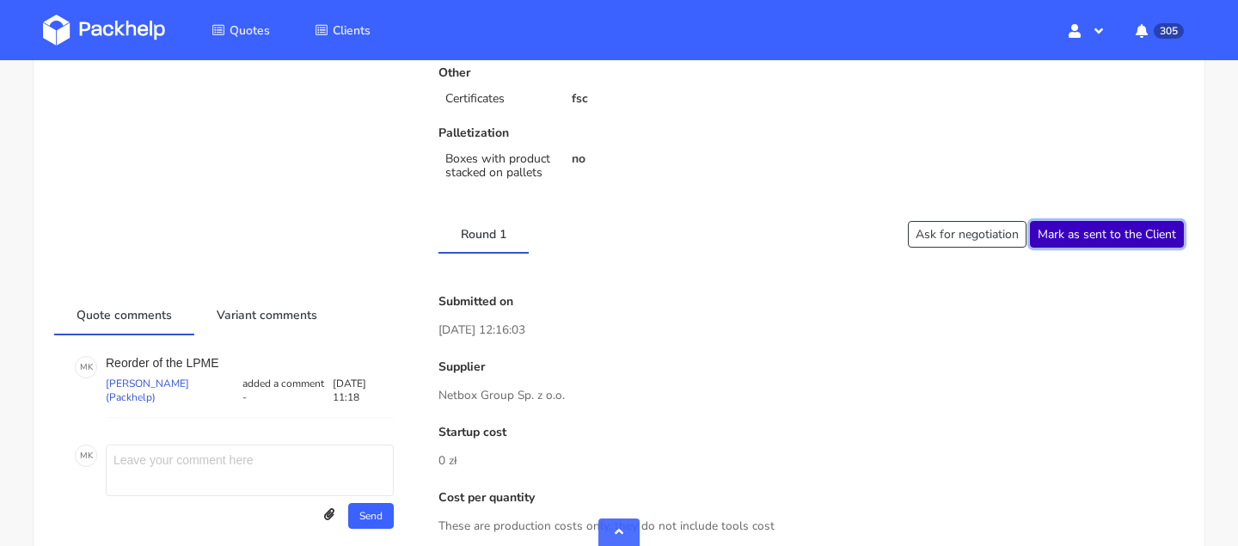
click at [1112, 238] on button "Mark as sent to the Client" at bounding box center [1107, 234] width 154 height 27
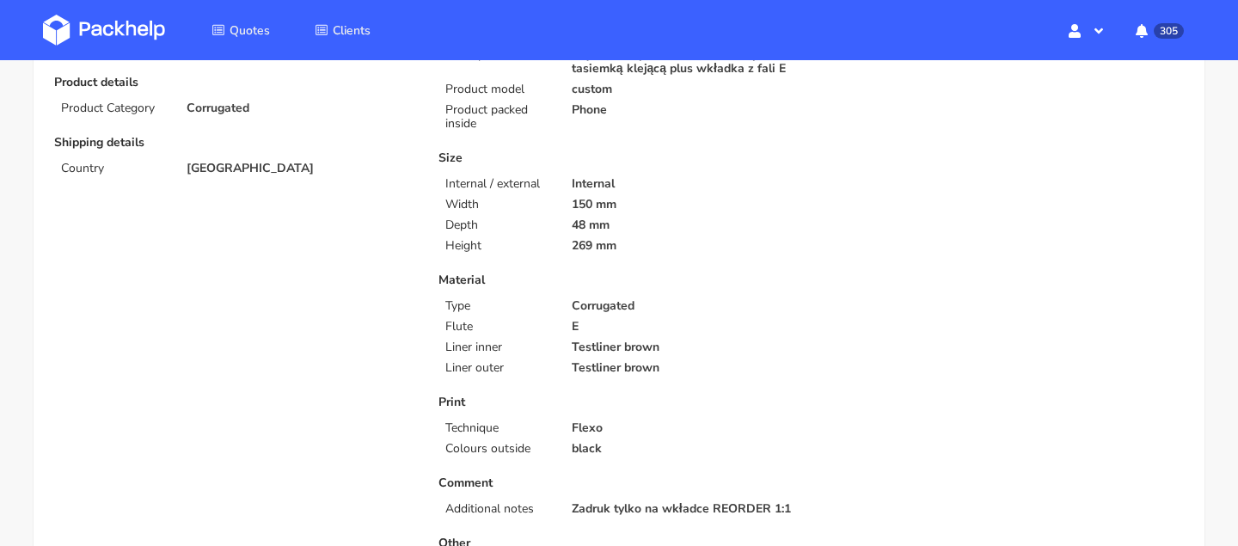
scroll to position [0, 0]
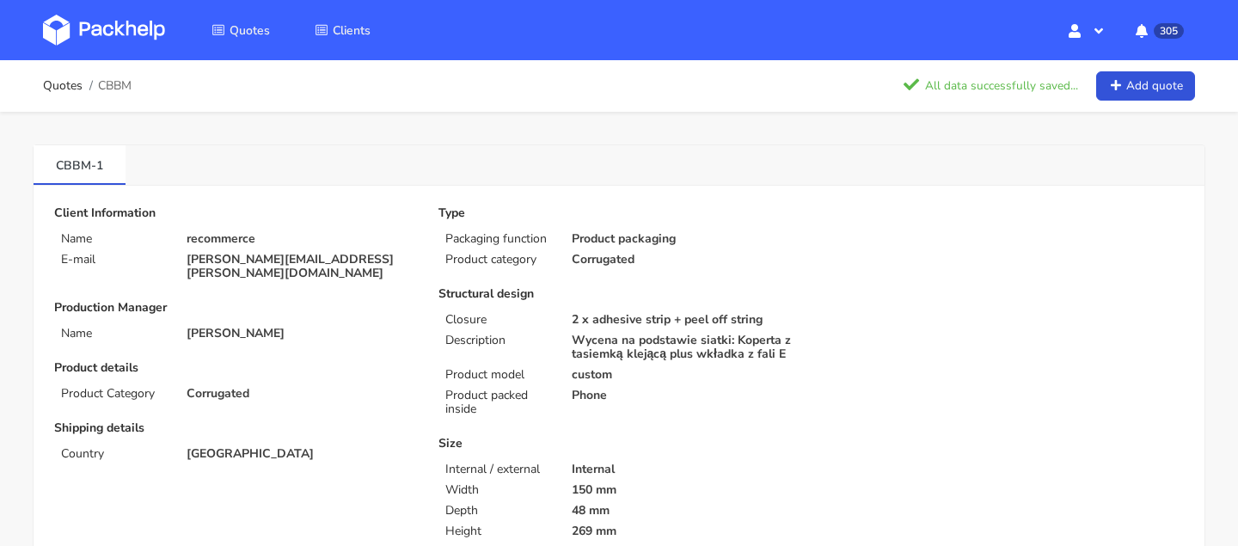
click at [243, 46] on li "Quotes" at bounding box center [241, 30] width 100 height 50
click at [242, 28] on span "Quotes" at bounding box center [250, 30] width 40 height 16
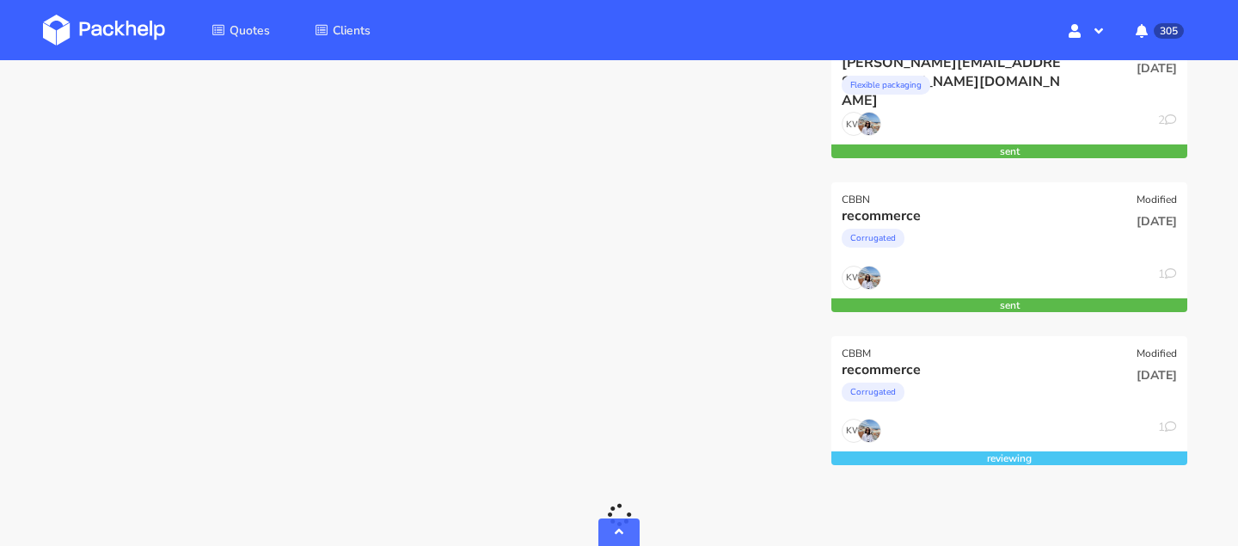
scroll to position [1280, 0]
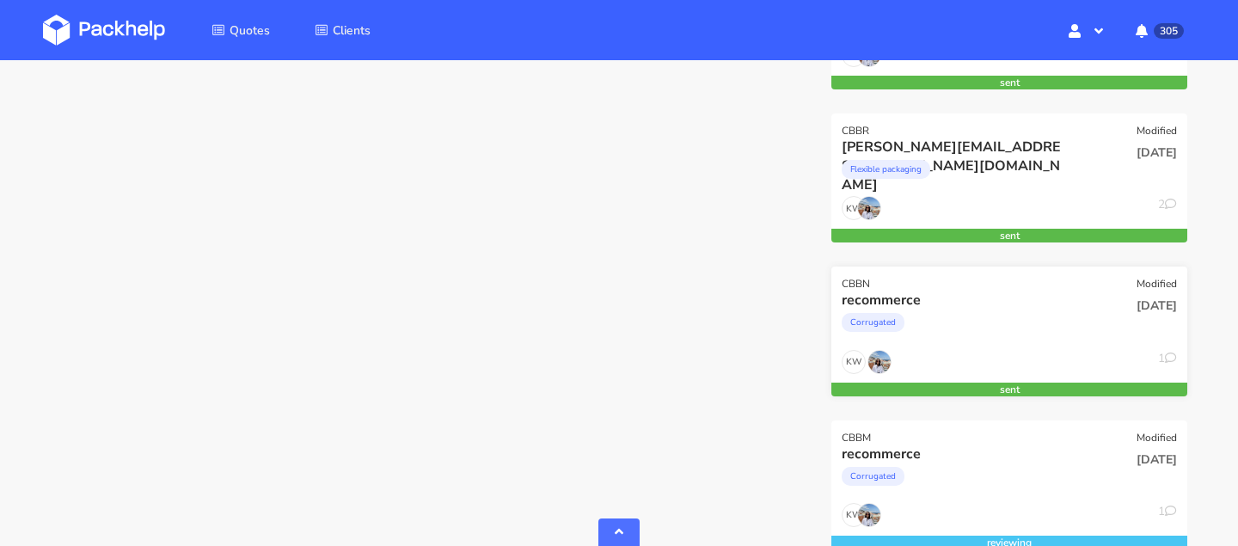
click at [971, 304] on div "recommerce" at bounding box center [956, 300] width 228 height 19
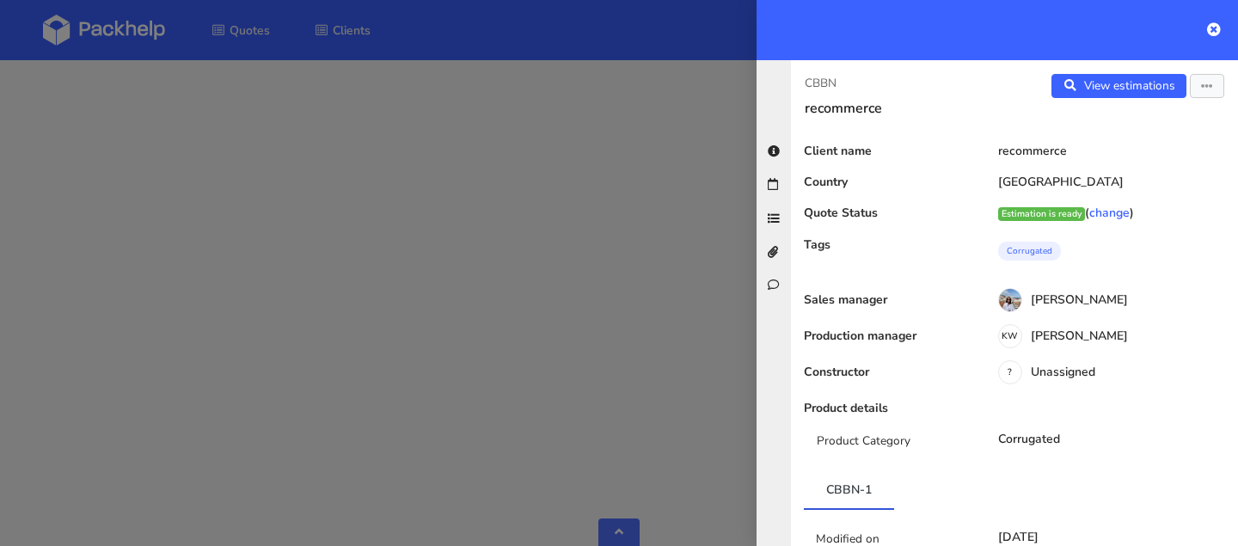
click at [830, 76] on p "CBBN" at bounding box center [903, 83] width 196 height 19
copy div "CBBN"
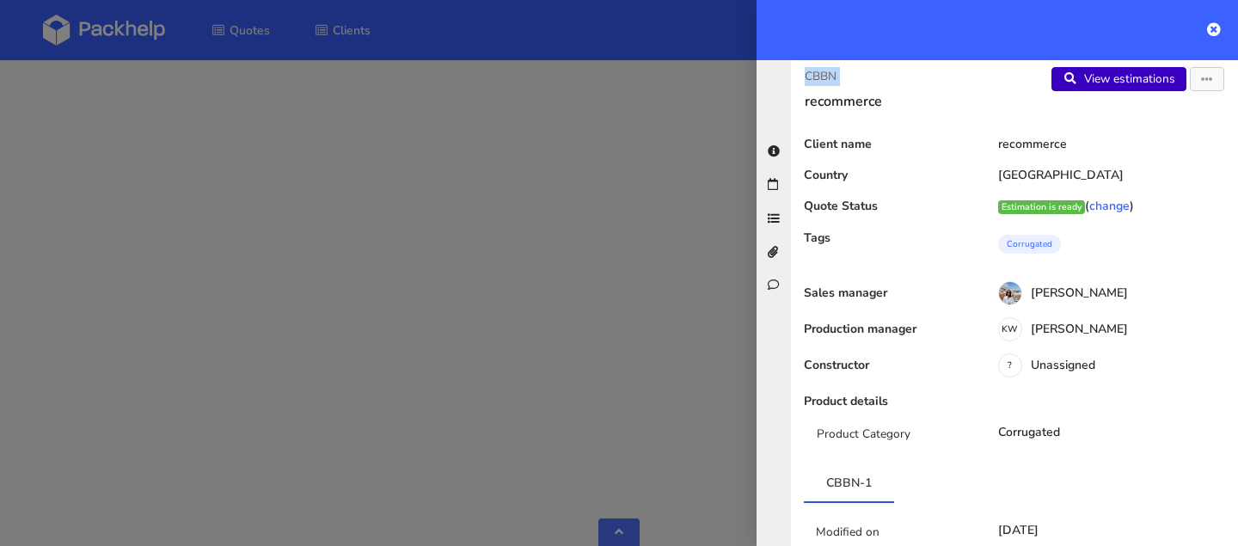
click at [1097, 82] on link "View estimations" at bounding box center [1118, 79] width 135 height 24
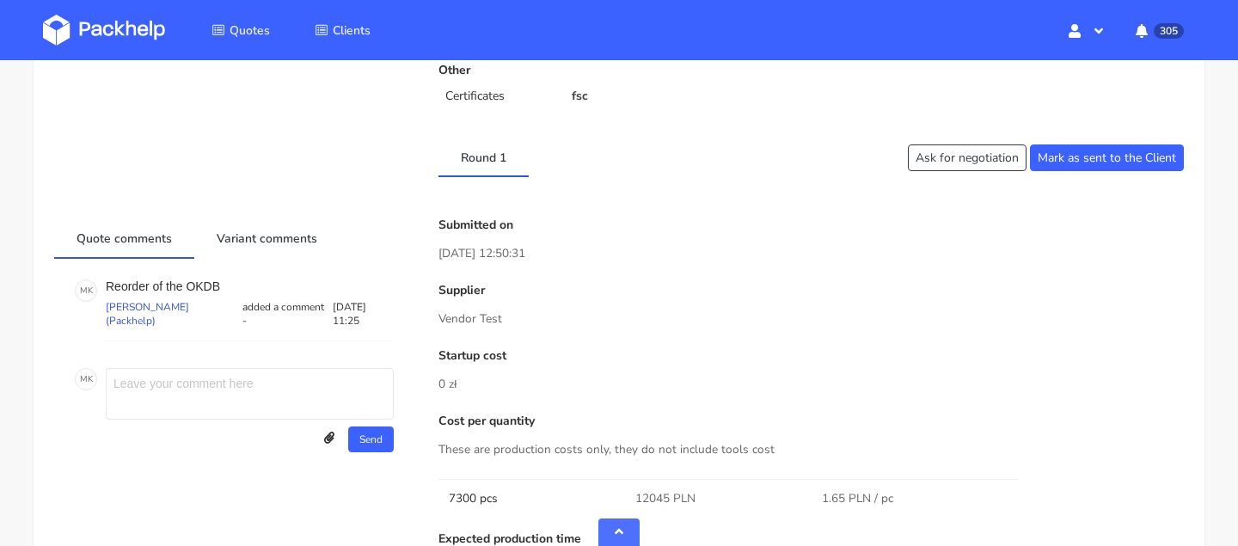
scroll to position [1096, 0]
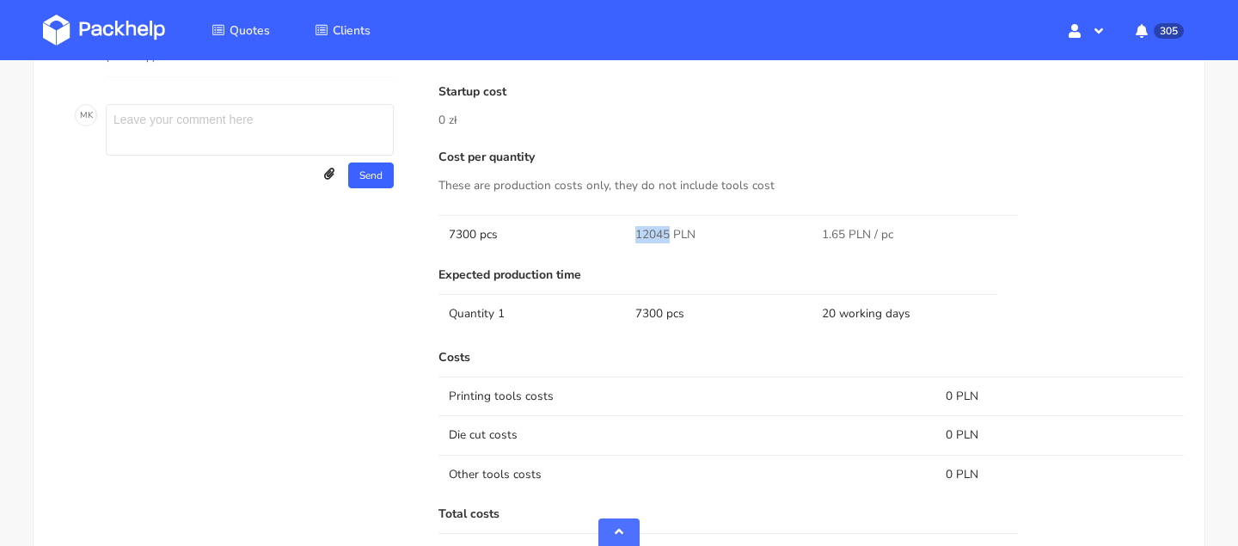
drag, startPoint x: 668, startPoint y: 229, endPoint x: 604, endPoint y: 229, distance: 63.6
click at [604, 229] on tr "7300 pcs 12045 PLN 1.65 PLN / pc" at bounding box center [810, 234] width 745 height 39
copy tr "12045"
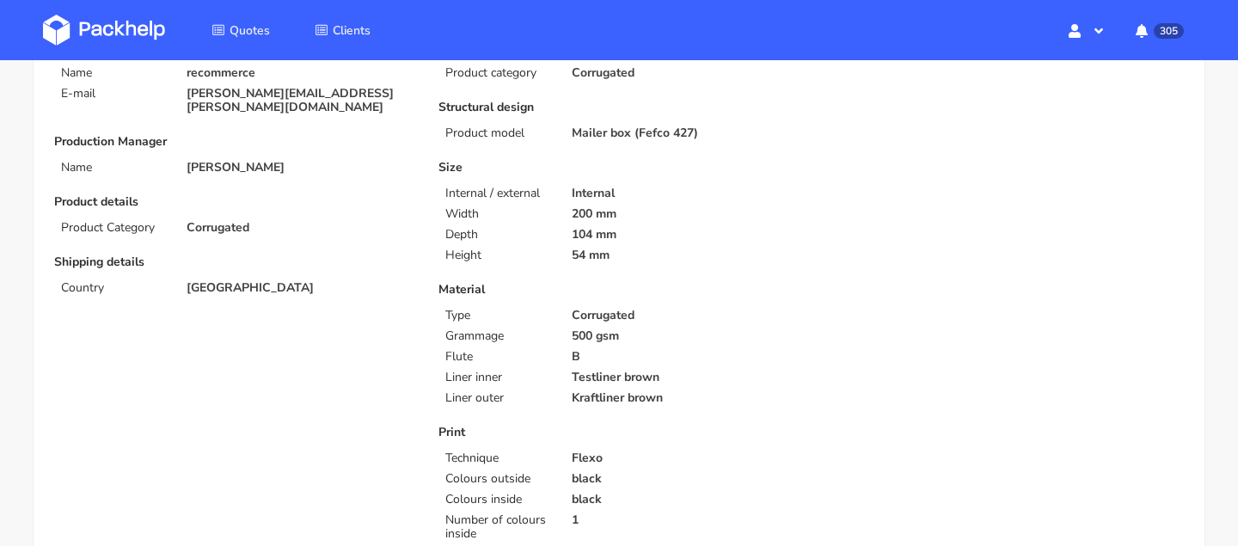
scroll to position [596, 0]
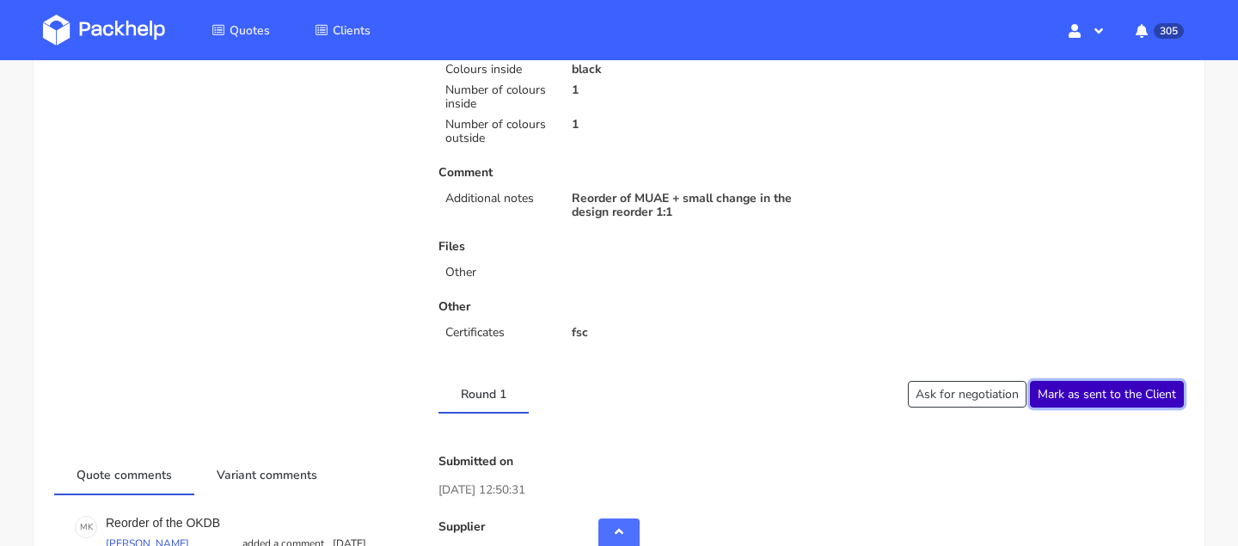
click at [1130, 395] on button "Mark as sent to the Client" at bounding box center [1107, 394] width 154 height 27
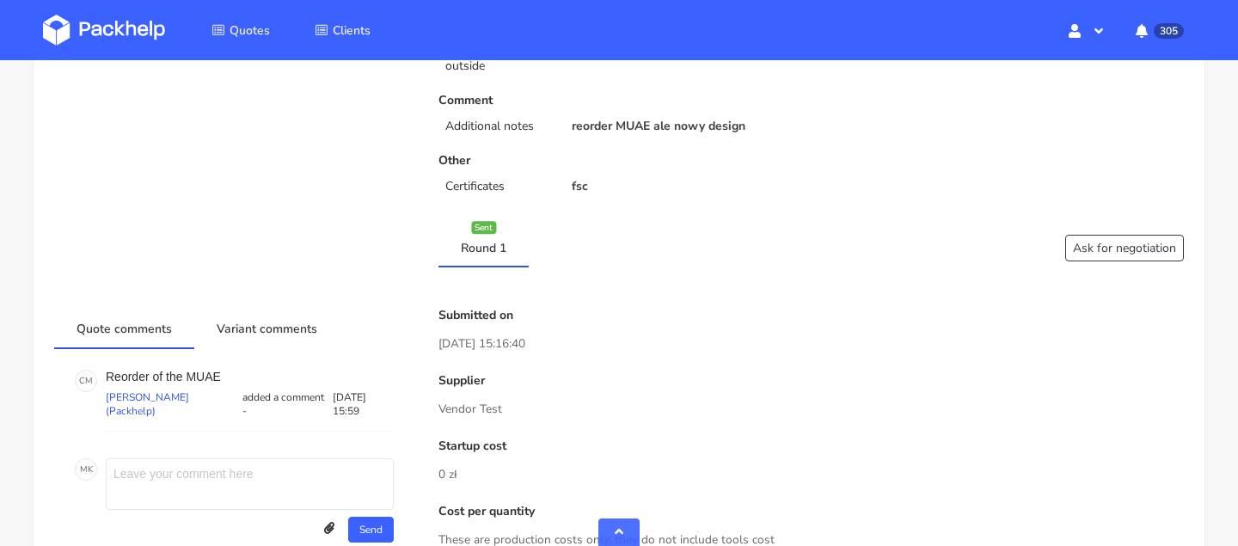
scroll to position [625, 0]
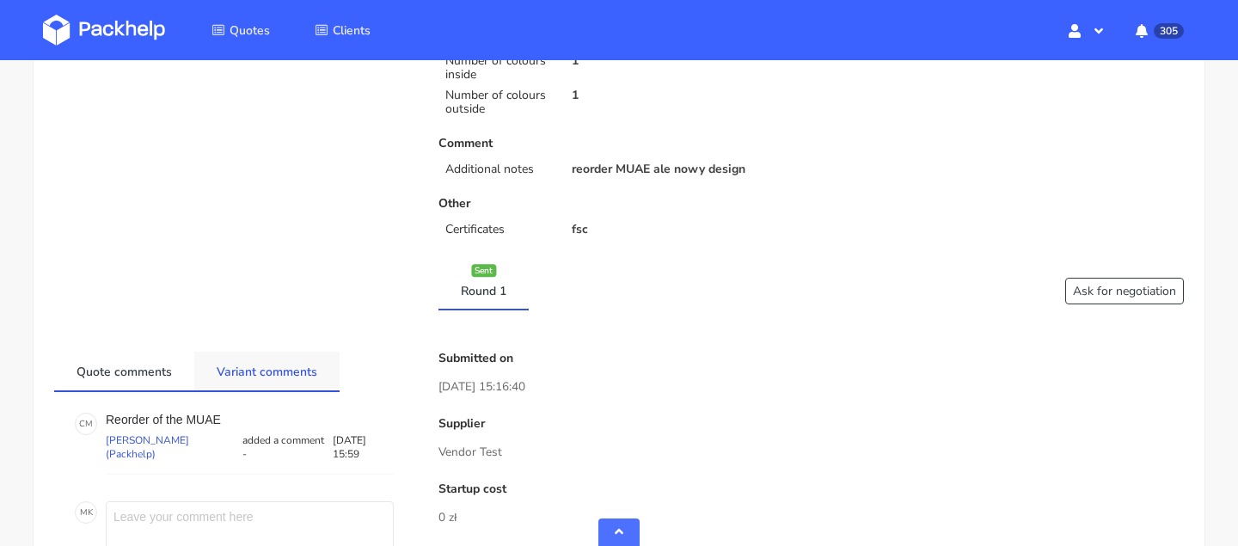
click at [247, 369] on link "Variant comments" at bounding box center [266, 371] width 145 height 38
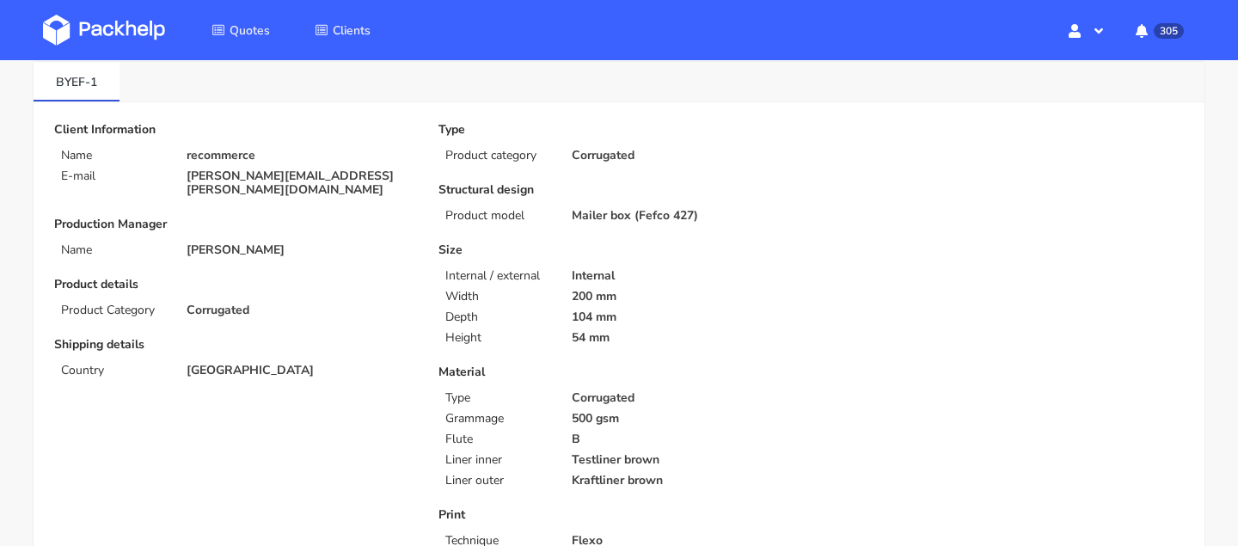
scroll to position [0, 0]
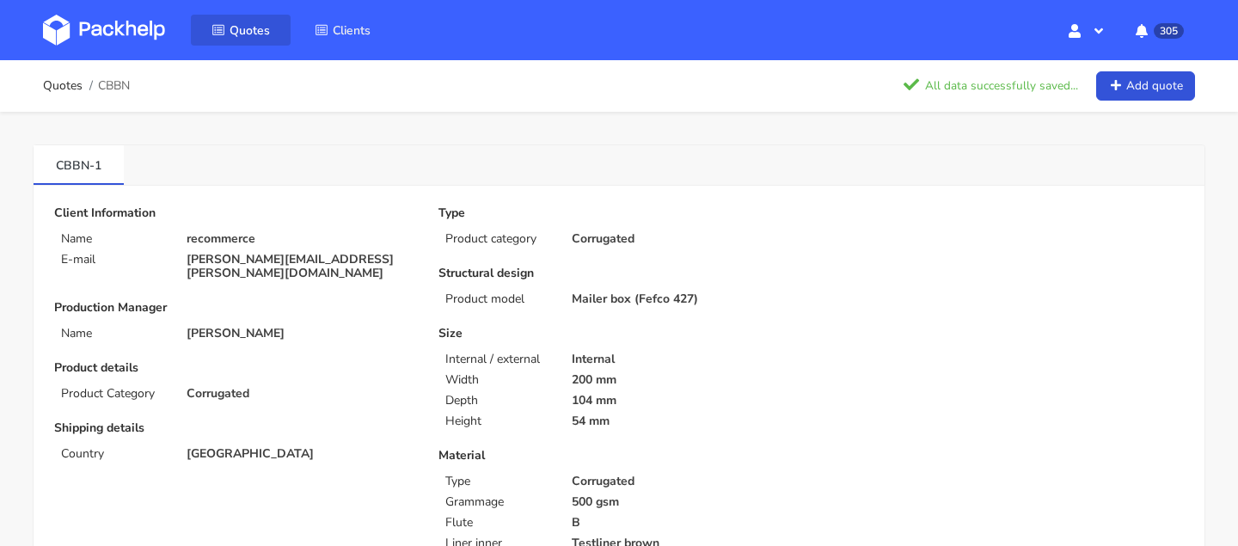
click at [230, 38] on link "Quotes" at bounding box center [241, 30] width 100 height 31
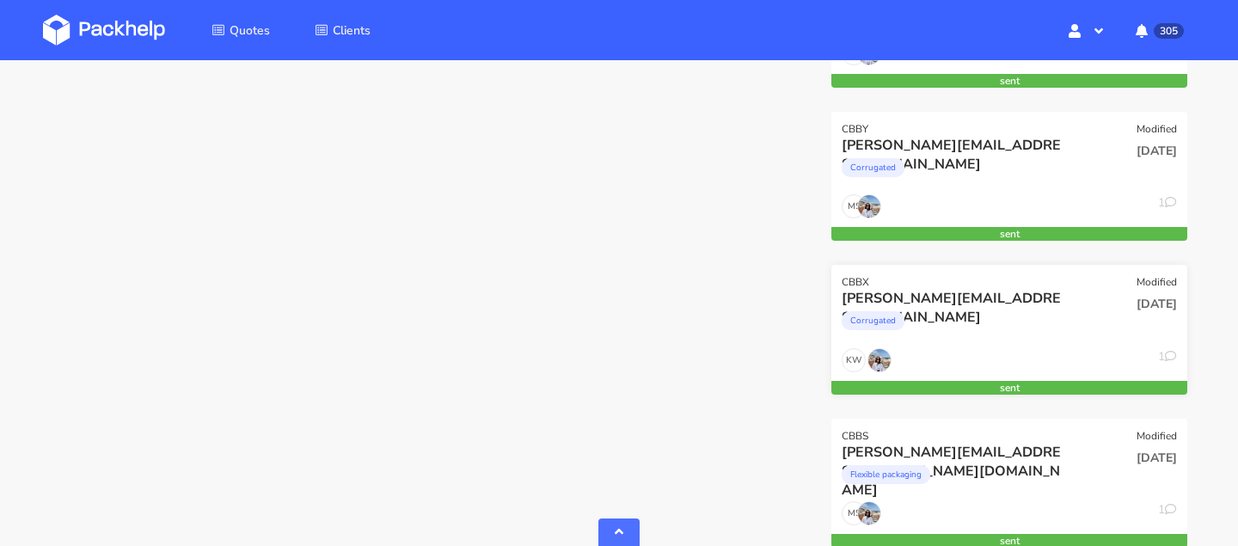
scroll to position [825, 0]
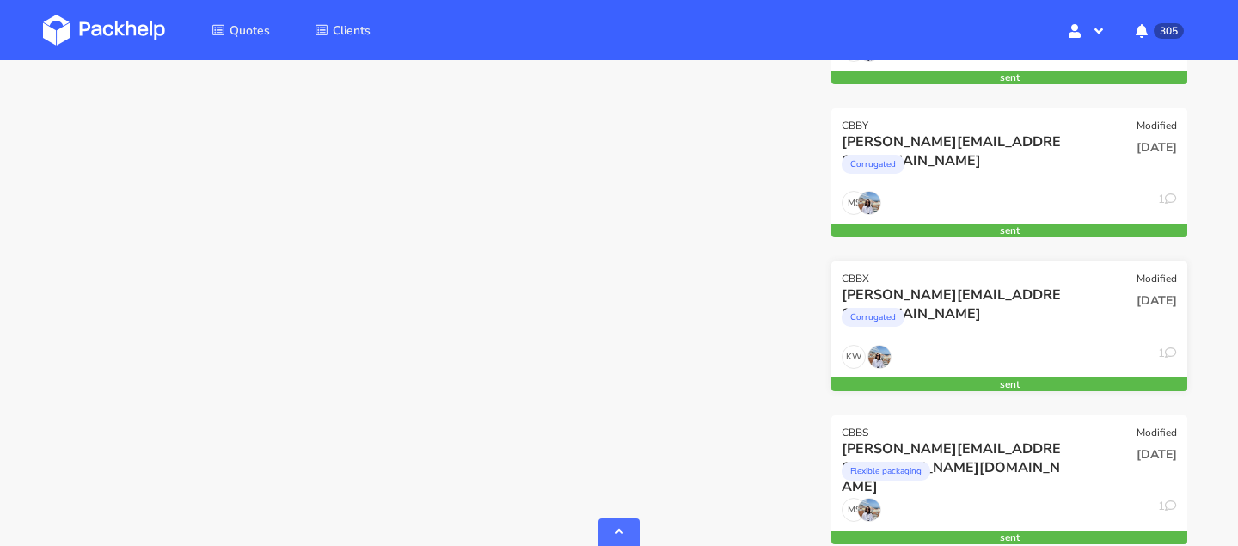
click at [983, 316] on div "Corrugated" at bounding box center [956, 321] width 228 height 34
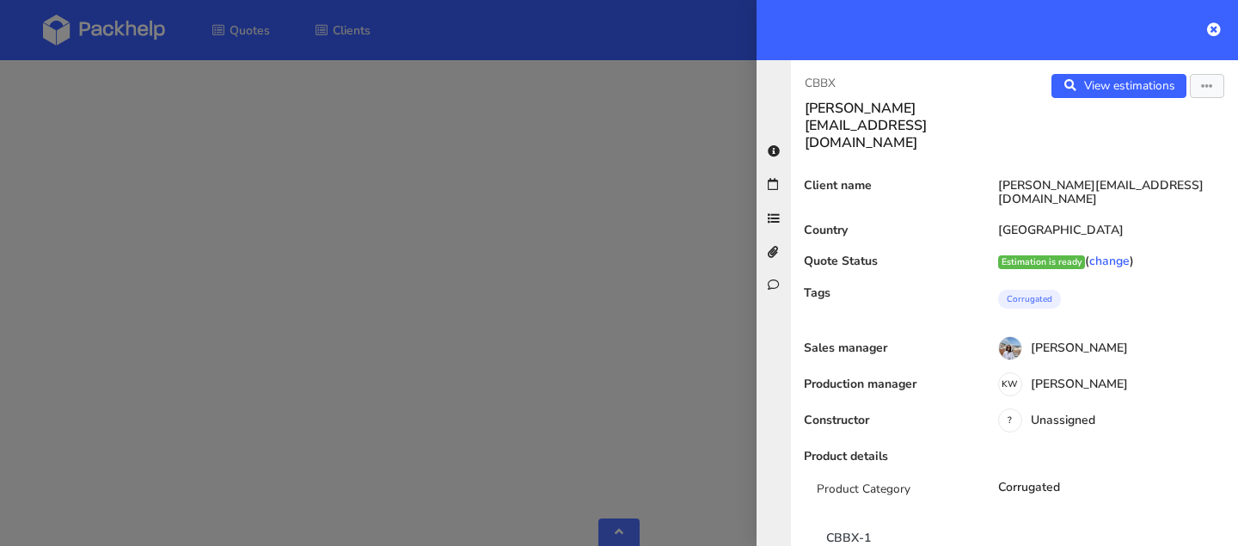
scroll to position [1044, 0]
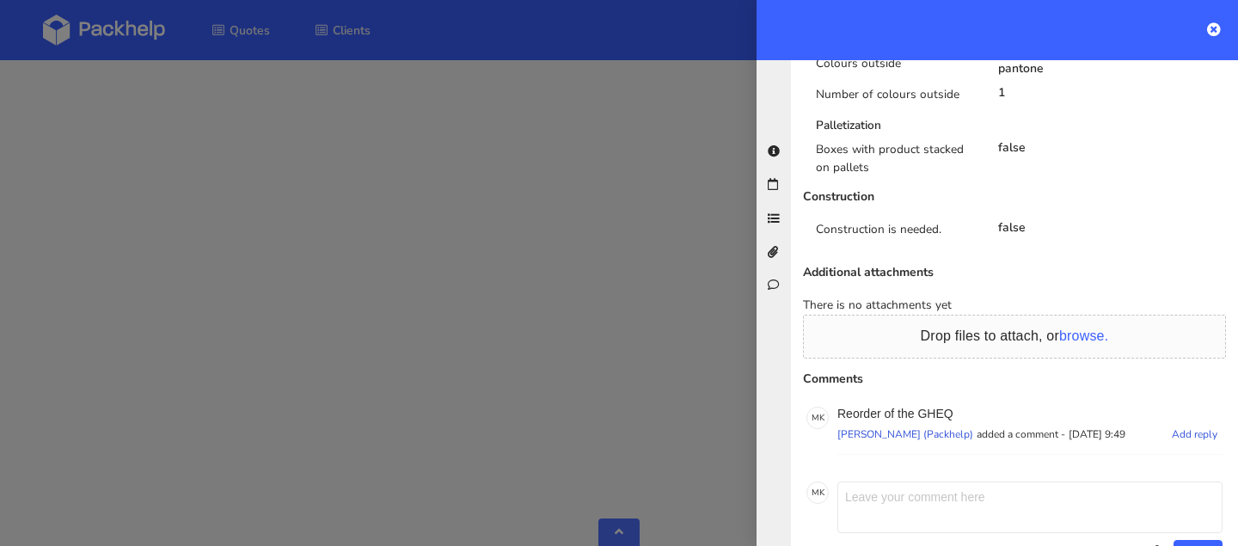
click at [924, 407] on p "Reorder of the GHEQ" at bounding box center [1029, 414] width 385 height 14
drag, startPoint x: 920, startPoint y: 360, endPoint x: 1011, endPoint y: 360, distance: 91.1
click at [1011, 407] on p "Reorder of the GHEQ" at bounding box center [1029, 414] width 385 height 14
copy p "GHEQ"
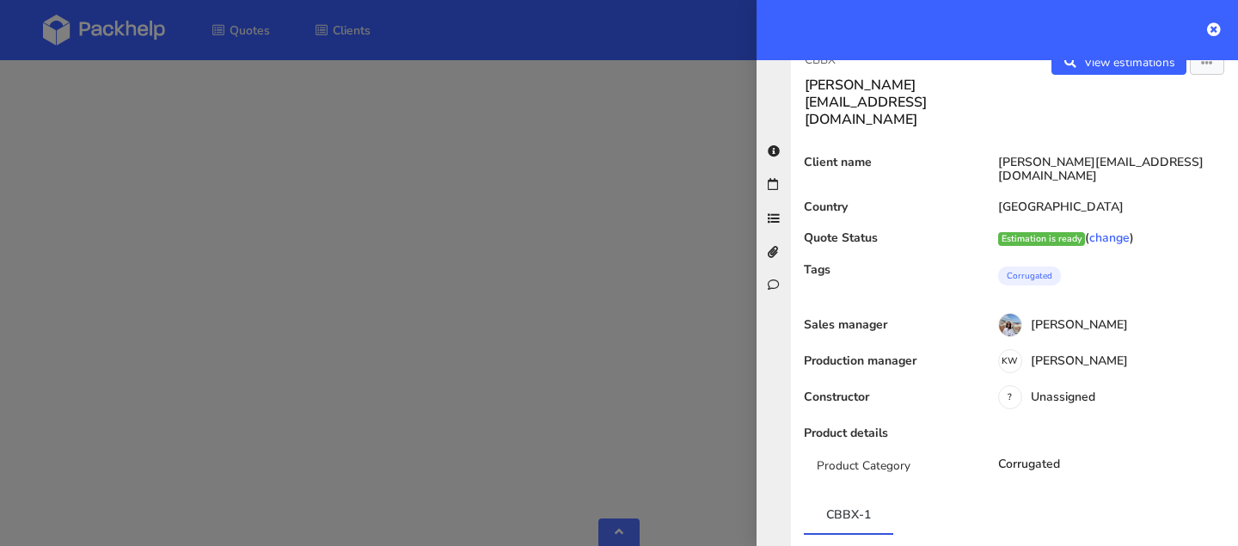
scroll to position [0, 0]
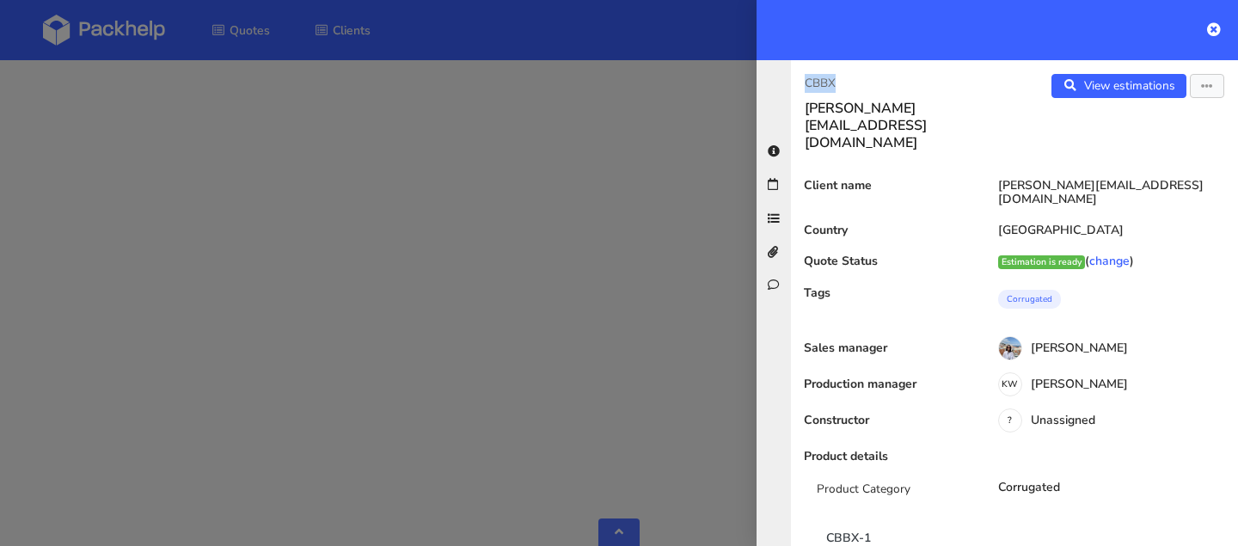
drag, startPoint x: 806, startPoint y: 85, endPoint x: 915, endPoint y: 85, distance: 108.3
click at [915, 85] on p "CBBX" at bounding box center [903, 83] width 196 height 19
copy p "CBBX"
click at [409, 161] on div at bounding box center [619, 273] width 1238 height 546
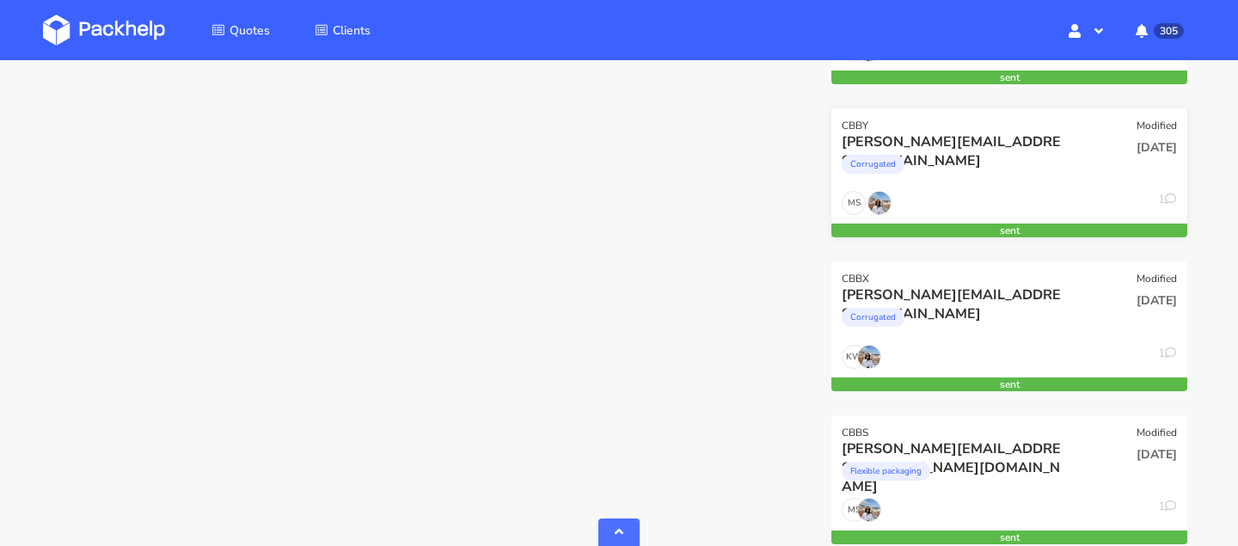
click at [968, 171] on div "Corrugated" at bounding box center [956, 168] width 228 height 34
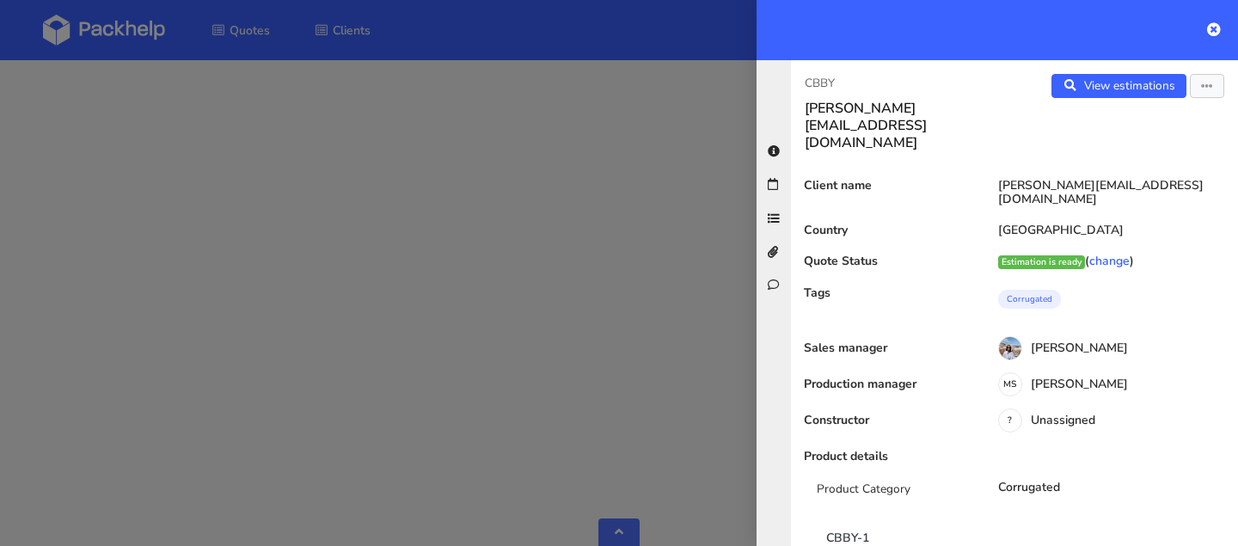
click at [815, 80] on p "CBBY" at bounding box center [903, 83] width 196 height 19
copy div "CBBY"
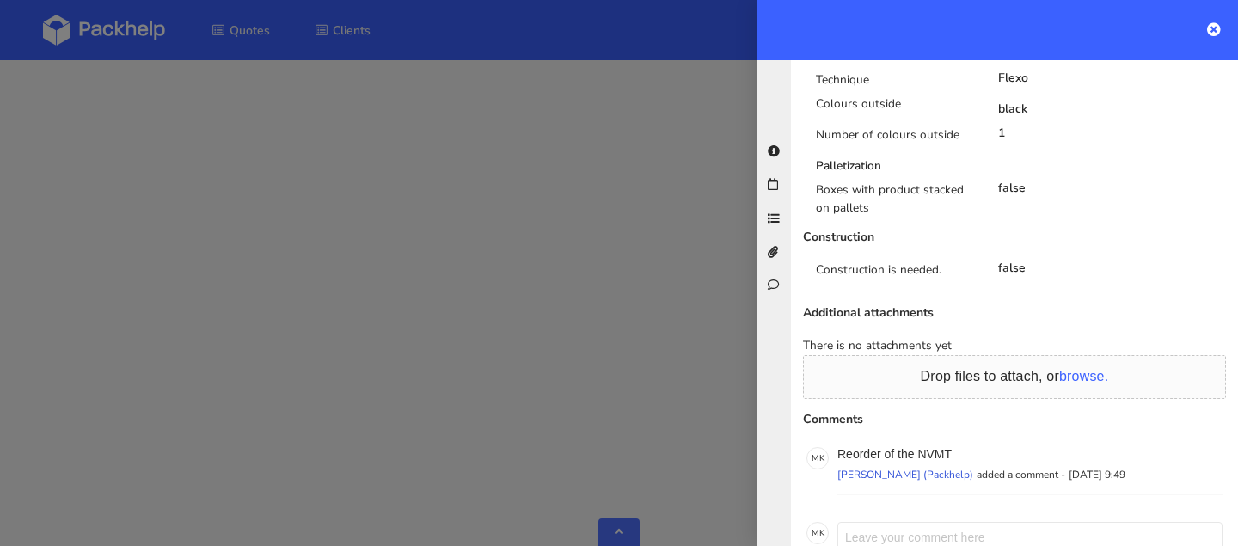
scroll to position [1044, 0]
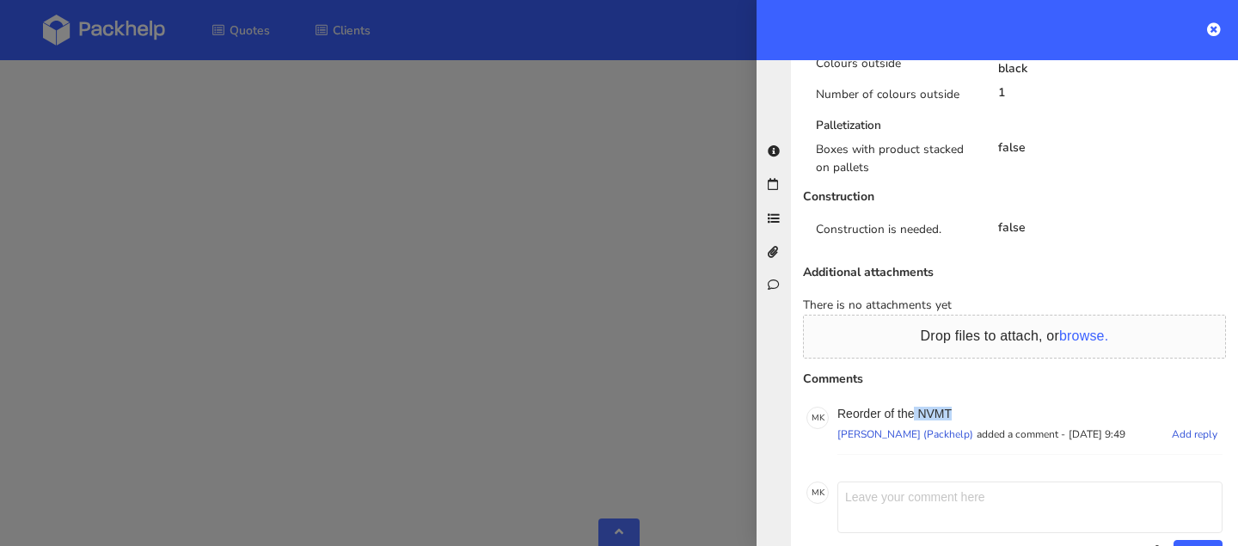
drag, startPoint x: 958, startPoint y: 366, endPoint x: 1000, endPoint y: 366, distance: 41.3
click at [1000, 407] on p "Reorder of the NVMT" at bounding box center [1029, 414] width 385 height 14
copy p "NVMT"
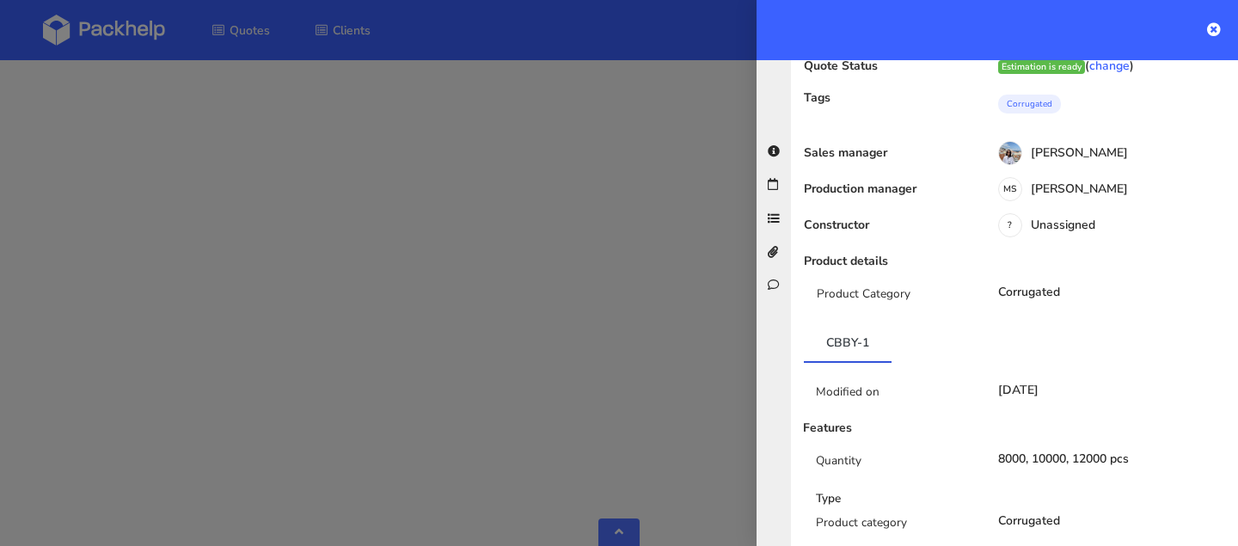
scroll to position [0, 0]
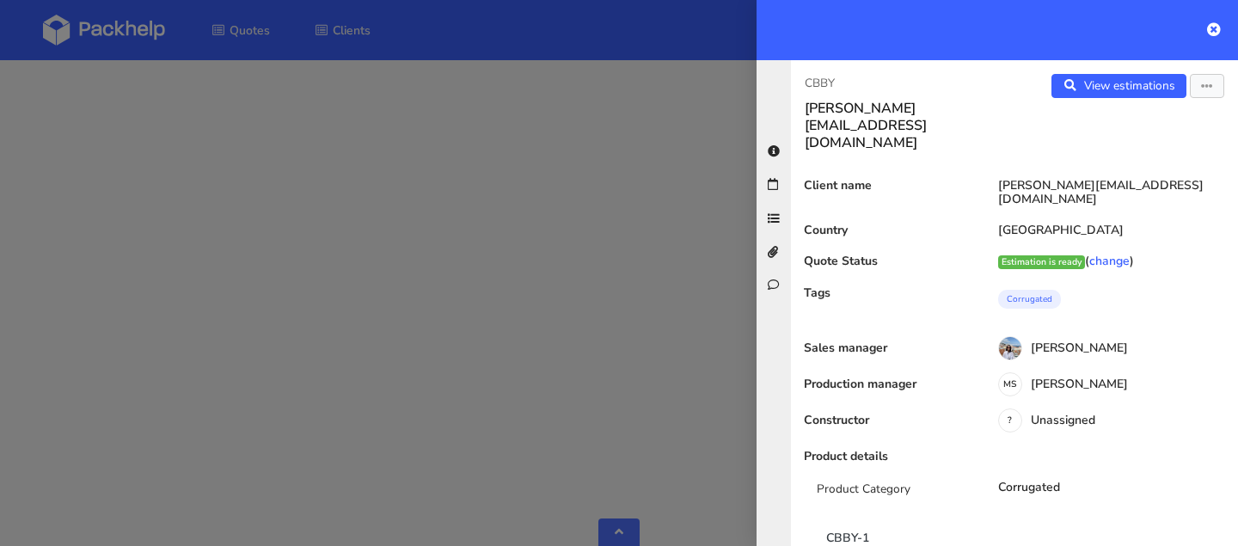
click at [629, 222] on div at bounding box center [619, 273] width 1238 height 546
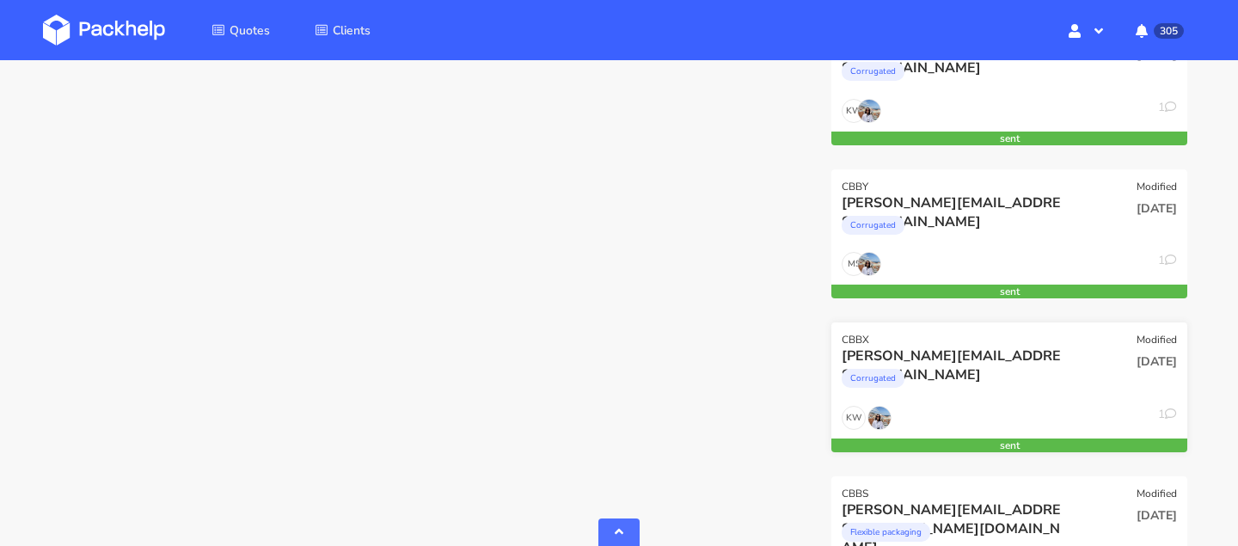
scroll to position [522, 0]
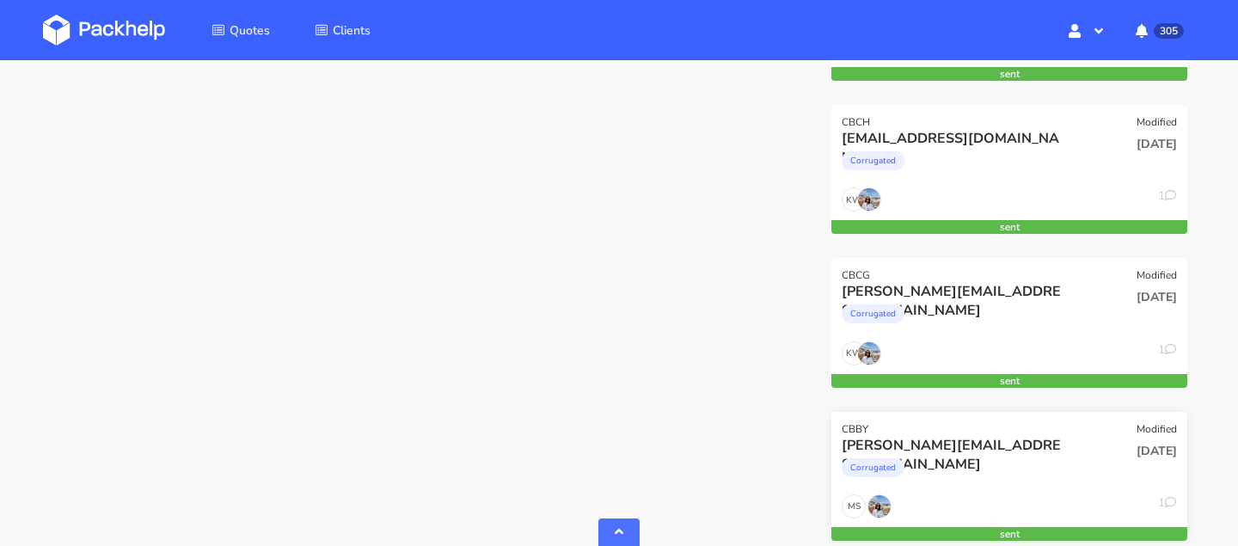
click at [930, 463] on div "Corrugated" at bounding box center [956, 472] width 228 height 34
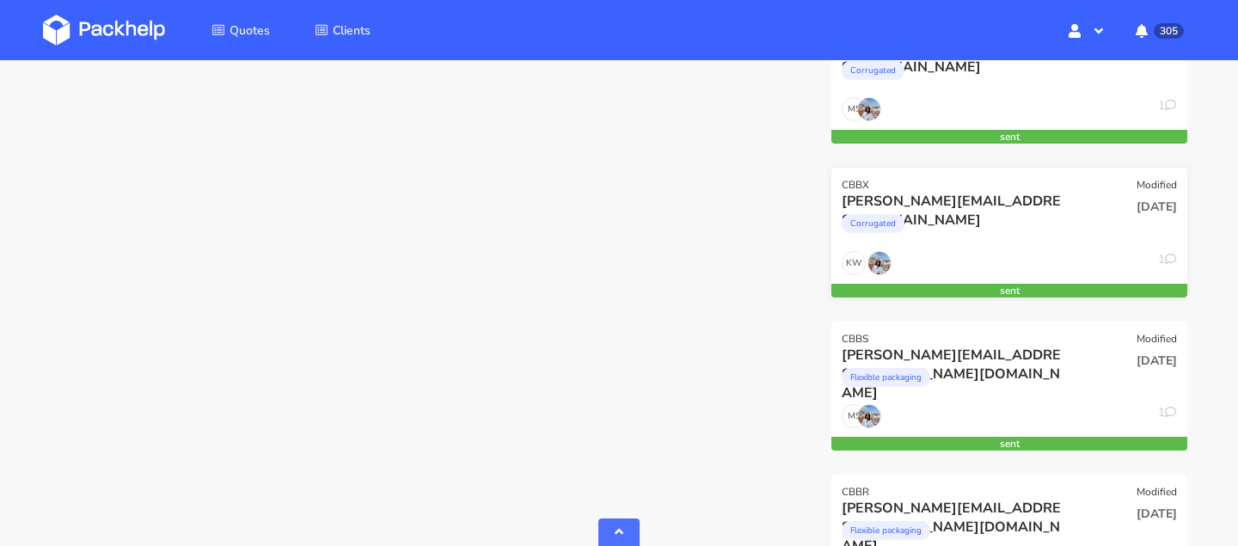
scroll to position [921, 0]
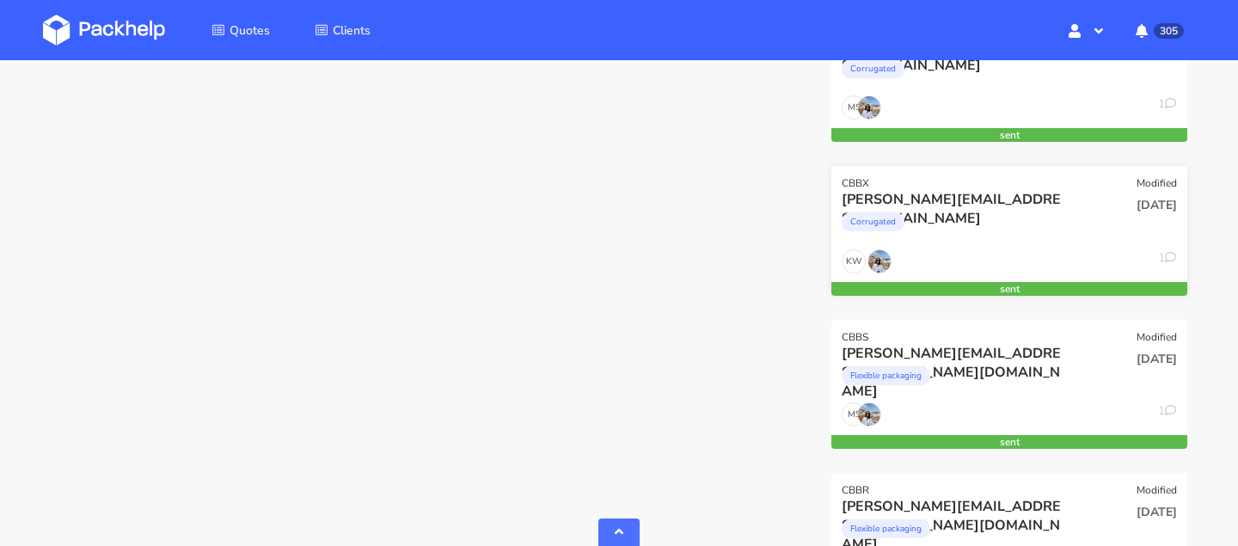
click at [934, 217] on div "Corrugated" at bounding box center [956, 226] width 228 height 34
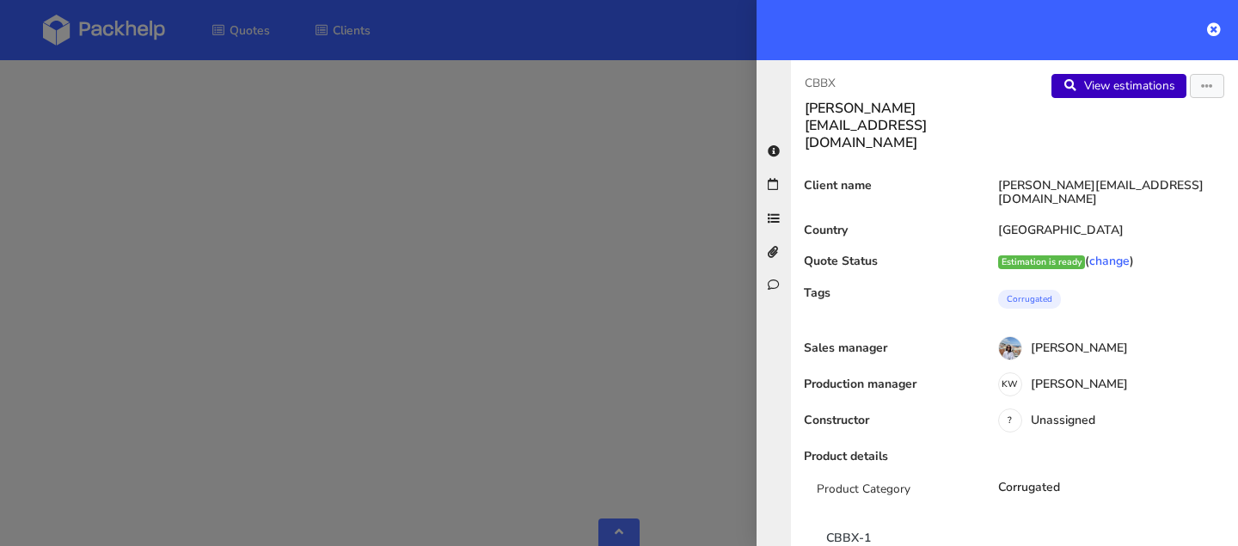
click at [1099, 87] on link "View estimations" at bounding box center [1118, 86] width 135 height 24
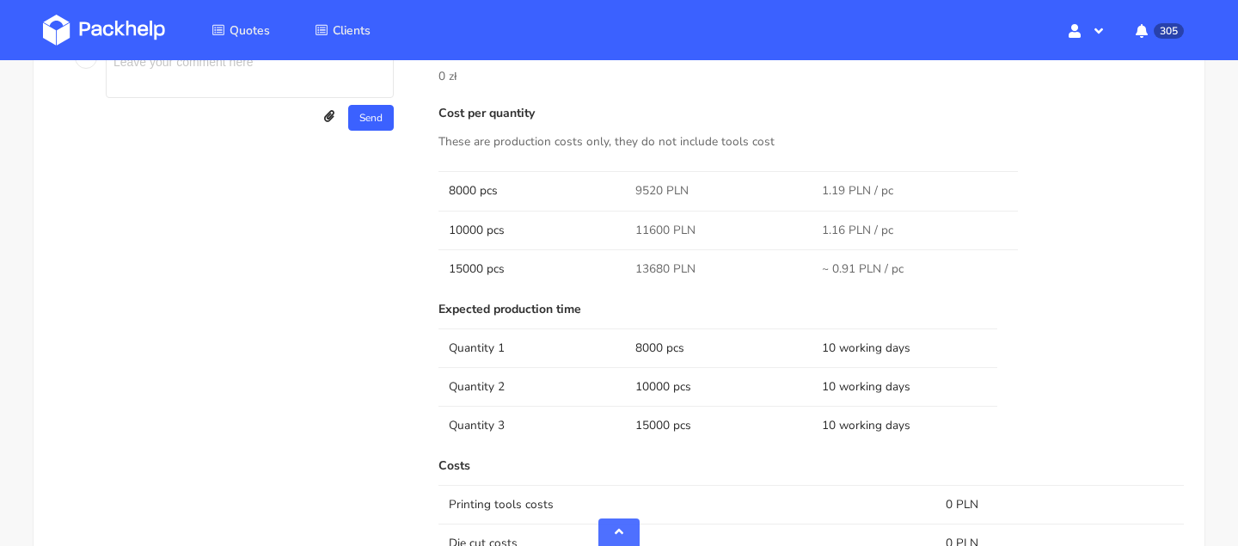
scroll to position [928, 0]
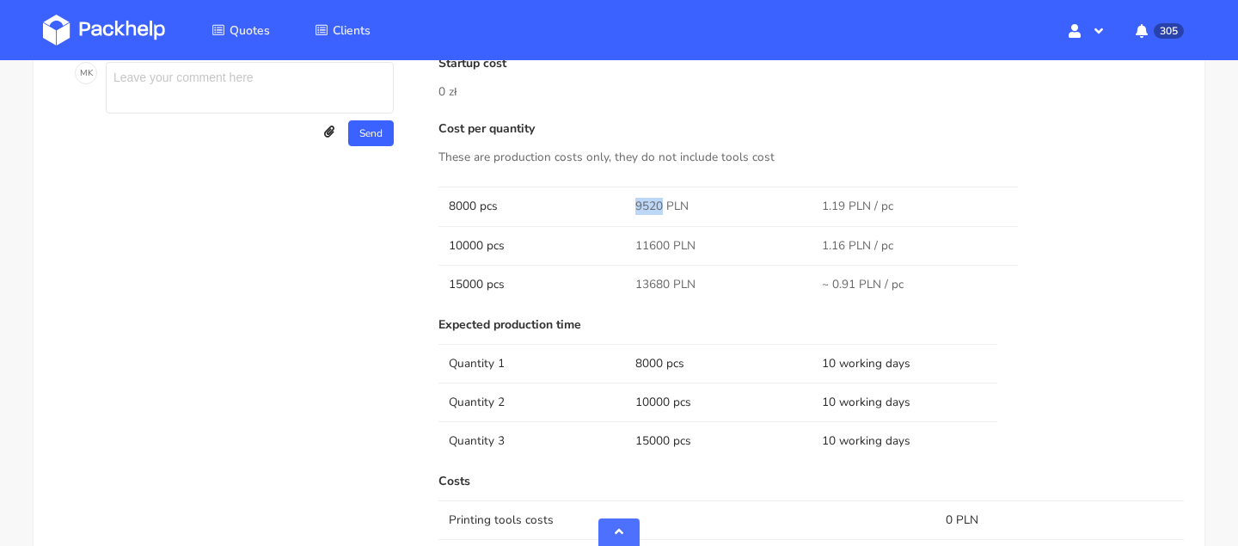
drag, startPoint x: 660, startPoint y: 199, endPoint x: 574, endPoint y: 199, distance: 86.0
click at [574, 199] on tr "8000 pcs 9520 PLN 1.19 PLN / pc" at bounding box center [810, 206] width 745 height 39
copy tr "9520"
drag, startPoint x: 671, startPoint y: 237, endPoint x: 623, endPoint y: 237, distance: 48.1
click at [623, 237] on tr "10000 pcs 11600 PLN 1.16 PLN / pc" at bounding box center [810, 245] width 745 height 39
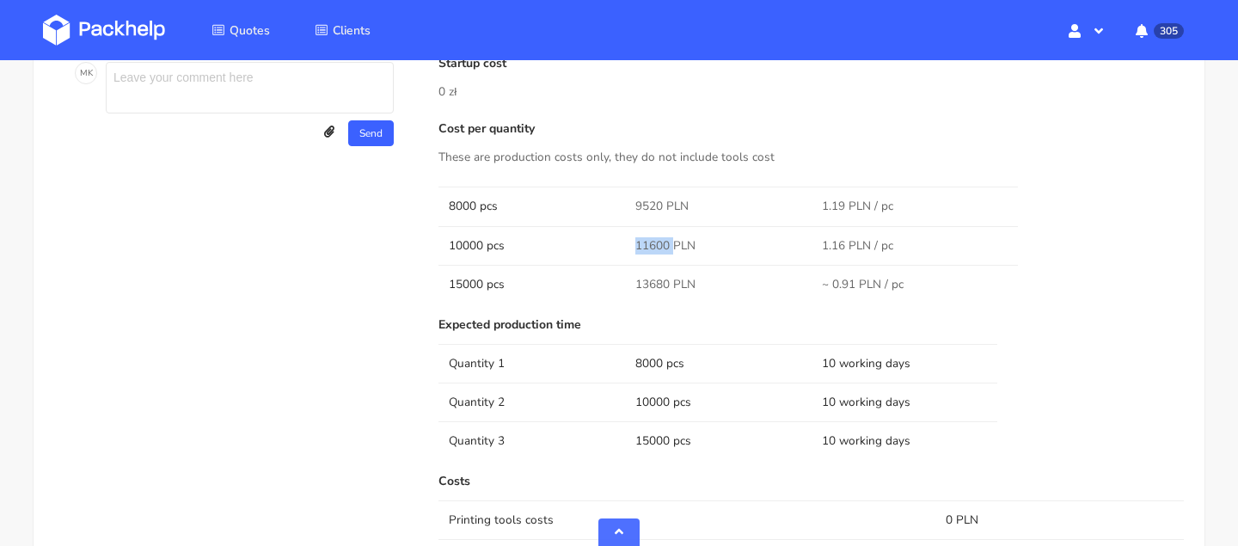
copy span "11600"
copy span "13680"
drag, startPoint x: 669, startPoint y: 288, endPoint x: 595, endPoint y: 288, distance: 73.9
click at [595, 288] on tr "15000 pcs 13680 PLN ~ 0.91 PLN / pc" at bounding box center [810, 284] width 745 height 39
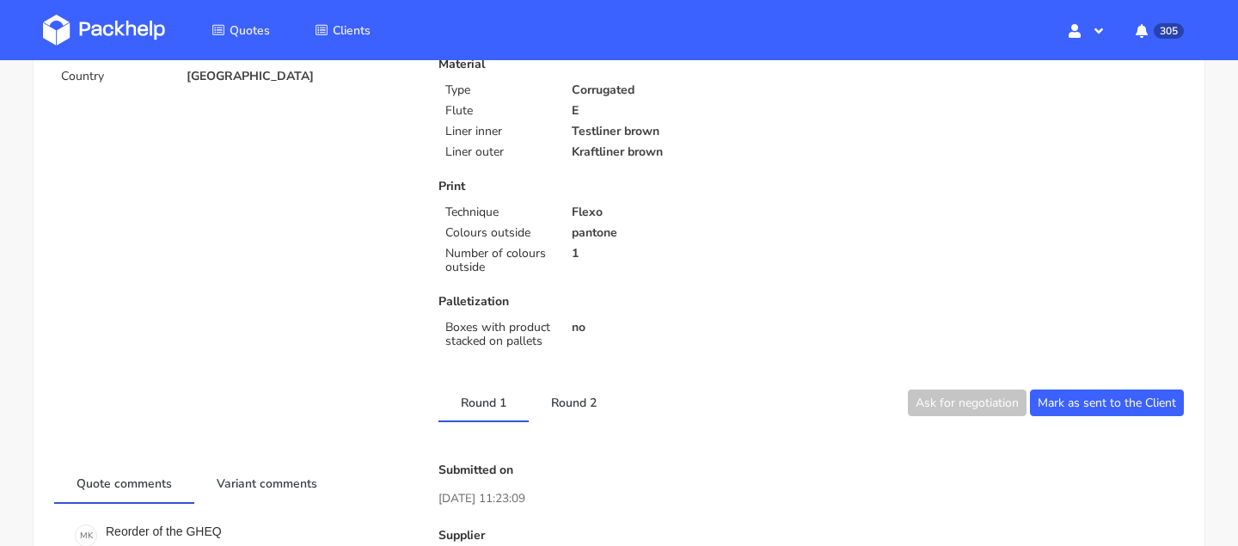
scroll to position [291, 0]
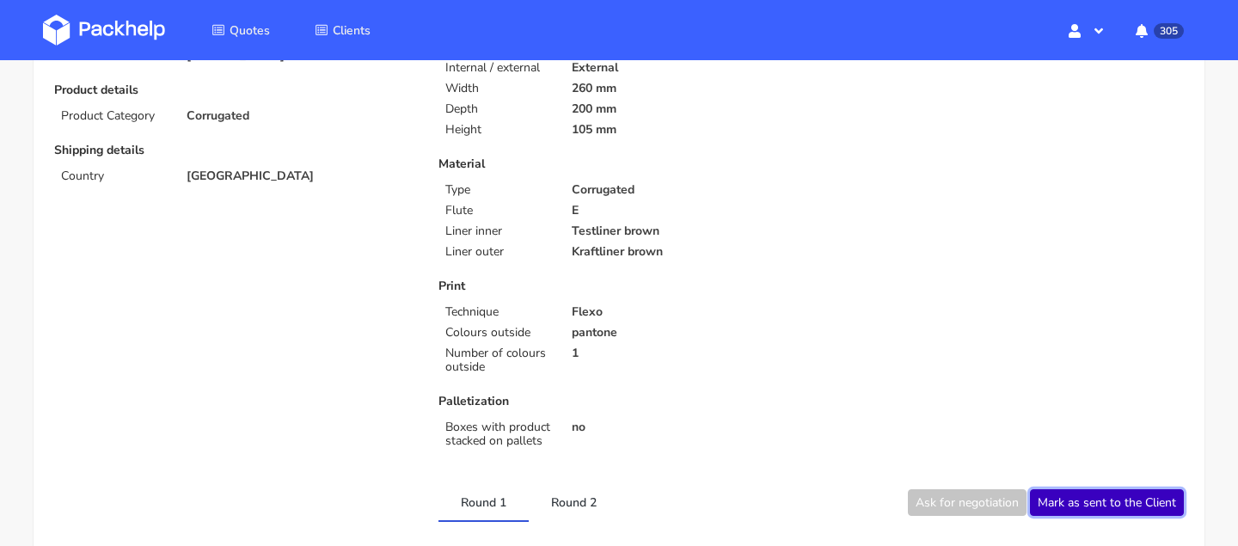
click at [1059, 499] on button "Mark as sent to the Client" at bounding box center [1107, 502] width 154 height 27
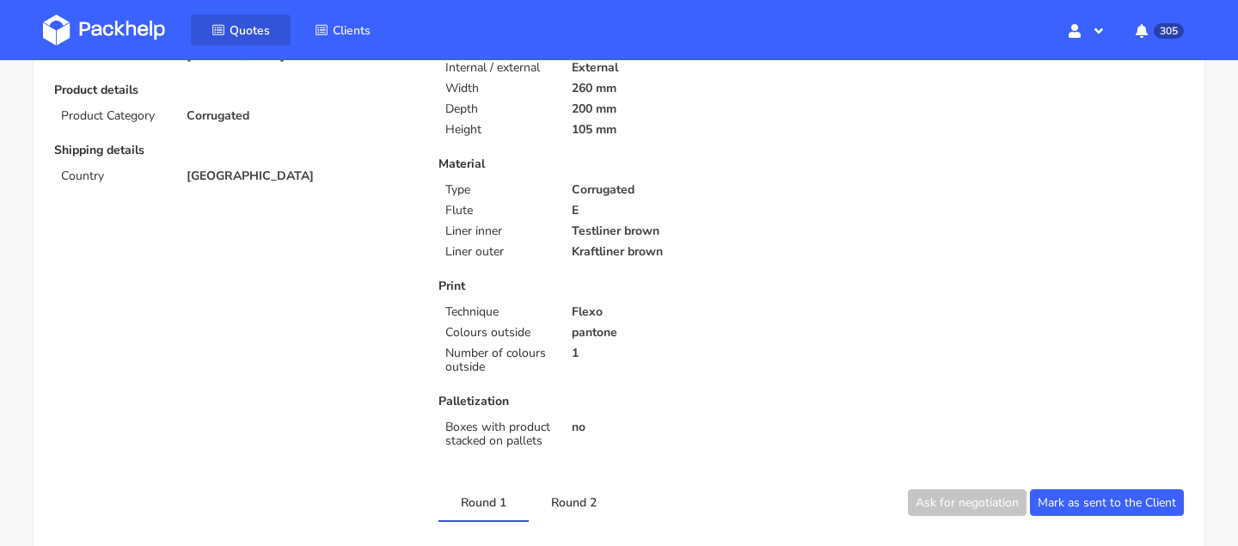
click at [234, 25] on span "Quotes" at bounding box center [250, 30] width 40 height 16
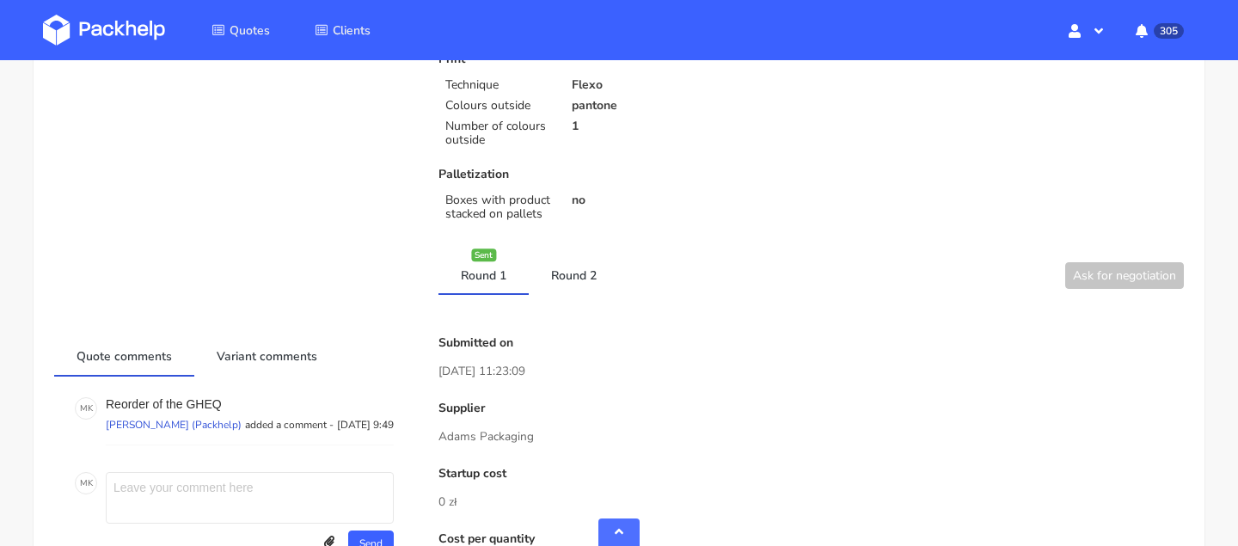
scroll to position [524, 0]
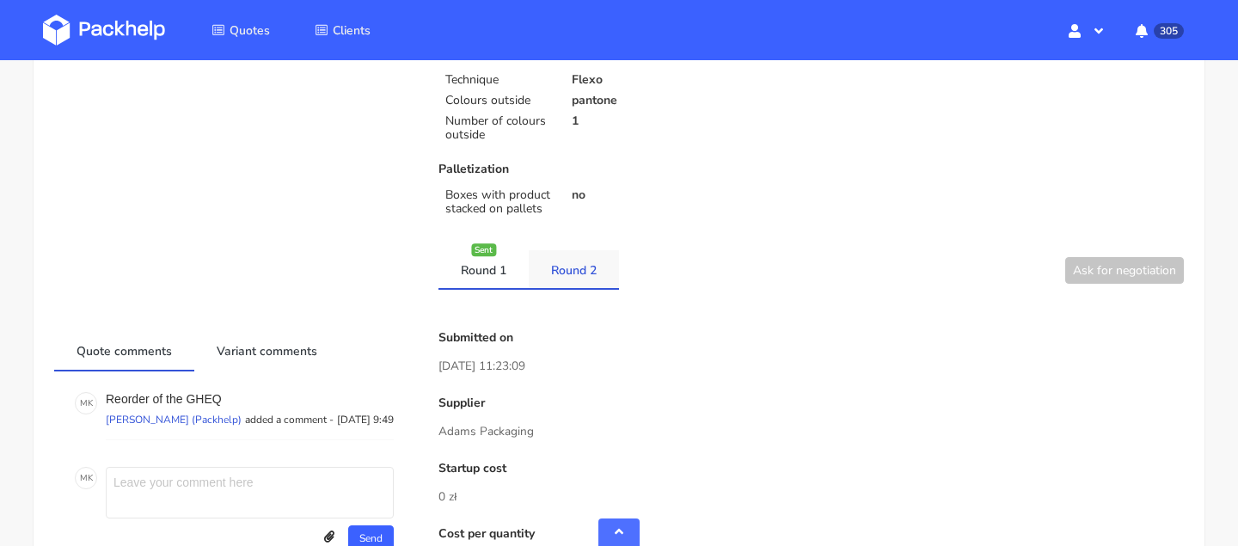
click at [590, 262] on link "Round 2" at bounding box center [574, 269] width 90 height 38
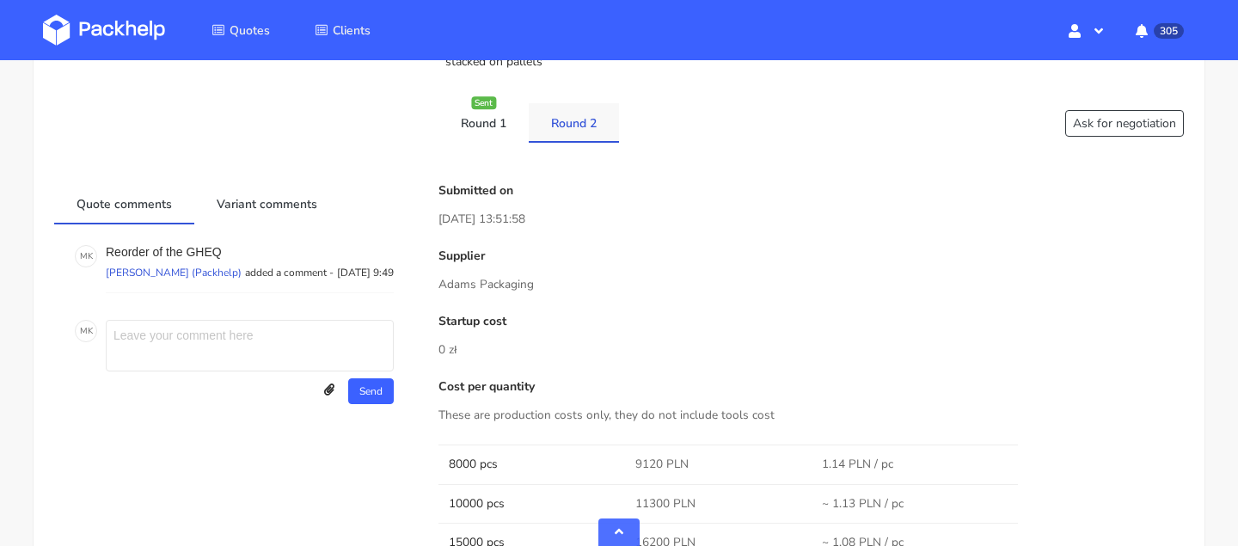
scroll to position [553, 0]
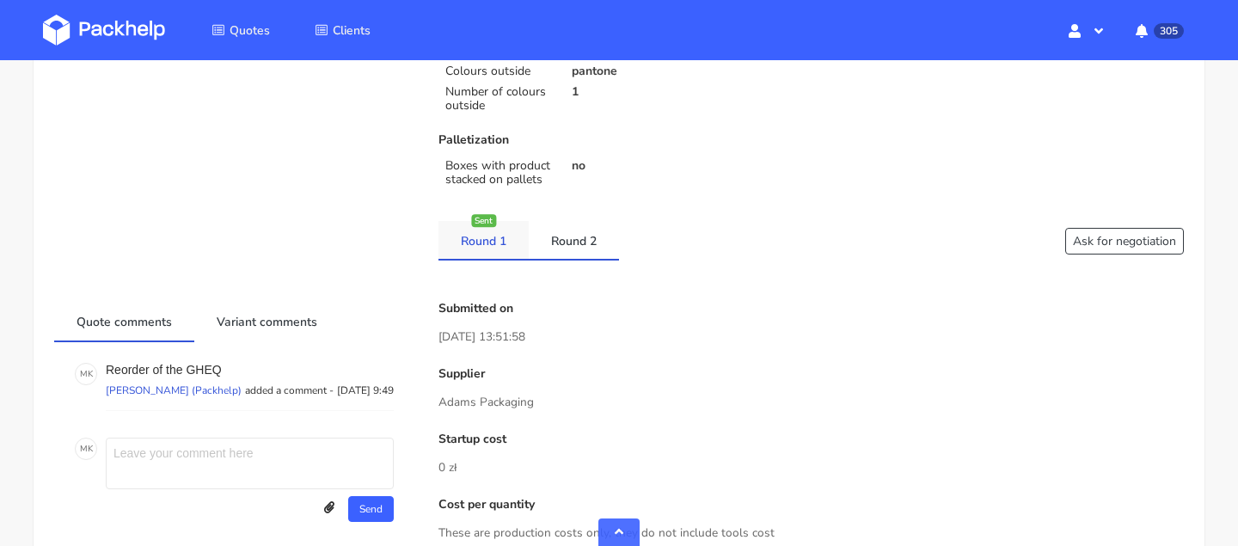
click at [493, 248] on link "Round 1" at bounding box center [483, 240] width 90 height 38
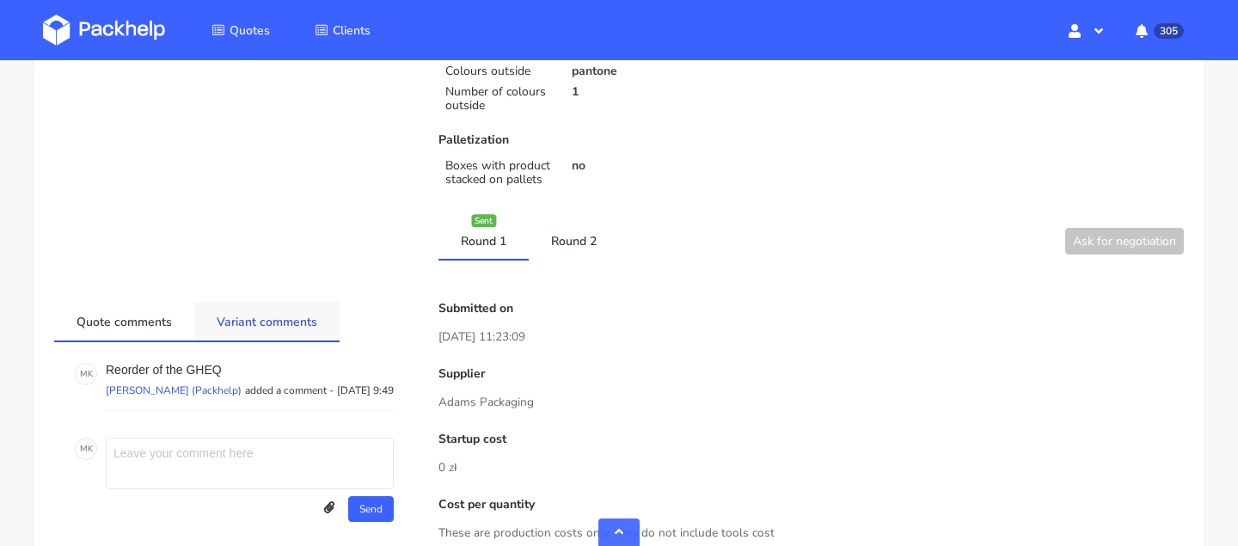
scroll to position [0, 0]
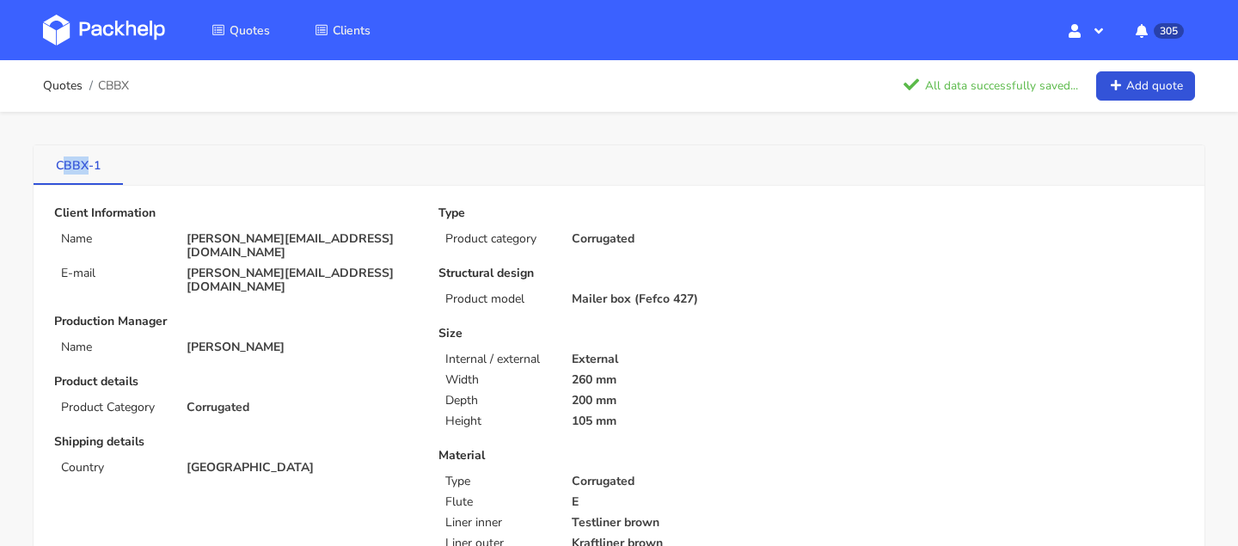
drag, startPoint x: 60, startPoint y: 166, endPoint x: 84, endPoint y: 166, distance: 24.1
click at [84, 166] on link "CBBX-1" at bounding box center [78, 164] width 89 height 38
drag, startPoint x: 84, startPoint y: 166, endPoint x: 64, endPoint y: 166, distance: 19.8
click at [64, 166] on link "CBBX-1" at bounding box center [78, 164] width 89 height 38
drag, startPoint x: 58, startPoint y: 166, endPoint x: 85, endPoint y: 168, distance: 26.8
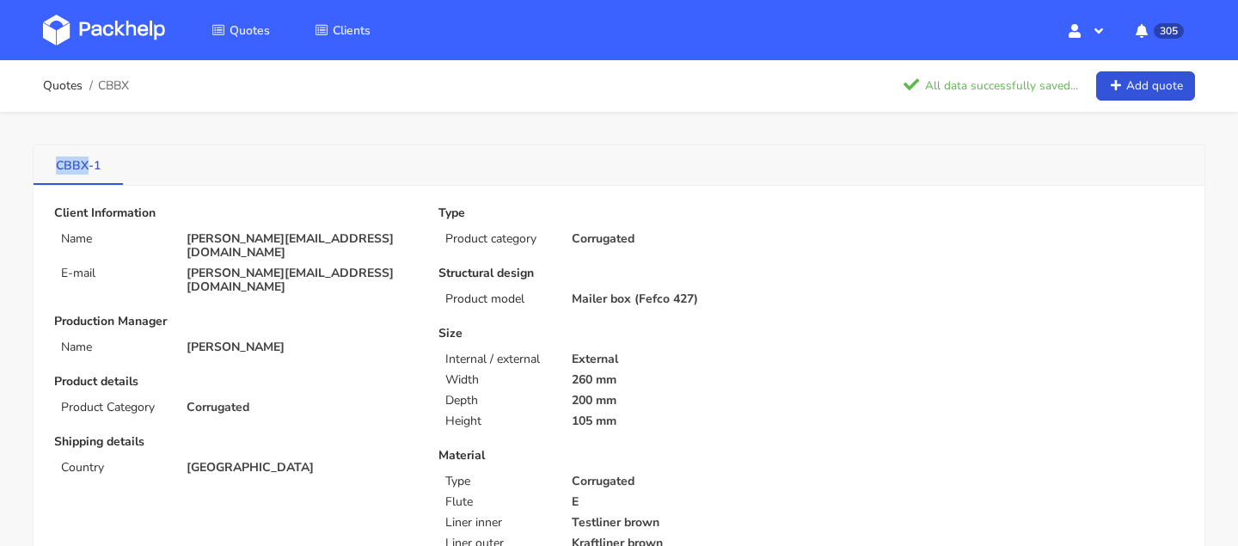
click at [85, 168] on link "CBBX-1" at bounding box center [78, 164] width 89 height 38
copy link "CBBX"
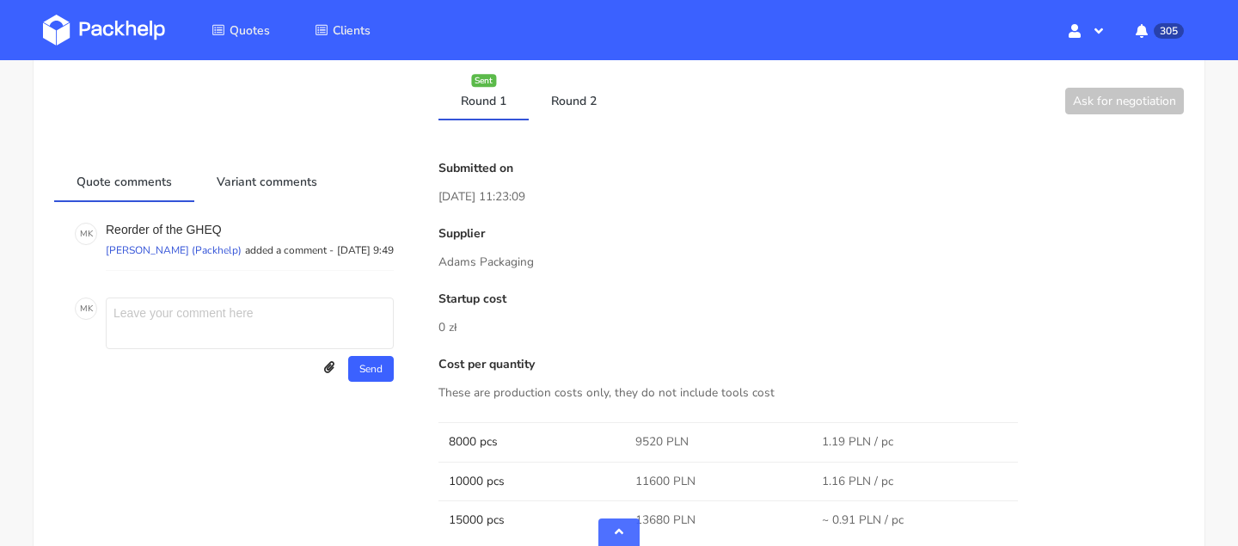
scroll to position [639, 0]
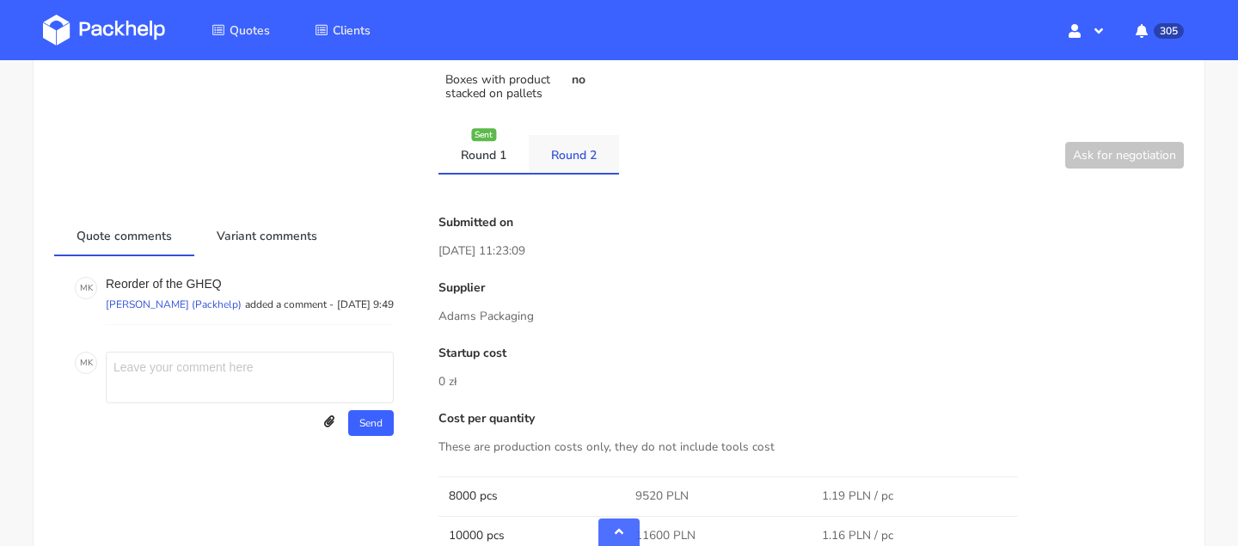
click at [585, 141] on link "Round 2" at bounding box center [574, 154] width 90 height 38
click at [498, 152] on link "Round 1" at bounding box center [483, 154] width 90 height 38
click at [566, 162] on link "Round 2" at bounding box center [574, 154] width 90 height 38
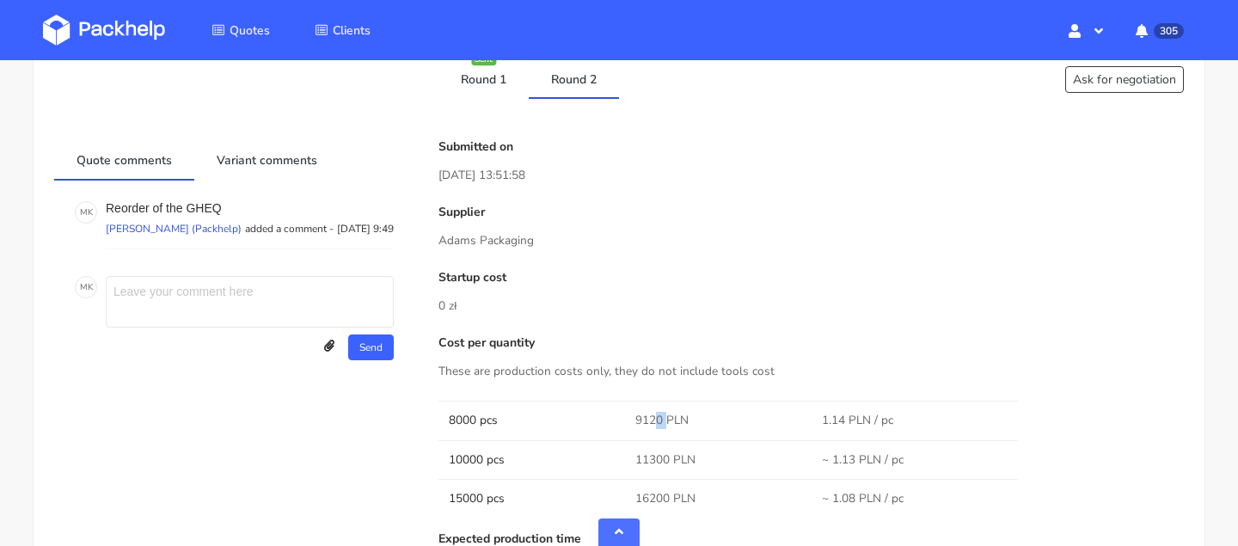
drag, startPoint x: 658, startPoint y: 422, endPoint x: 622, endPoint y: 422, distance: 36.1
click at [622, 422] on tr "8000 pcs 9120 PLN 1.14 PLN / pc" at bounding box center [810, 420] width 745 height 39
copy tr "9120"
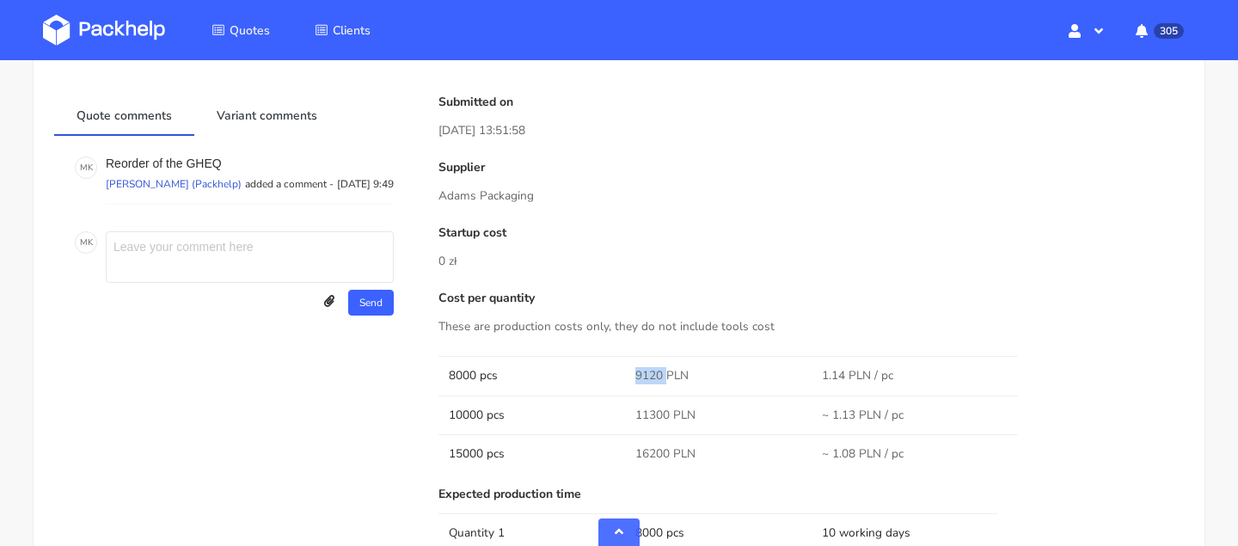
scroll to position [852, 0]
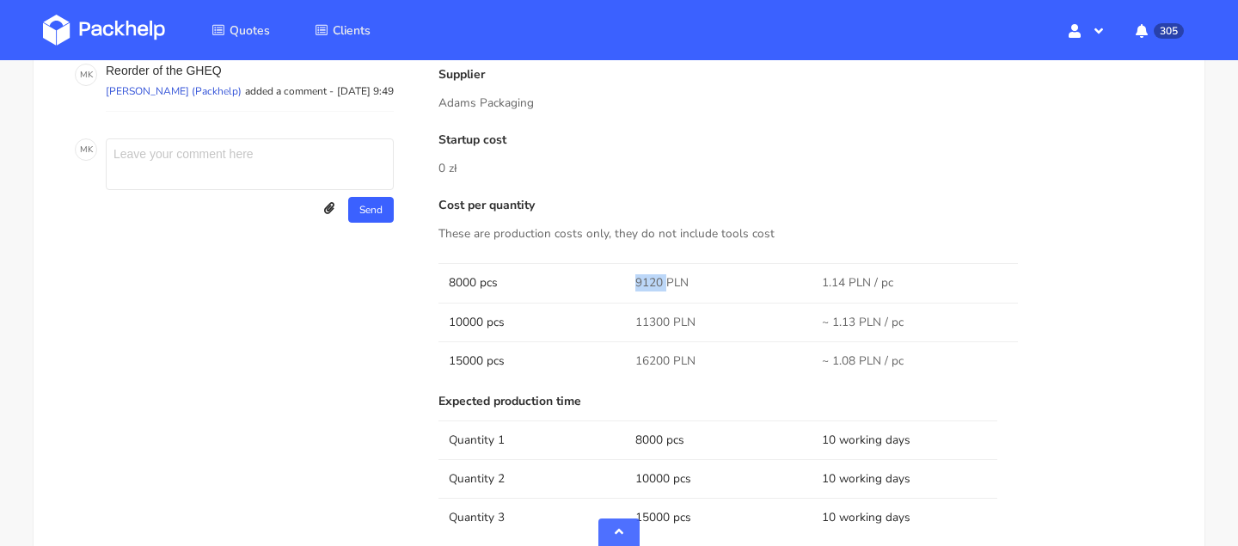
copy tr "9120"
drag, startPoint x: 675, startPoint y: 318, endPoint x: 615, endPoint y: 318, distance: 60.2
click at [616, 318] on tr "10000 pcs 11300 PLN ~ 1.13 PLN / pc" at bounding box center [810, 322] width 745 height 39
copy tr "11300 P"
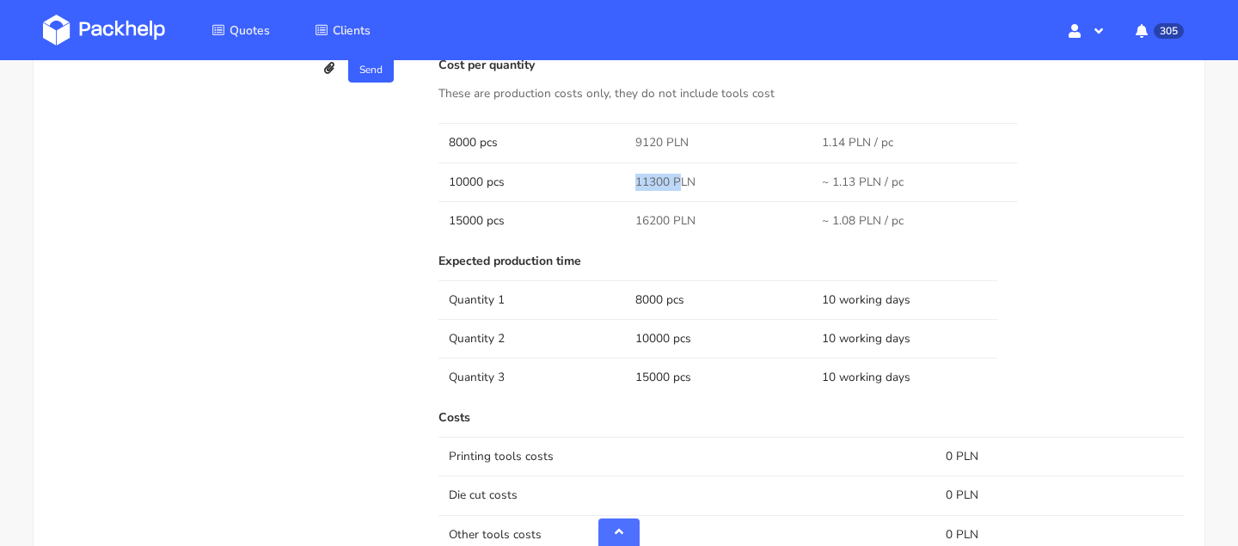
scroll to position [1074, 0]
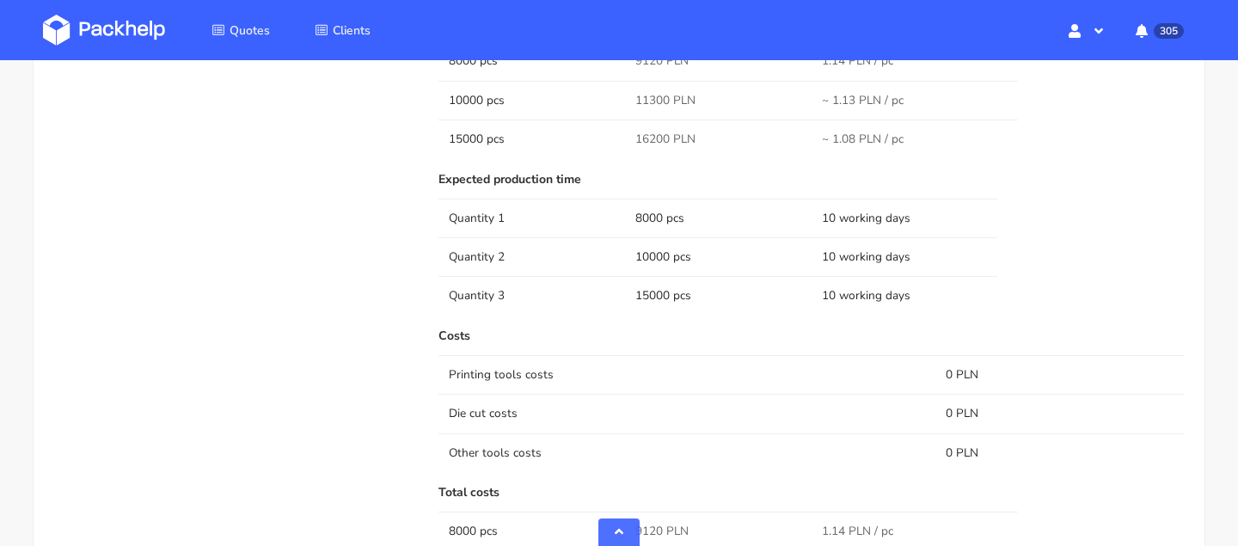
drag, startPoint x: 671, startPoint y: 143, endPoint x: 619, endPoint y: 142, distance: 52.4
click at [619, 142] on tr "15000 pcs 16200 PLN ~ 1.08 PLN / pc" at bounding box center [810, 138] width 745 height 39
copy tr "16200"
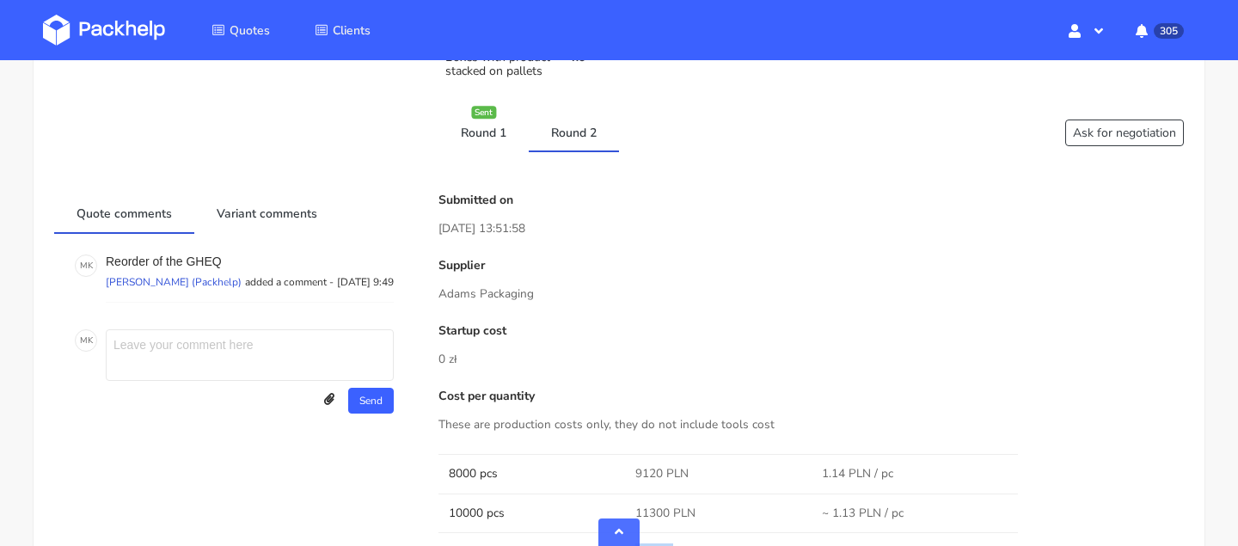
scroll to position [645, 0]
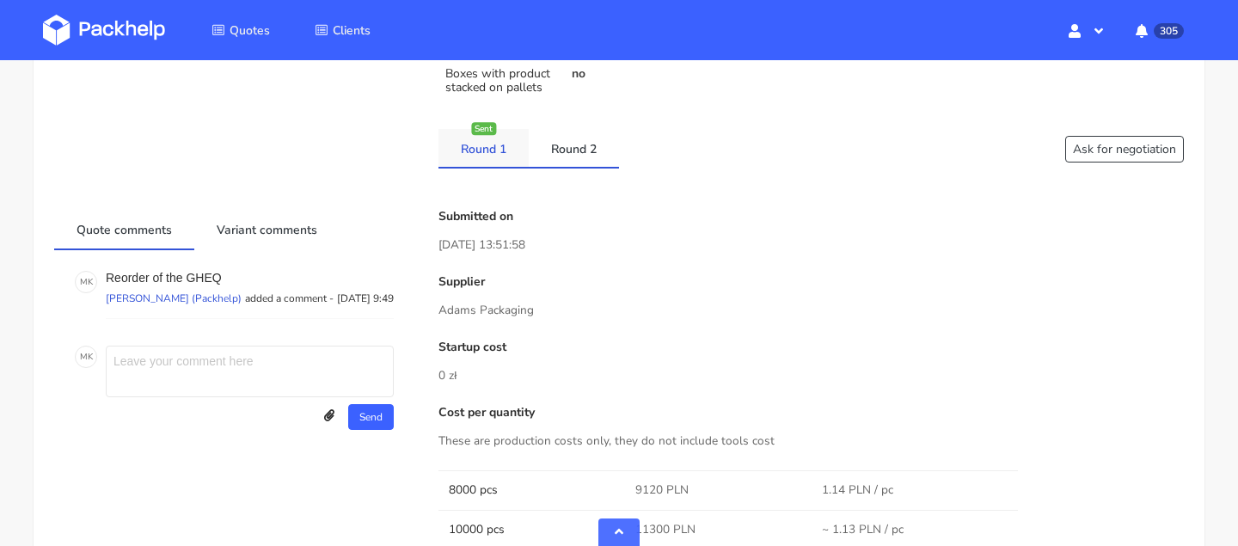
click at [498, 149] on link "Round 1" at bounding box center [483, 148] width 90 height 38
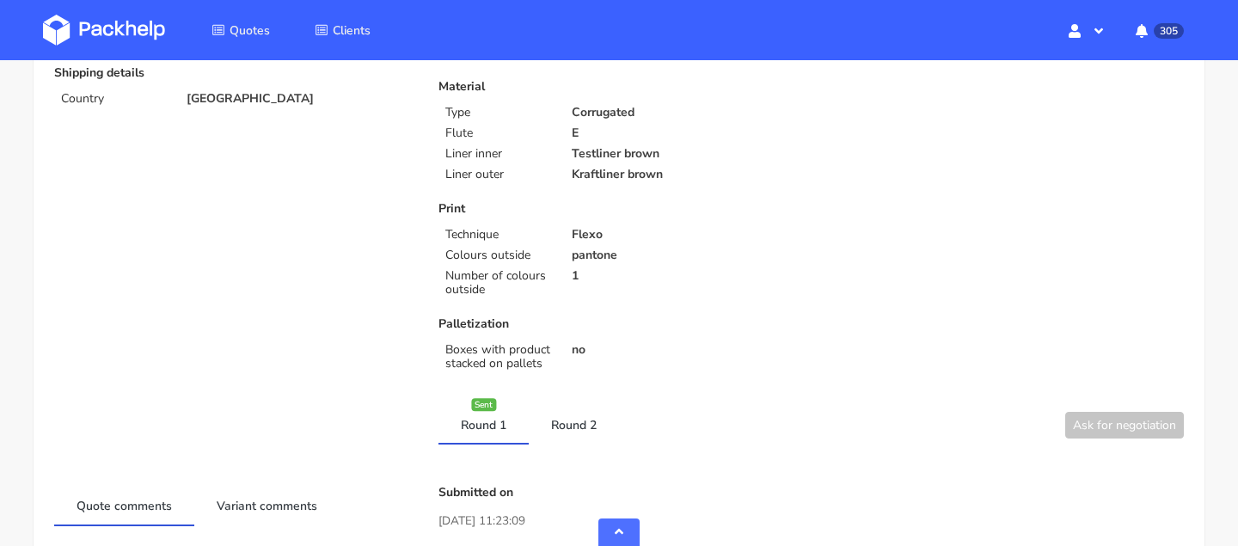
scroll to position [315, 0]
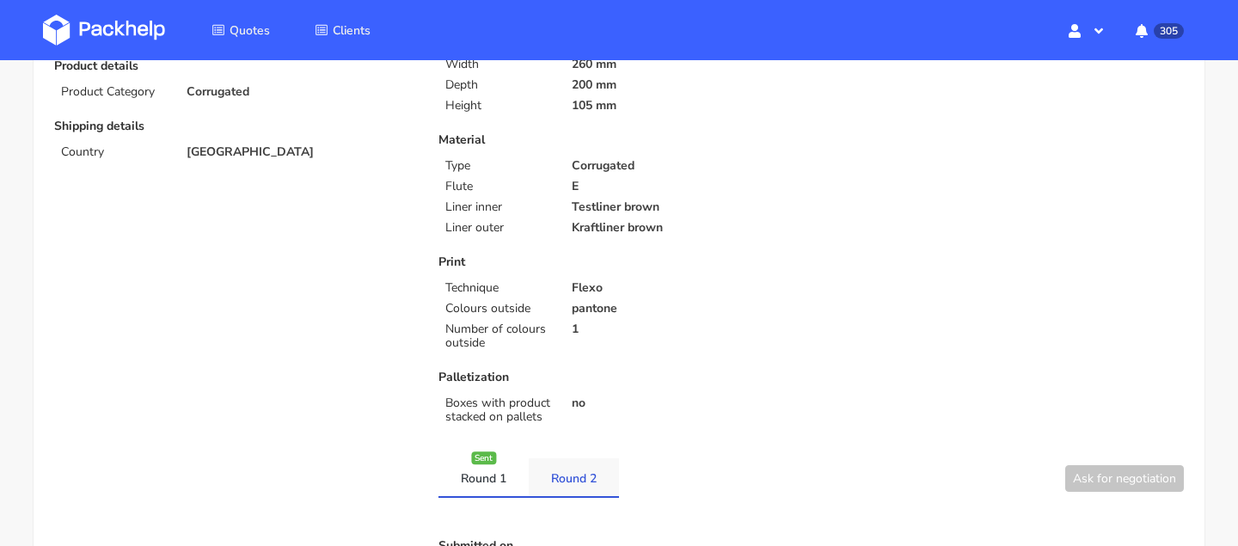
click at [582, 462] on link "Round 2" at bounding box center [574, 477] width 90 height 38
click at [592, 475] on link "Round 2" at bounding box center [574, 477] width 90 height 38
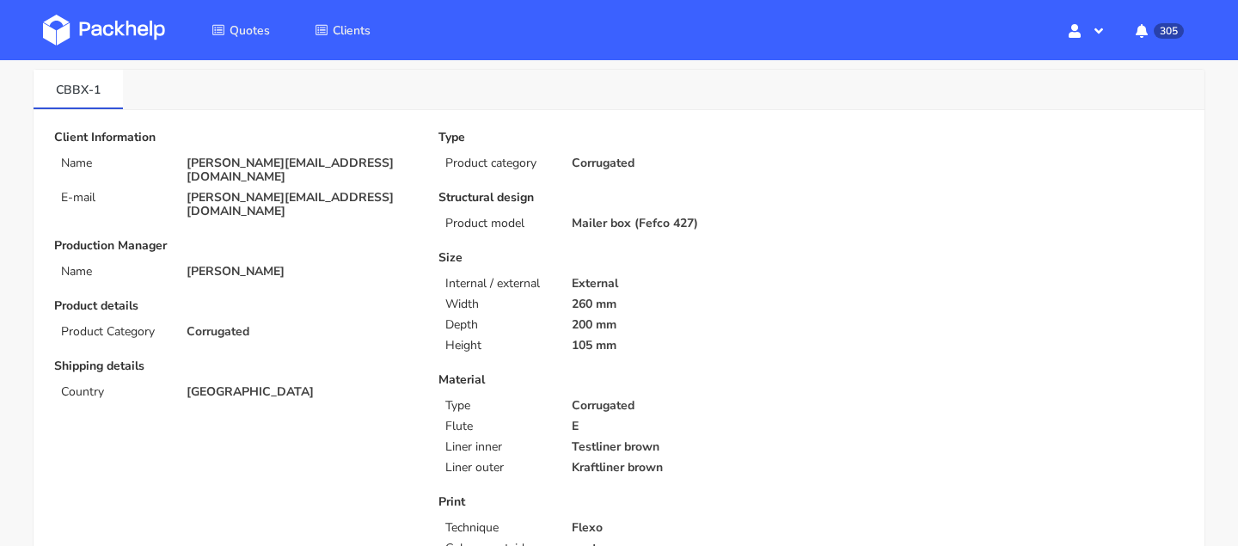
scroll to position [0, 0]
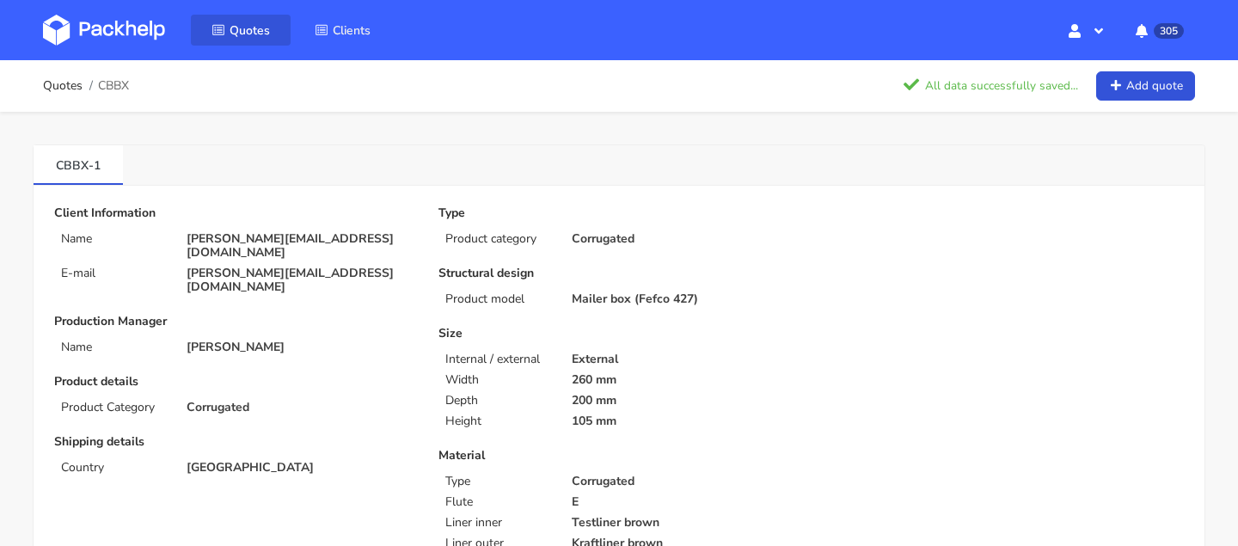
click at [256, 20] on link "Quotes" at bounding box center [241, 30] width 100 height 31
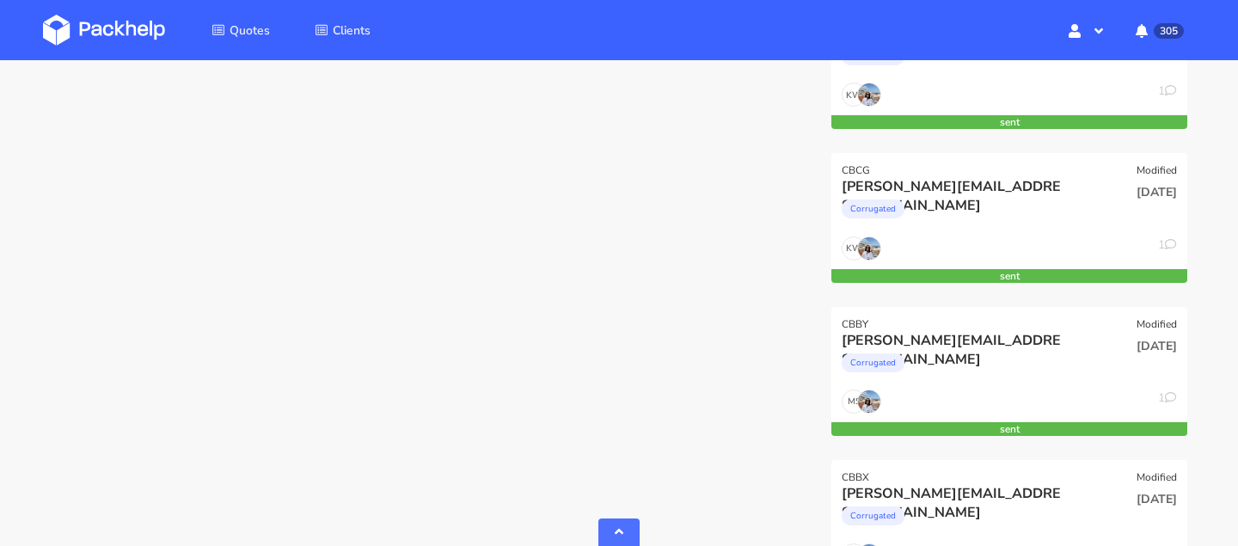
scroll to position [842, 0]
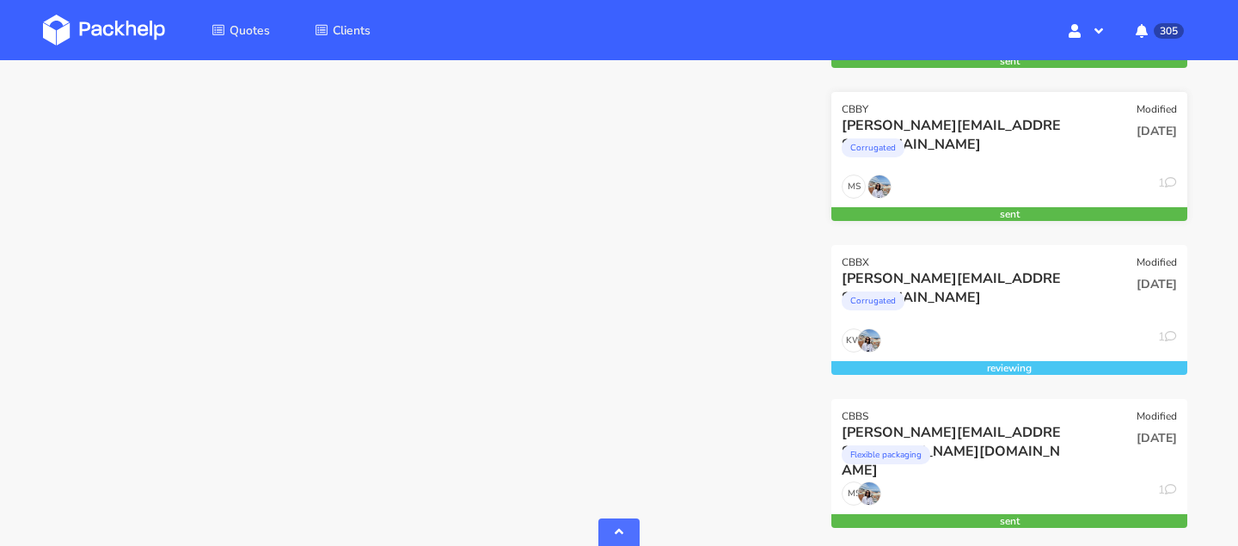
click at [916, 153] on div "Corrugated" at bounding box center [956, 152] width 228 height 34
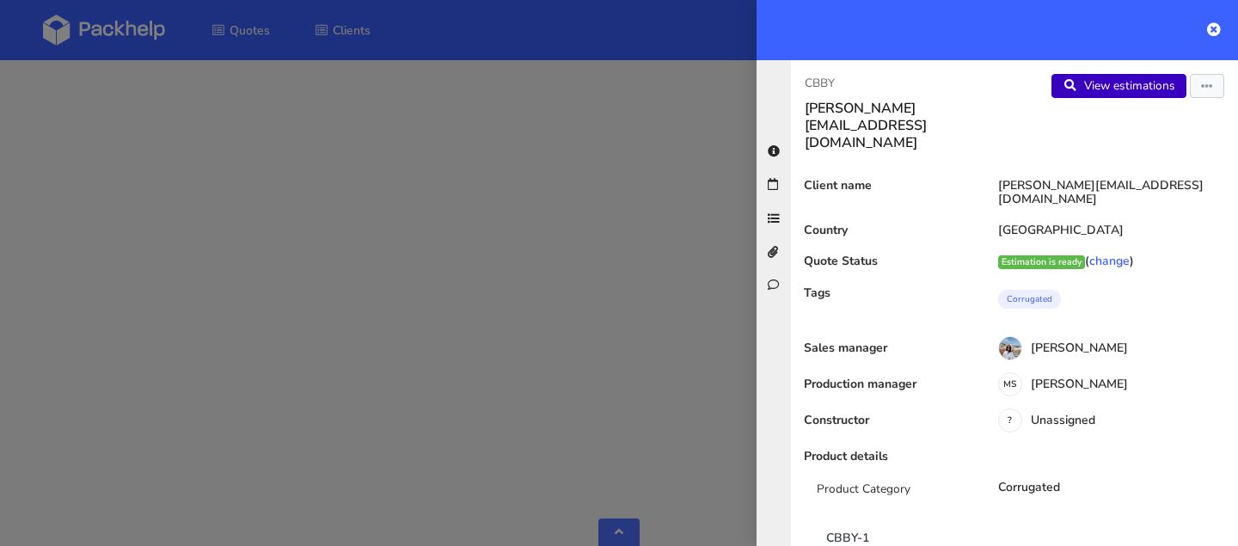
click at [1088, 98] on link "View estimations" at bounding box center [1118, 86] width 135 height 24
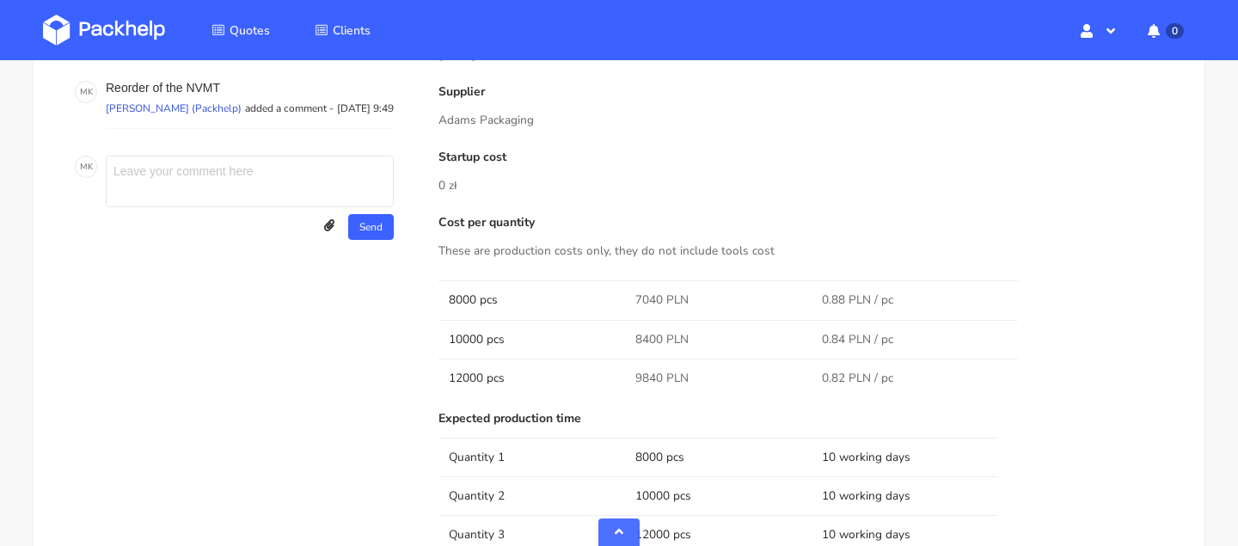
scroll to position [940, 0]
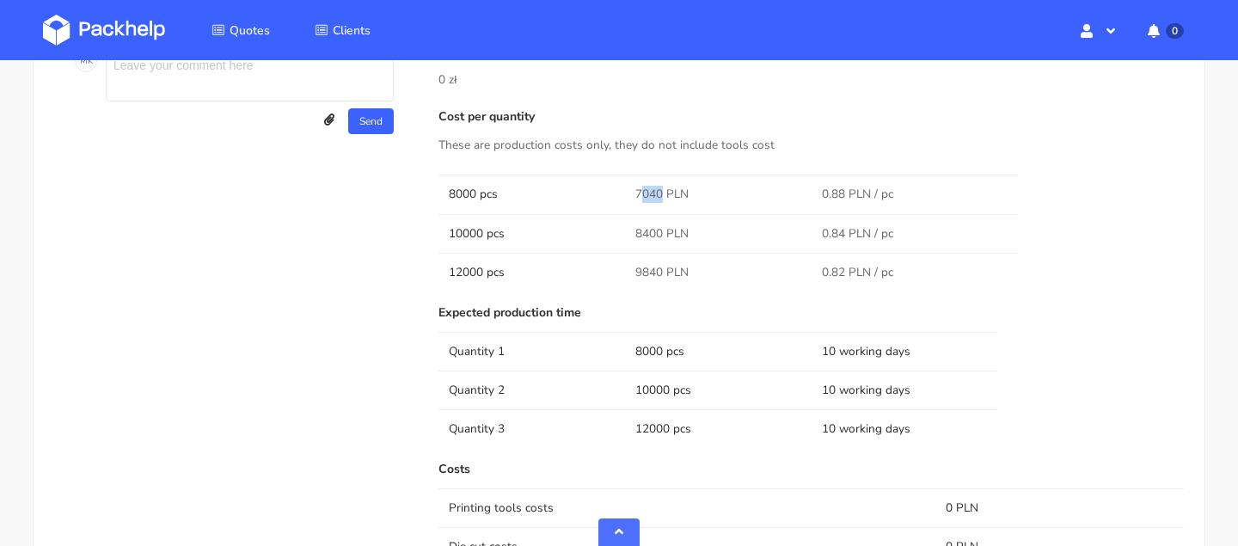
drag, startPoint x: 659, startPoint y: 195, endPoint x: 626, endPoint y: 196, distance: 33.5
click at [626, 195] on td "7040 PLN" at bounding box center [718, 194] width 187 height 39
copy span "7040"
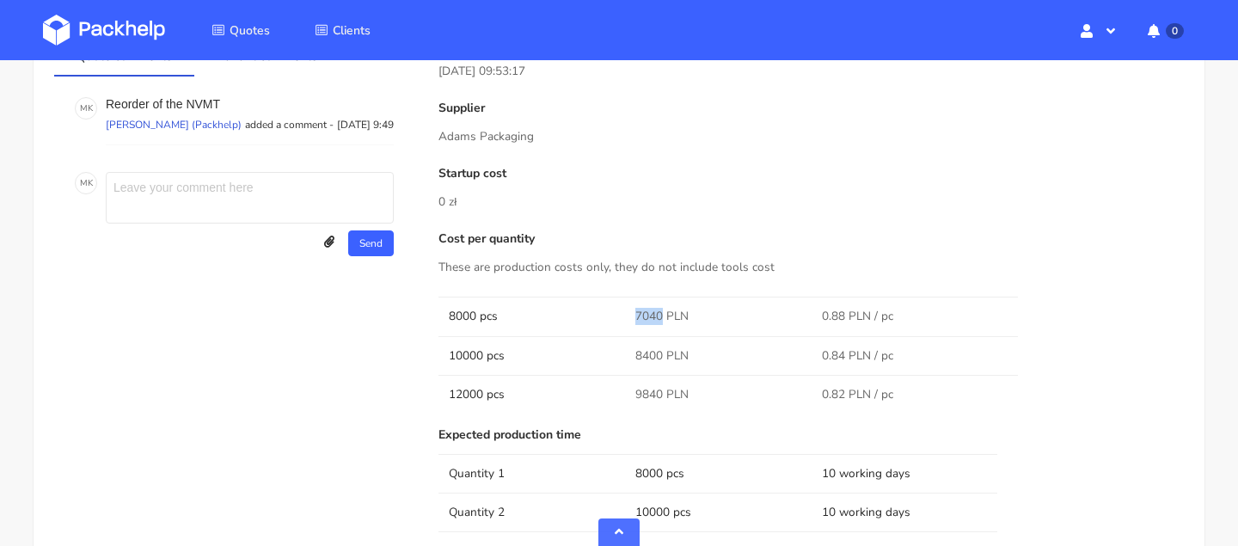
scroll to position [900, 0]
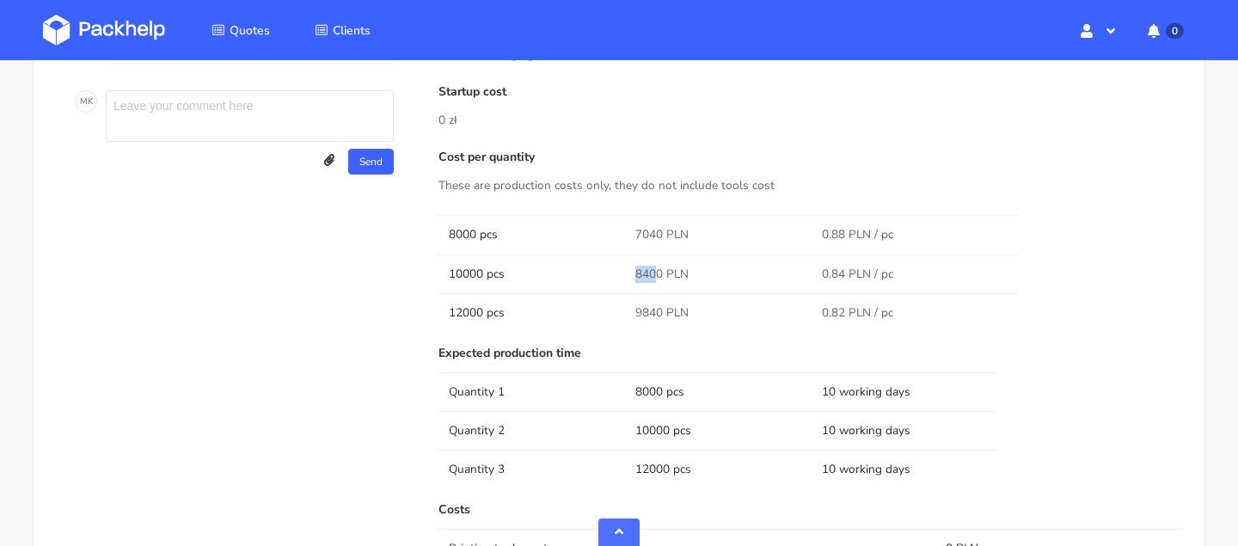
drag, startPoint x: 658, startPoint y: 266, endPoint x: 616, endPoint y: 266, distance: 41.3
click at [618, 266] on tr "10000 pcs 8400 PLN 0.84 PLN / pc" at bounding box center [810, 273] width 745 height 39
copy tr "840"
drag, startPoint x: 662, startPoint y: 278, endPoint x: 608, endPoint y: 278, distance: 54.2
click at [609, 278] on tr "10000 pcs 8400 PLN 0.84 PLN / pc" at bounding box center [810, 273] width 745 height 39
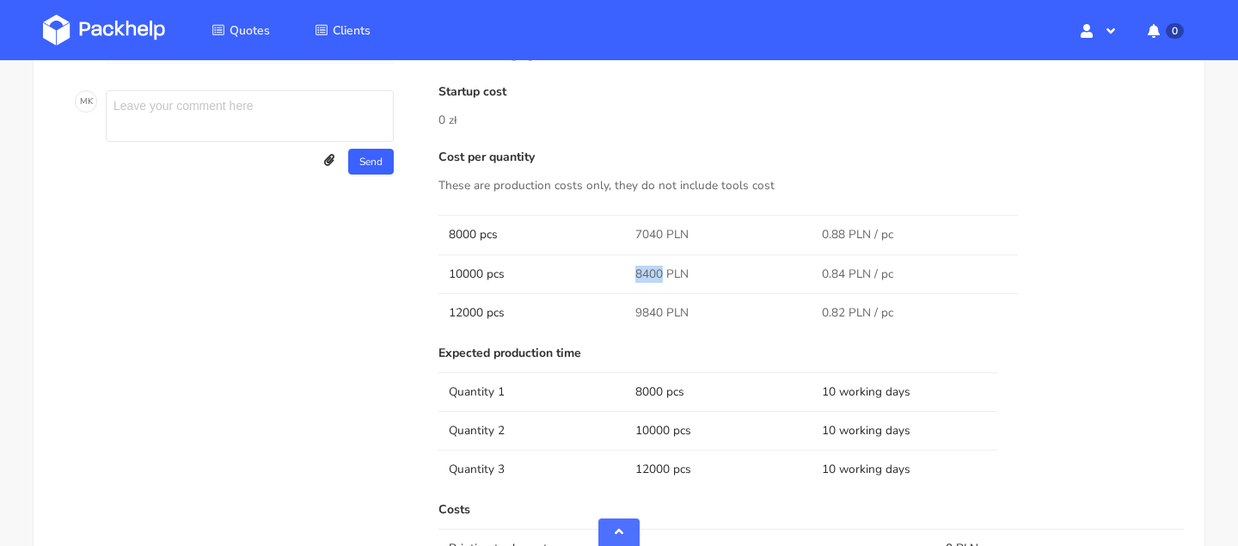
copy tr "8400"
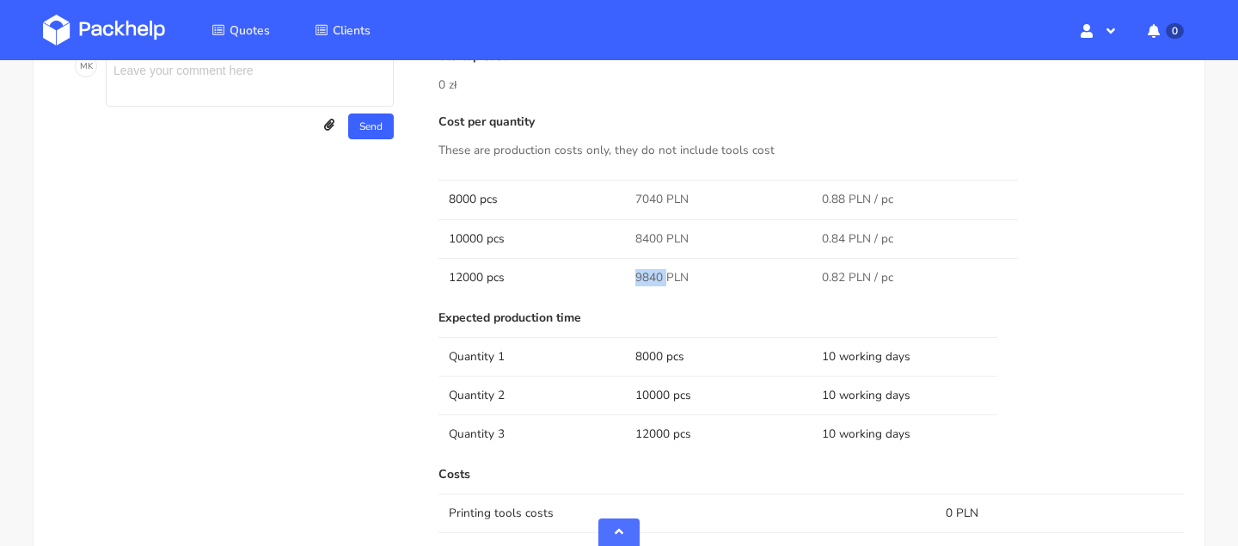
drag, startPoint x: 665, startPoint y: 279, endPoint x: 613, endPoint y: 279, distance: 51.6
click at [614, 279] on tr "12000 pcs 9840 PLN 0.82 PLN / pc" at bounding box center [810, 277] width 745 height 39
copy tr "9840"
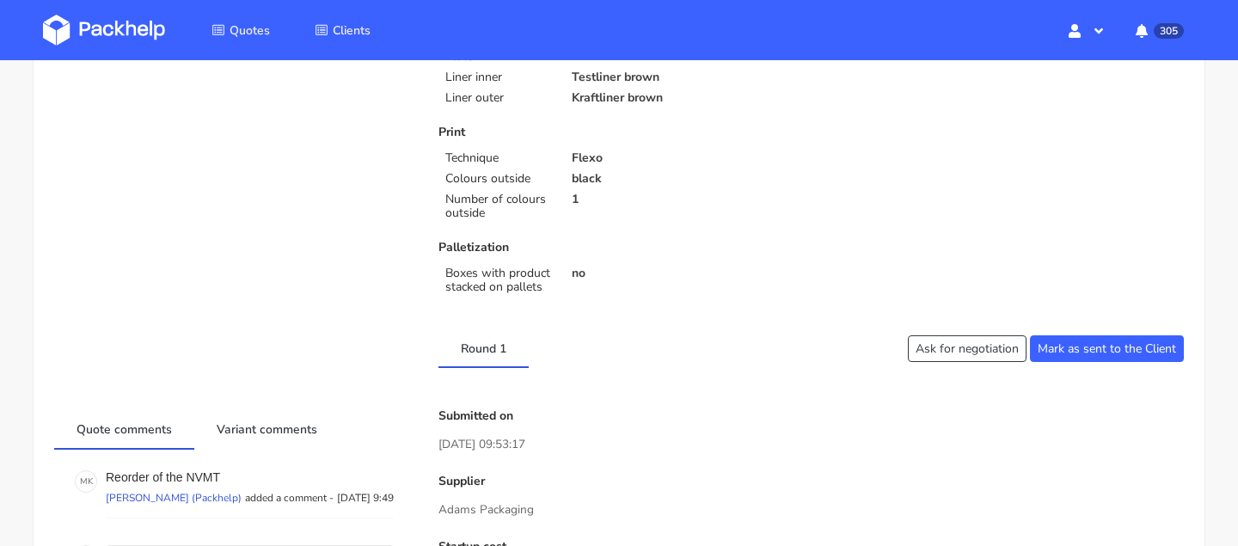
scroll to position [414, 0]
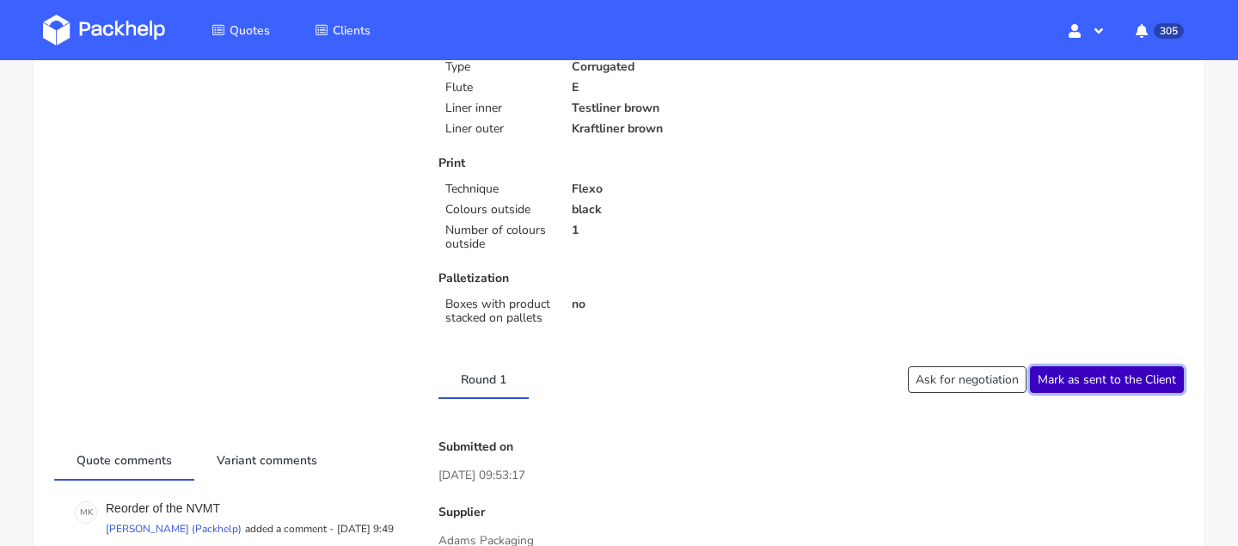
click at [1098, 381] on button "Mark as sent to the Client" at bounding box center [1107, 379] width 154 height 27
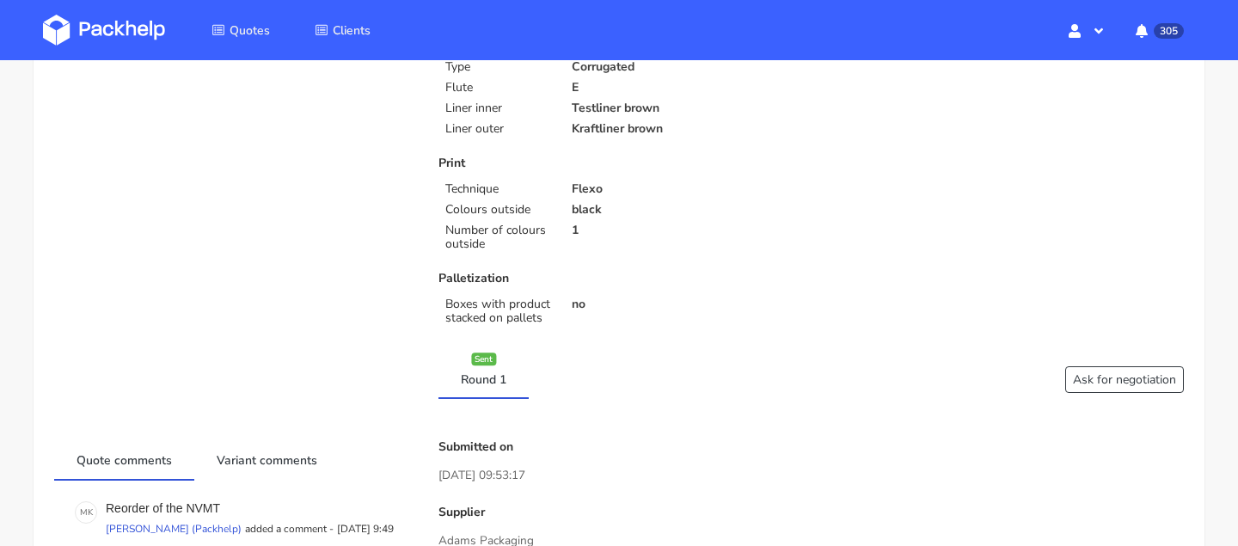
scroll to position [0, 0]
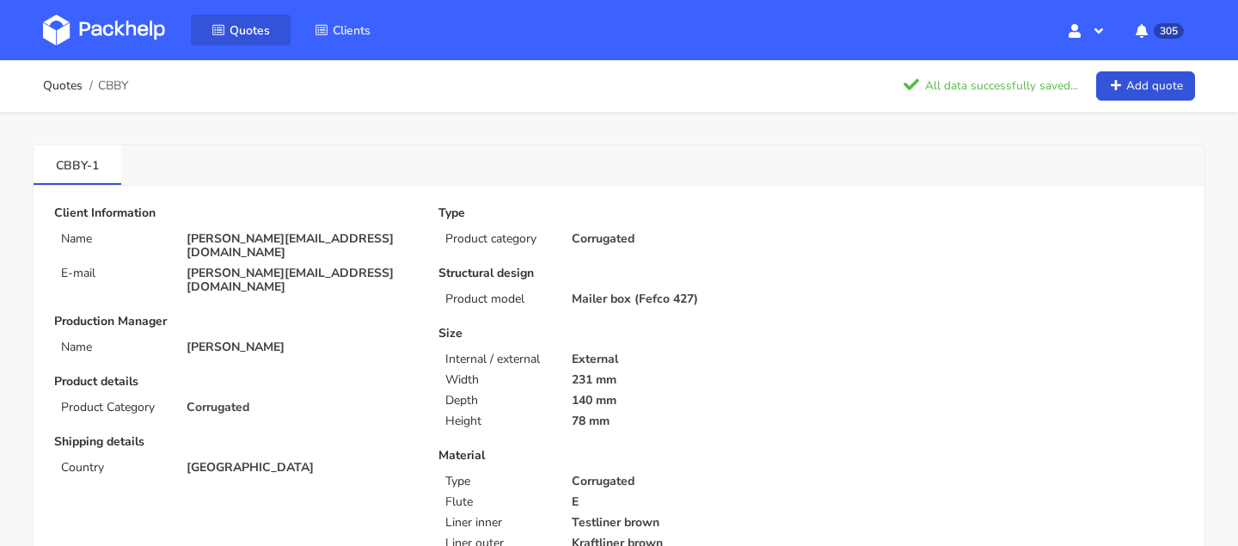
click at [239, 22] on span "Quotes" at bounding box center [250, 30] width 40 height 16
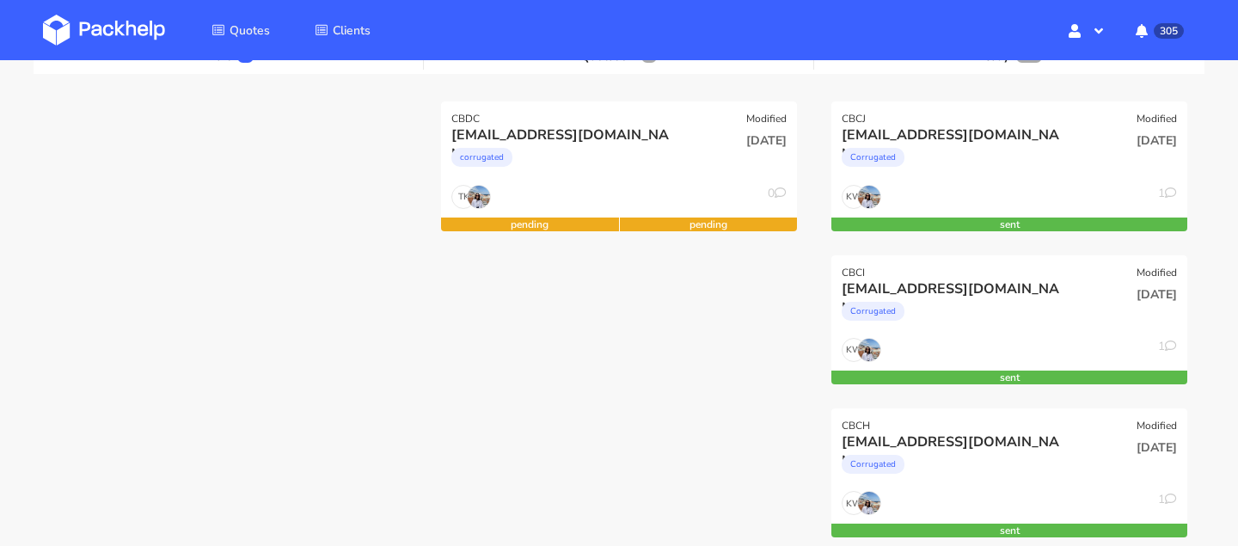
scroll to position [469, 0]
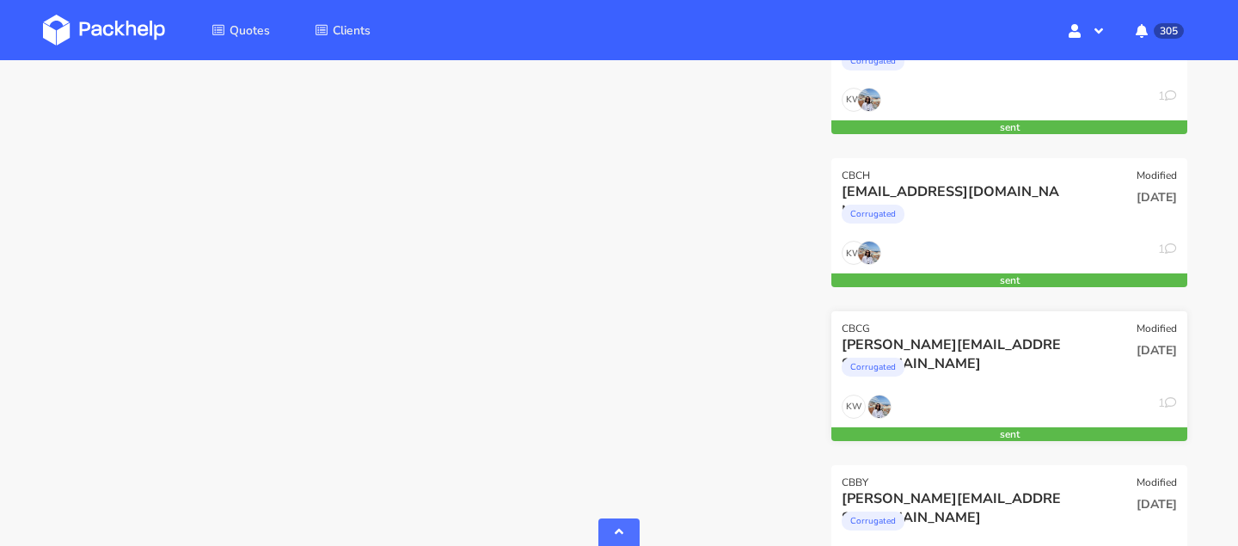
click at [1018, 362] on div "Corrugated" at bounding box center [956, 371] width 228 height 34
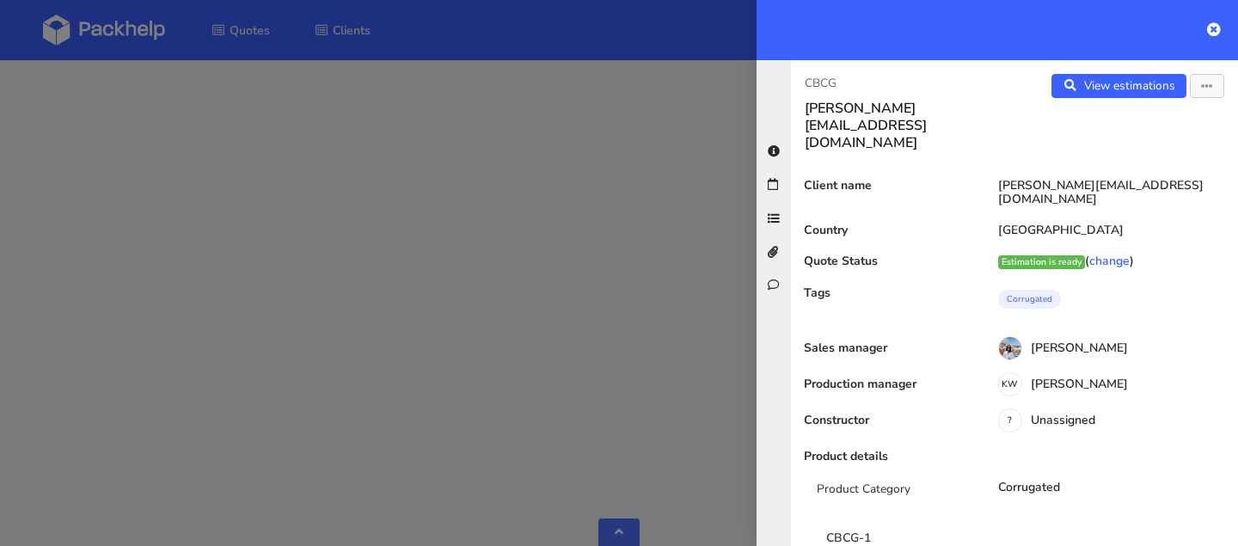
click at [834, 73] on div "CBCG [PERSON_NAME][EMAIL_ADDRESS][DOMAIN_NAME] View estimations View quote Edit…" at bounding box center [1014, 303] width 447 height 486
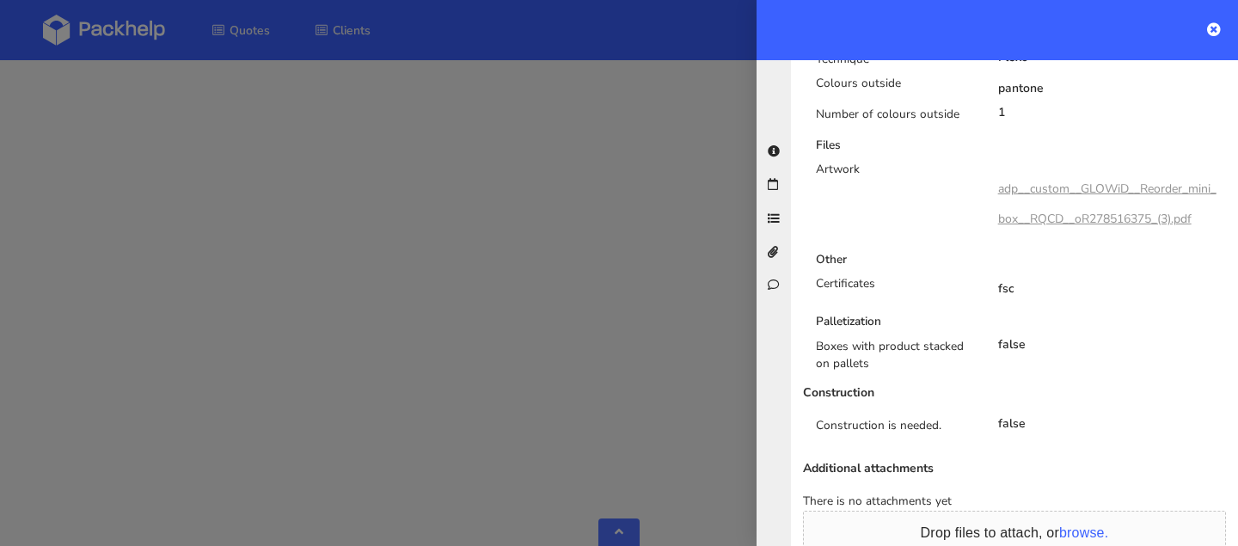
scroll to position [1221, 0]
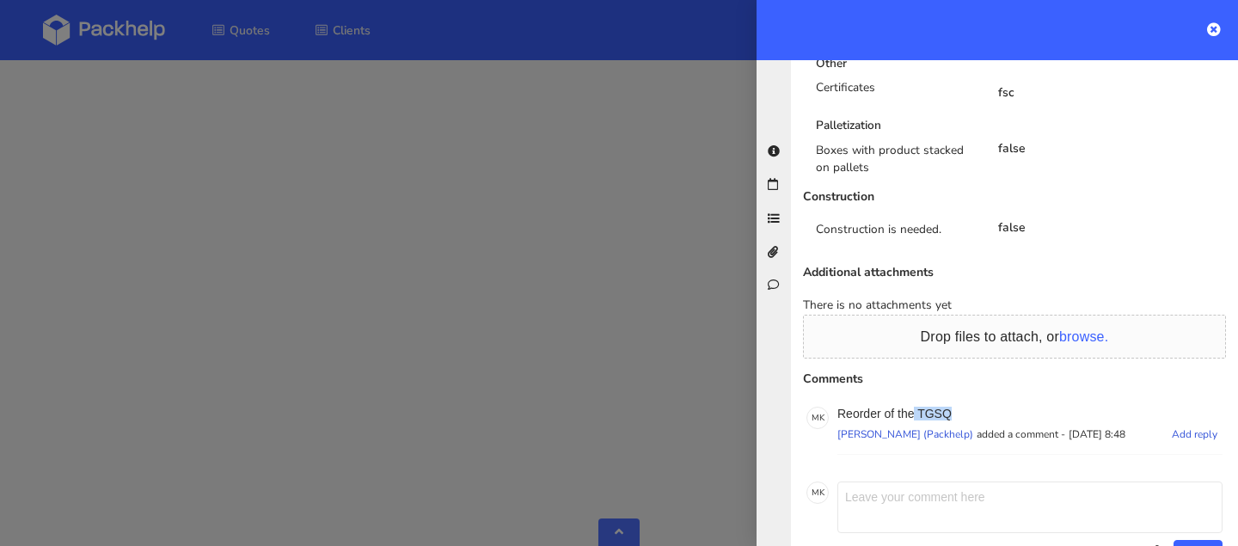
drag, startPoint x: 913, startPoint y: 360, endPoint x: 978, endPoint y: 360, distance: 65.3
click at [978, 407] on p "Reorder of the TGSQ" at bounding box center [1029, 414] width 385 height 14
copy p "TGSQ"
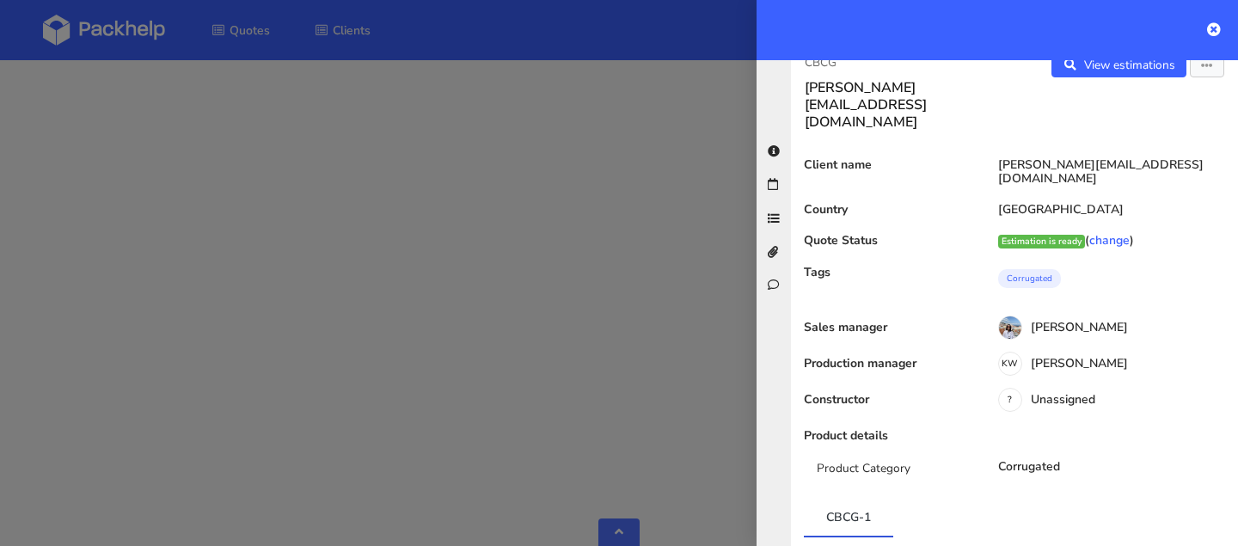
scroll to position [0, 0]
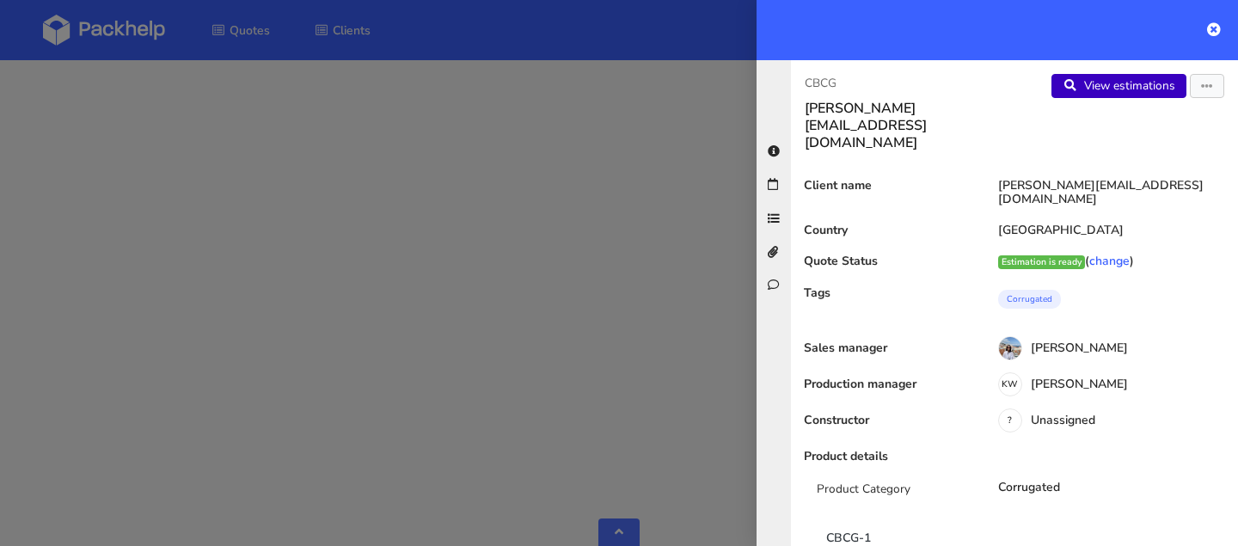
click at [1100, 86] on link "View estimations" at bounding box center [1118, 86] width 135 height 24
